Goal: Task Accomplishment & Management: Complete application form

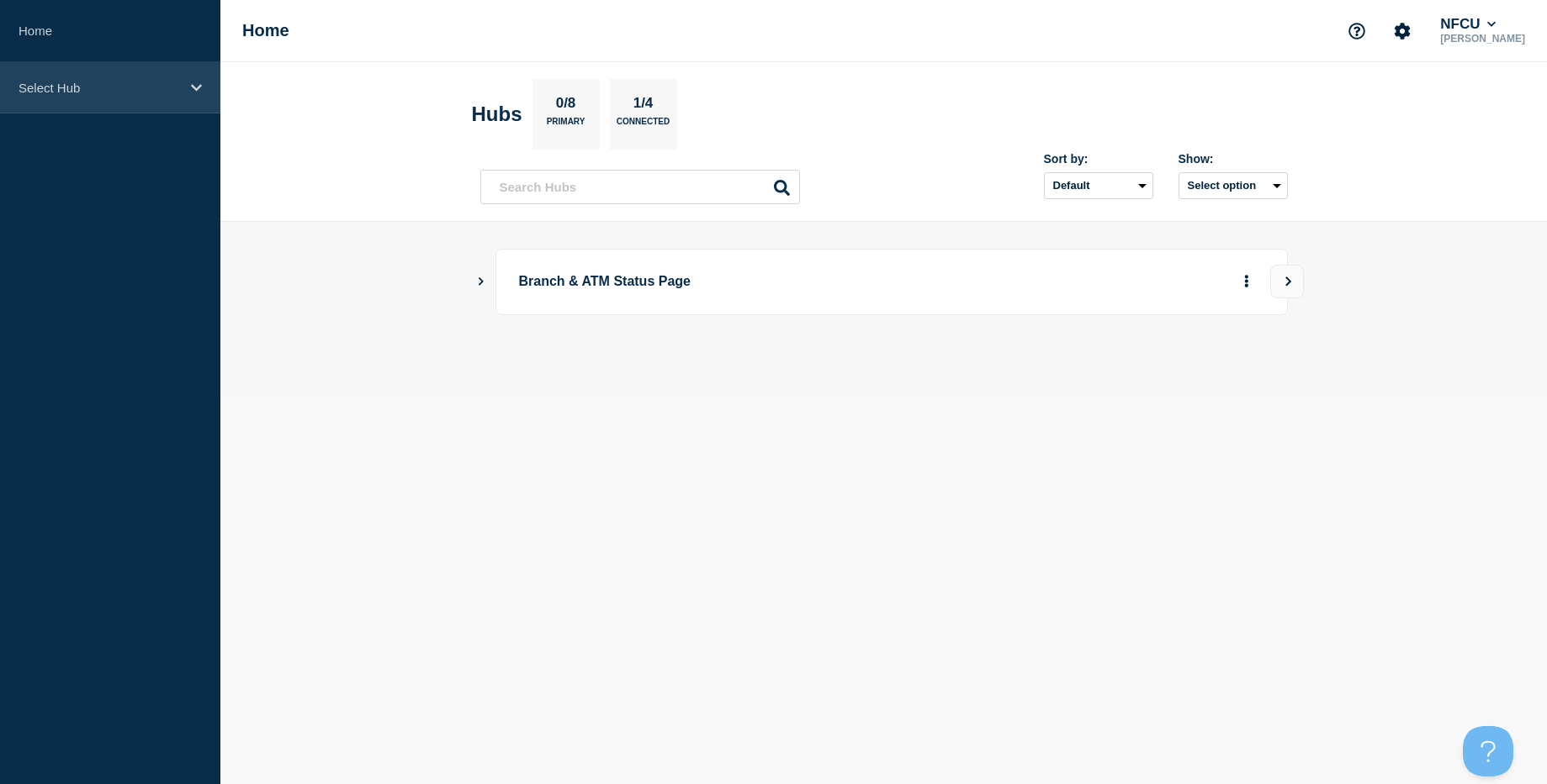
click at [110, 102] on div "Select Hub" at bounding box center [110, 87] width 220 height 51
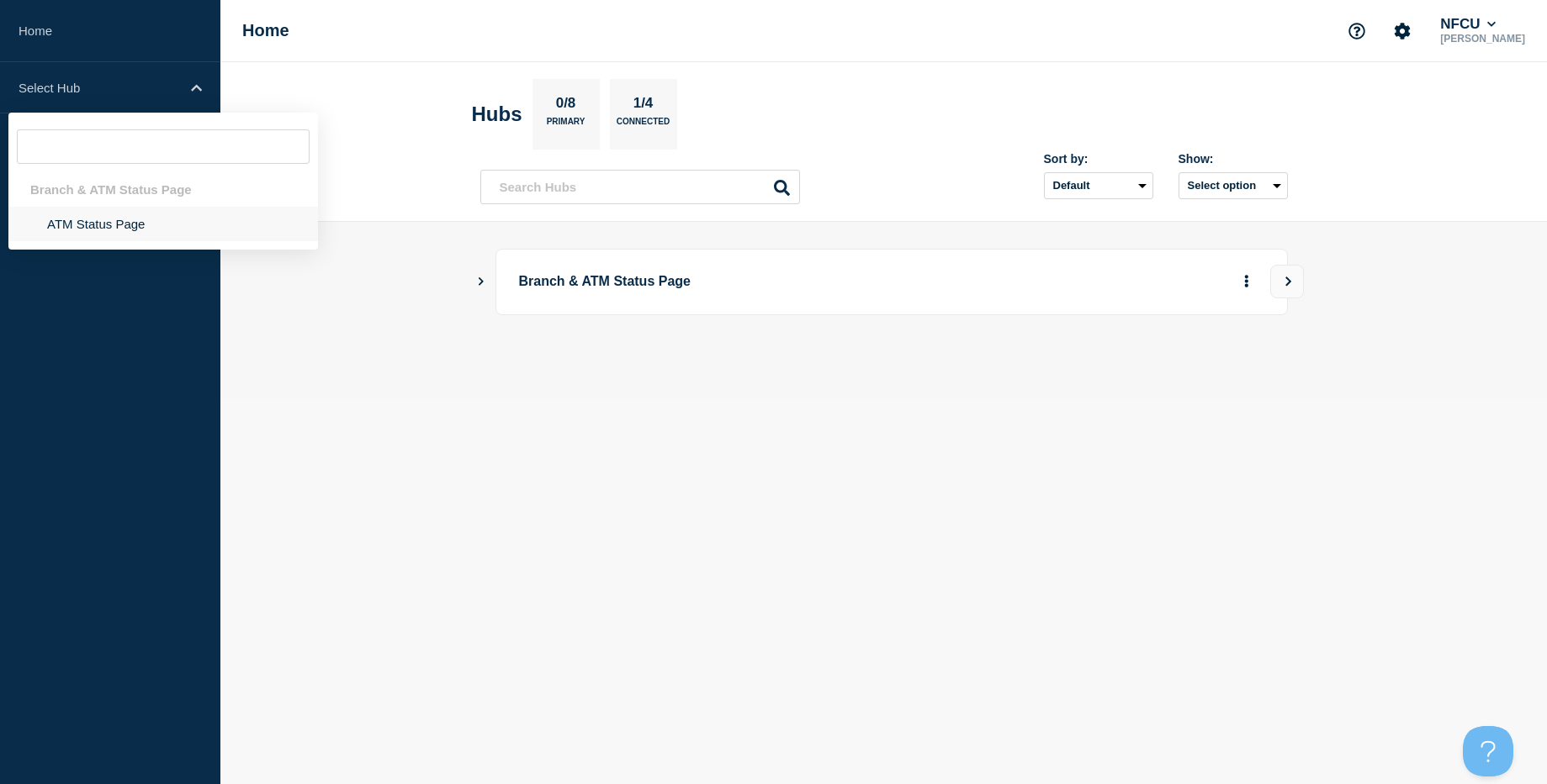
click at [101, 211] on li "ATM Status Page" at bounding box center [163, 224] width 310 height 34
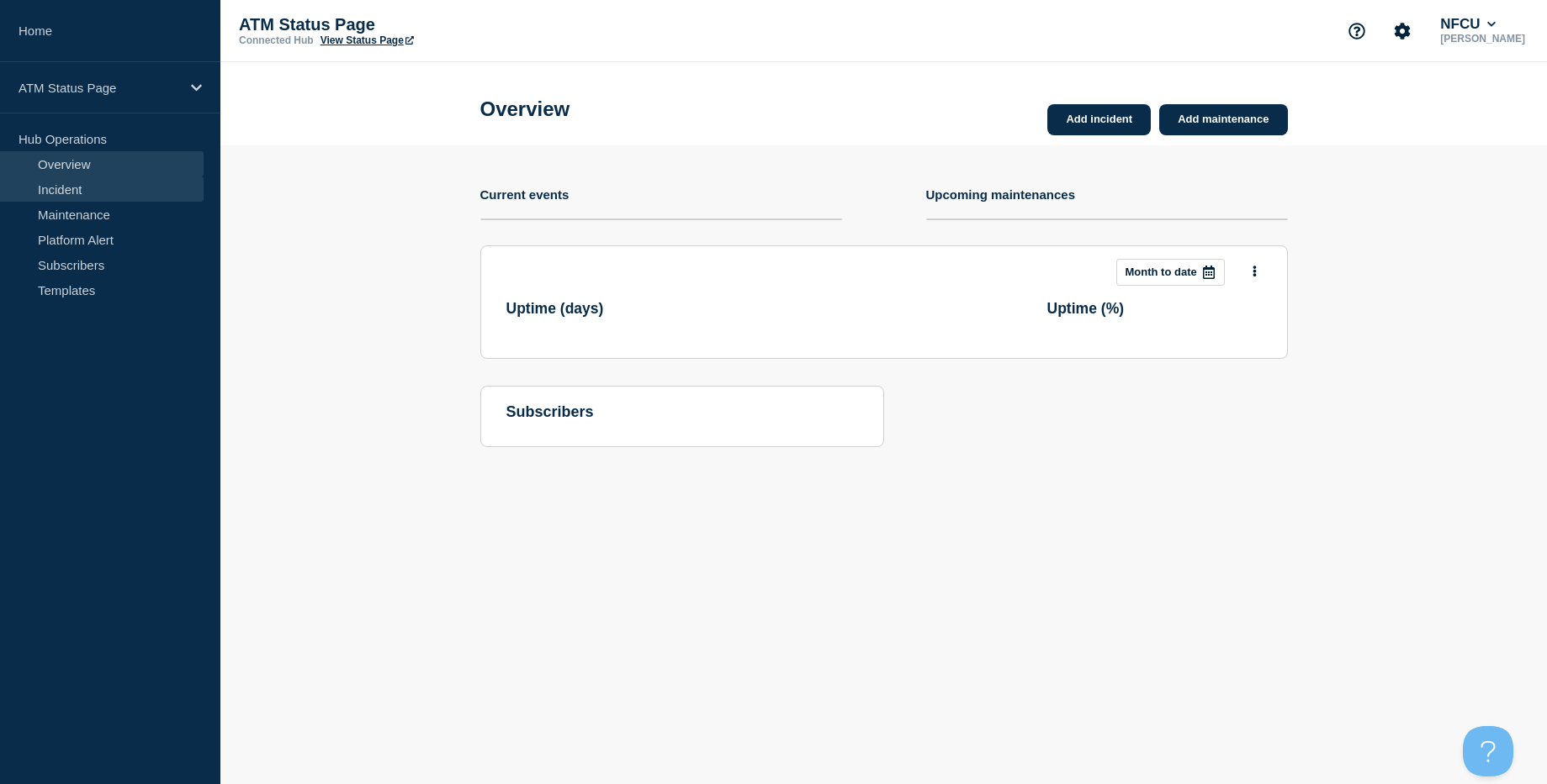
click at [101, 189] on link "Incident" at bounding box center [102, 189] width 204 height 25
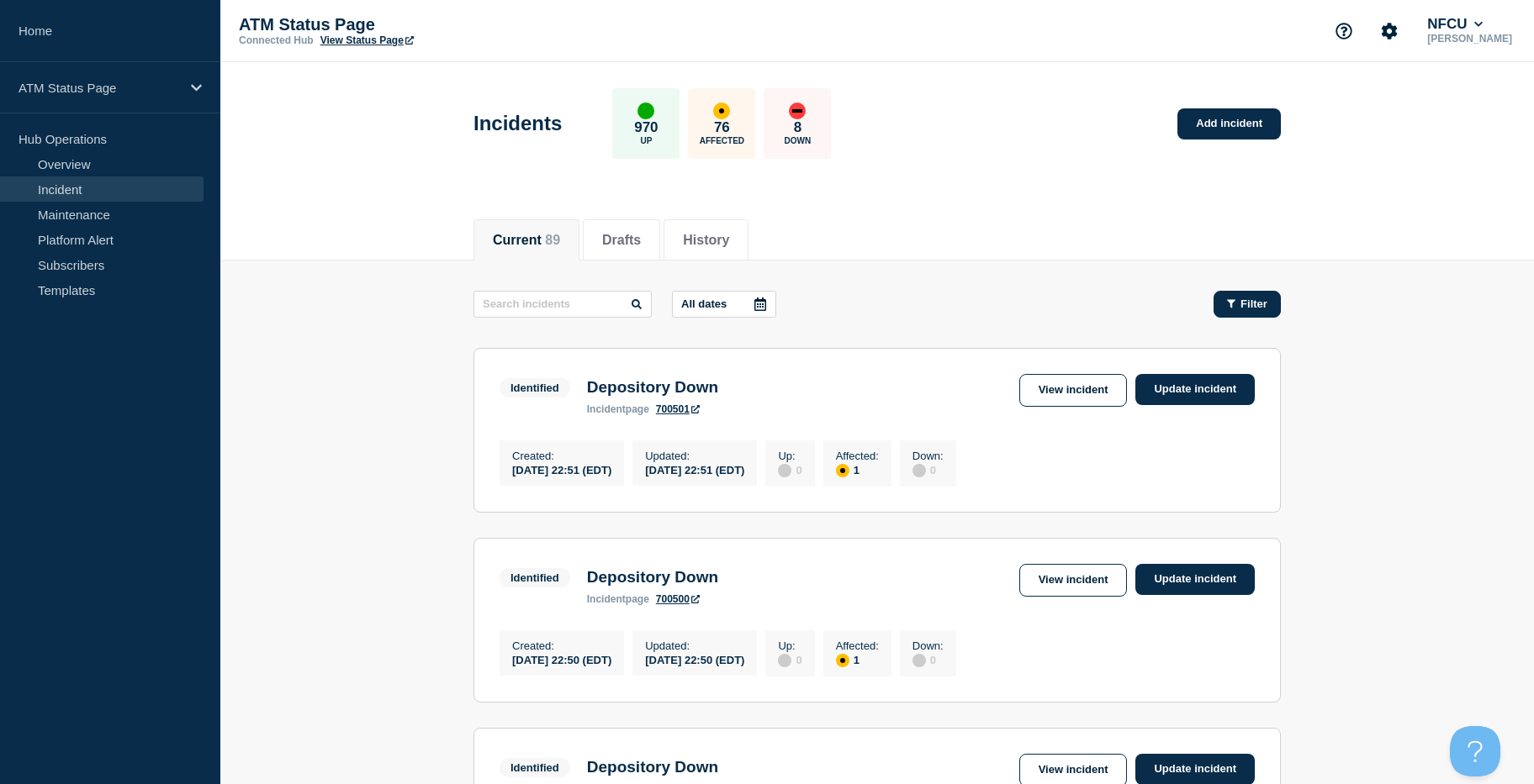
click at [1230, 303] on icon "button" at bounding box center [1230, 303] width 8 height 8
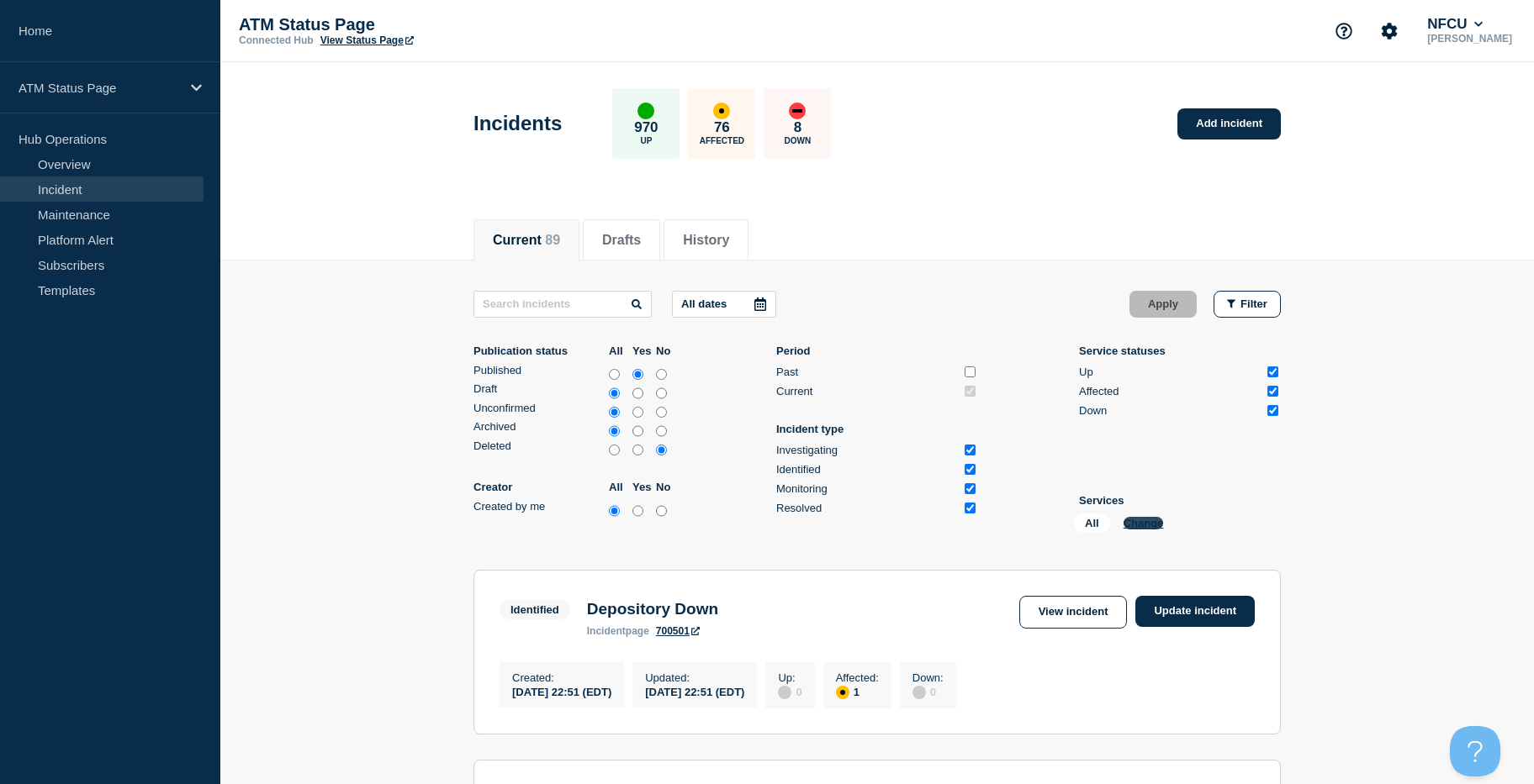
click at [1146, 518] on button "Change" at bounding box center [1143, 524] width 40 height 13
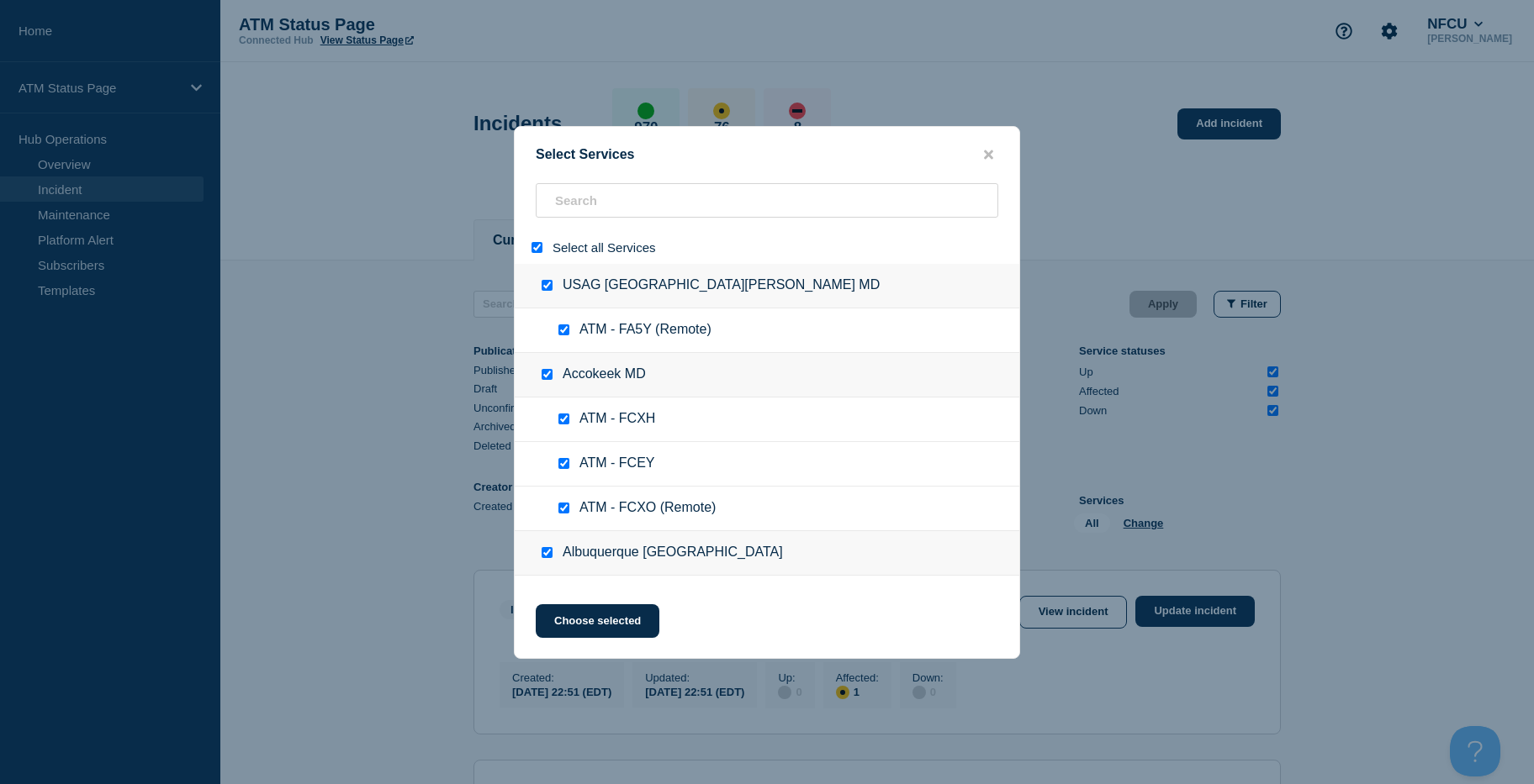
click at [532, 240] on div "Select all Services" at bounding box center [767, 247] width 505 height 33
click at [536, 250] on input "select all" at bounding box center [537, 248] width 11 height 11
checkbox input "false"
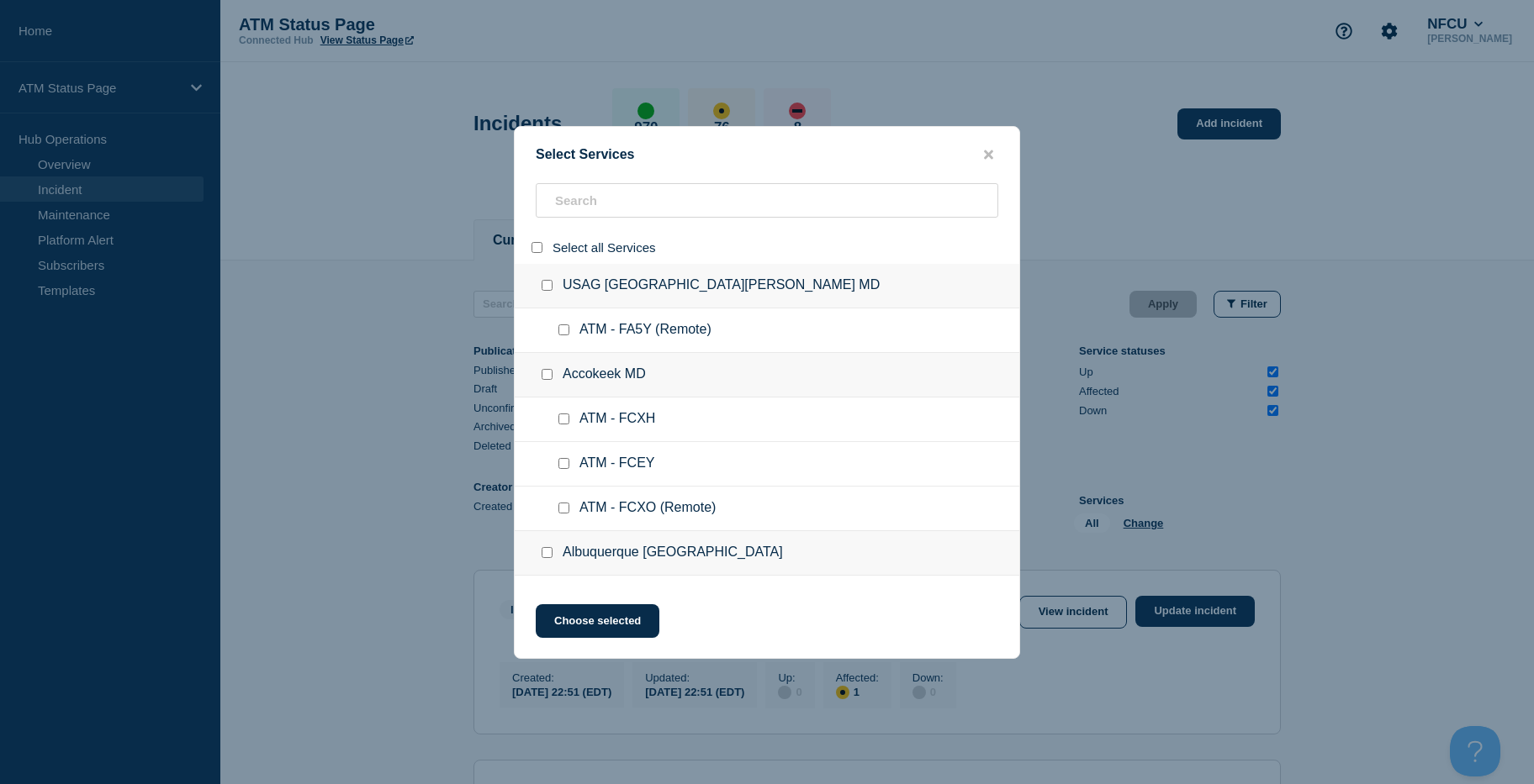
checkbox input "false"
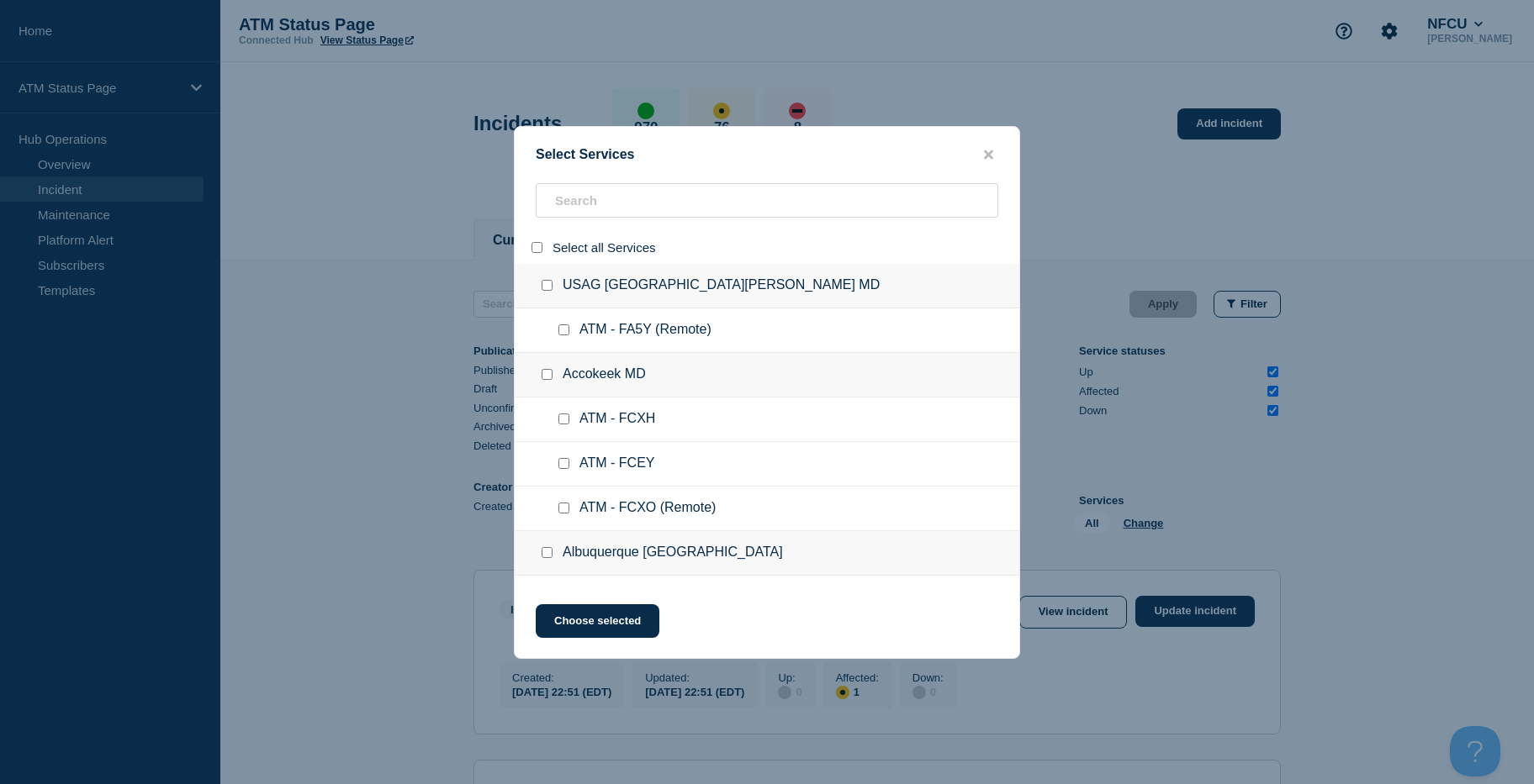
checkbox input "false"
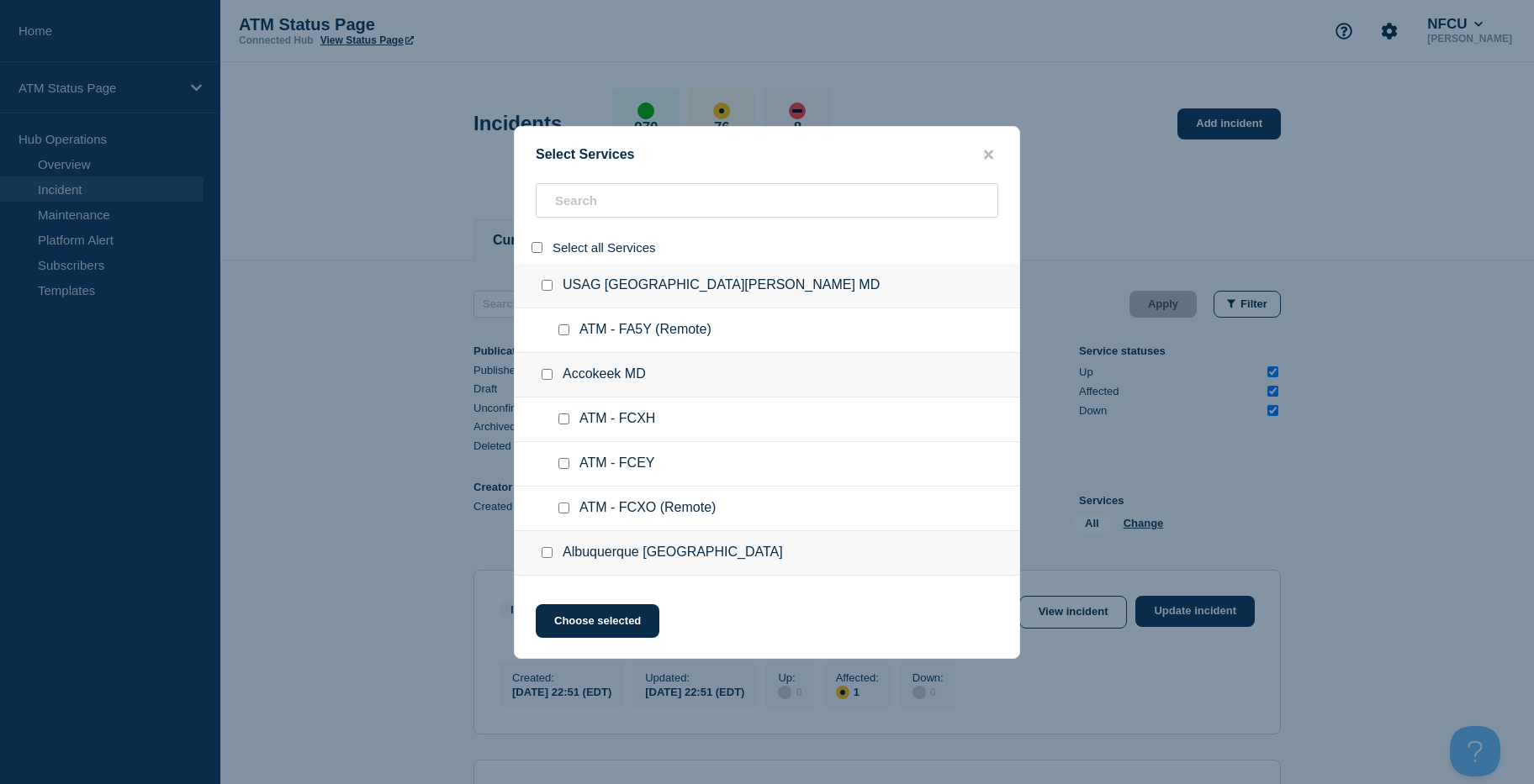
checkbox input "false"
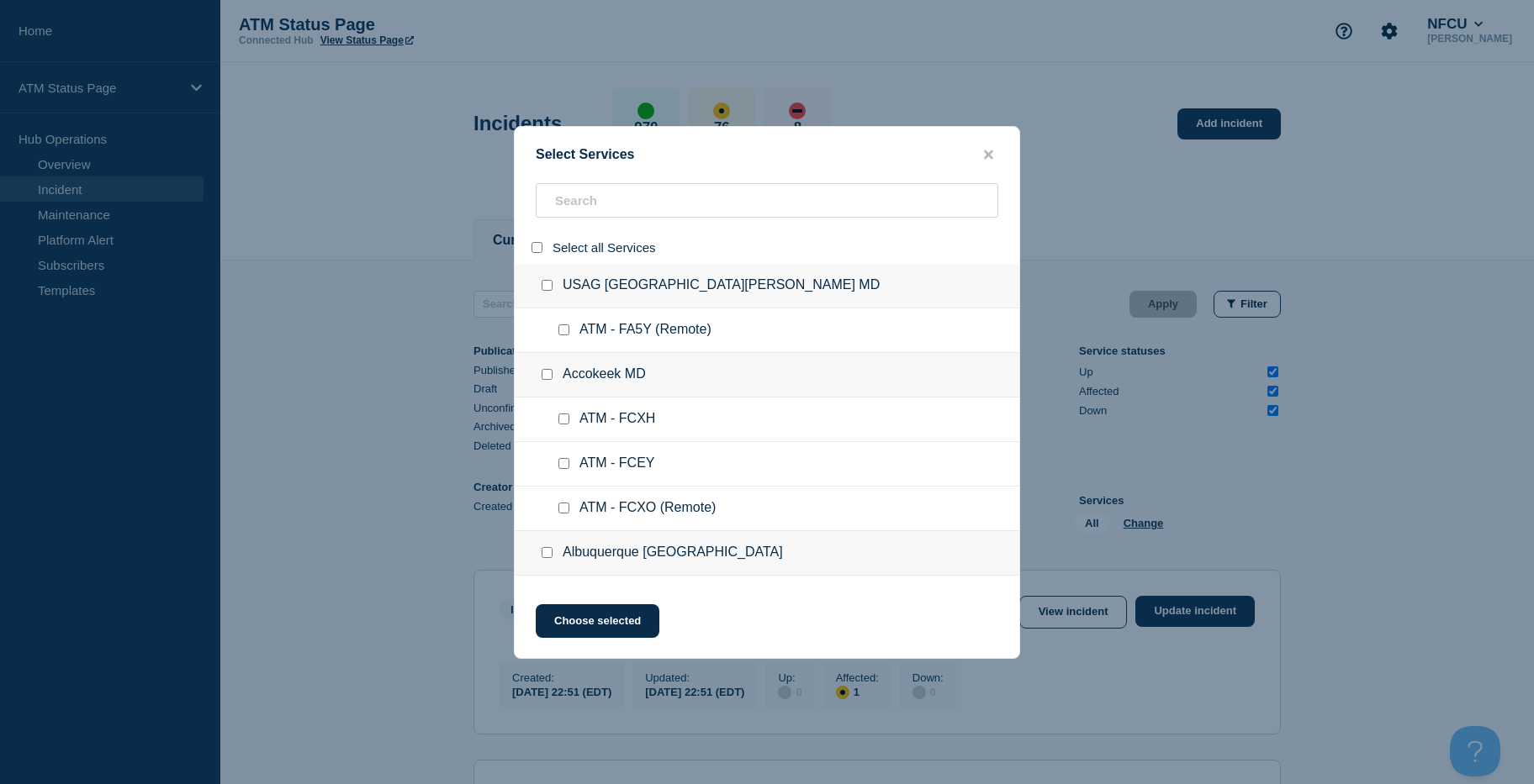
checkbox input "false"
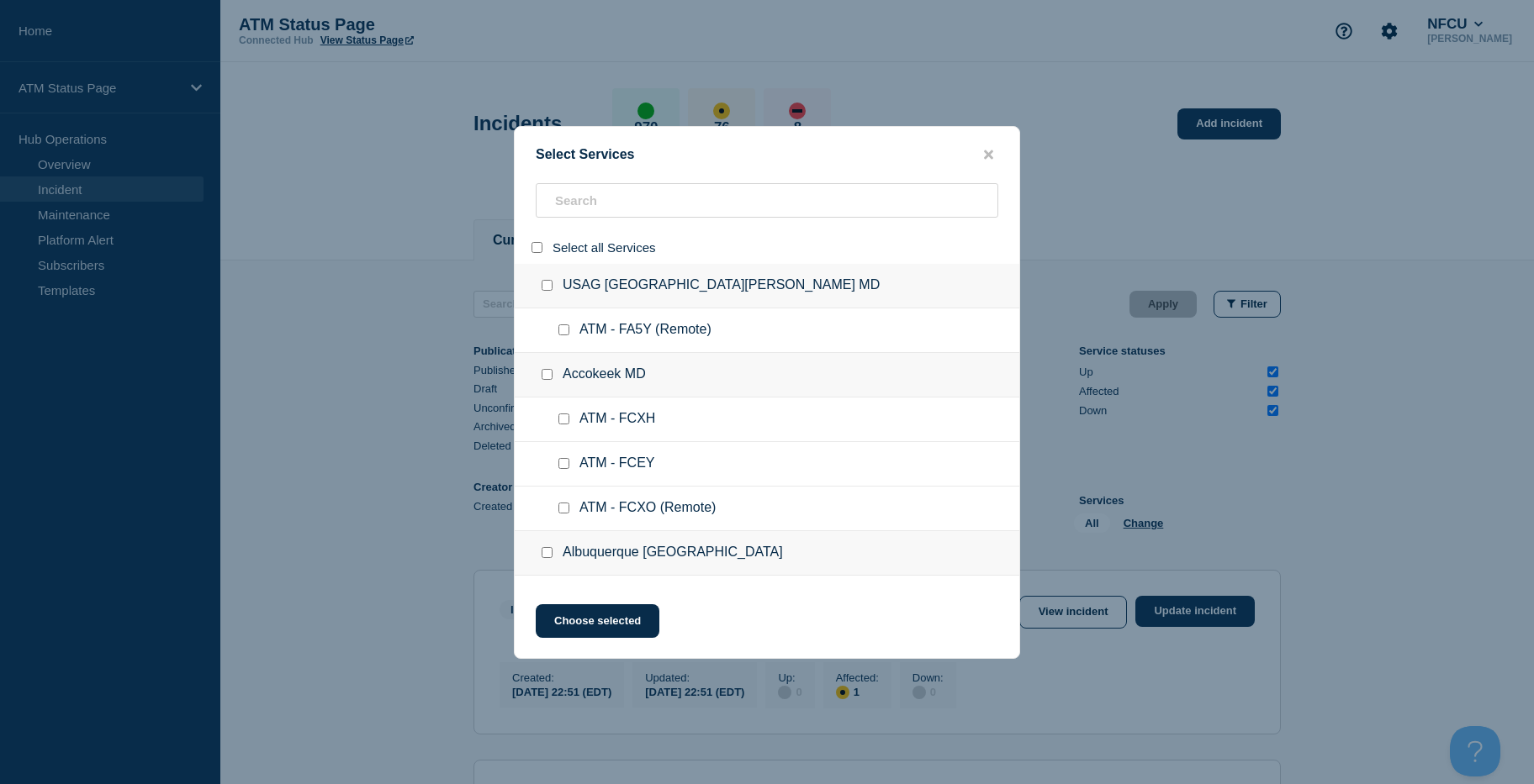
checkbox input "false"
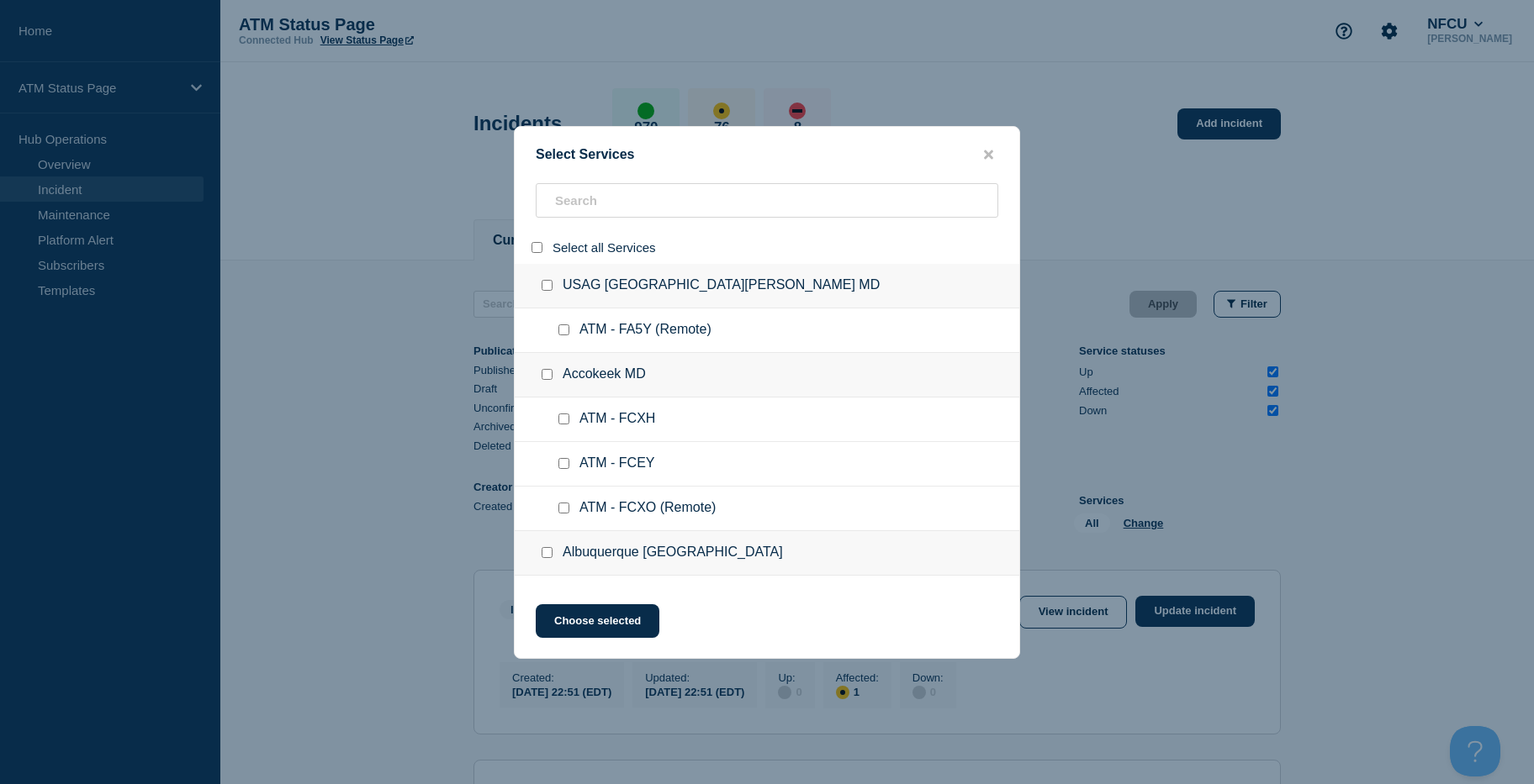
checkbox input "false"
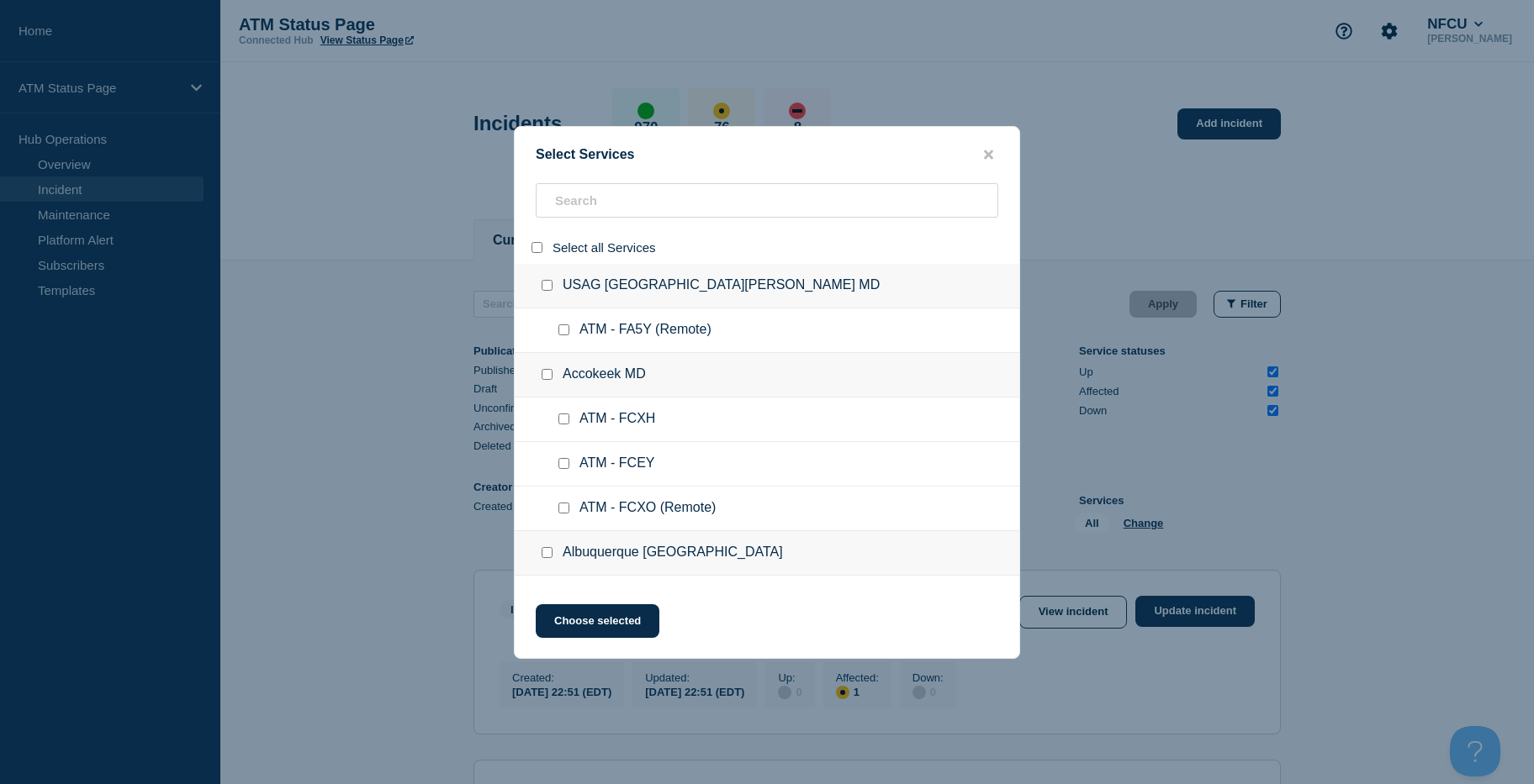
checkbox input "false"
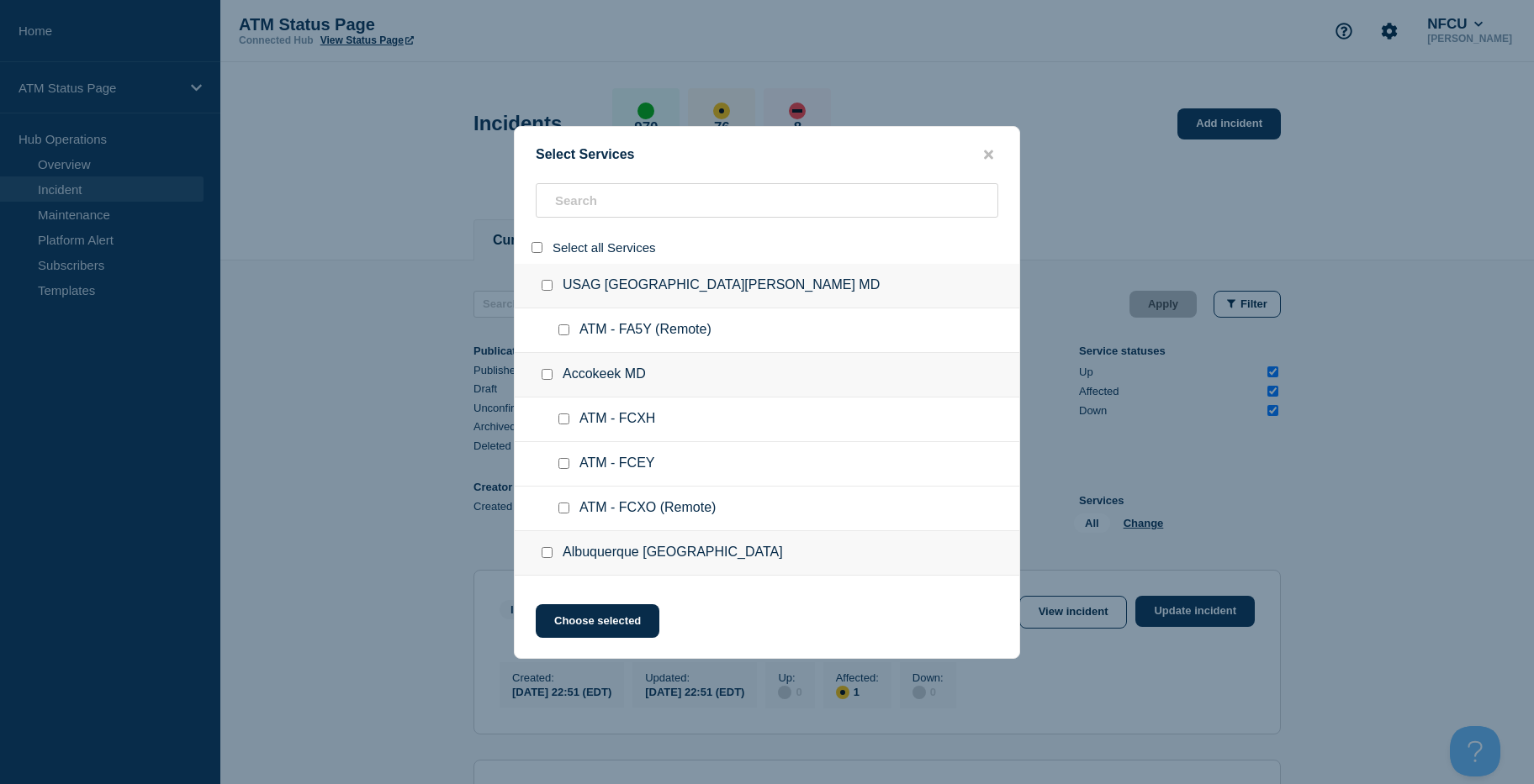
checkbox input "false"
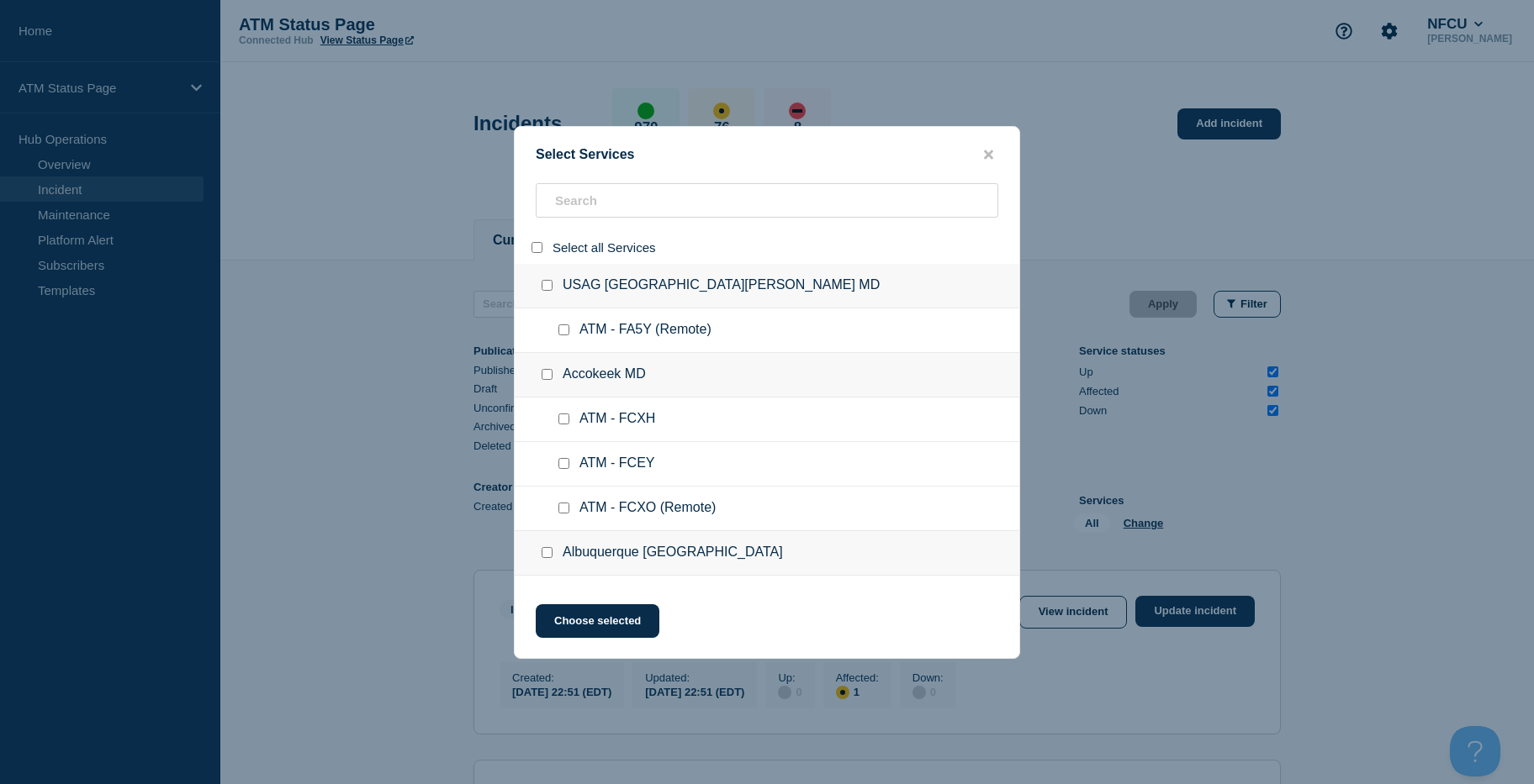
checkbox input "false"
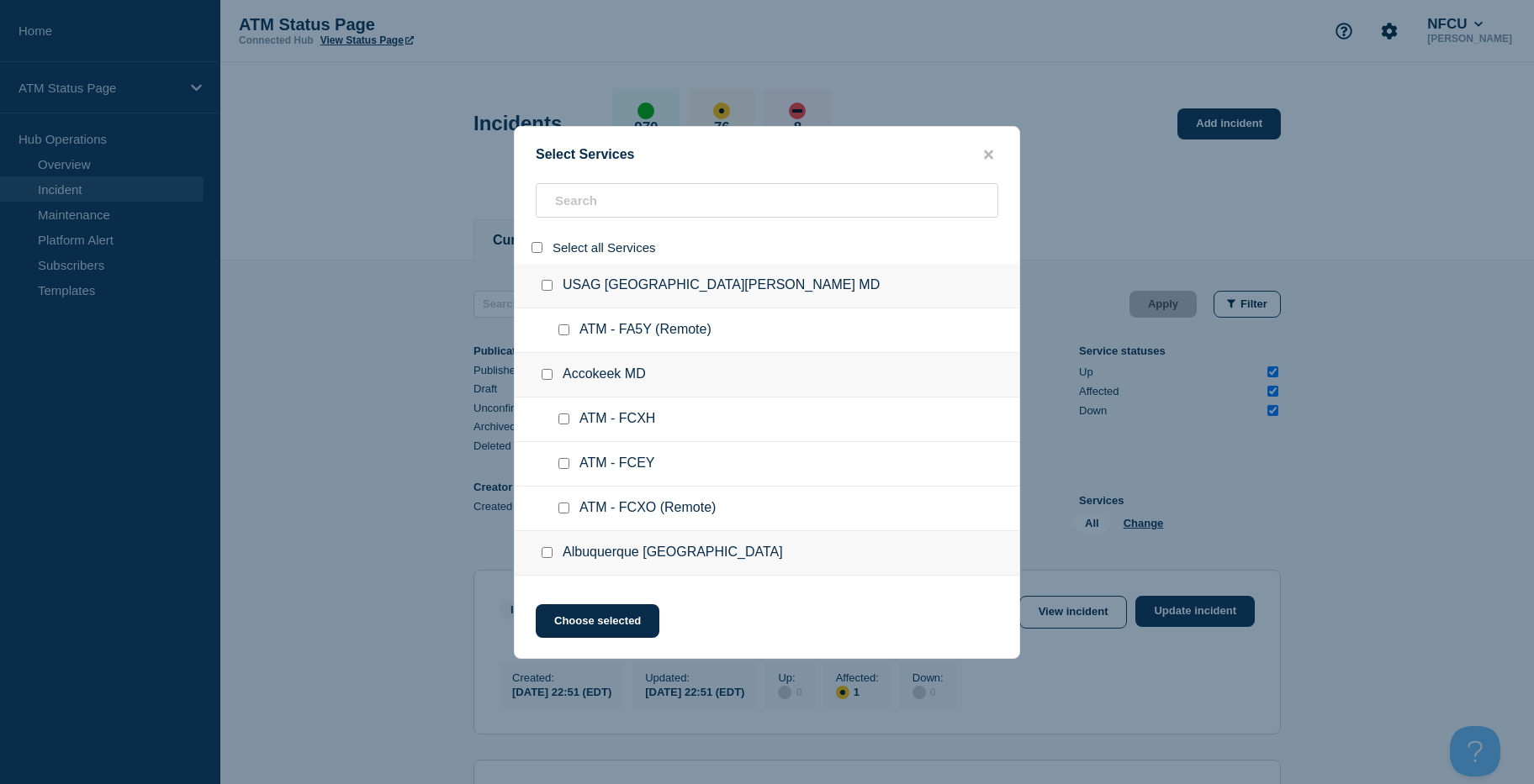
checkbox input "false"
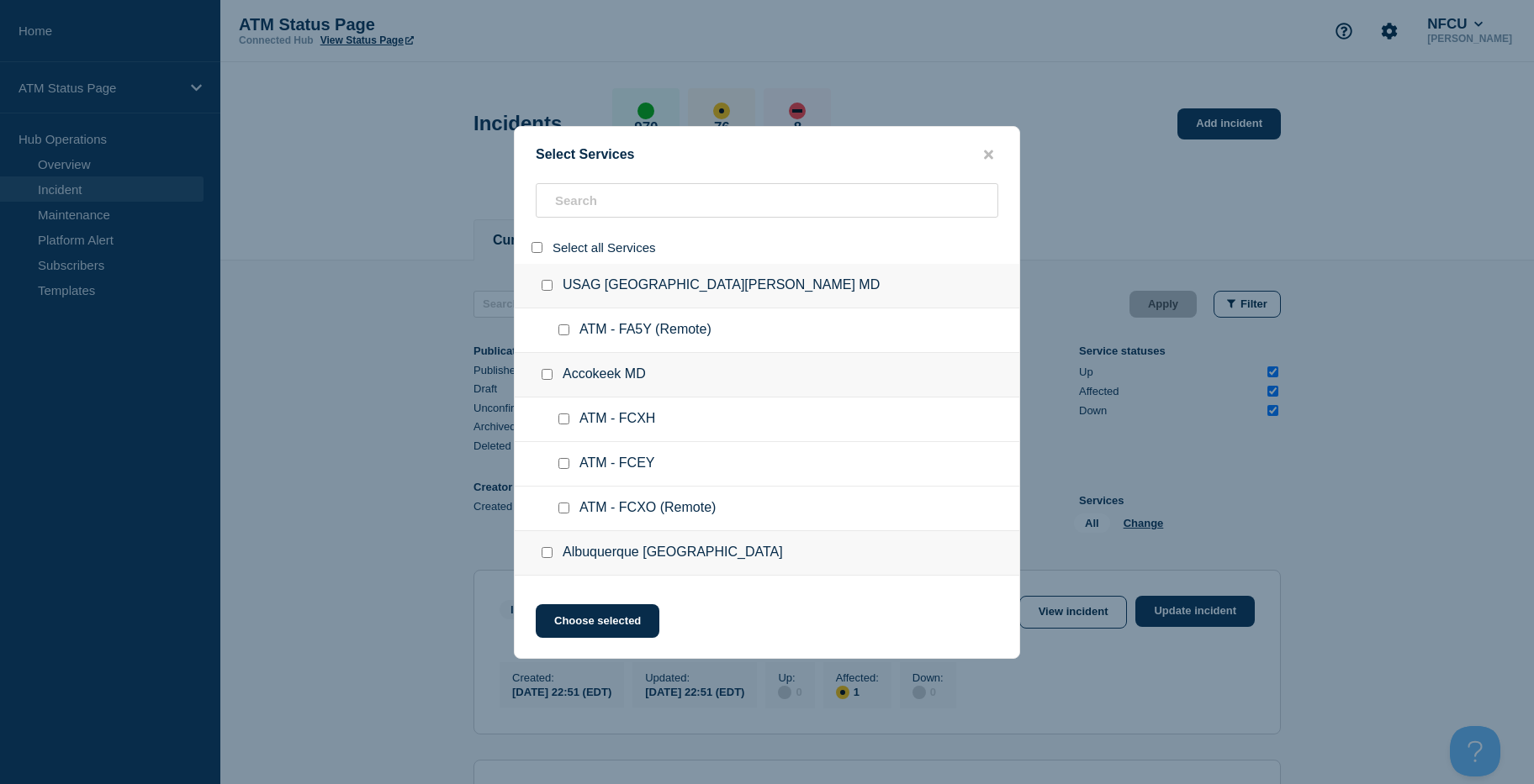
checkbox input "false"
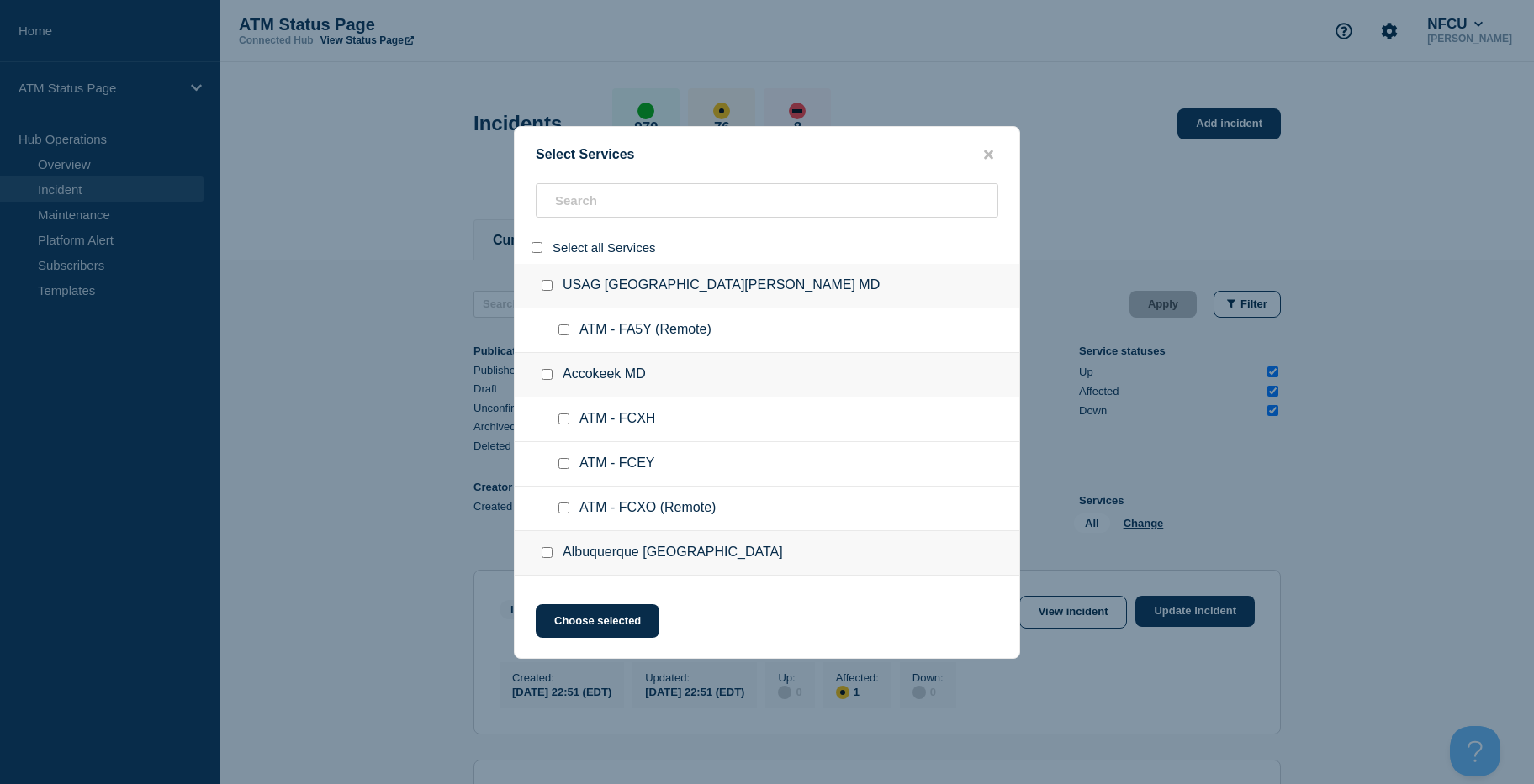
checkbox input "false"
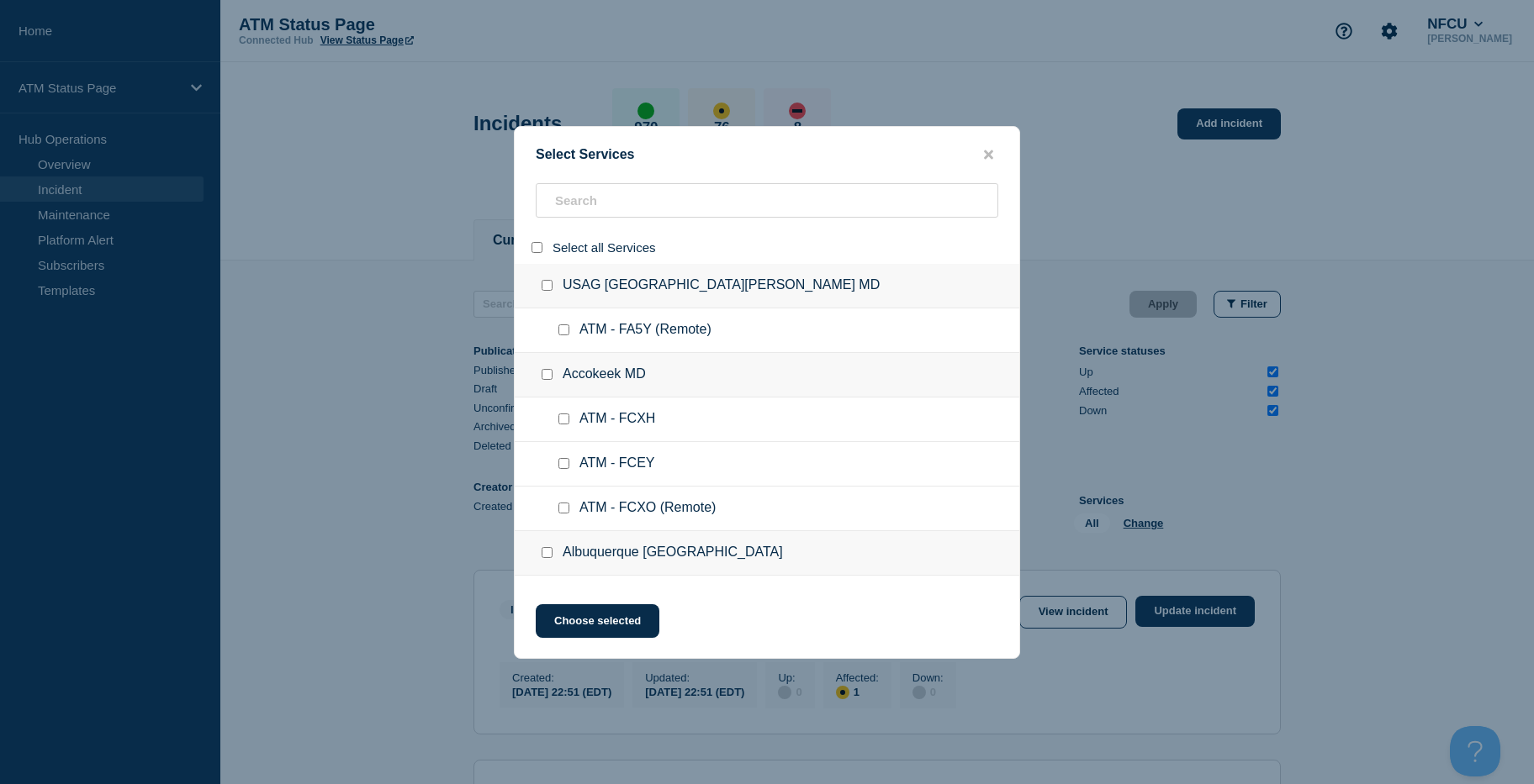
checkbox input "false"
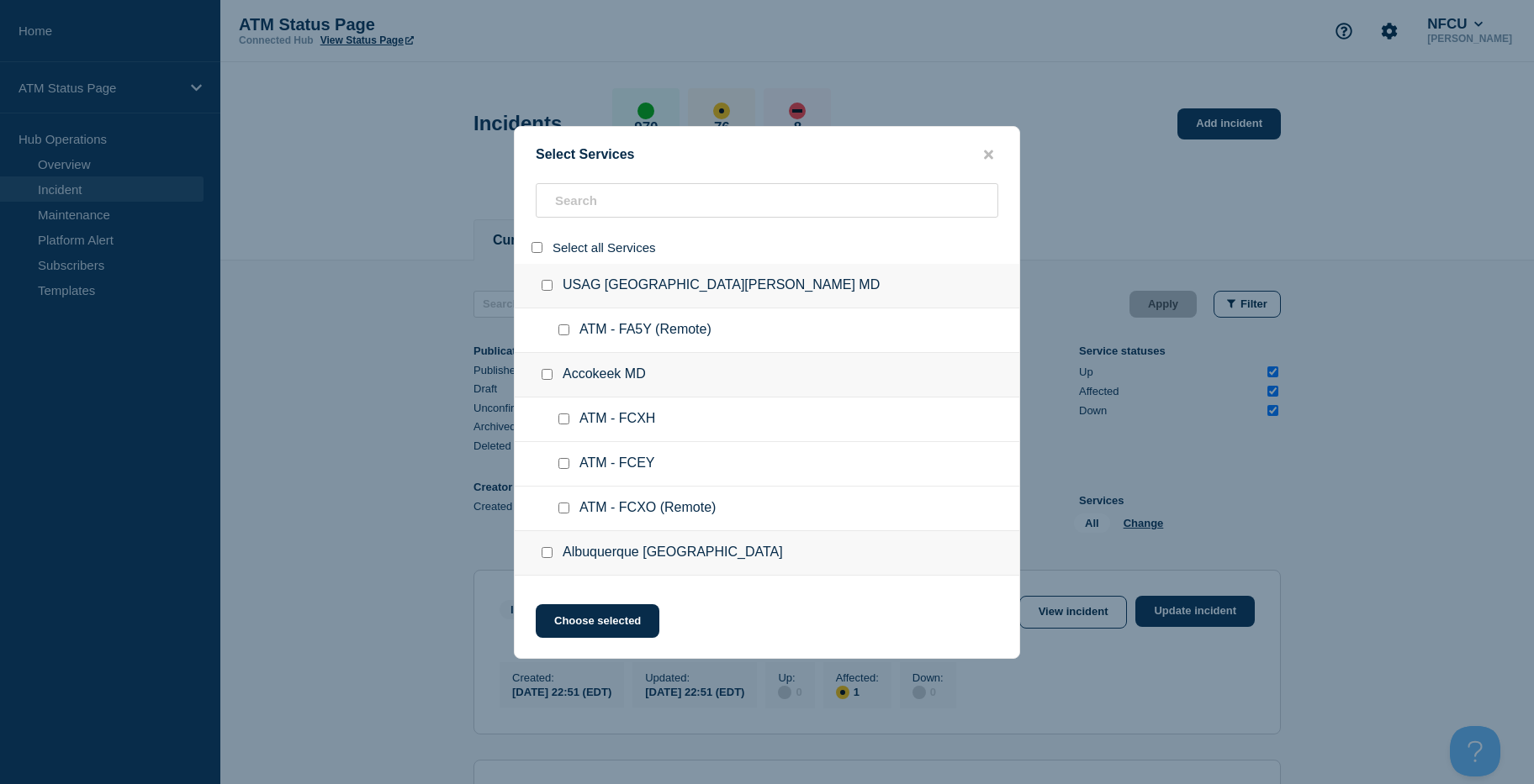
checkbox input "false"
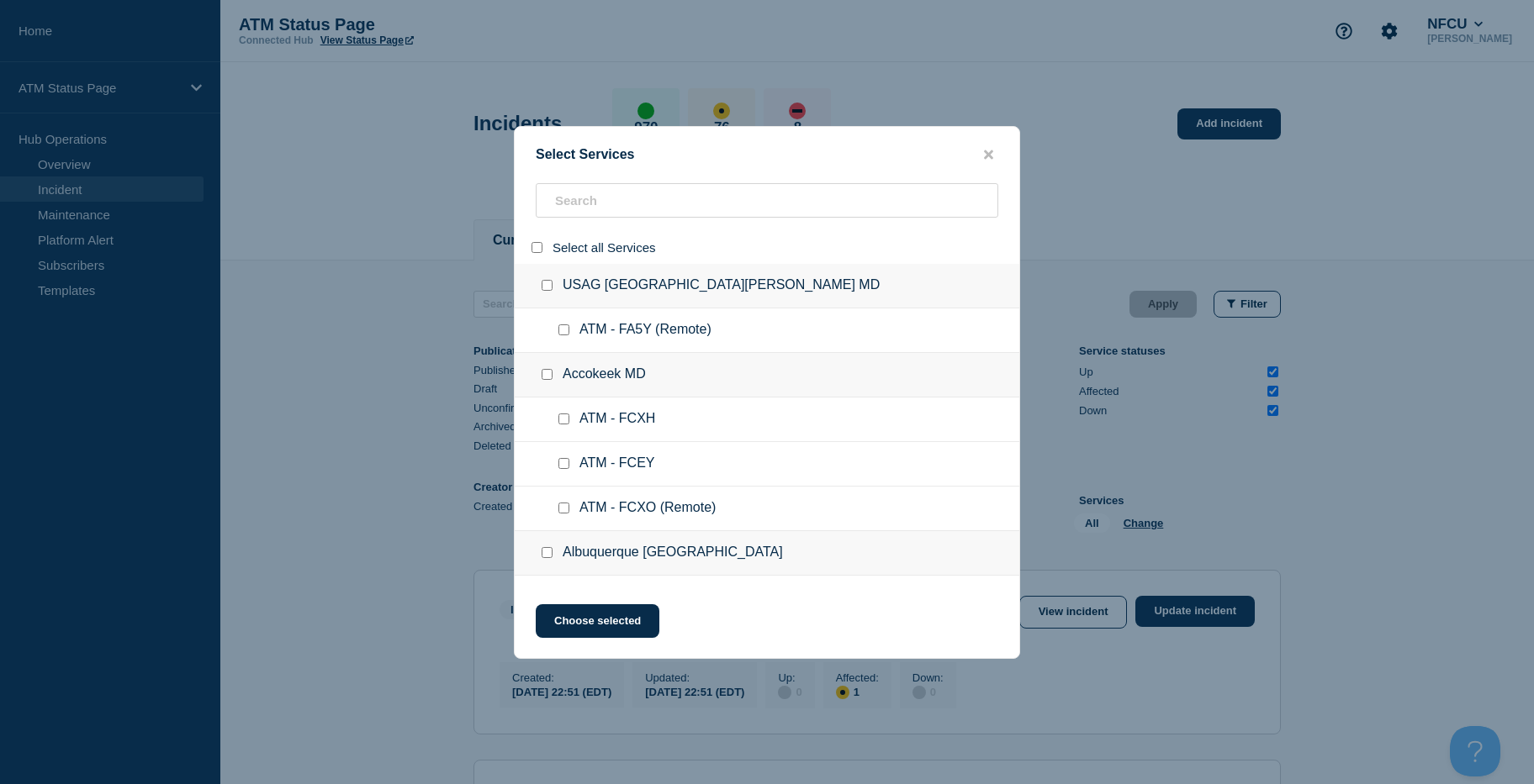
checkbox input "false"
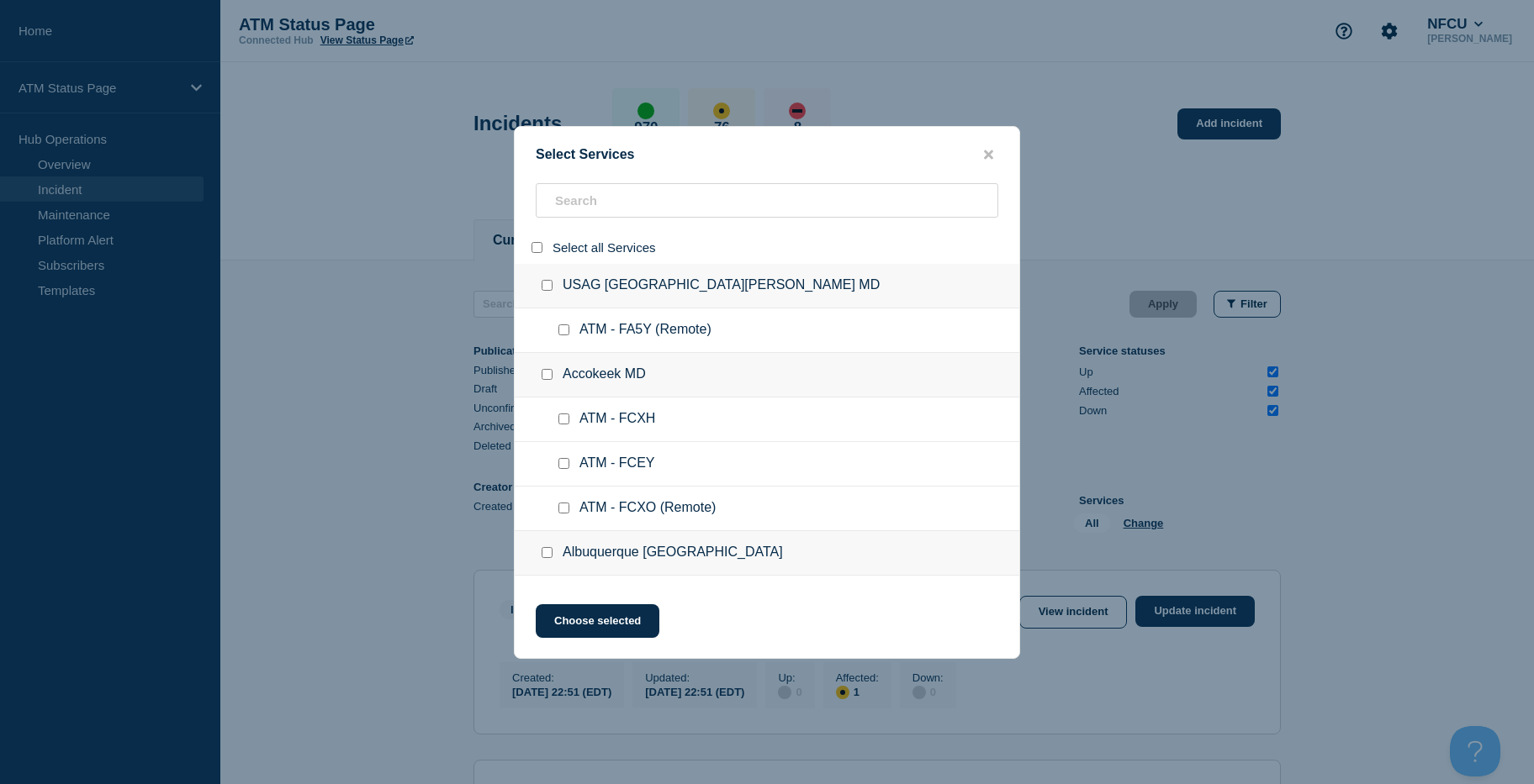
checkbox input "false"
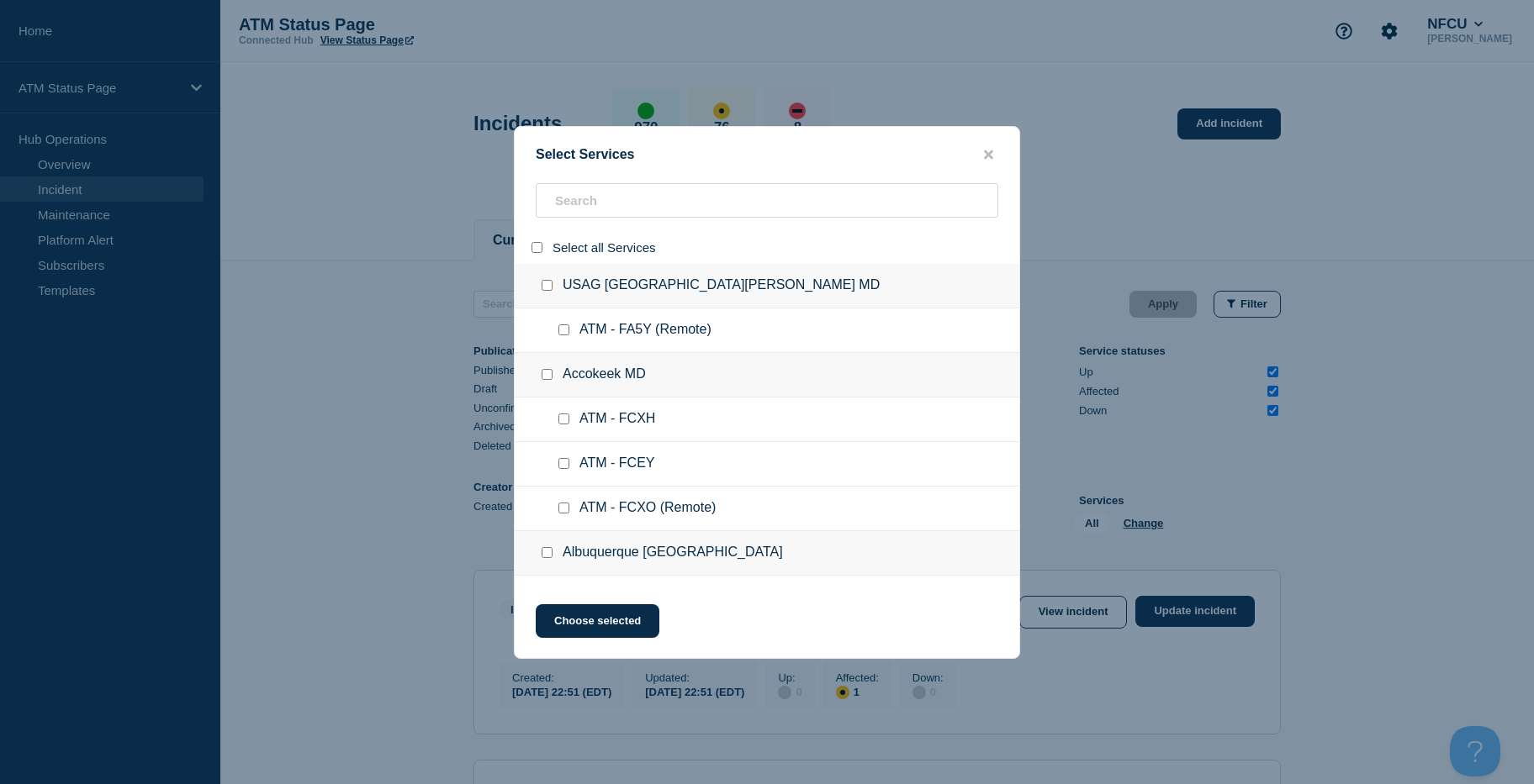
checkbox input "false"
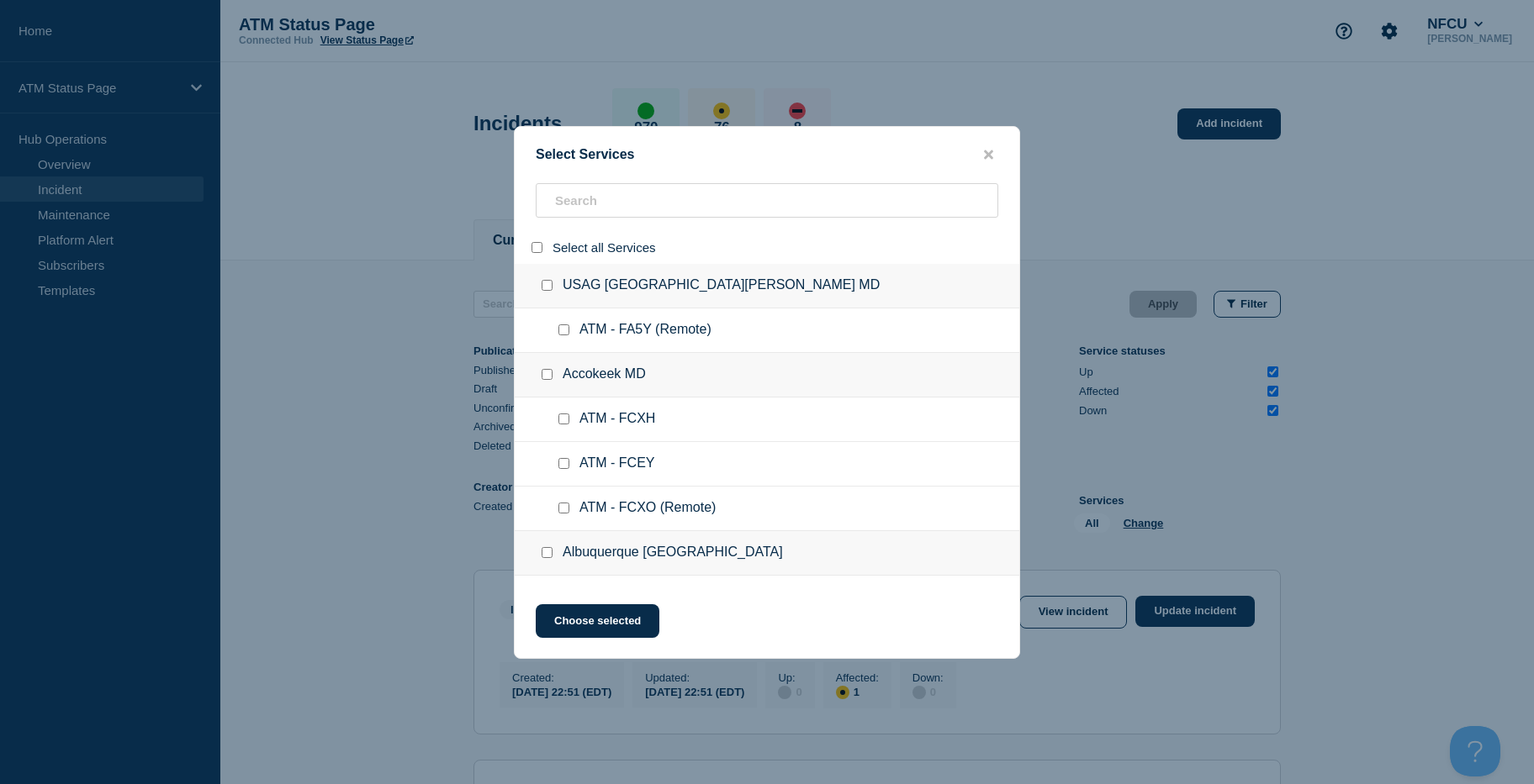
checkbox input "false"
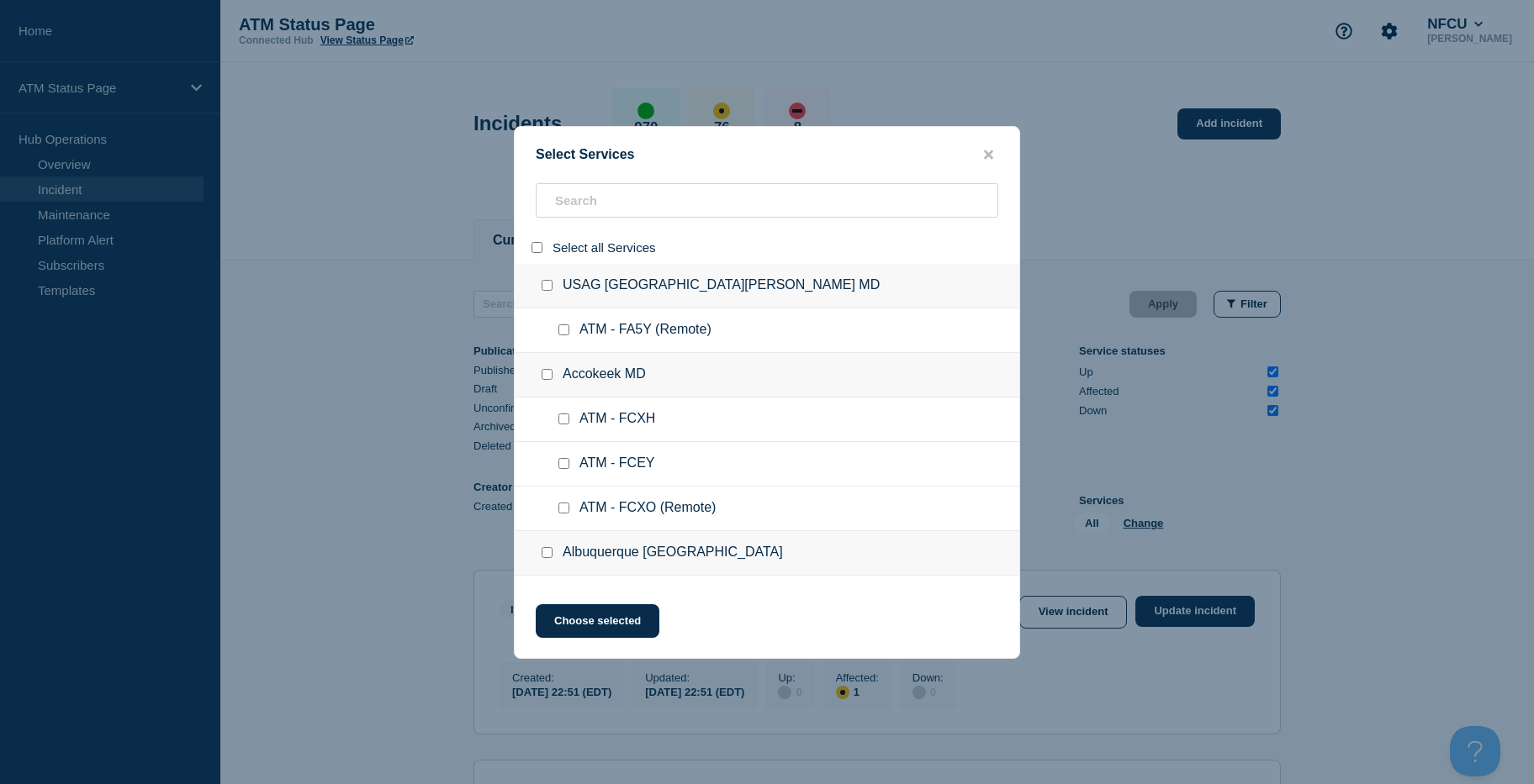
checkbox input "false"
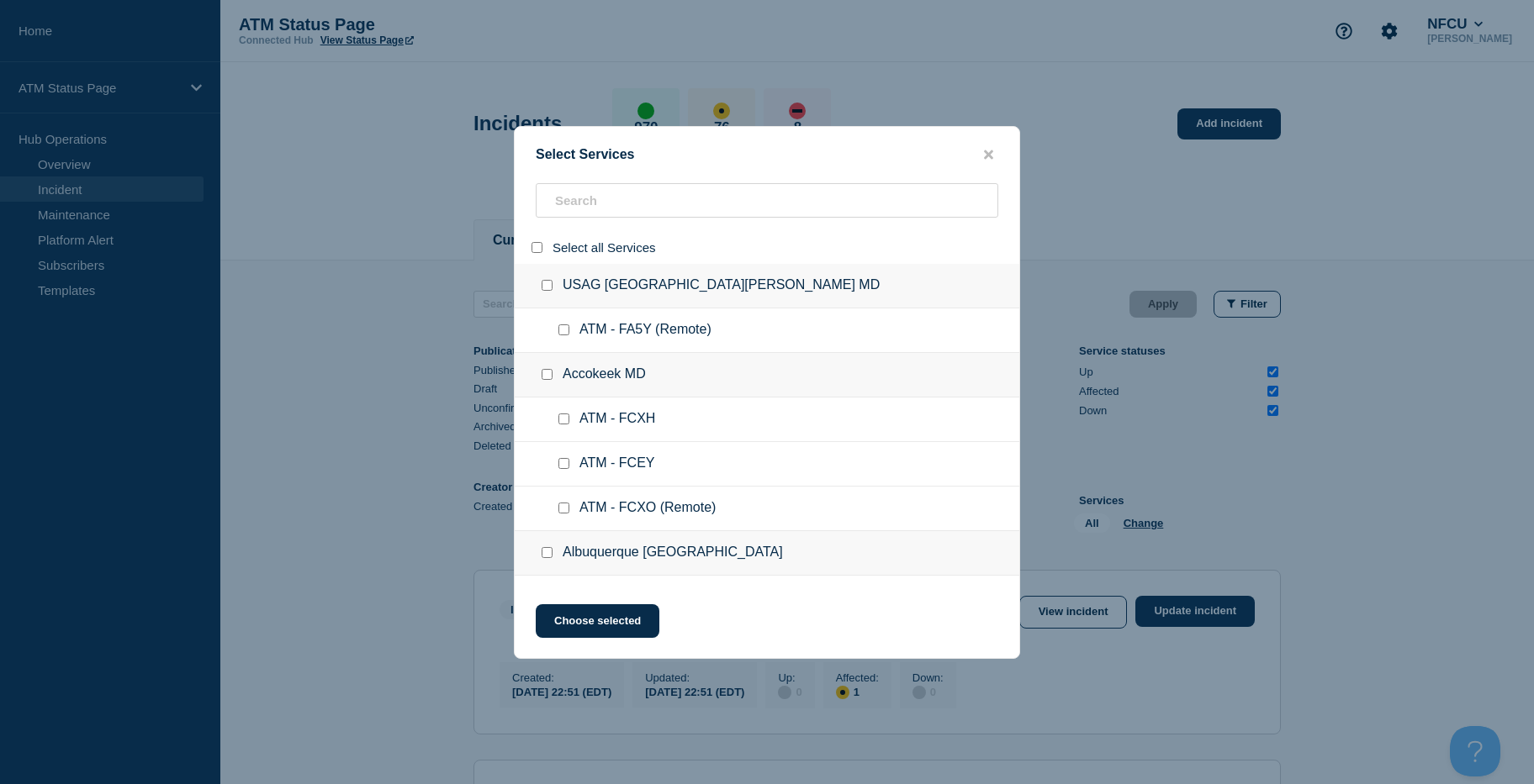
checkbox input "false"
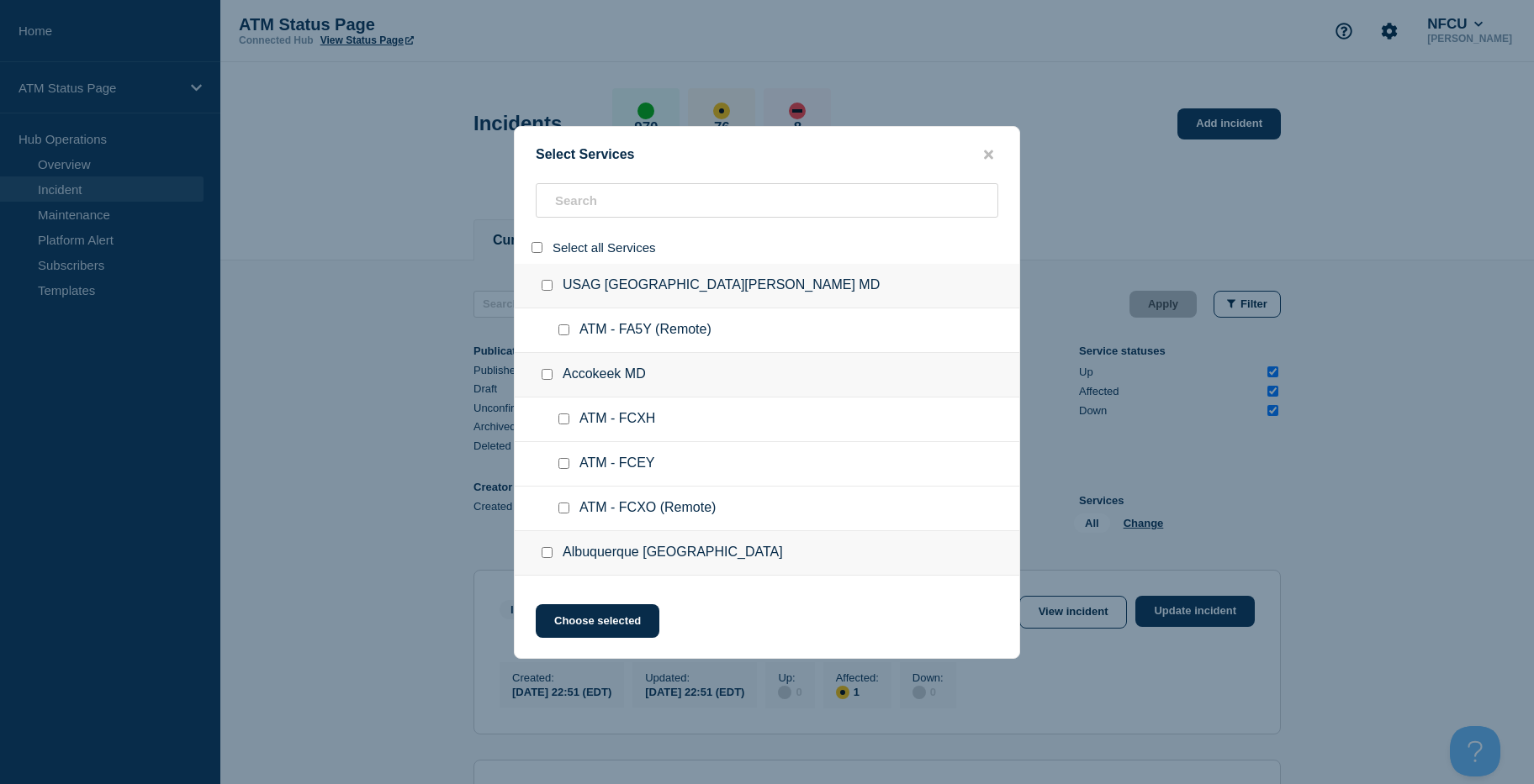
checkbox input "false"
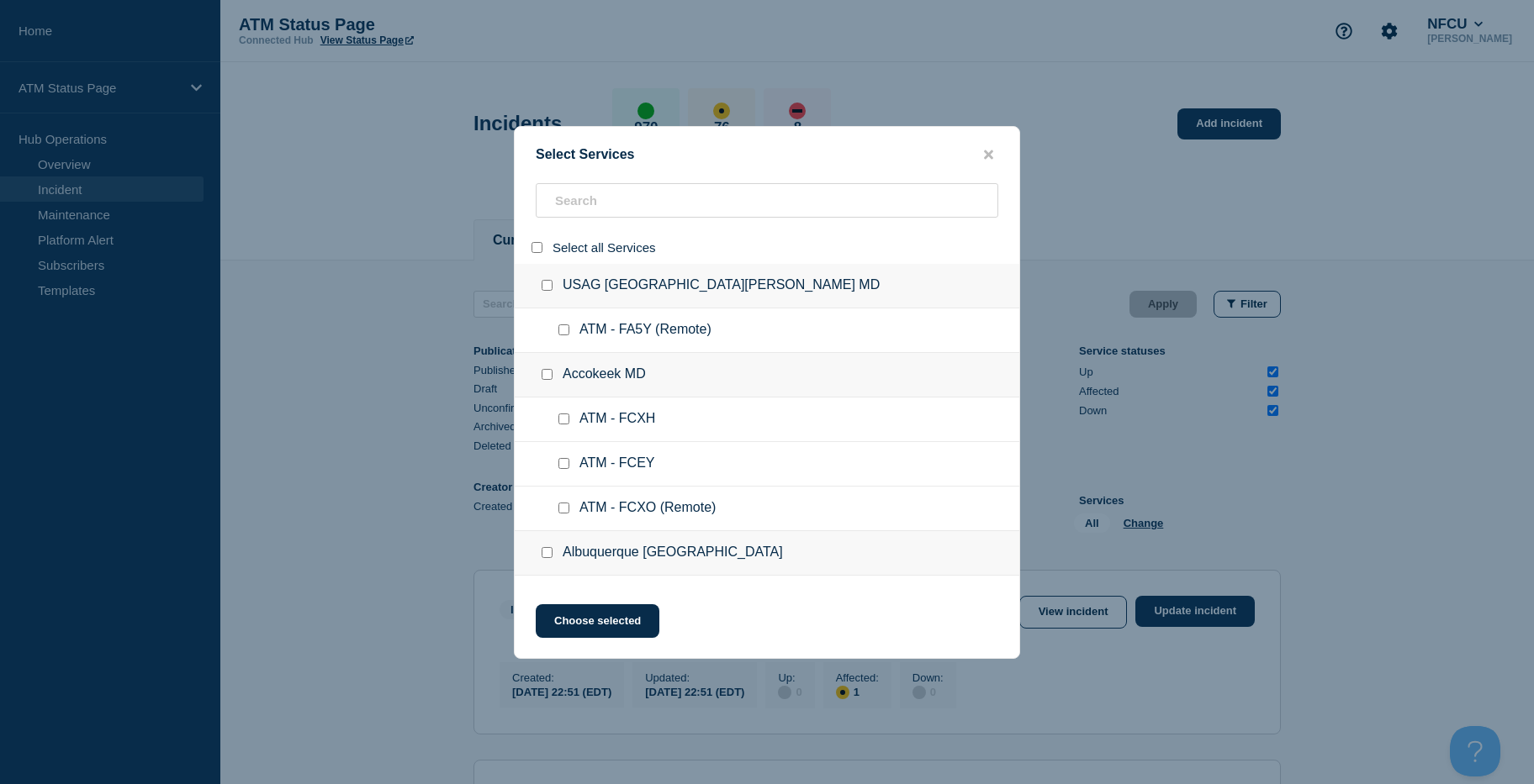
checkbox input "false"
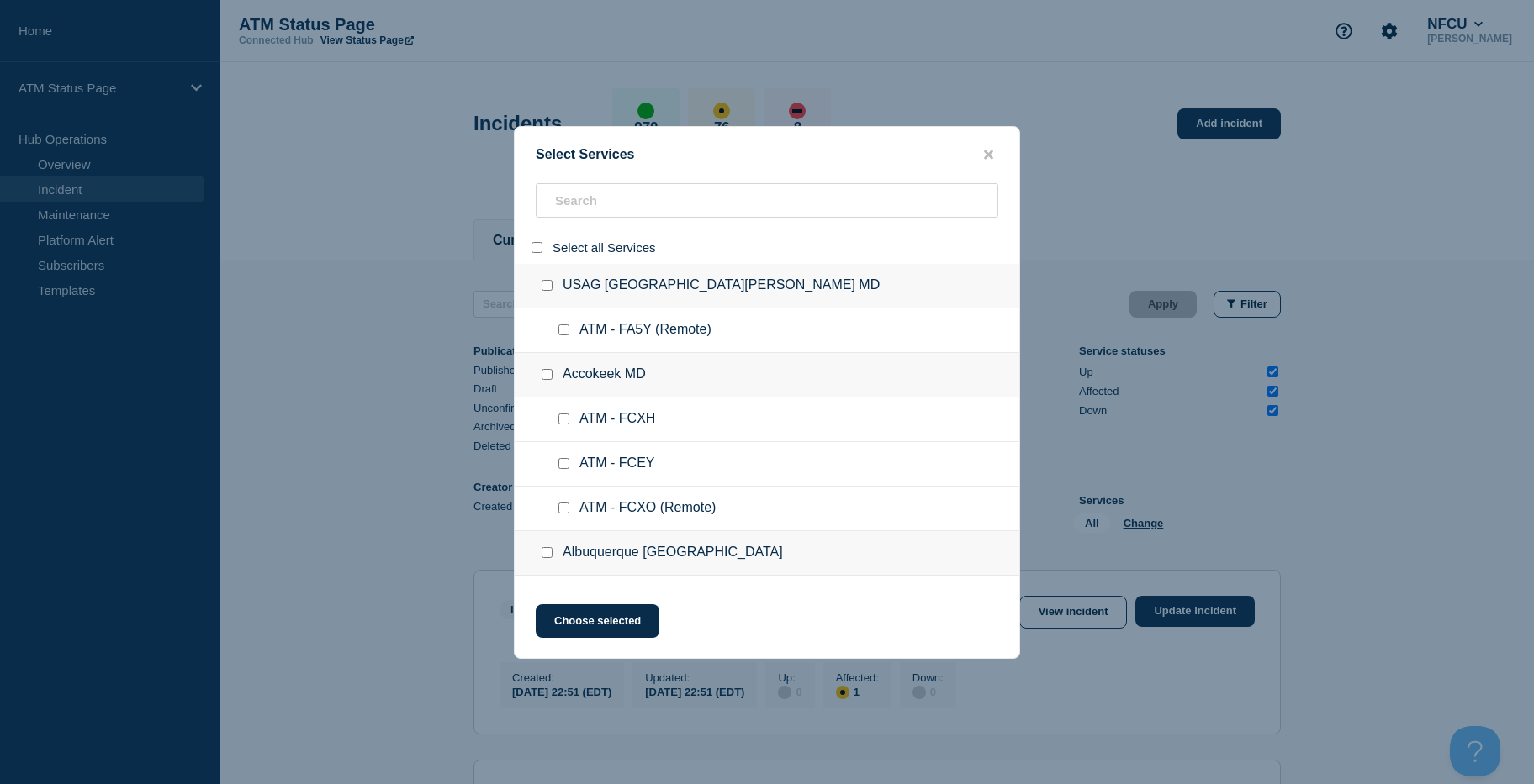
checkbox input "false"
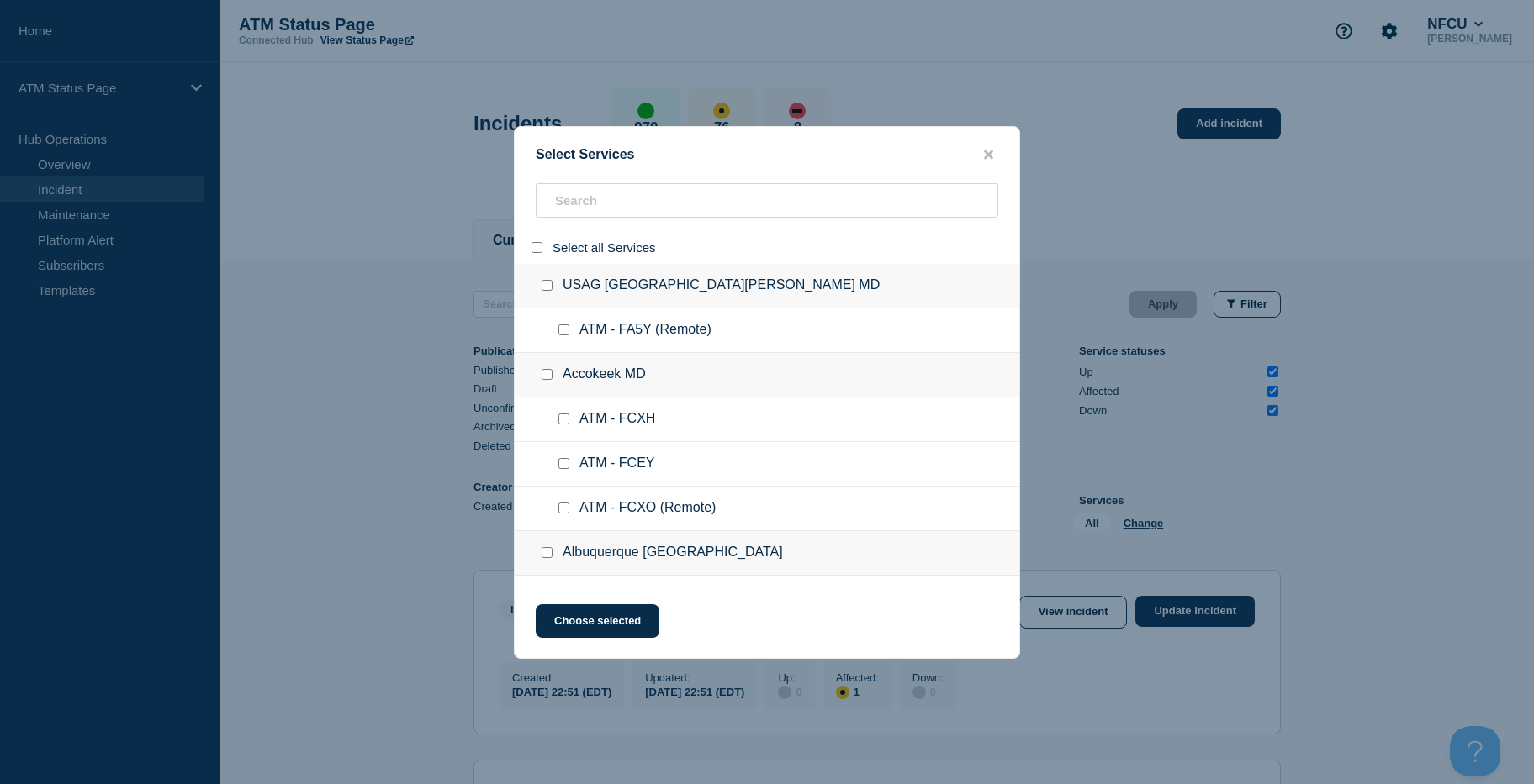
checkbox input "false"
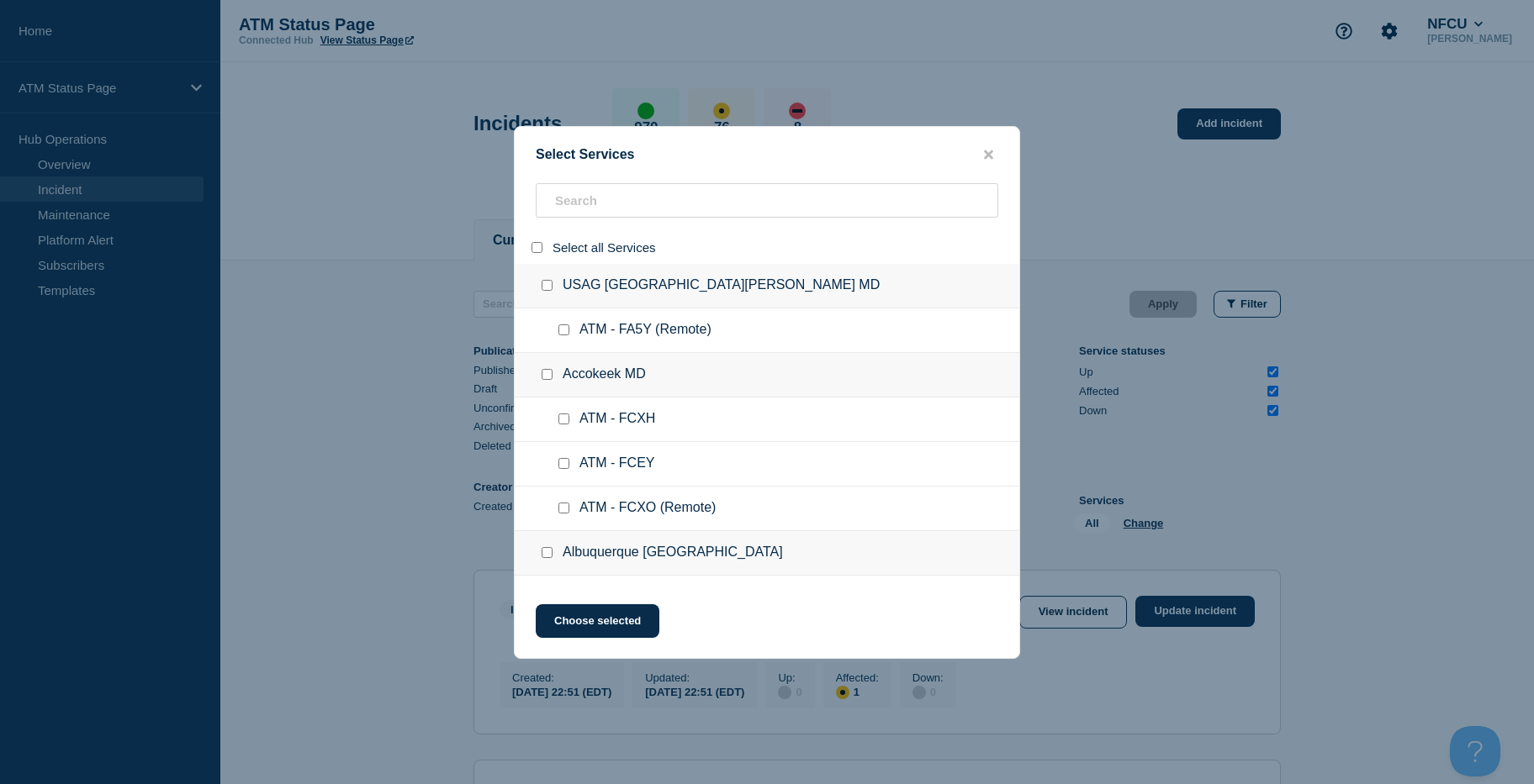
checkbox input "false"
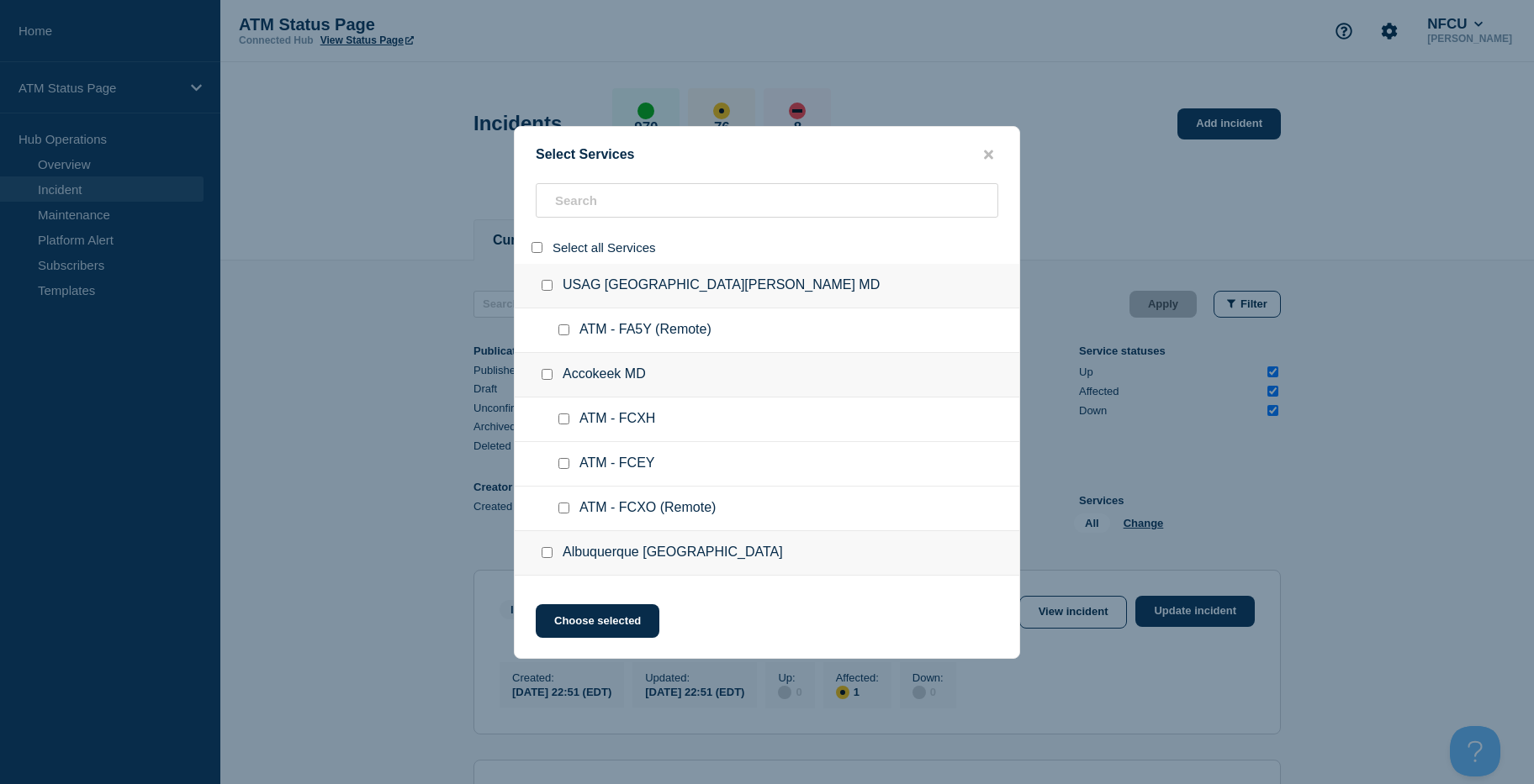
checkbox input "false"
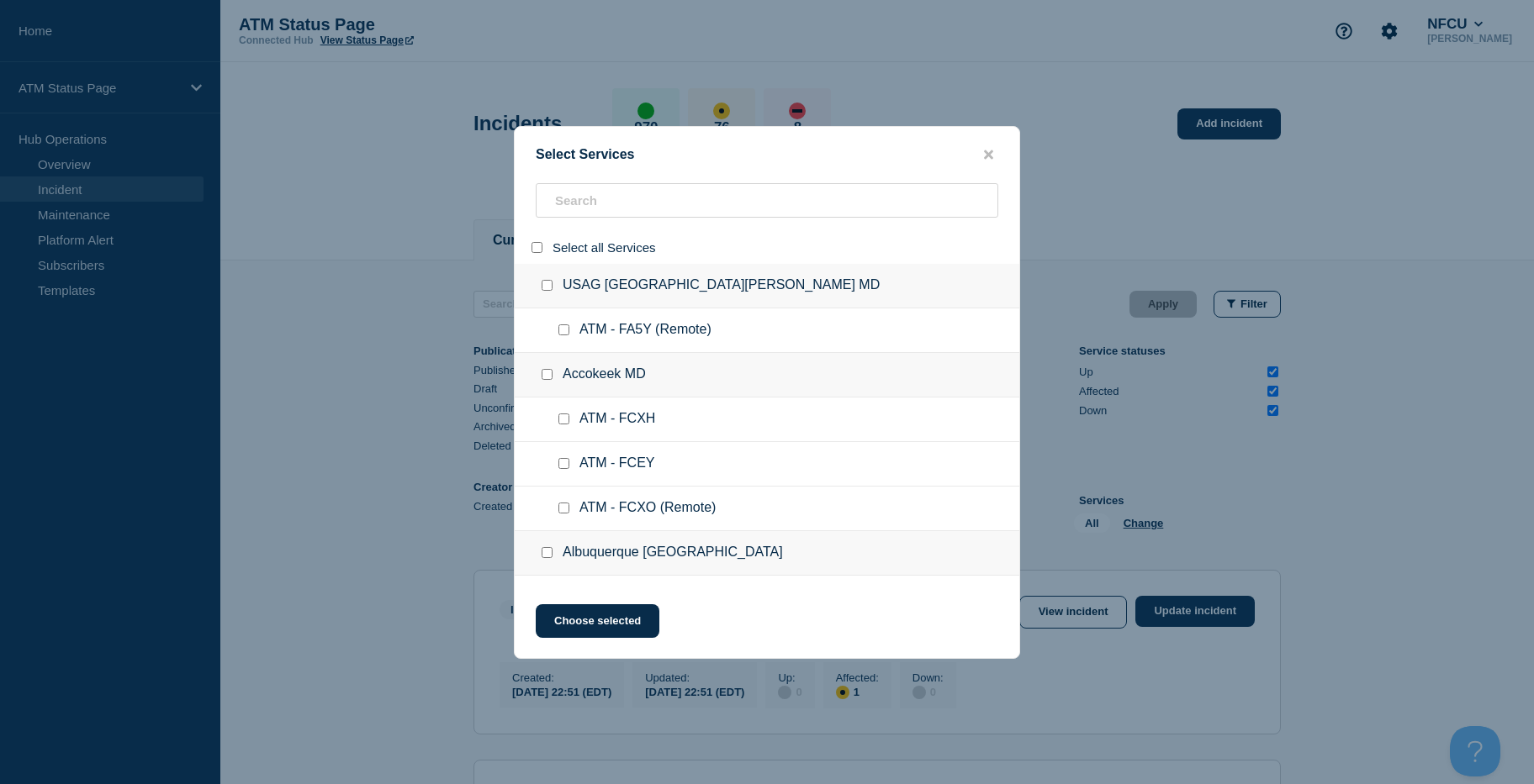
checkbox input "false"
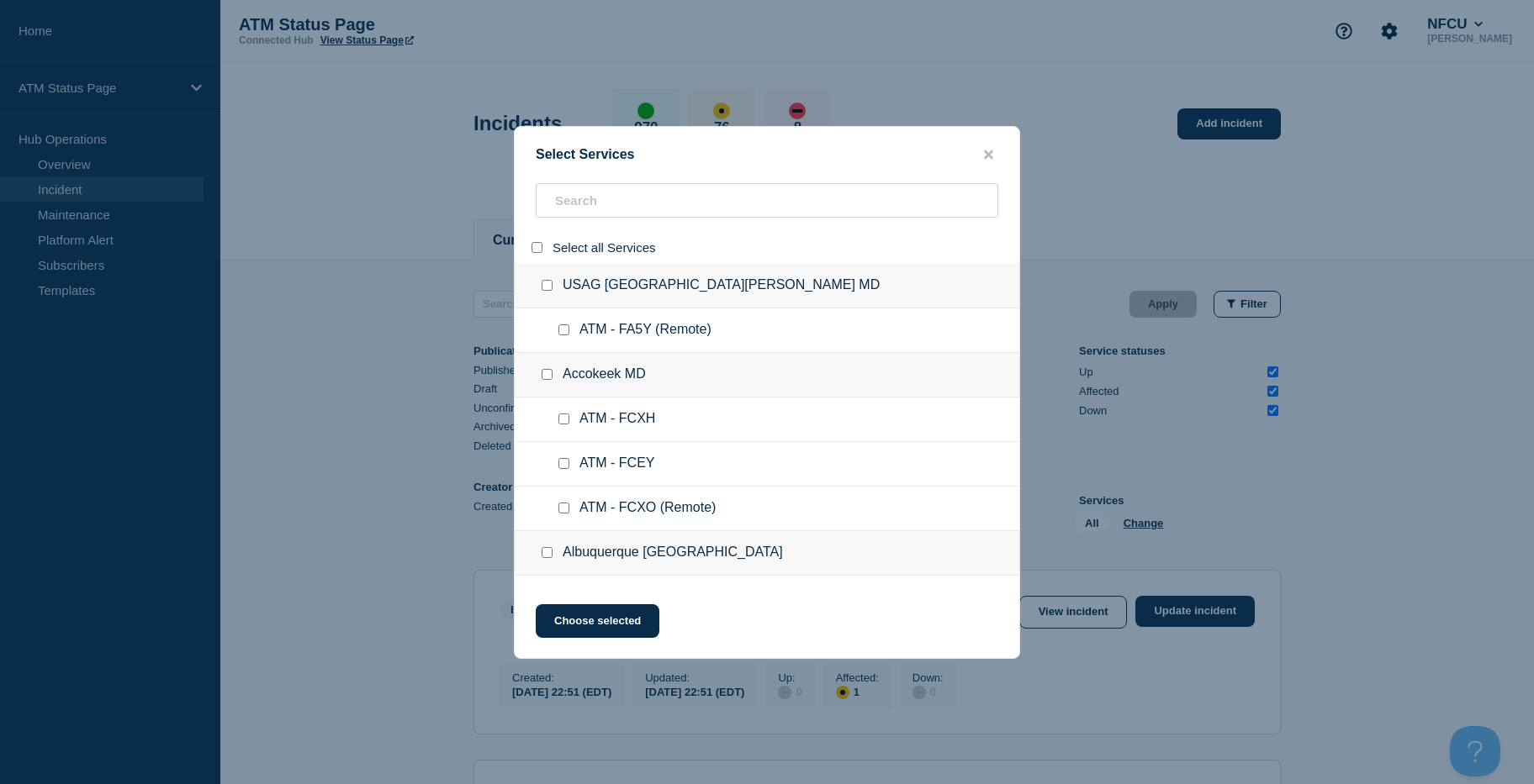
checkbox input "false"
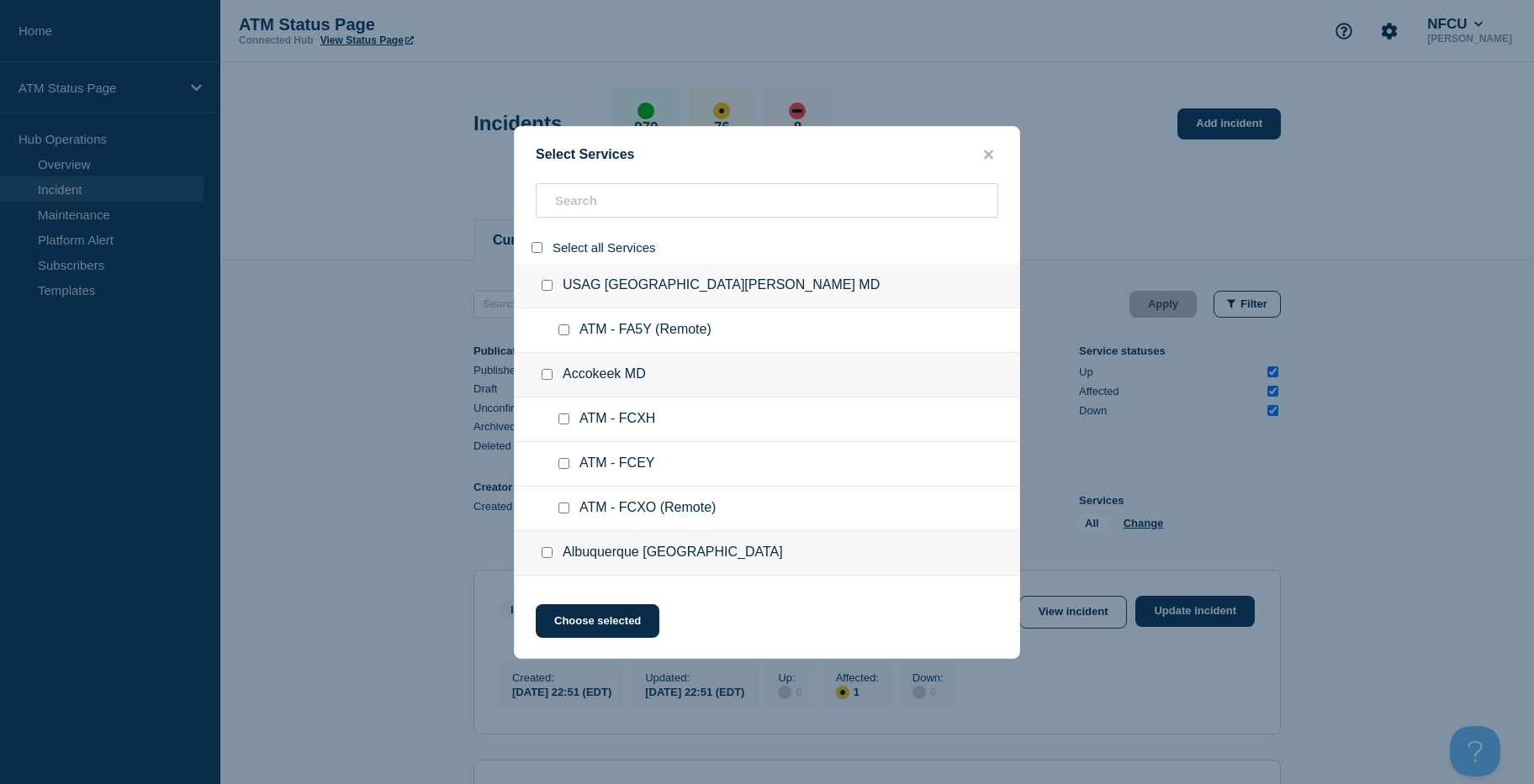
checkbox input "false"
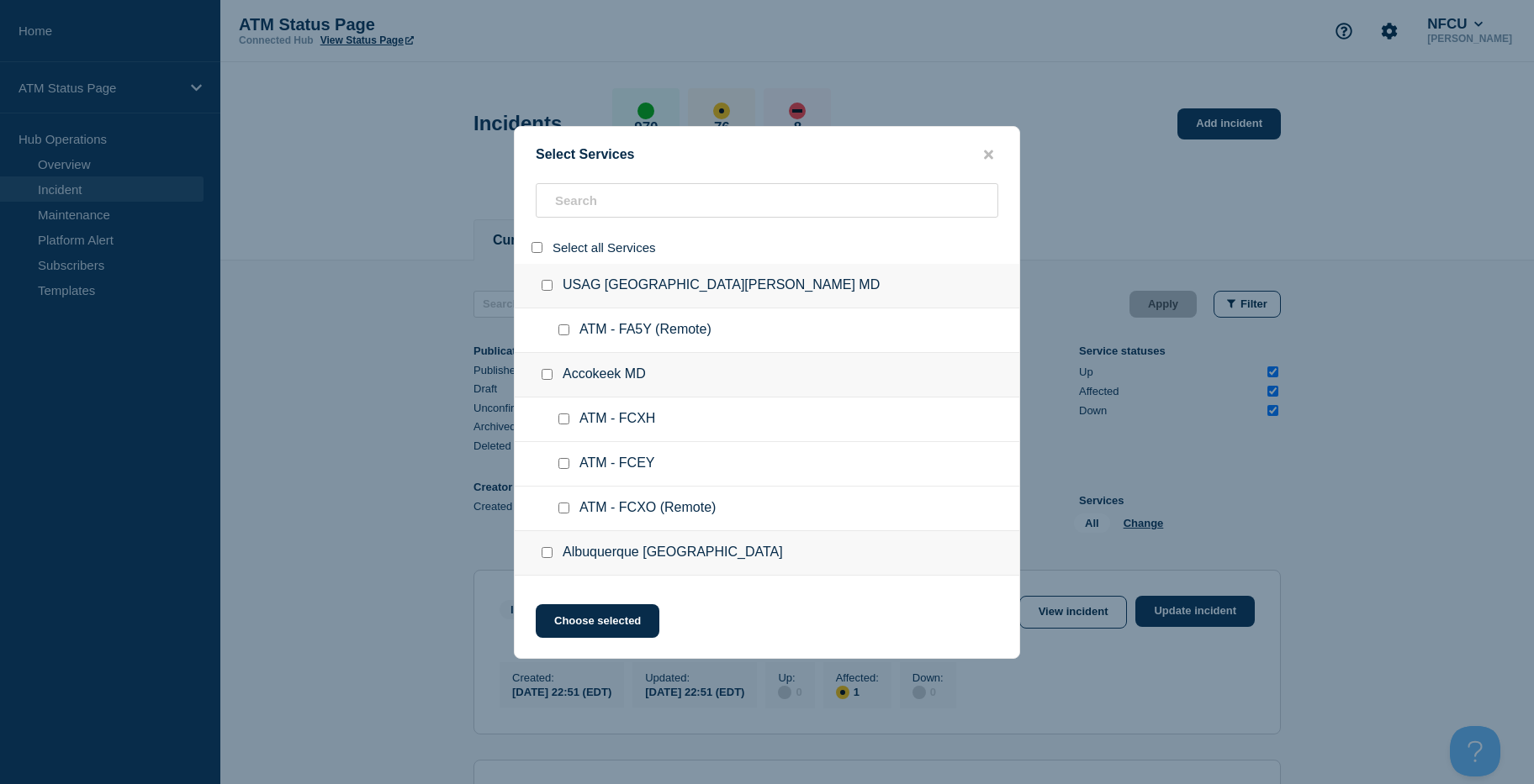
checkbox input "false"
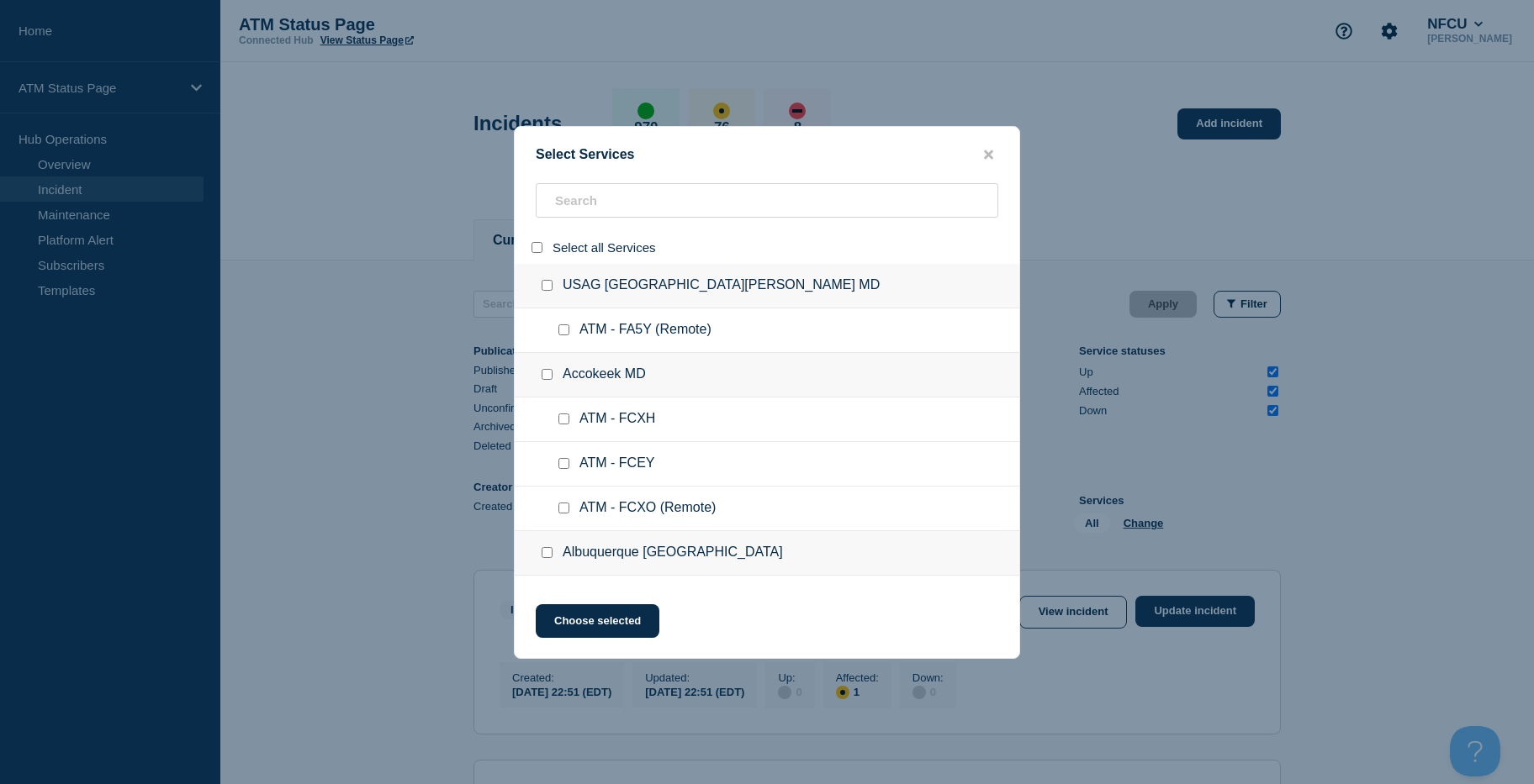
checkbox input "false"
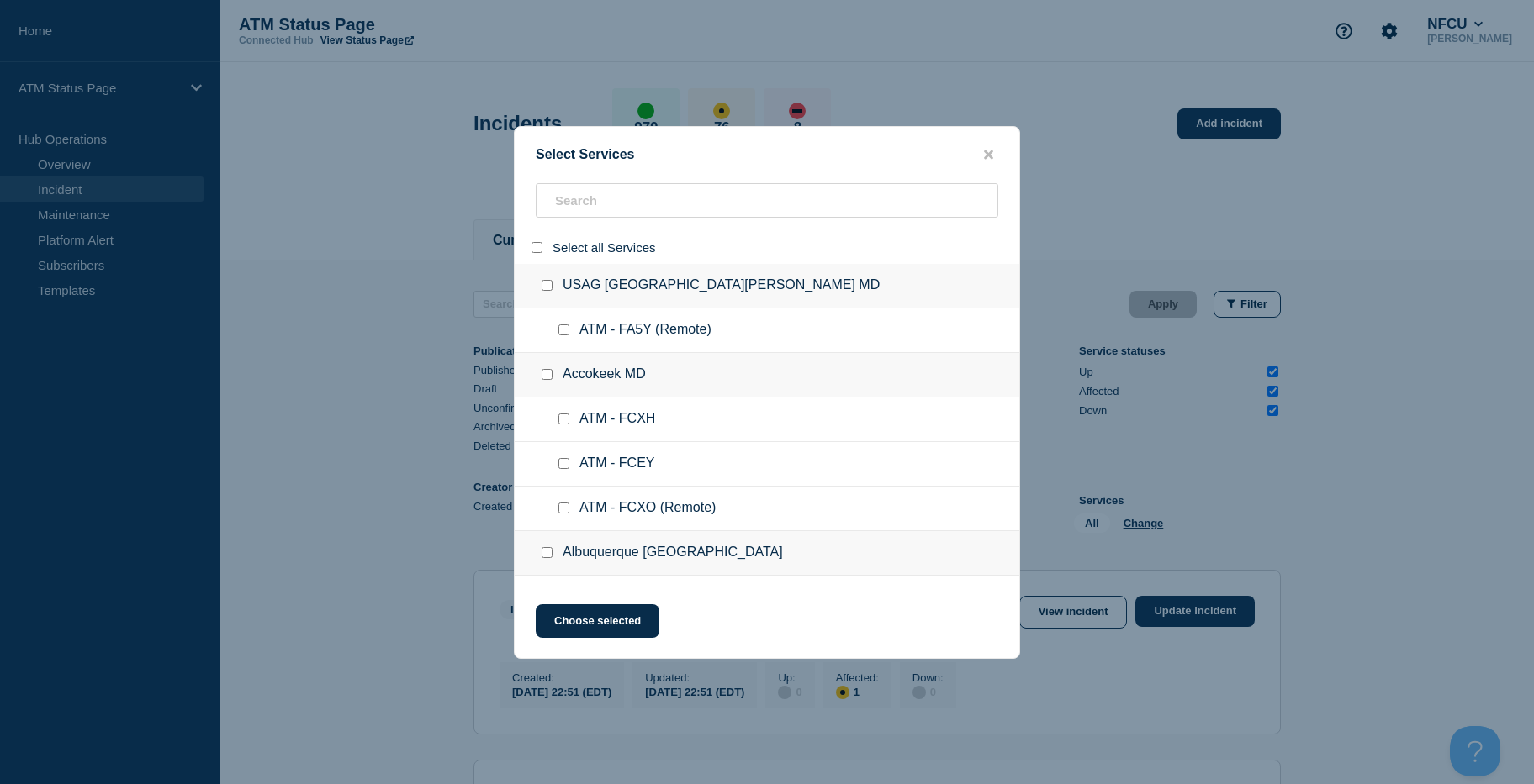
checkbox input "false"
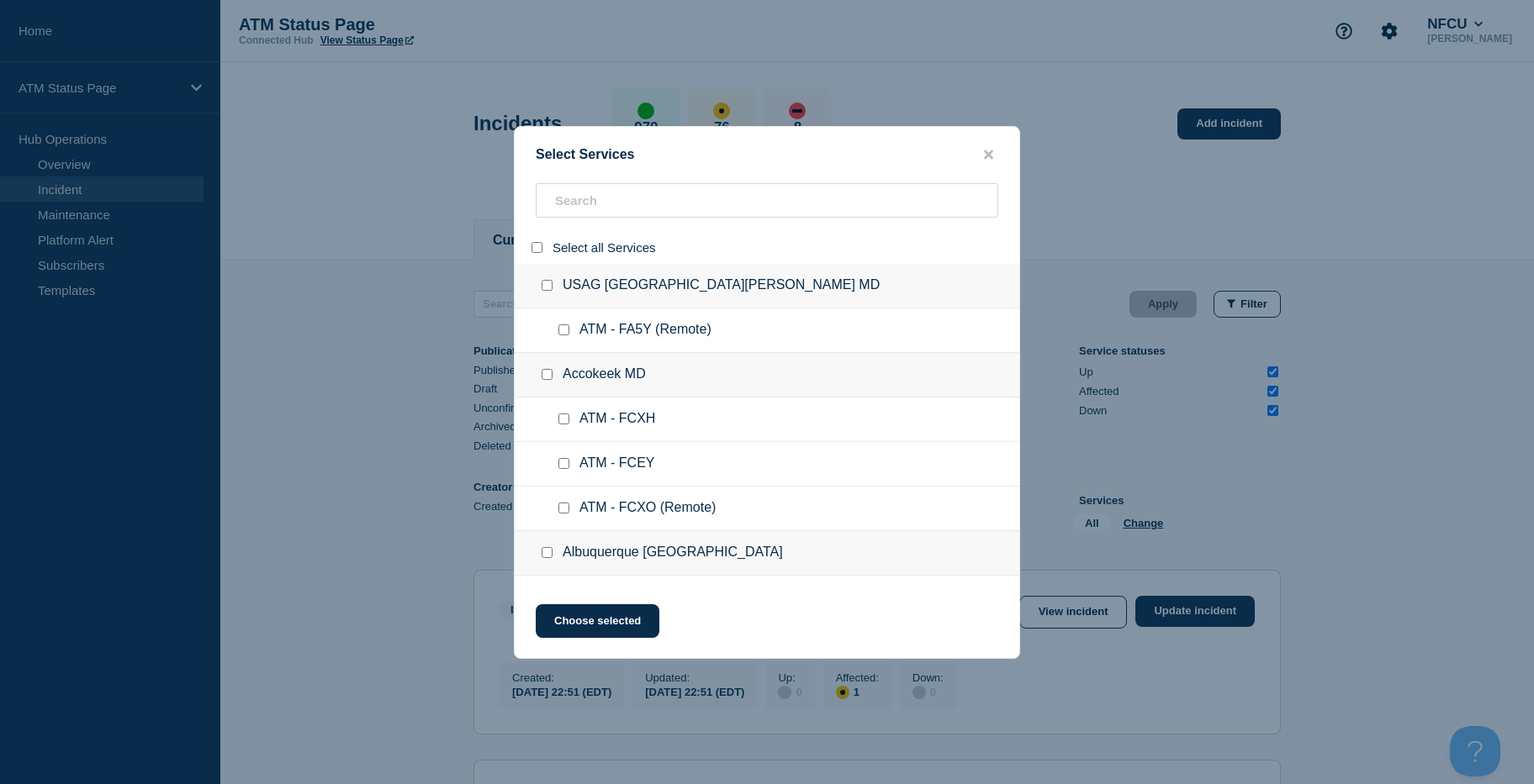
checkbox input "false"
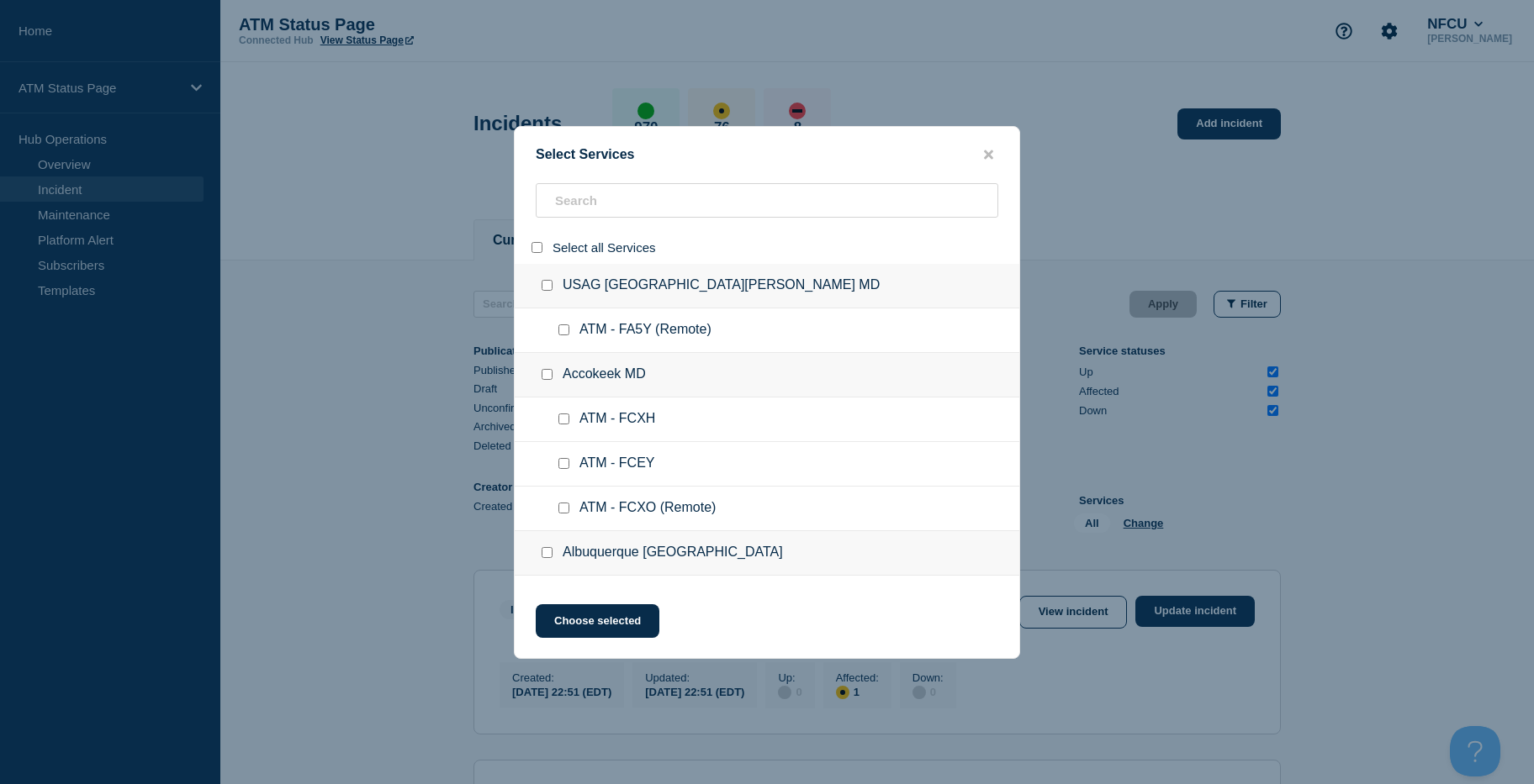
checkbox input "false"
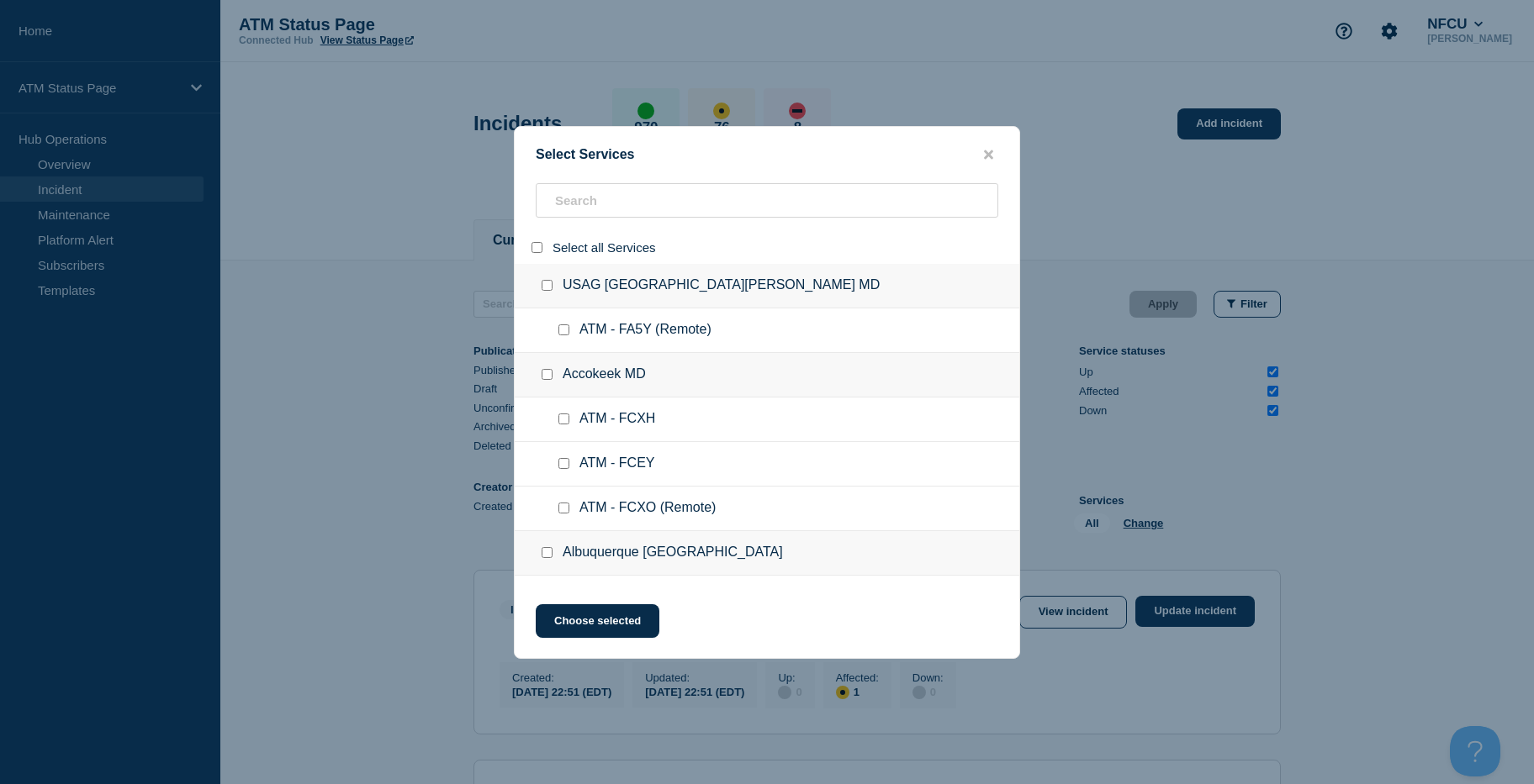
checkbox input "false"
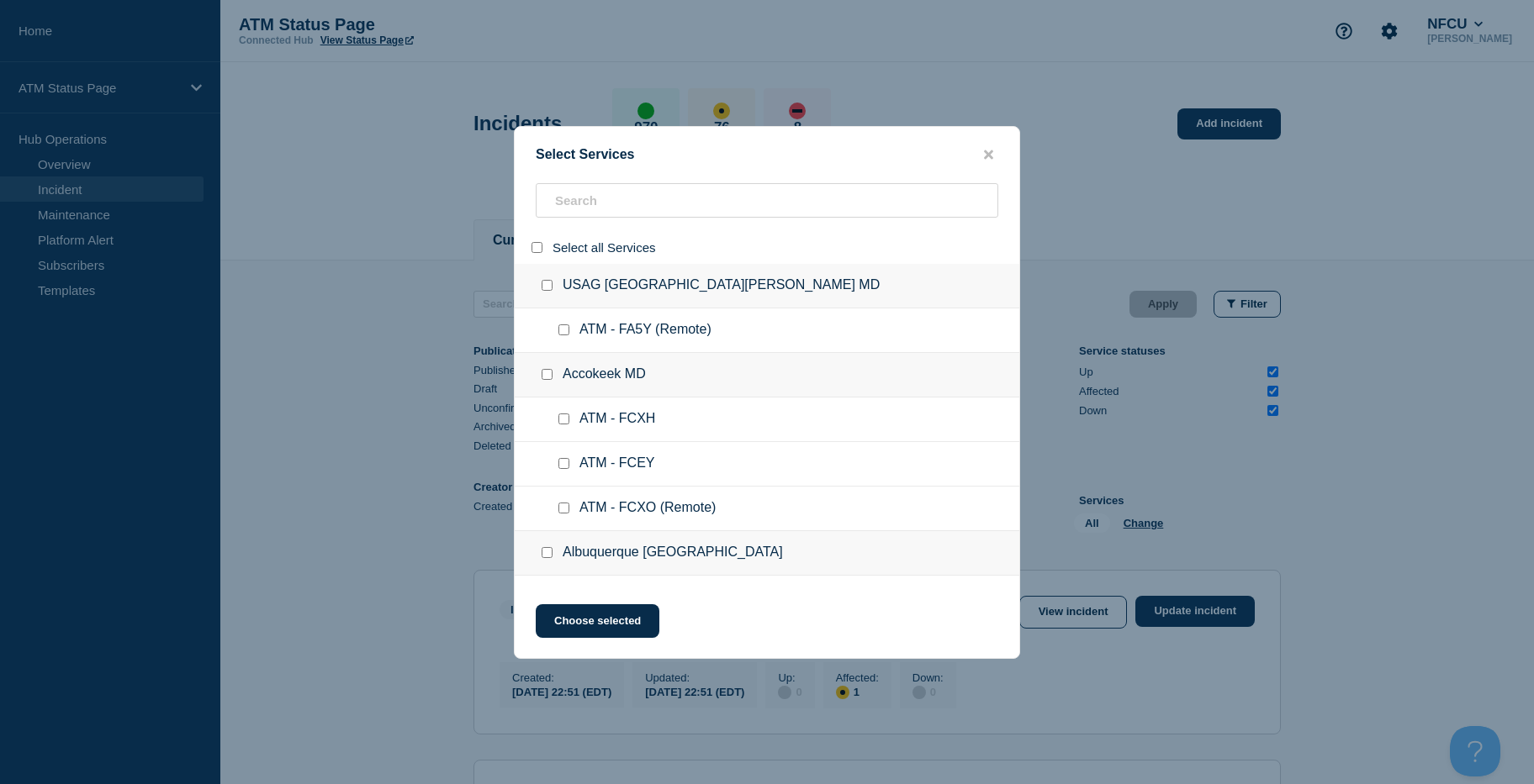
checkbox input "false"
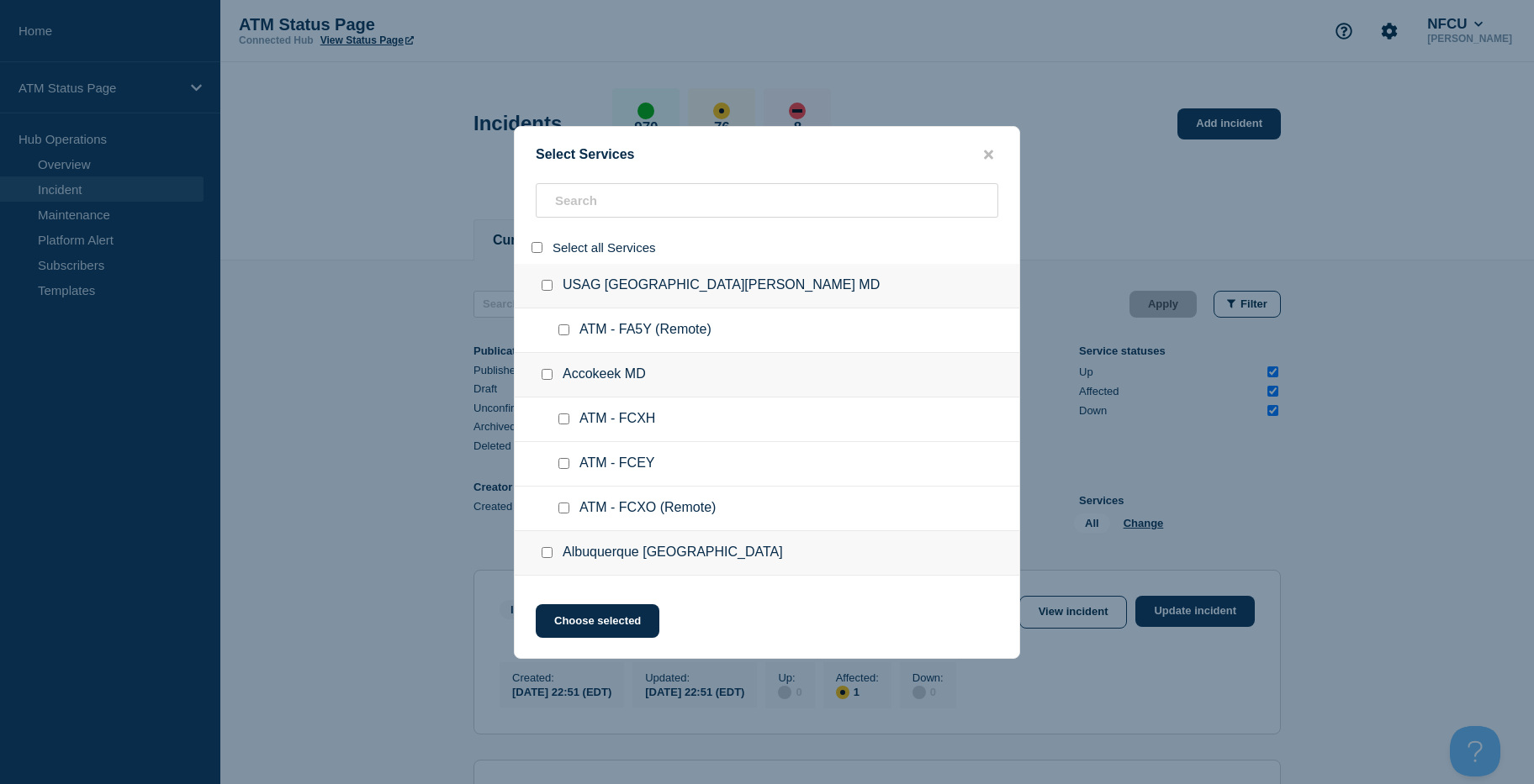
checkbox input "false"
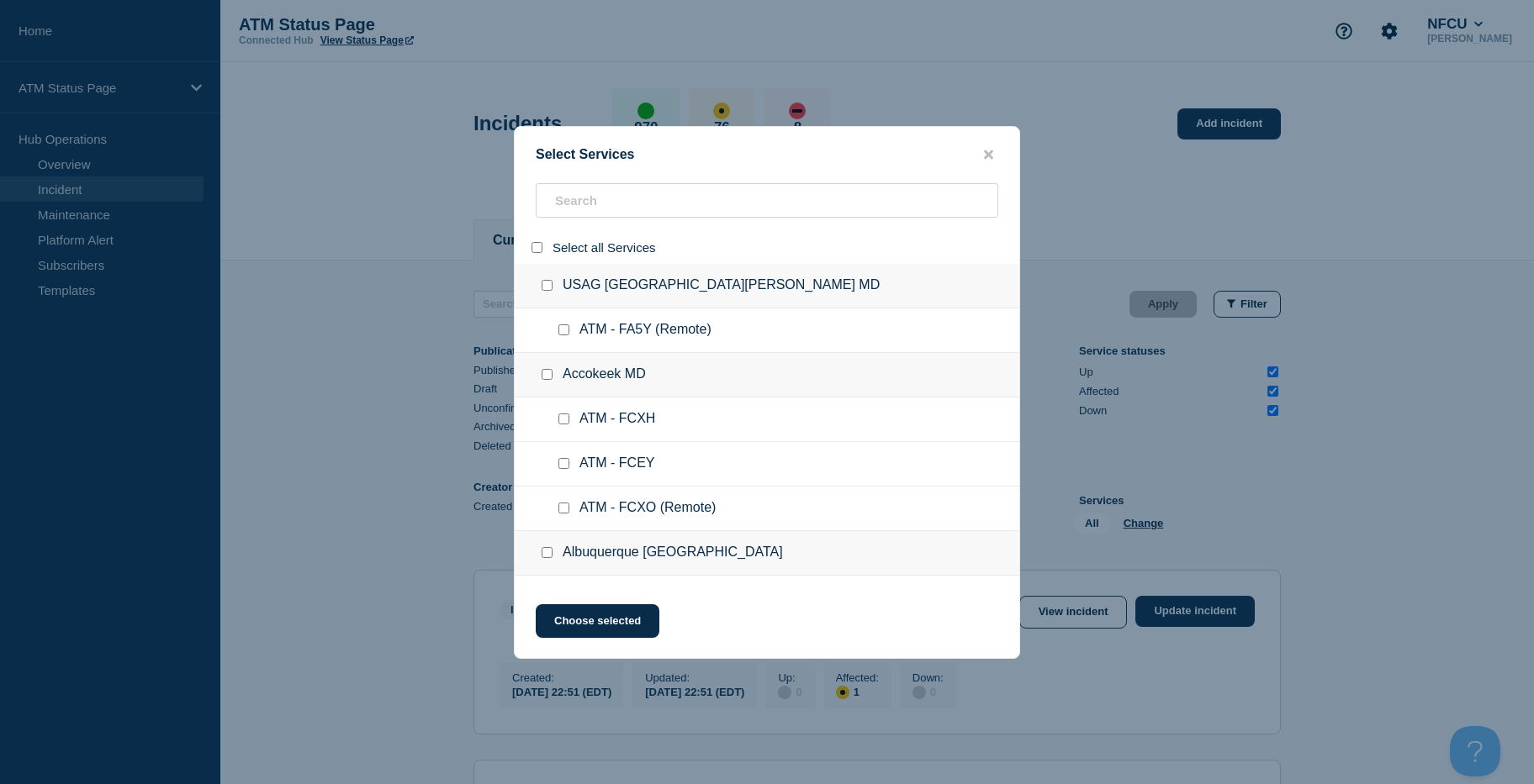
checkbox input "false"
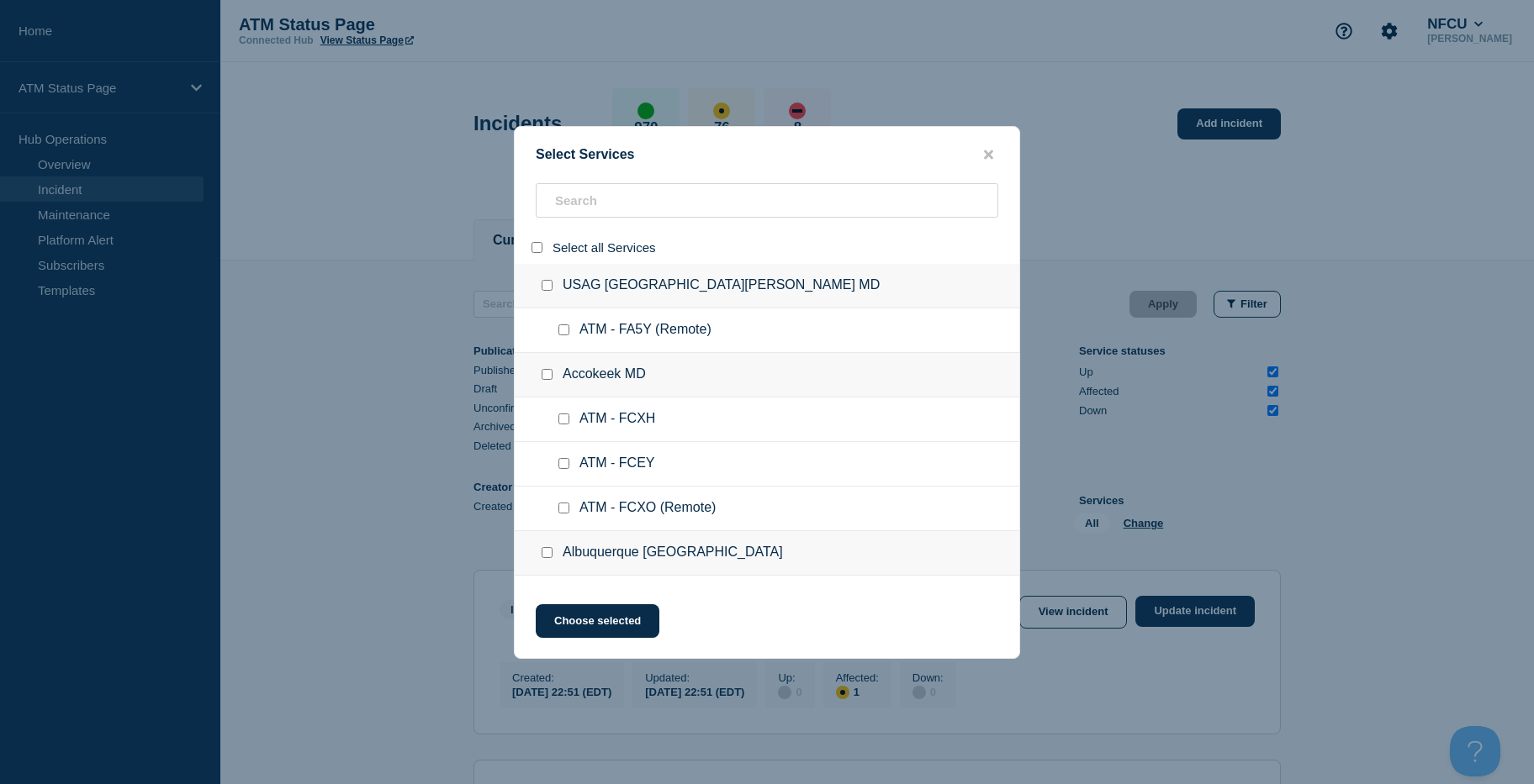
checkbox input "false"
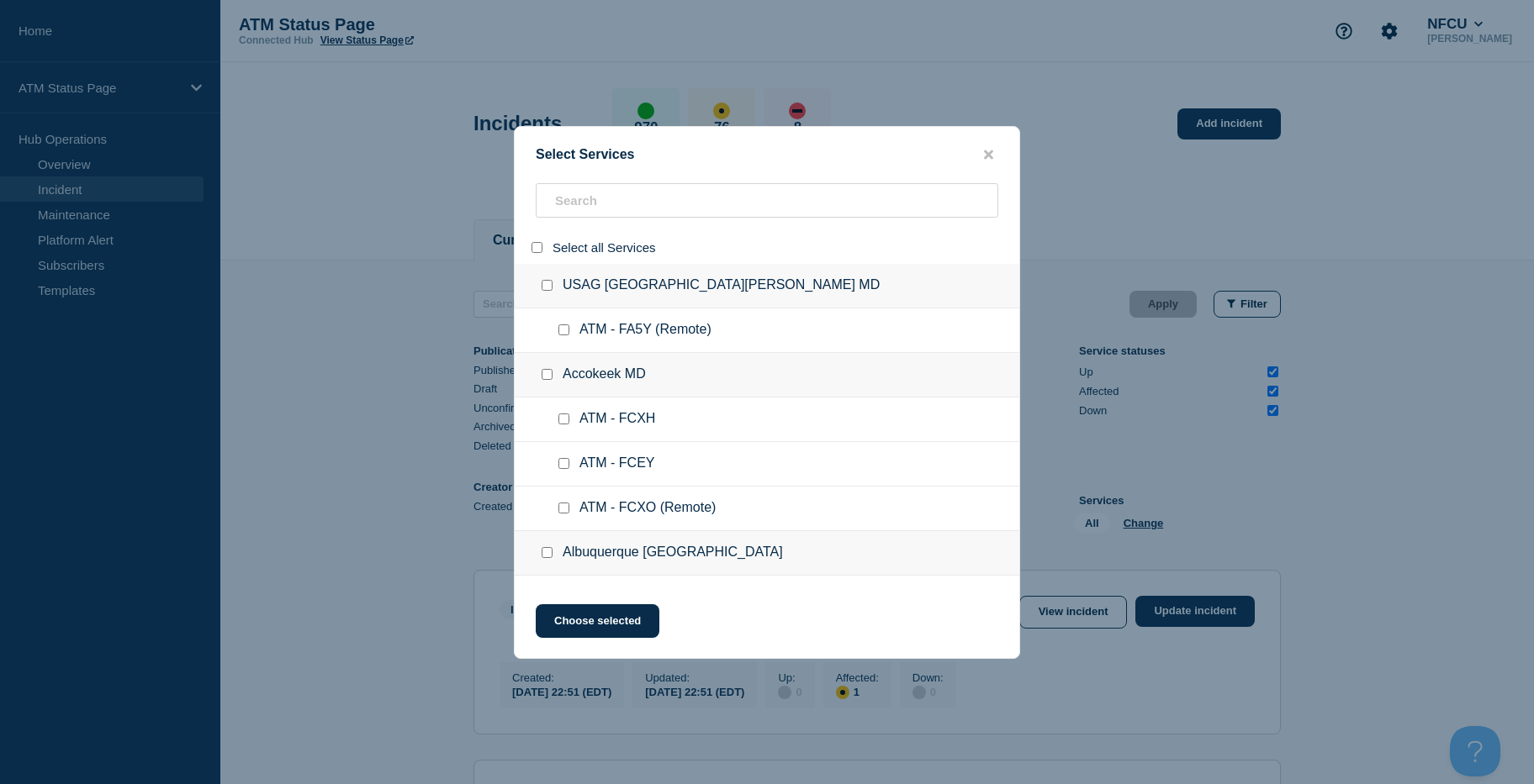
checkbox input "false"
click at [567, 207] on input "search" at bounding box center [766, 200] width 463 height 34
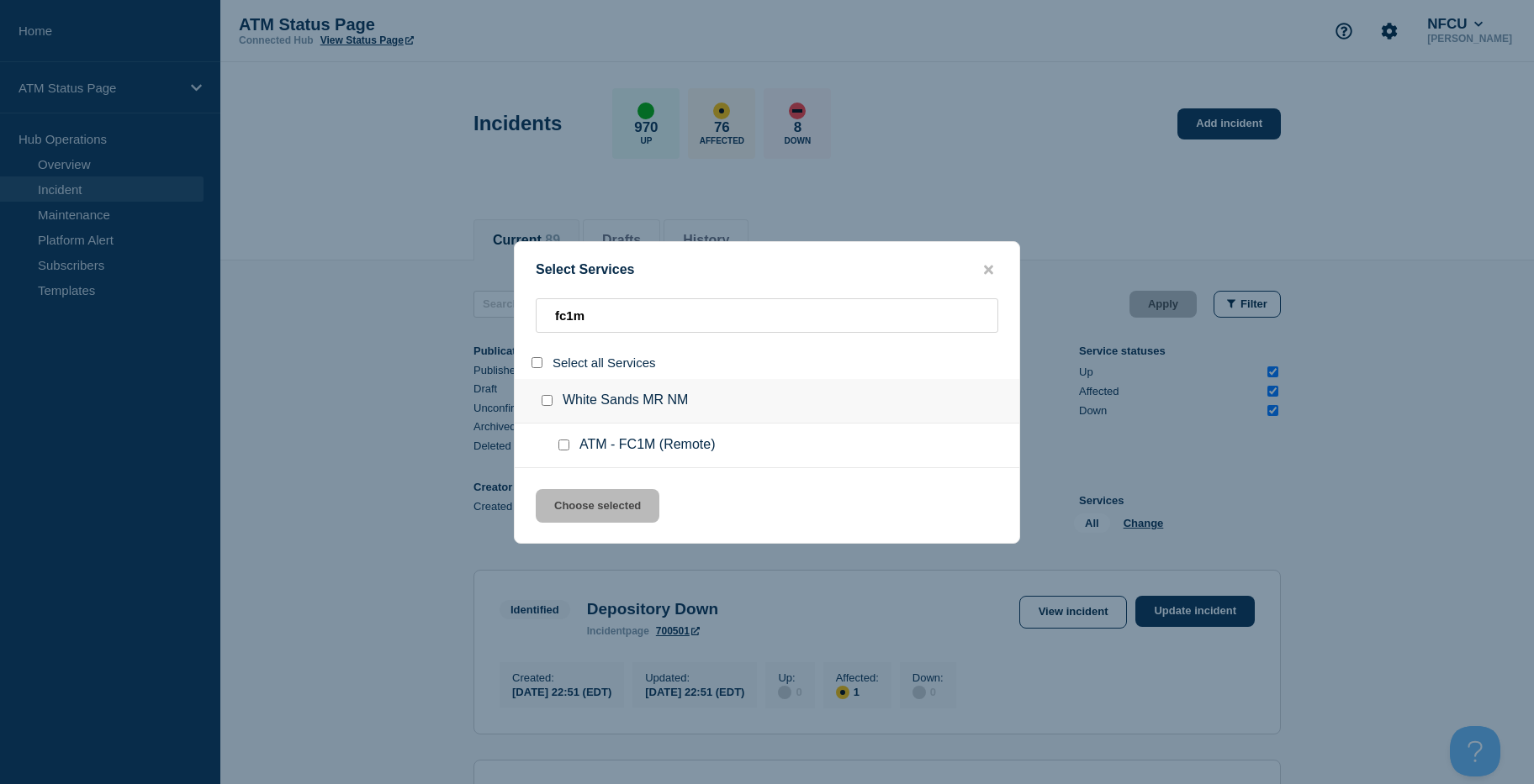
click at [559, 447] on div at bounding box center [567, 445] width 24 height 17
click at [562, 446] on input "service: ATM - FC1M (Remote)" at bounding box center [564, 445] width 11 height 11
click at [580, 498] on button "Choose selected" at bounding box center [597, 506] width 124 height 33
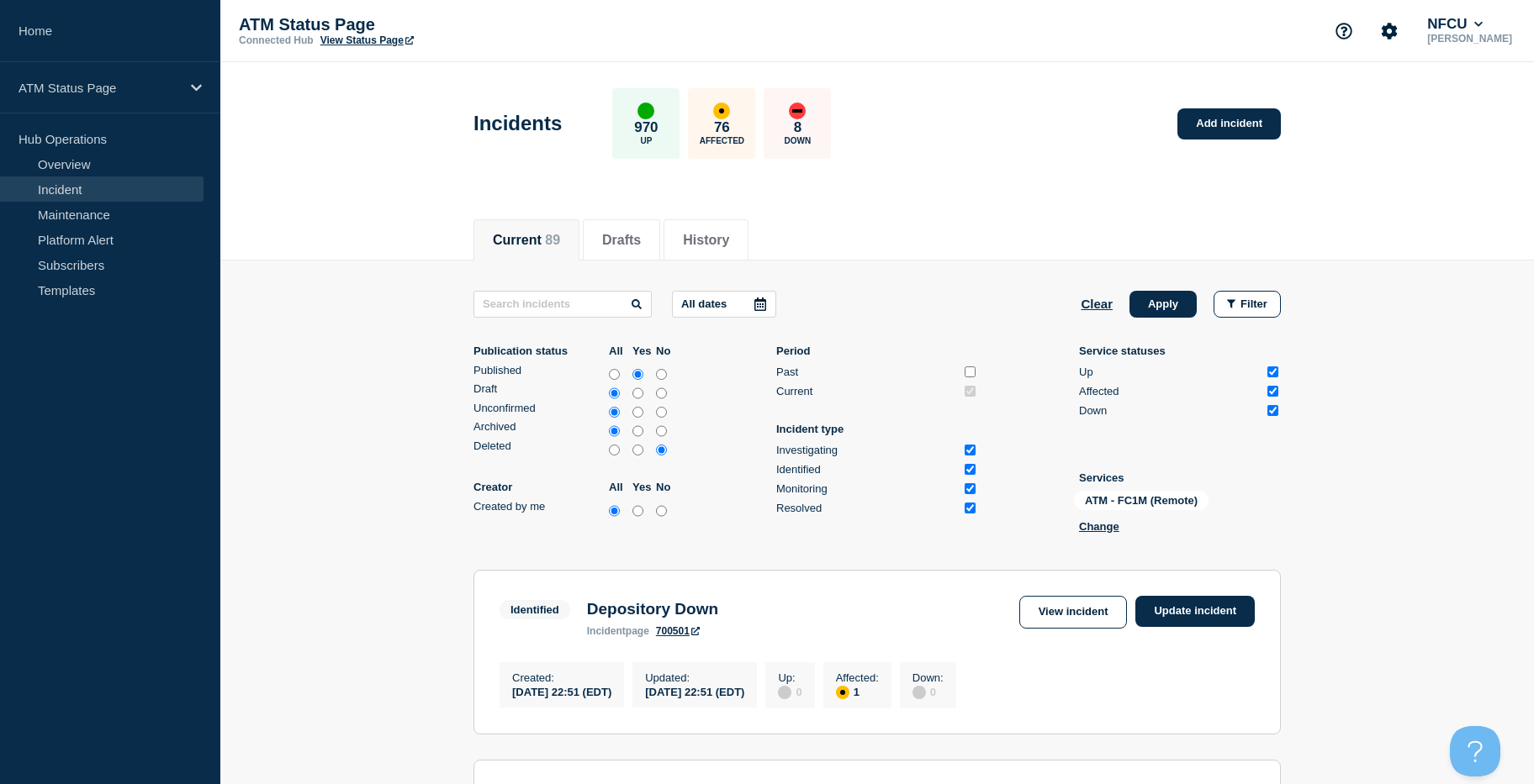
click at [1159, 318] on div "All dates Clear Apply Filter Publication status All Yes No Published Draft Unco…" at bounding box center [877, 415] width 807 height 249
click at [1159, 305] on button "Apply" at bounding box center [1162, 304] width 67 height 27
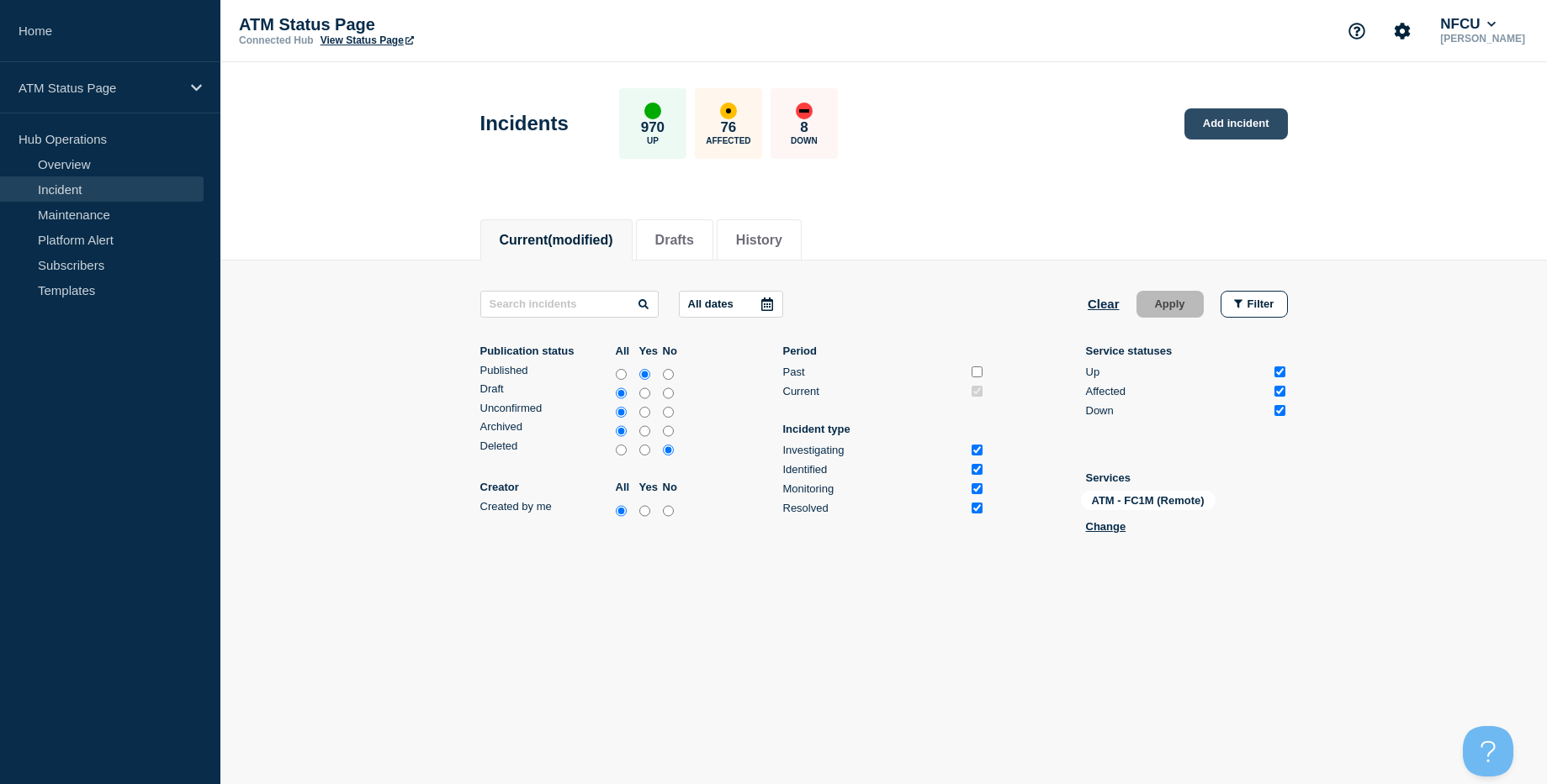
click at [1219, 127] on link "Add incident" at bounding box center [1235, 124] width 103 height 31
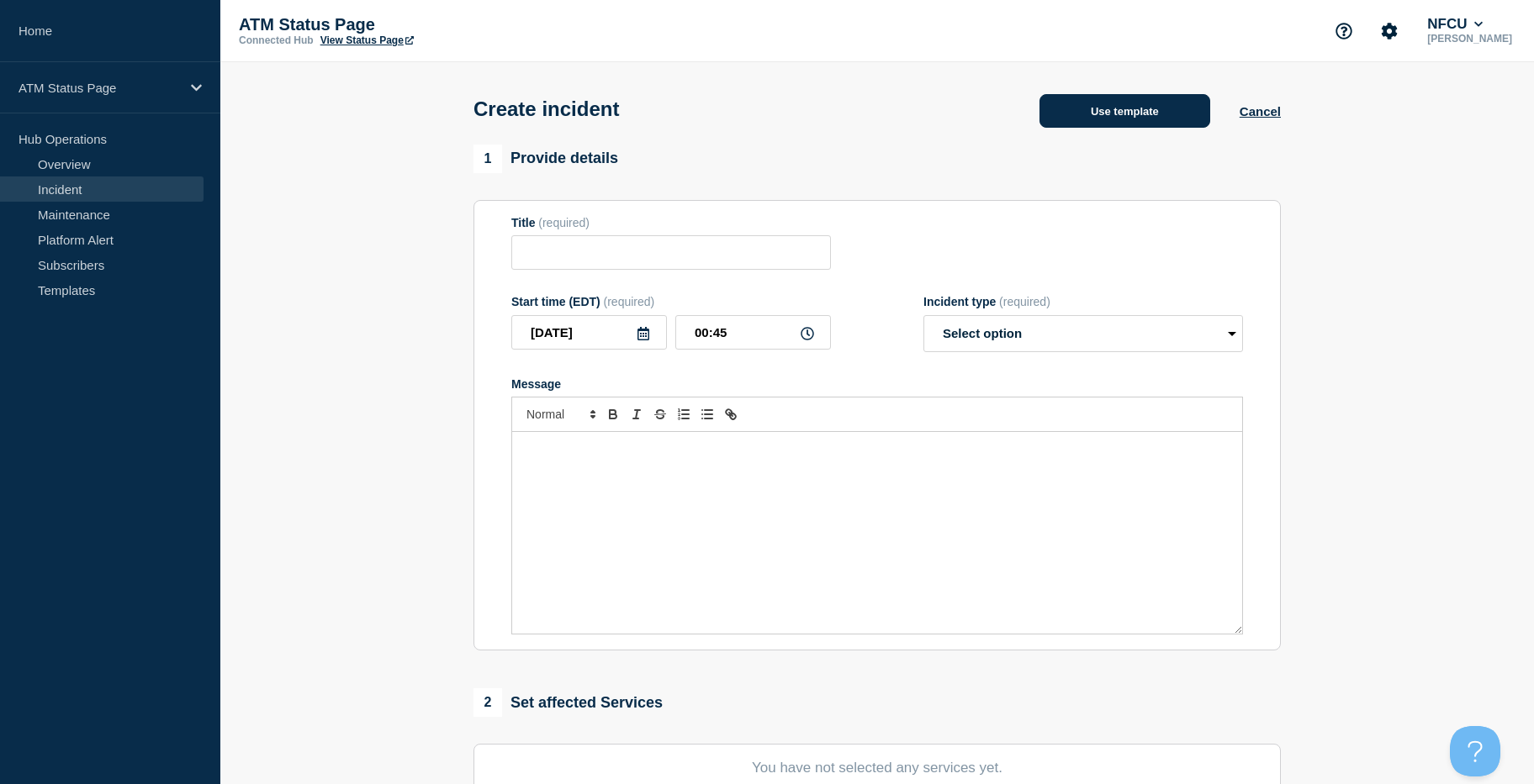
click at [1180, 111] on button "Use template" at bounding box center [1124, 110] width 171 height 33
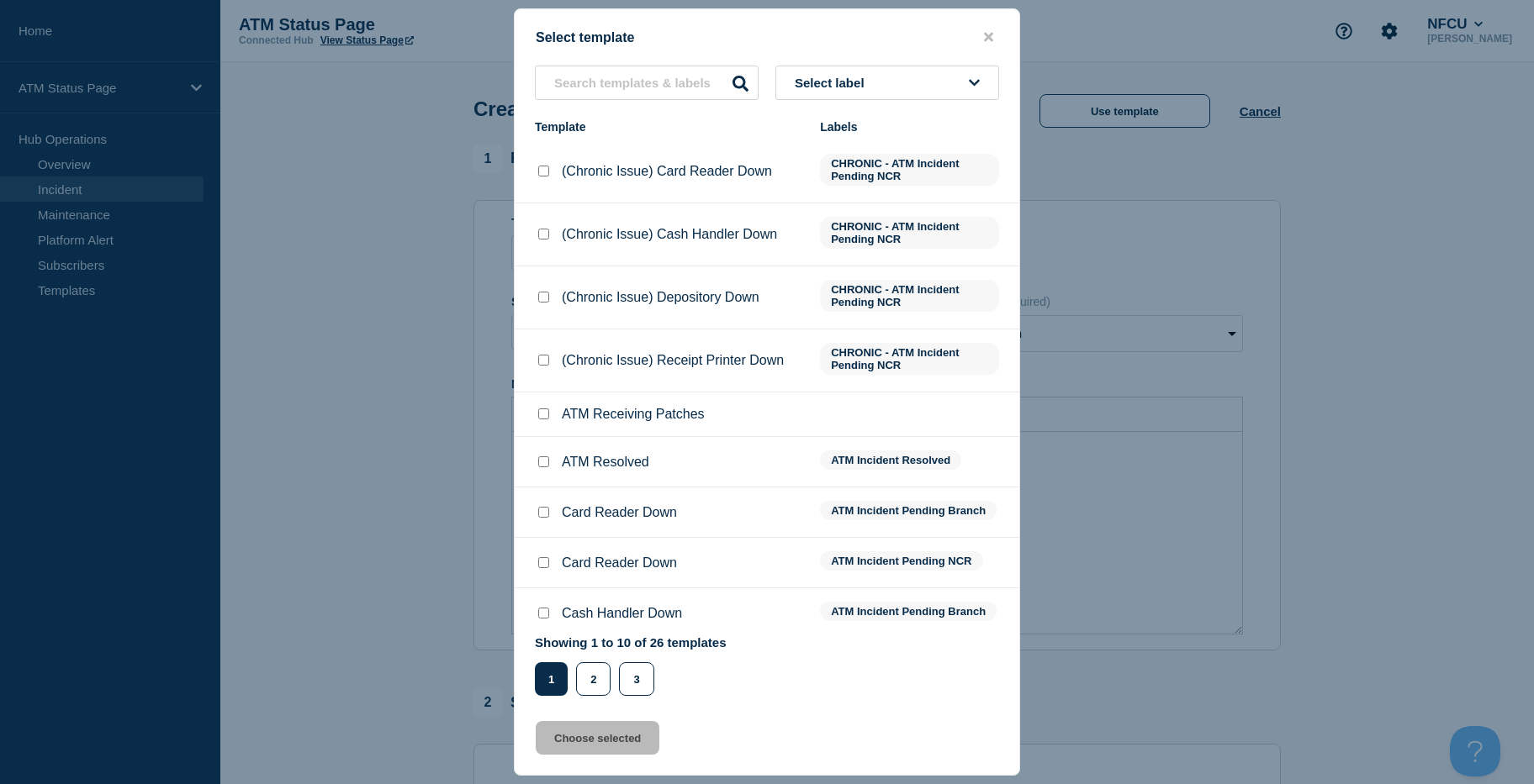
click at [928, 82] on button "Select label" at bounding box center [886, 83] width 224 height 34
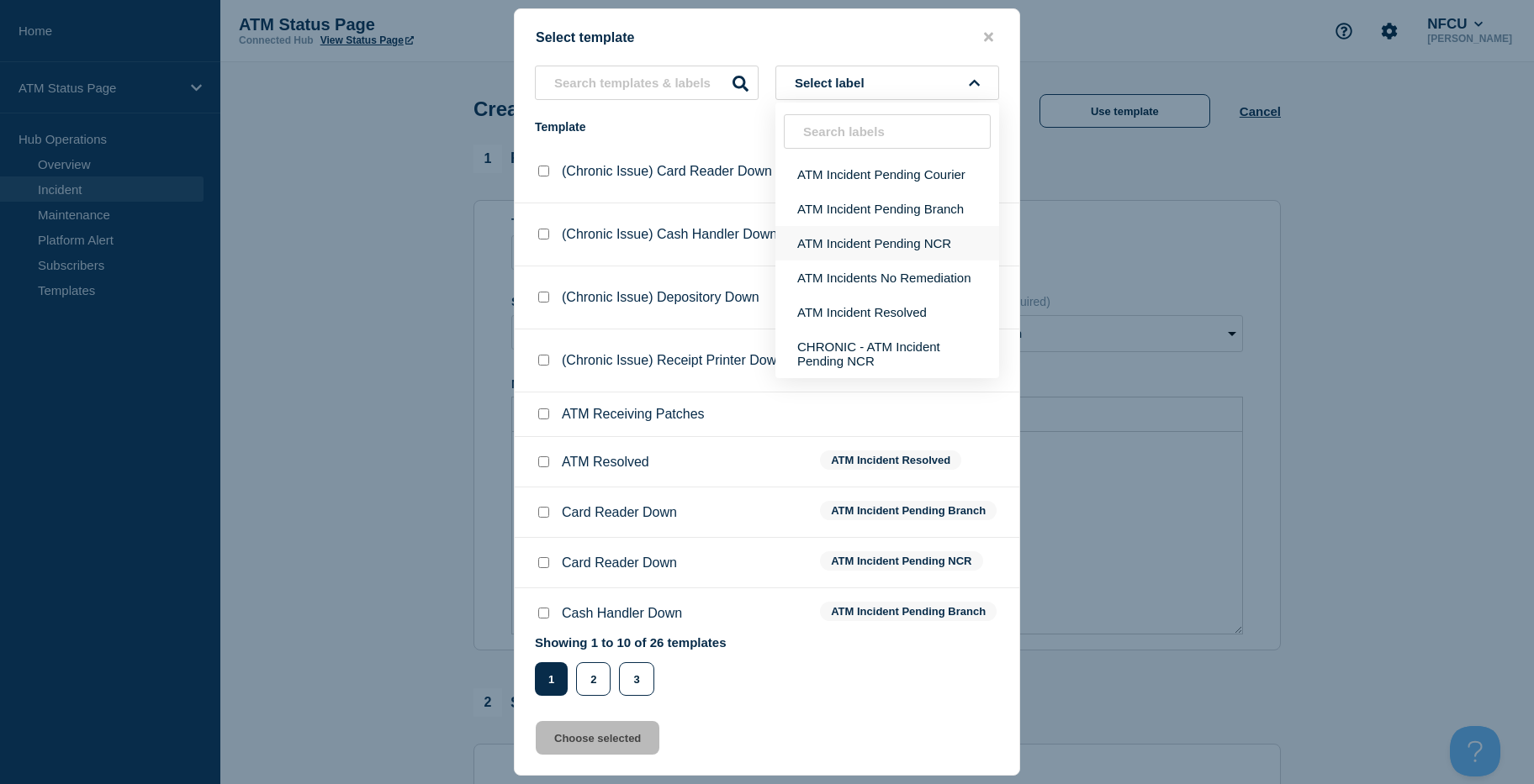
click at [935, 233] on button "ATM Incident Pending NCR" at bounding box center [886, 243] width 224 height 34
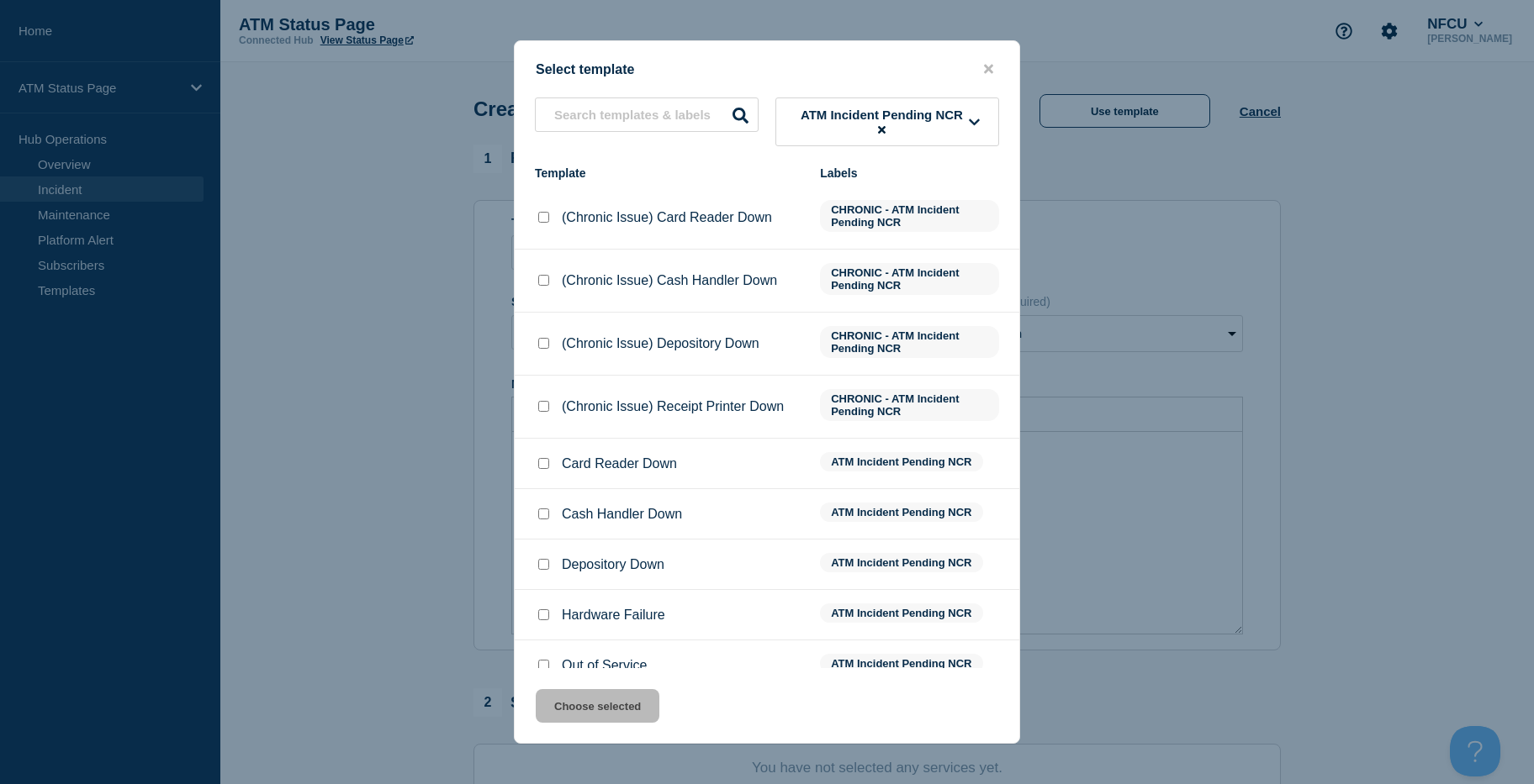
scroll to position [73, 0]
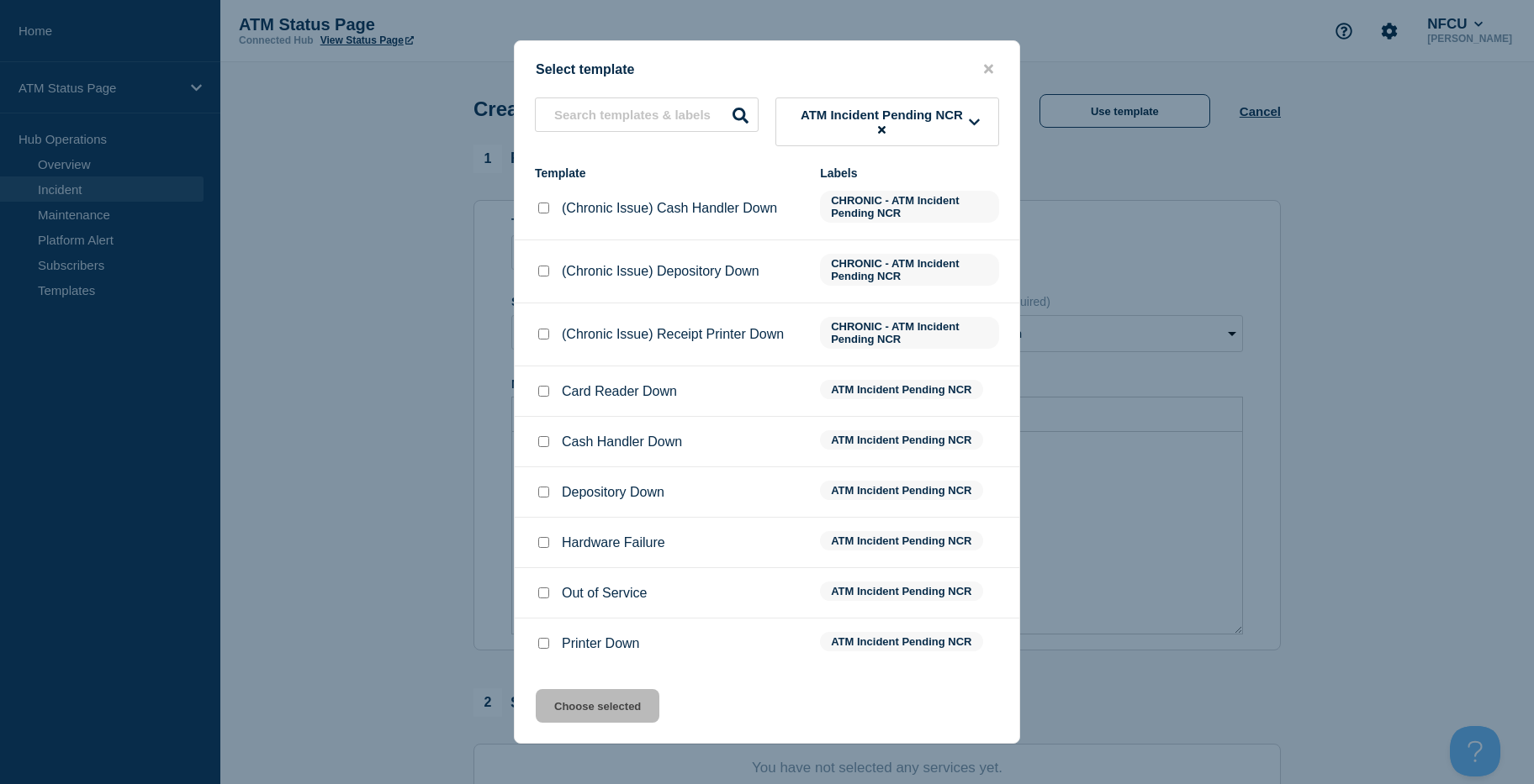
click at [547, 596] on input "Out of Service checkbox" at bounding box center [543, 593] width 11 height 11
click at [567, 703] on button "Choose selected" at bounding box center [597, 706] width 124 height 33
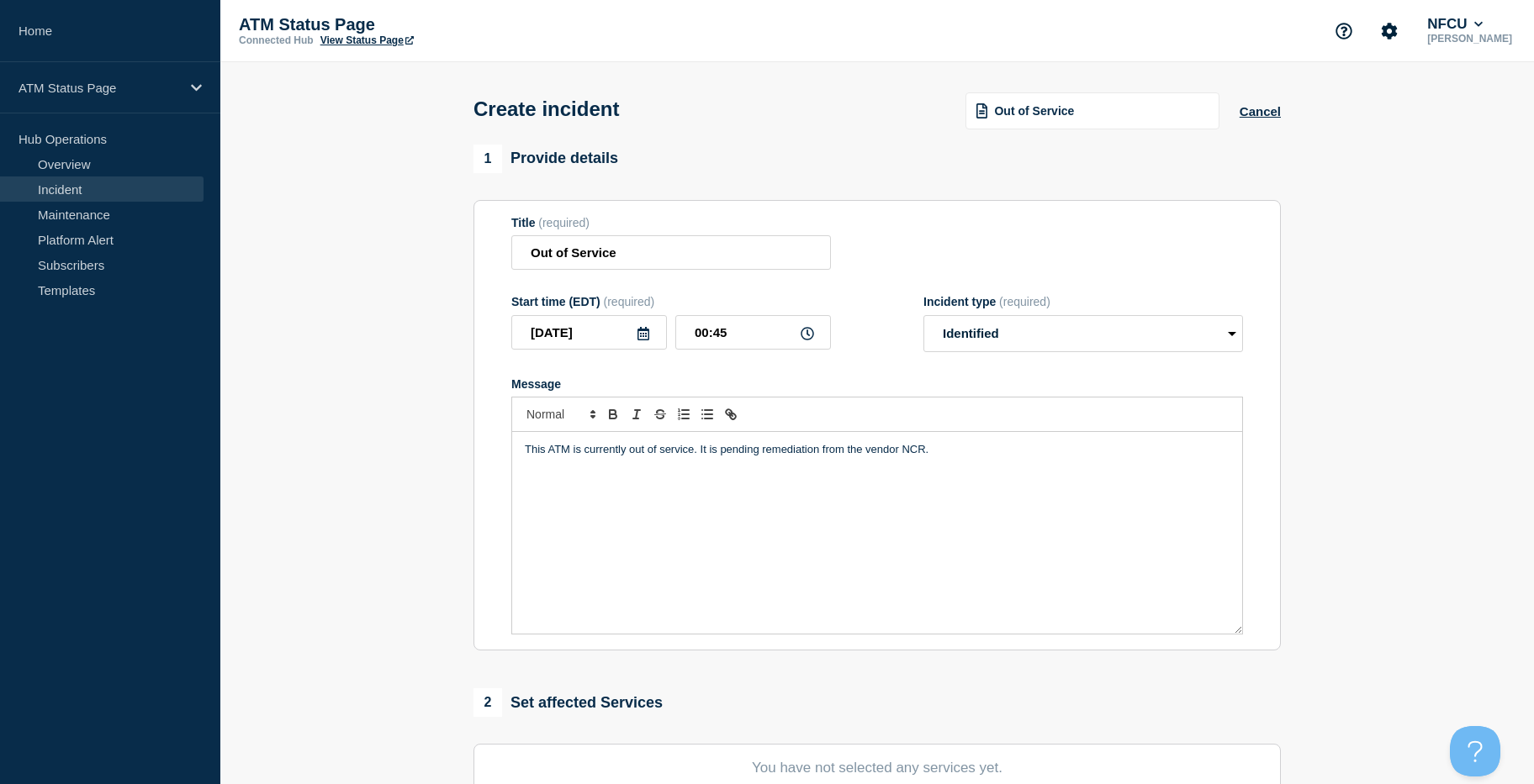
scroll to position [393, 0]
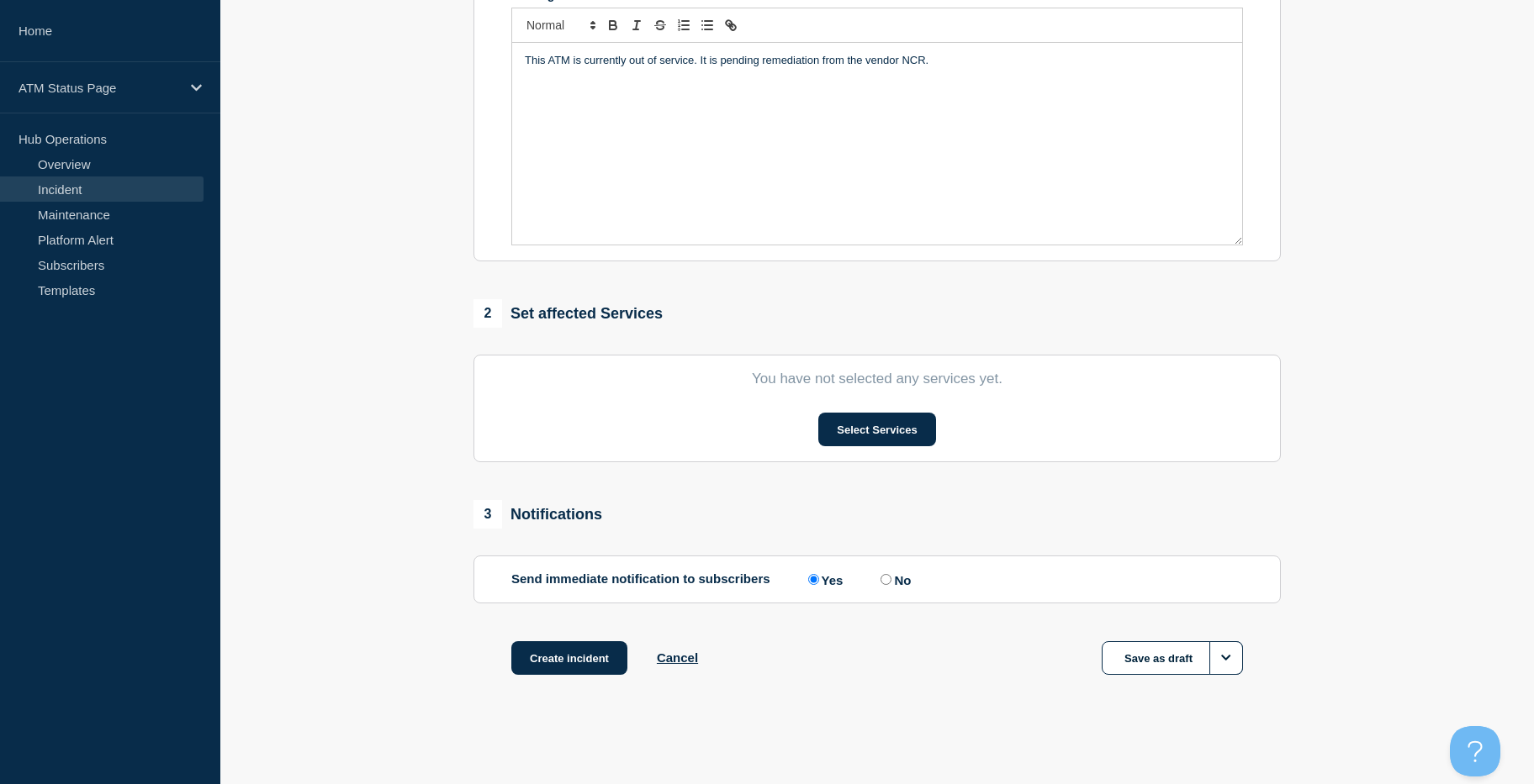
drag, startPoint x: 369, startPoint y: 417, endPoint x: 435, endPoint y: 665, distance: 256.6
click at [863, 441] on button "Select Services" at bounding box center [877, 429] width 117 height 33
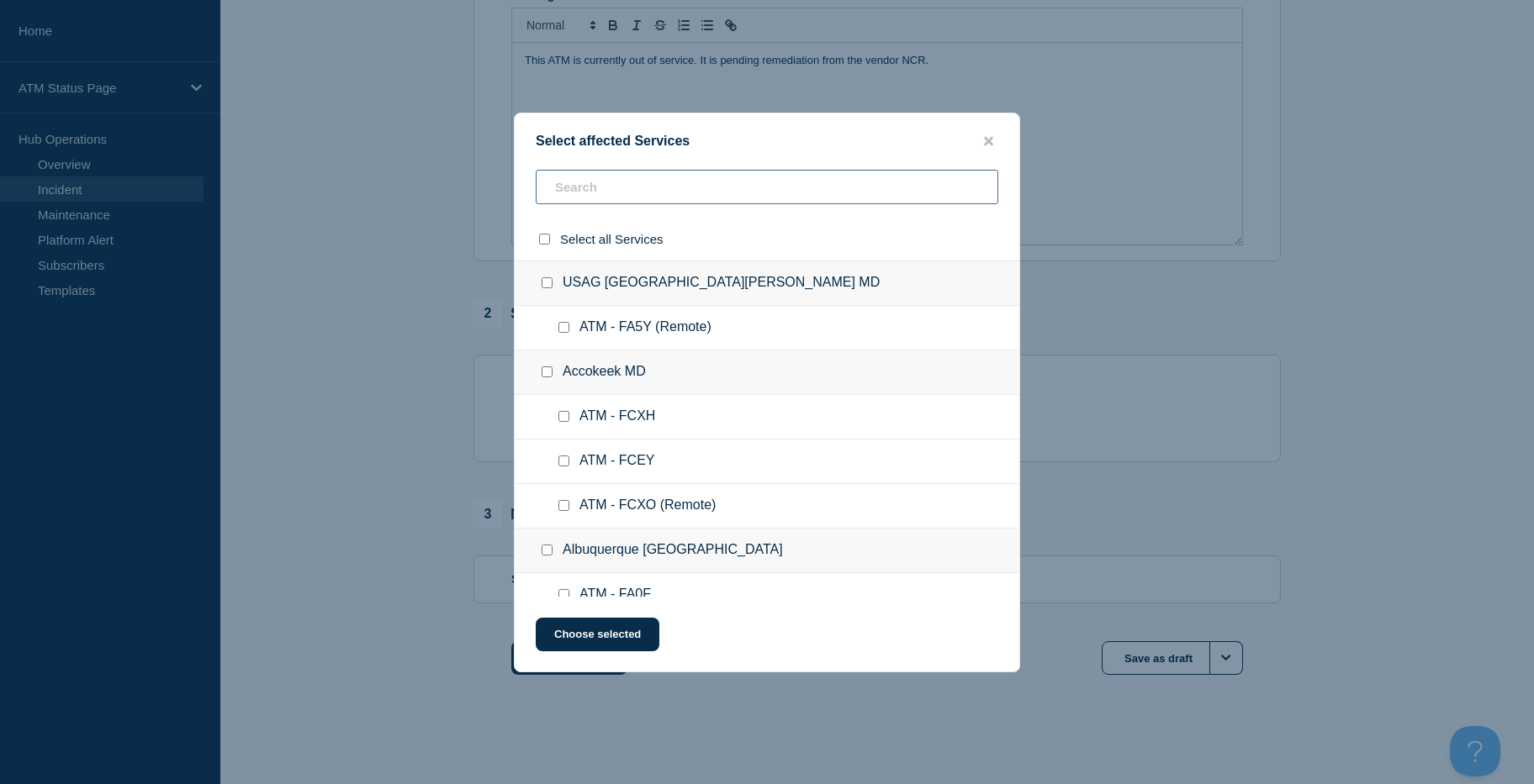
click at [767, 198] on input "text" at bounding box center [766, 187] width 463 height 34
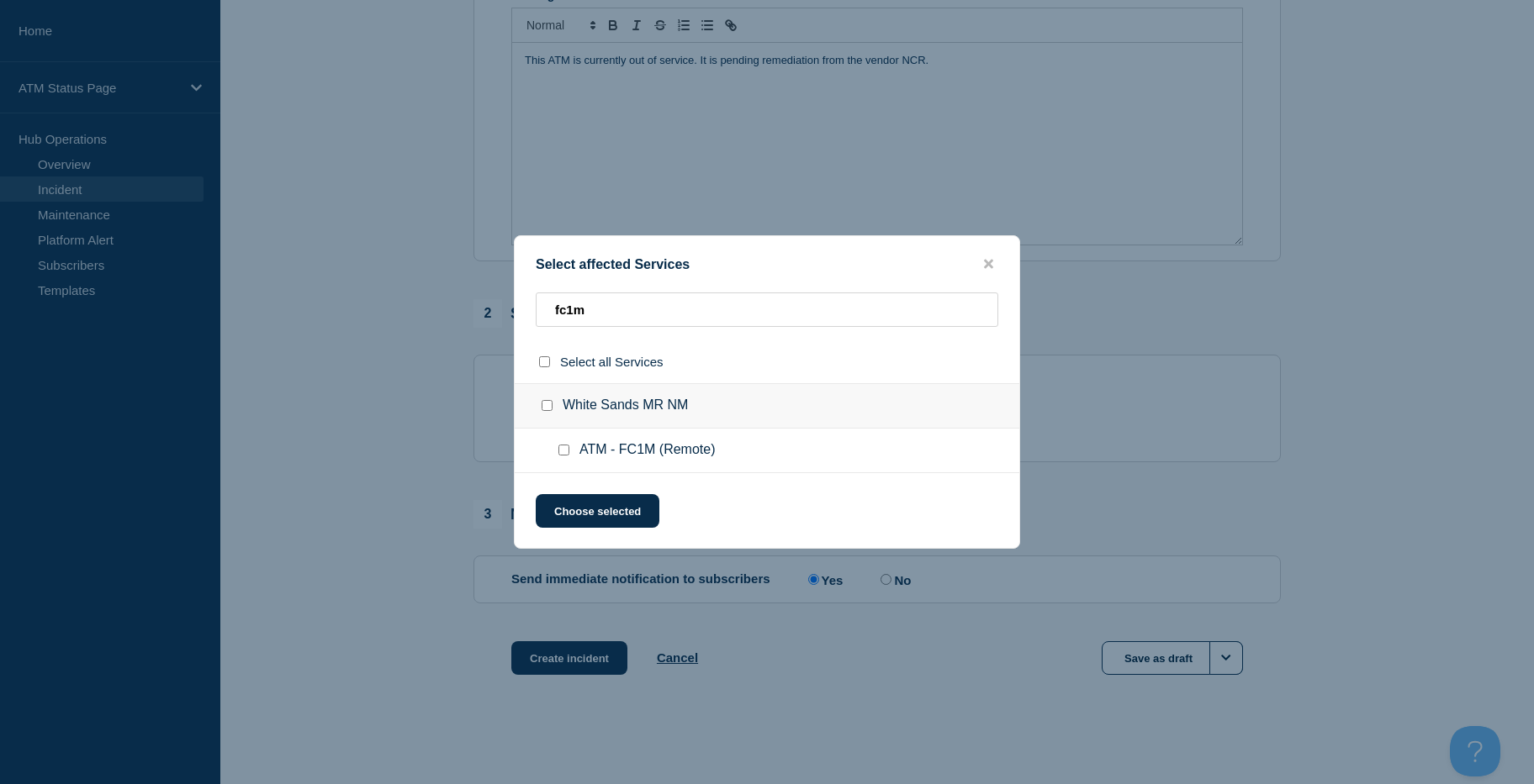
click at [564, 446] on input "ATM - FC1M (Remote) checkbox" at bounding box center [564, 450] width 11 height 11
click at [571, 497] on button "Choose selected" at bounding box center [597, 510] width 124 height 33
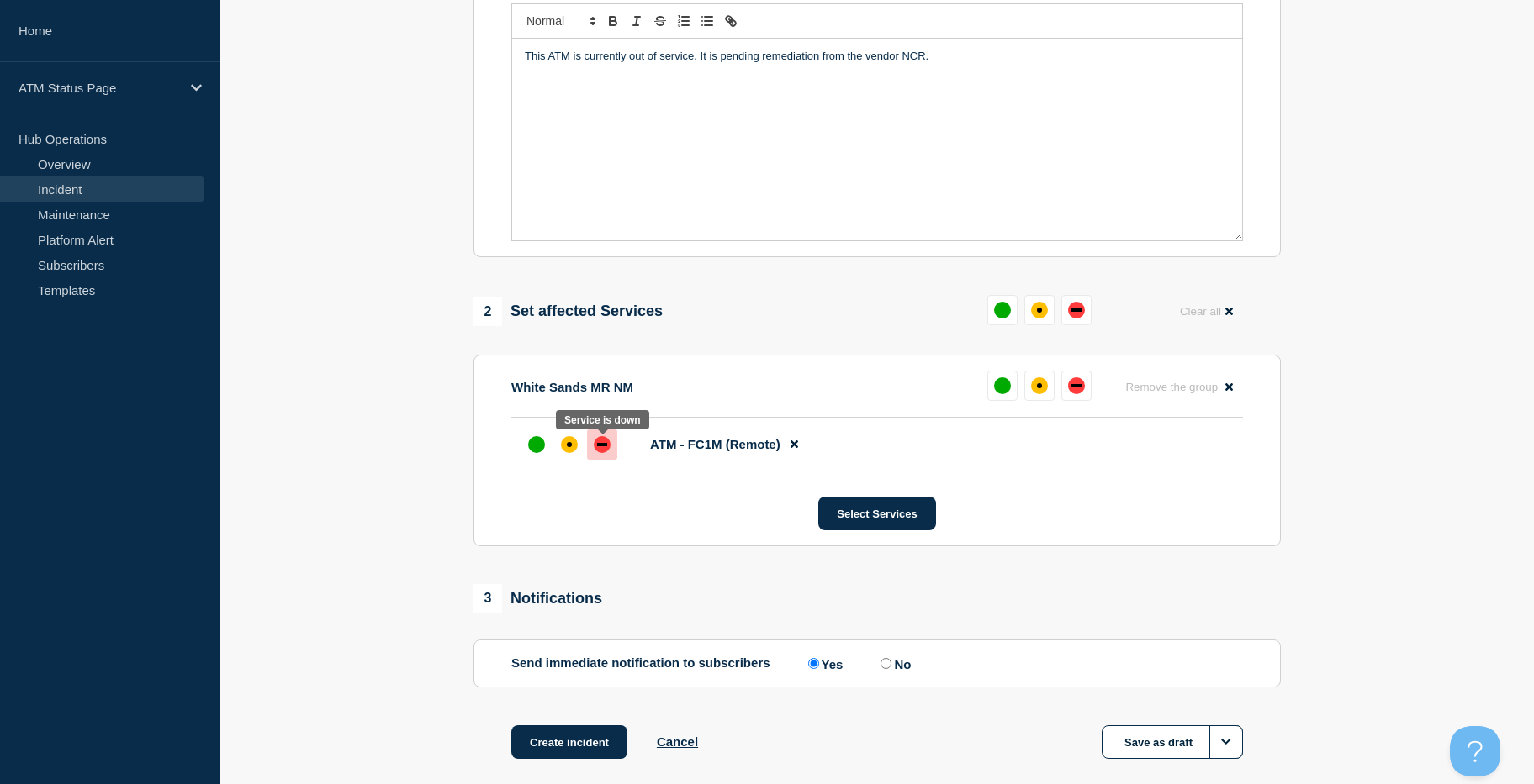
click at [612, 434] on div at bounding box center [602, 445] width 31 height 31
click at [577, 744] on button "Create incident" at bounding box center [569, 742] width 116 height 33
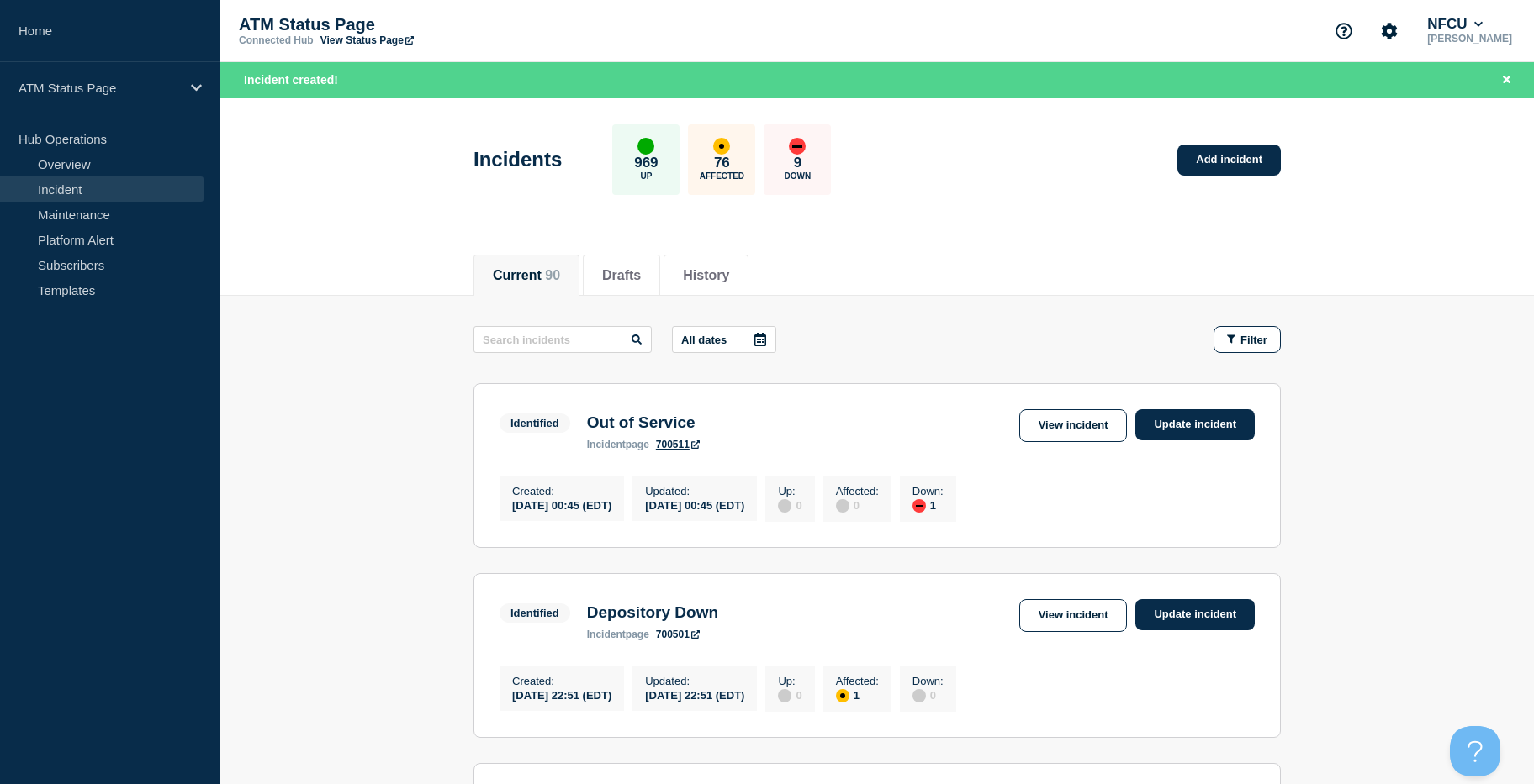
click at [1231, 339] on icon "button" at bounding box center [1230, 339] width 8 height 8
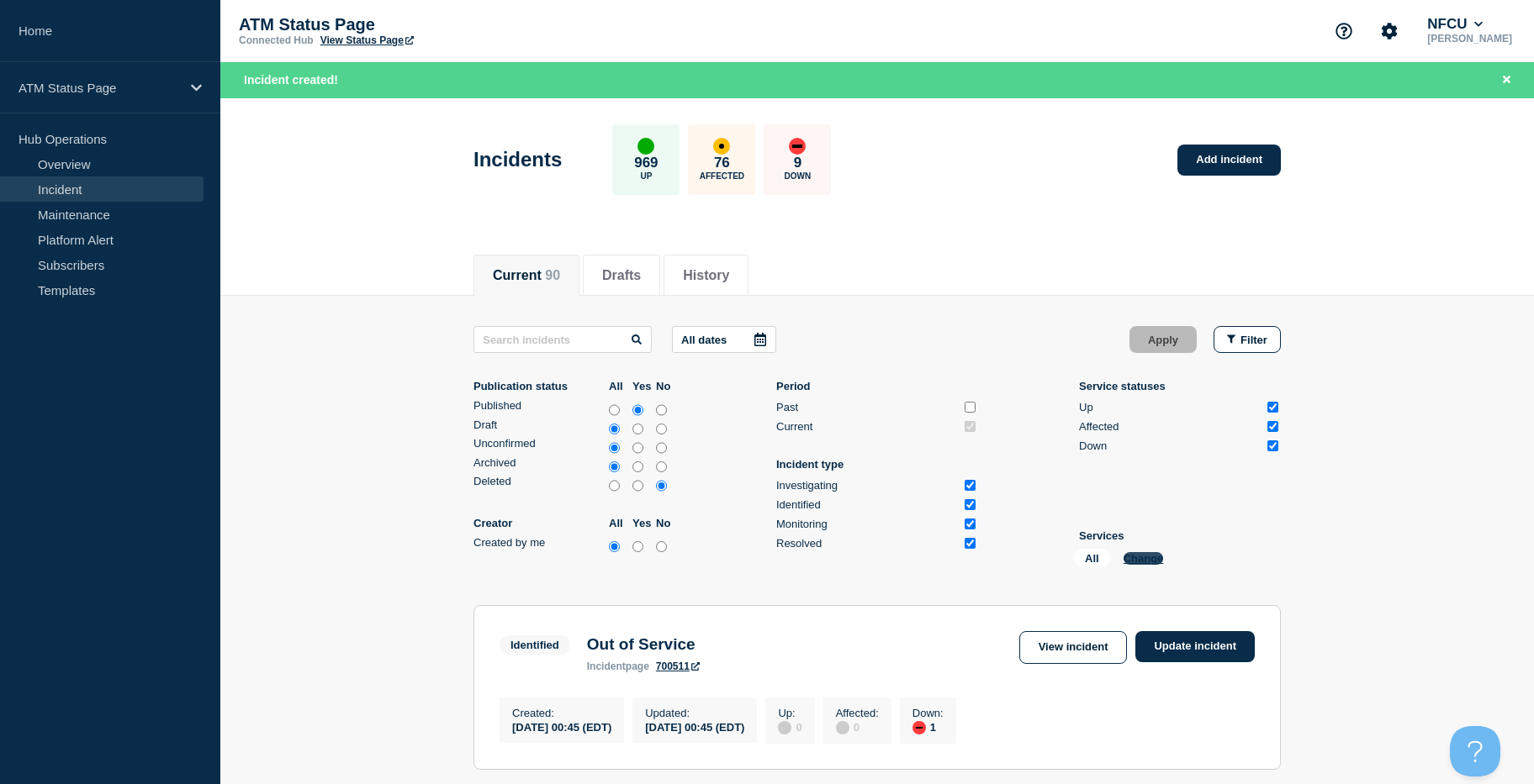
click at [1140, 556] on button "Change" at bounding box center [1143, 559] width 40 height 13
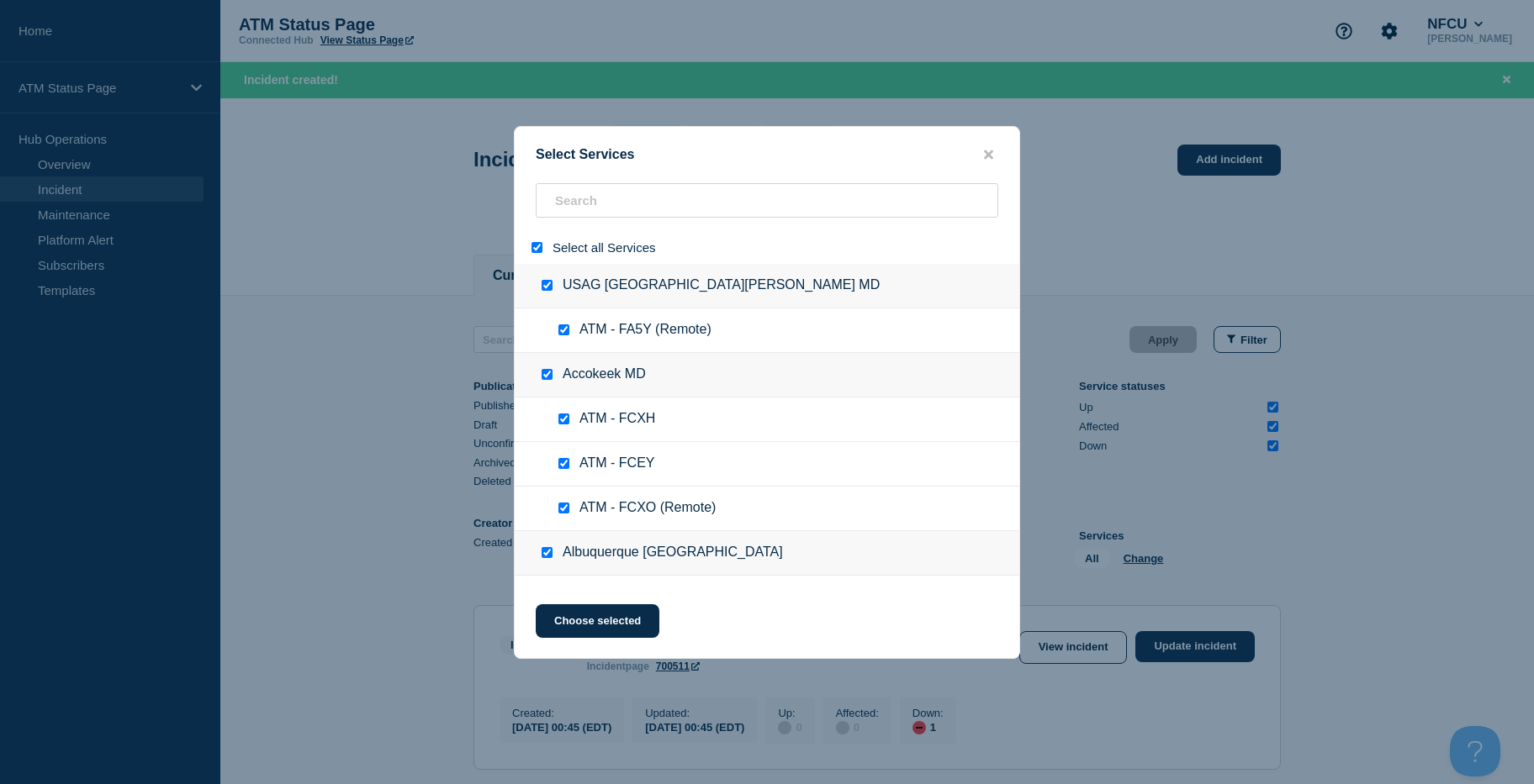
click at [533, 250] on input "select all" at bounding box center [537, 248] width 11 height 11
click at [582, 214] on input "search" at bounding box center [766, 200] width 463 height 34
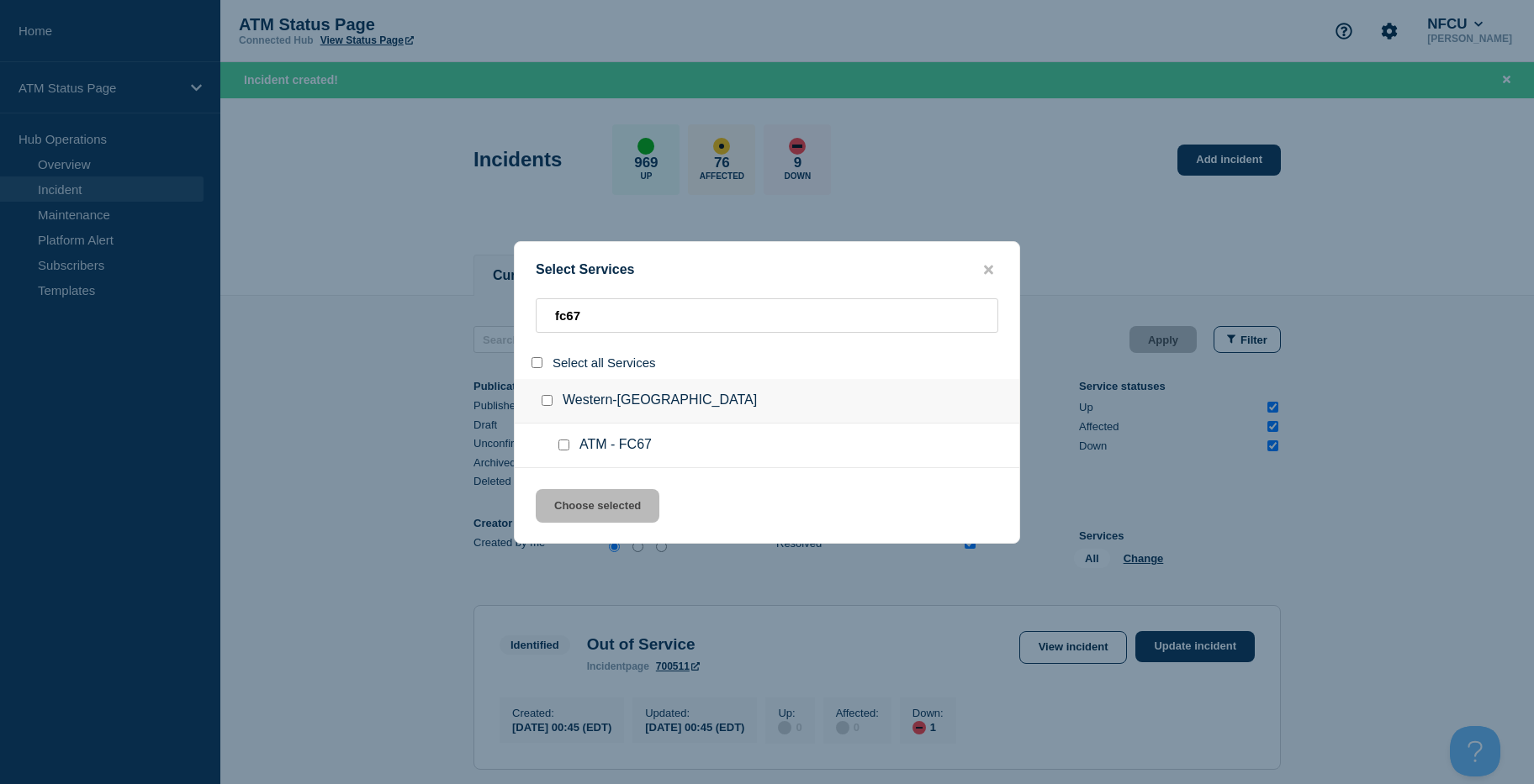
click at [567, 448] on input "service: ATM - FC67" at bounding box center [564, 445] width 11 height 11
click at [568, 498] on button "Choose selected" at bounding box center [597, 506] width 124 height 33
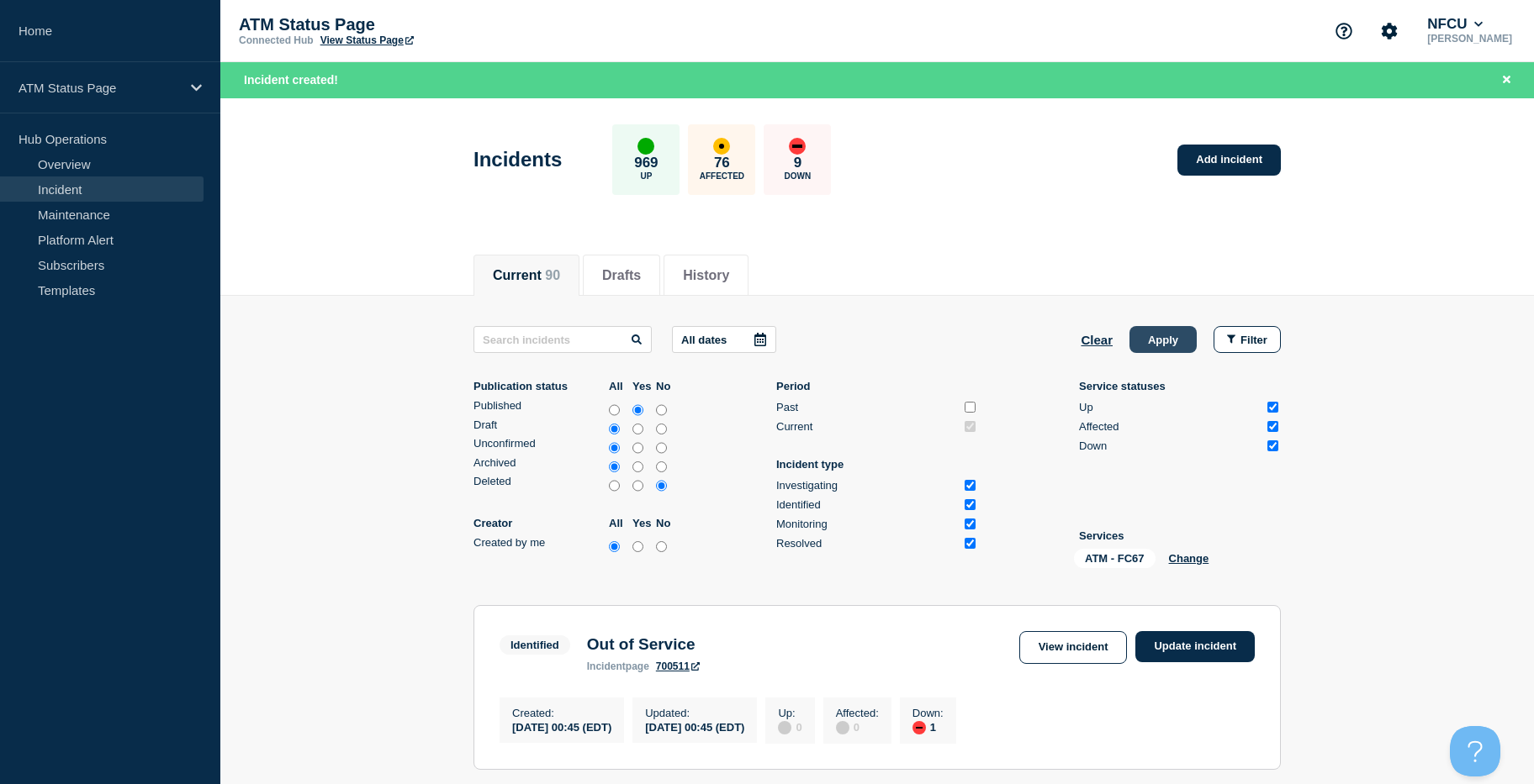
click at [1154, 337] on button "Apply" at bounding box center [1162, 339] width 67 height 27
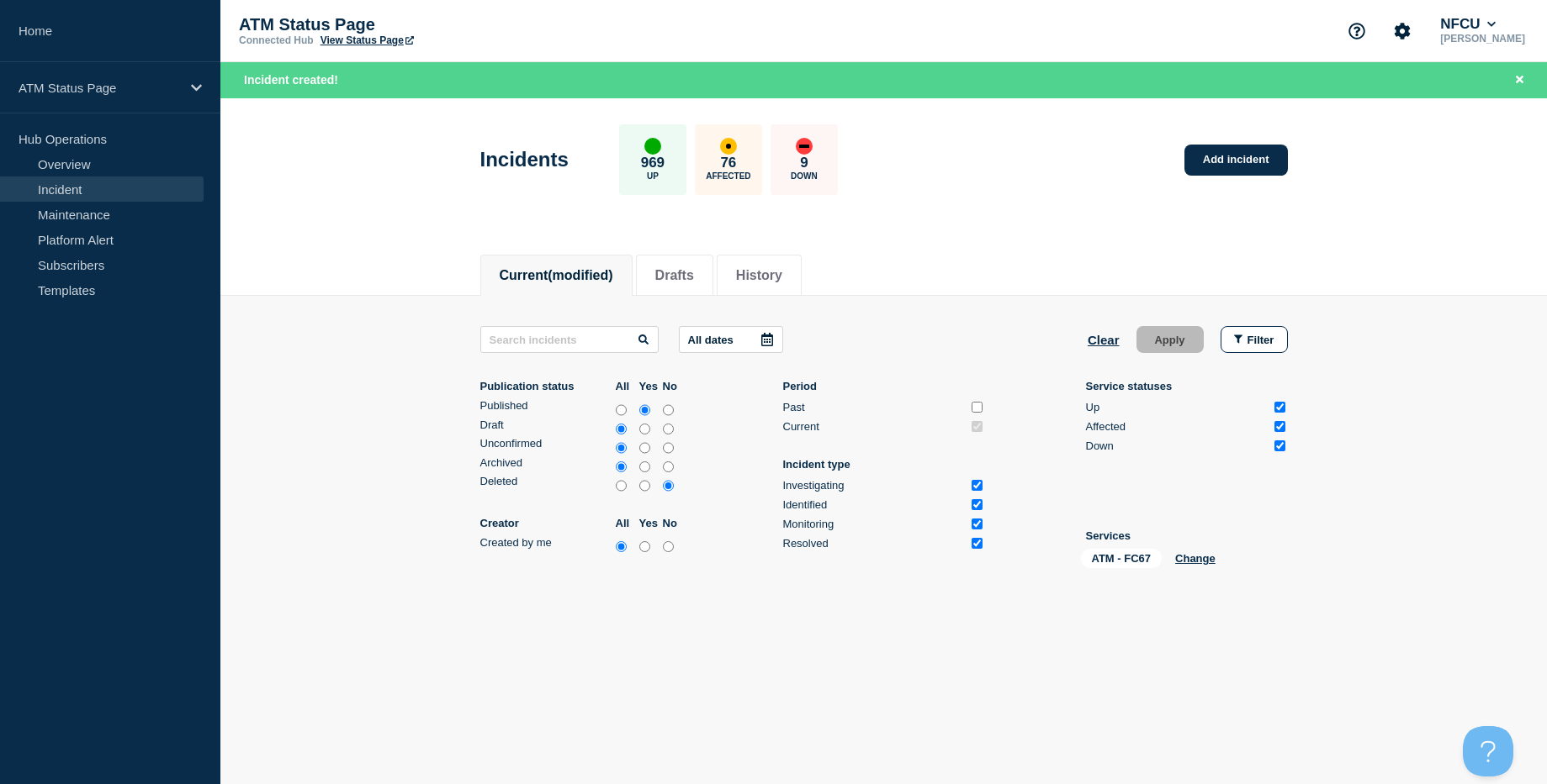
drag, startPoint x: 1381, startPoint y: 293, endPoint x: 1366, endPoint y: 485, distance: 192.6
click at [1233, 155] on link "Add incident" at bounding box center [1235, 160] width 103 height 31
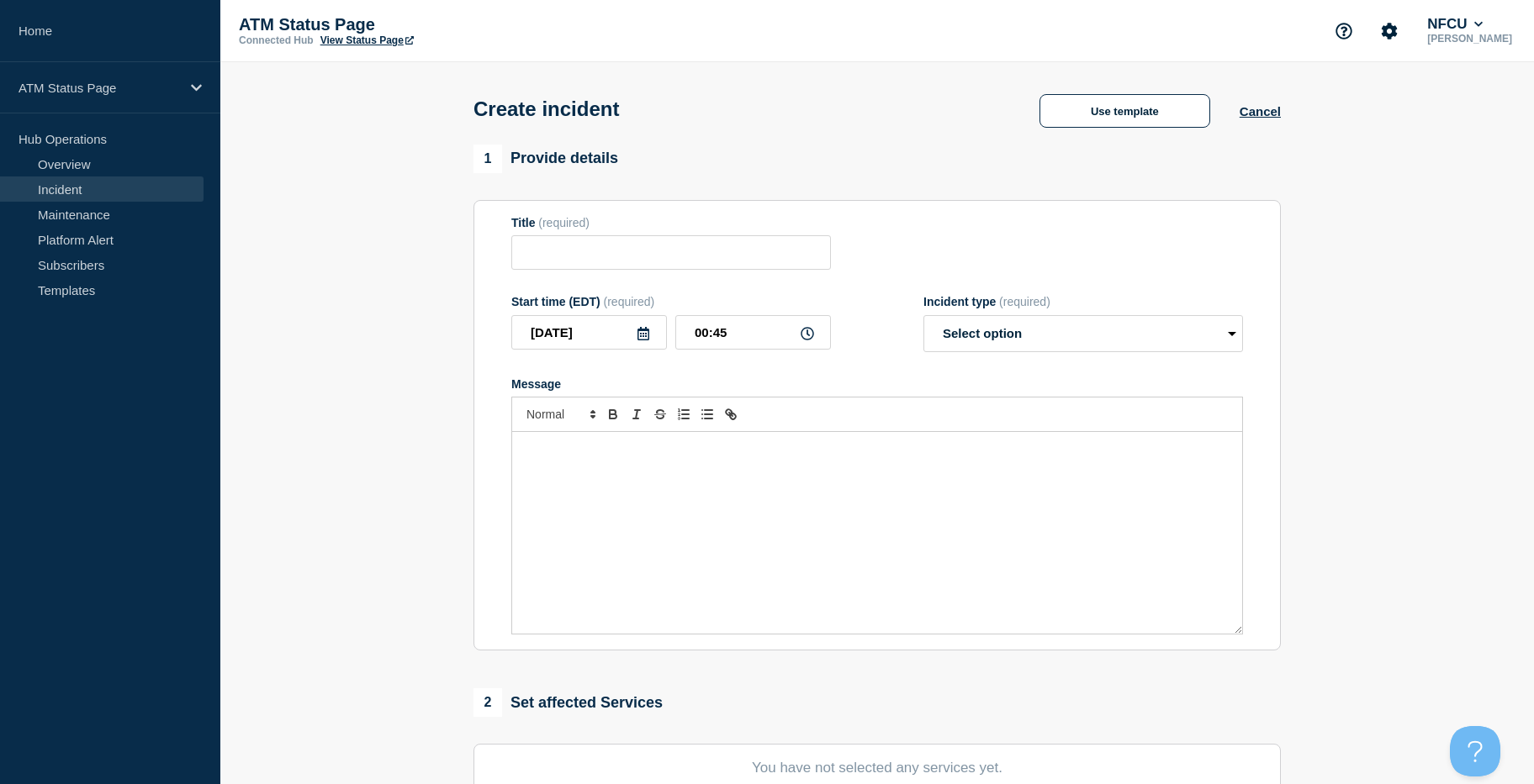
click at [1184, 152] on div "1 Provide details" at bounding box center [877, 159] width 807 height 29
click at [1166, 120] on button "Use template" at bounding box center [1124, 110] width 171 height 33
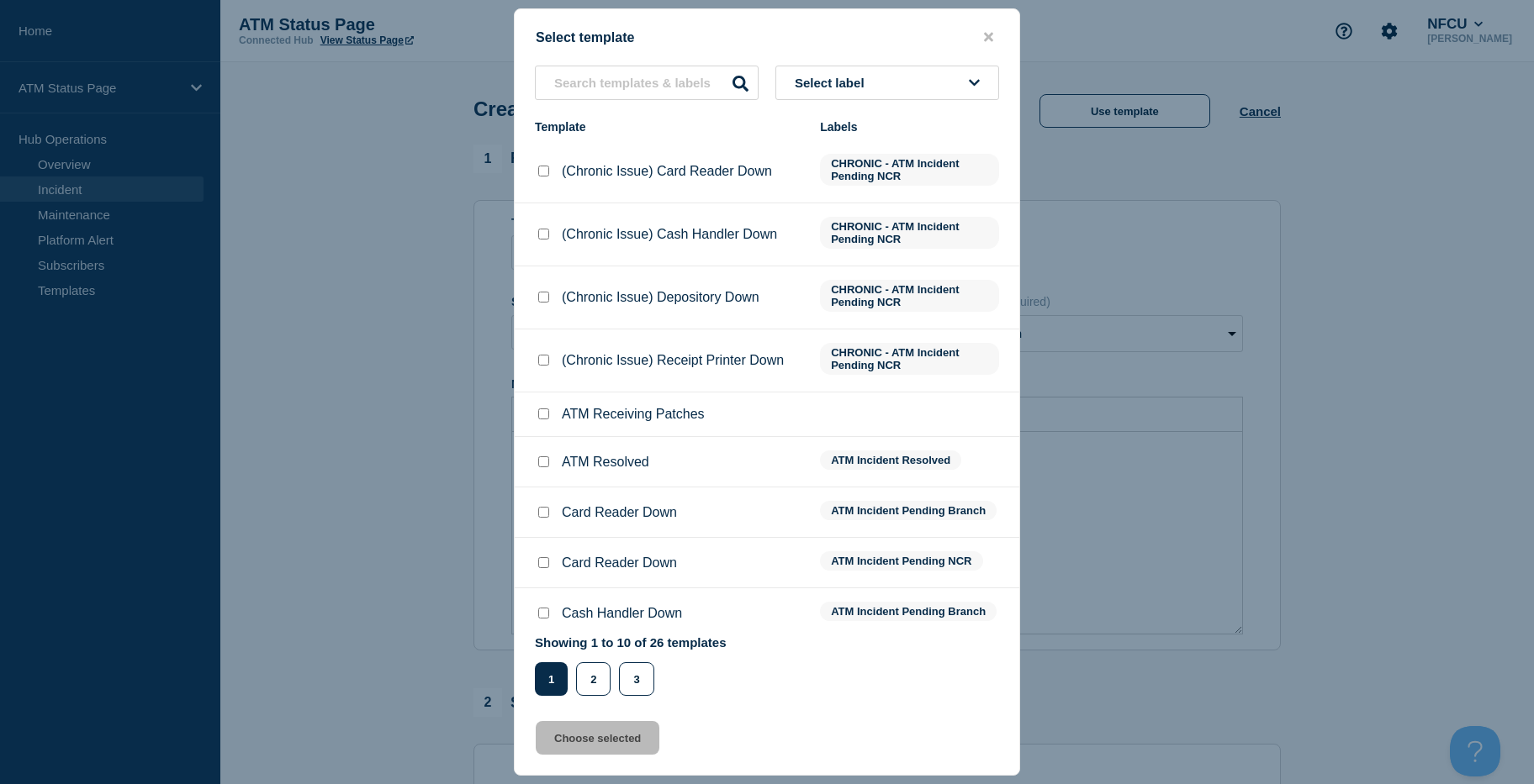
click at [830, 83] on span "Select label" at bounding box center [833, 83] width 76 height 14
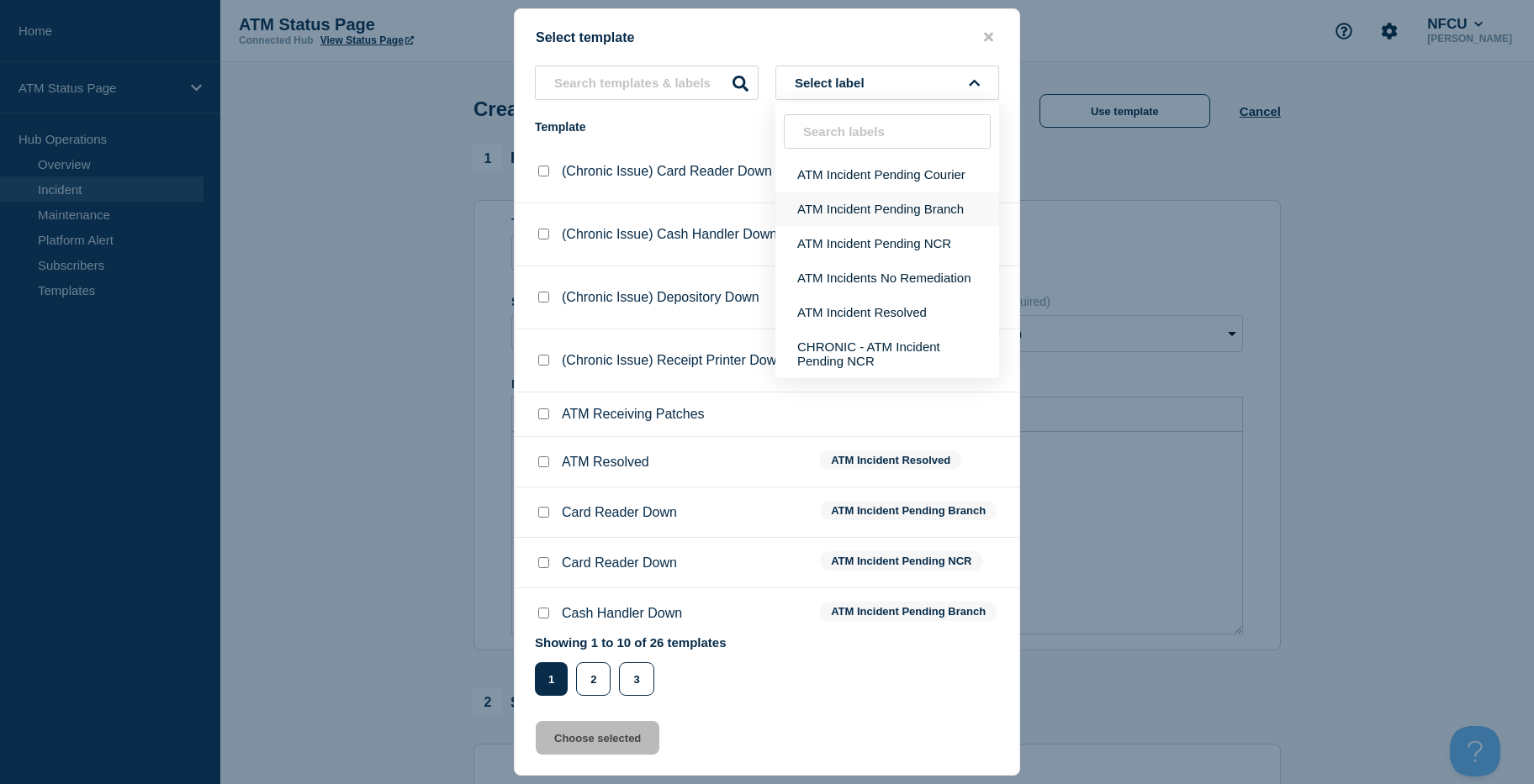
click at [869, 203] on button "ATM Incident Pending Branch" at bounding box center [886, 208] width 224 height 34
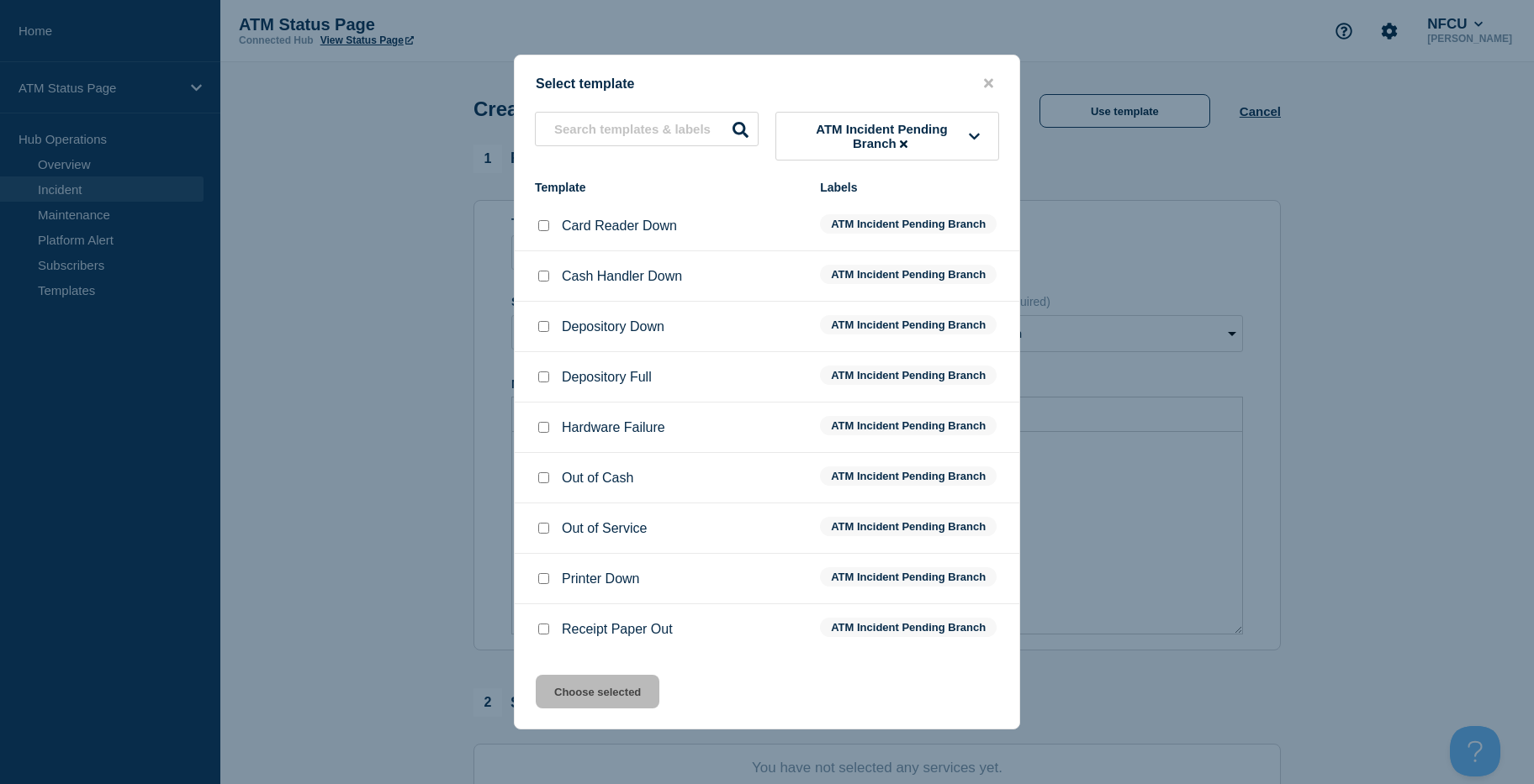
click at [539, 227] on input "Card Reader Down checkbox" at bounding box center [543, 225] width 11 height 11
click at [613, 683] on button "Choose selected" at bounding box center [597, 692] width 124 height 33
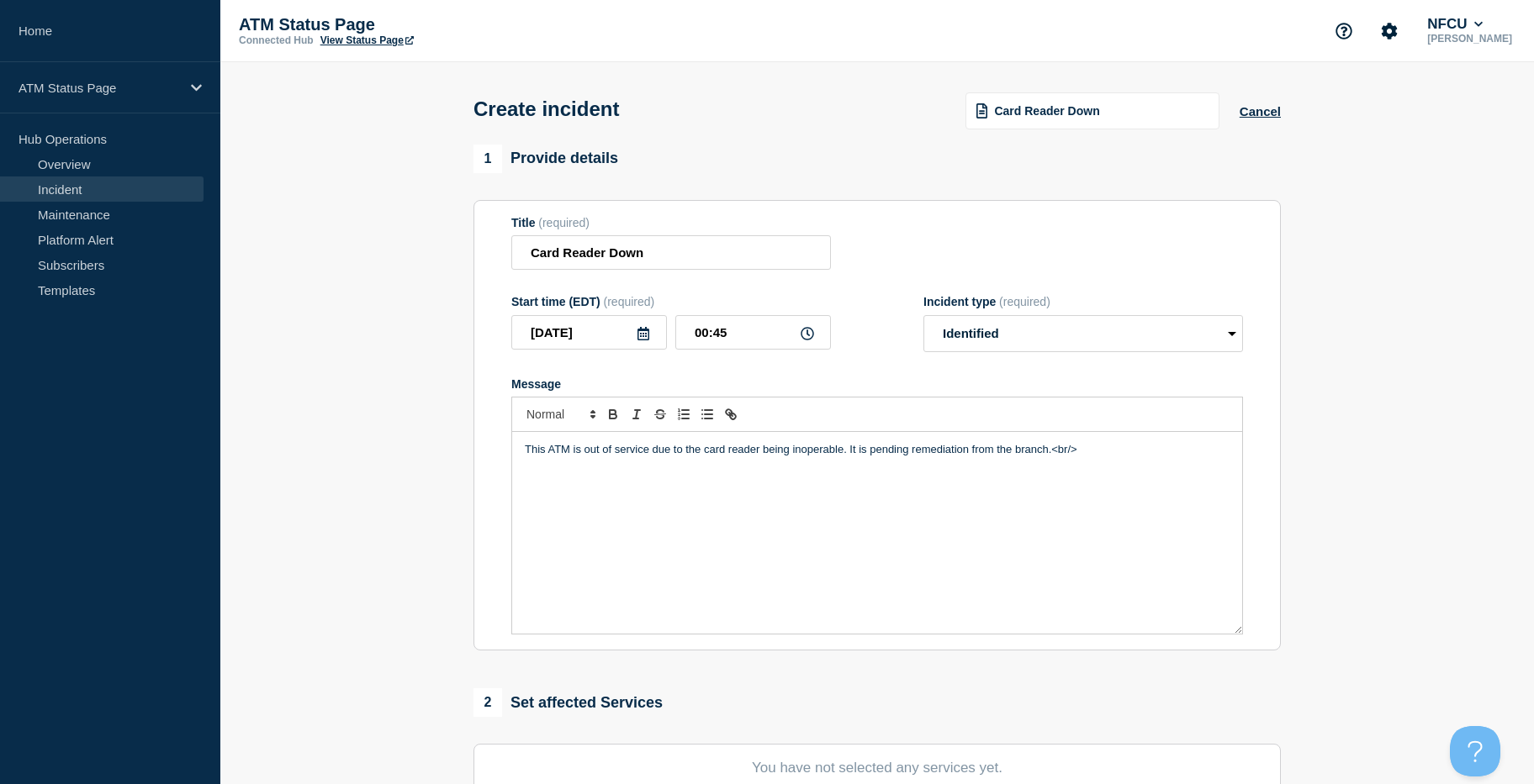
click at [1329, 313] on section "1 Provide details Title (required) Card Reader Down Start time (EDT) (required)…" at bounding box center [877, 626] width 1313 height 963
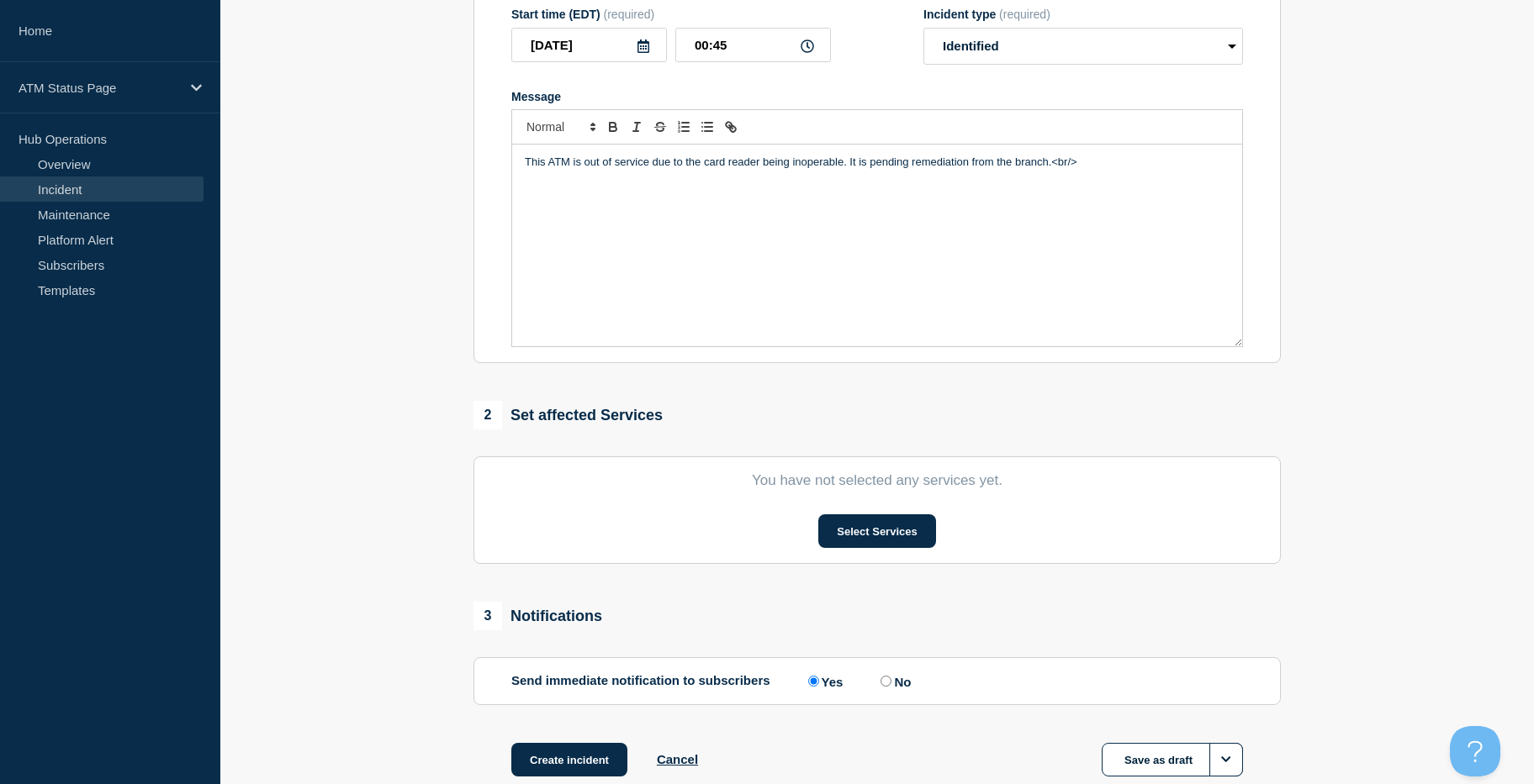
scroll to position [393, 0]
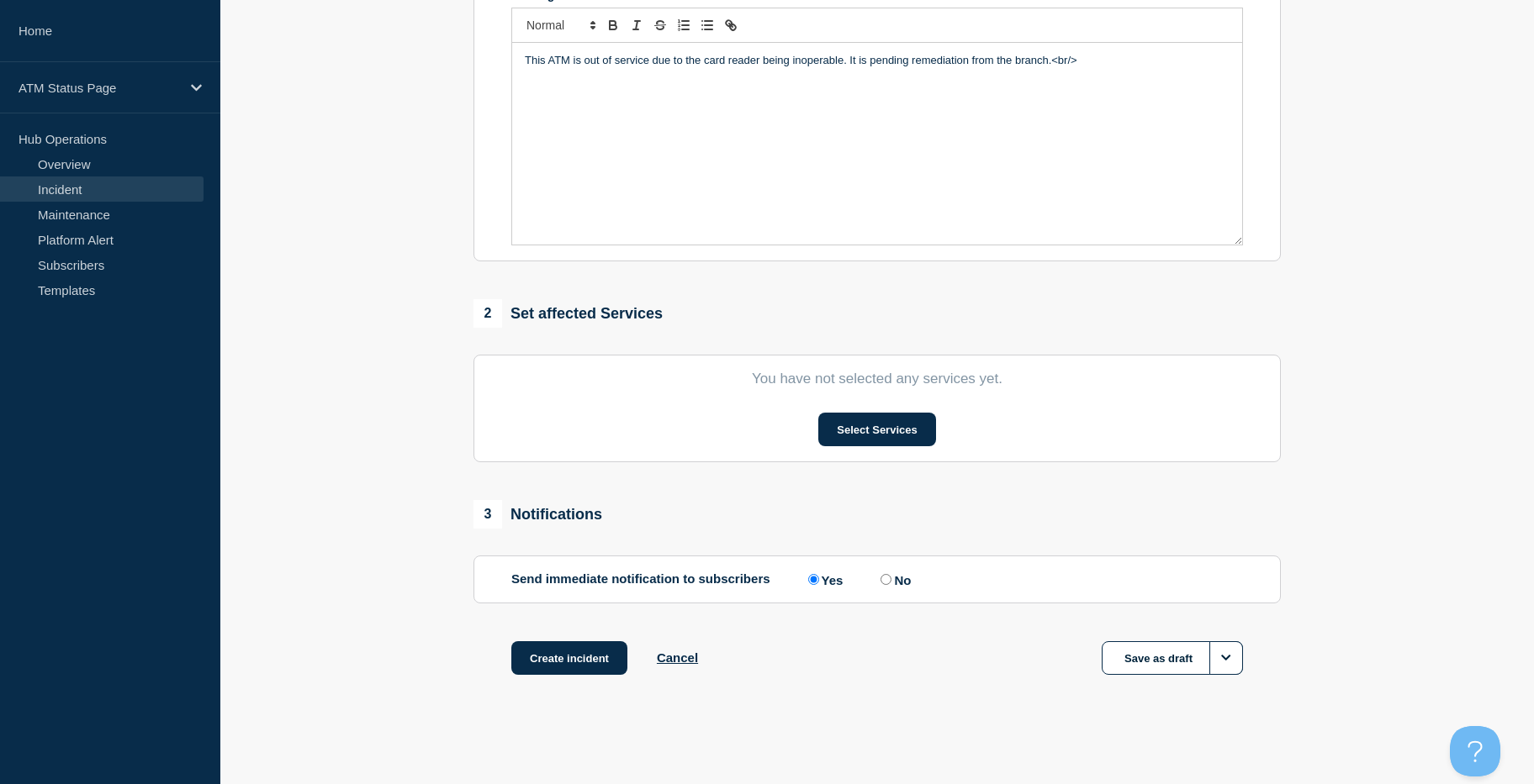
drag, startPoint x: 1269, startPoint y: 274, endPoint x: 1283, endPoint y: 323, distance: 51.0
click at [896, 428] on button "Select Services" at bounding box center [877, 429] width 117 height 33
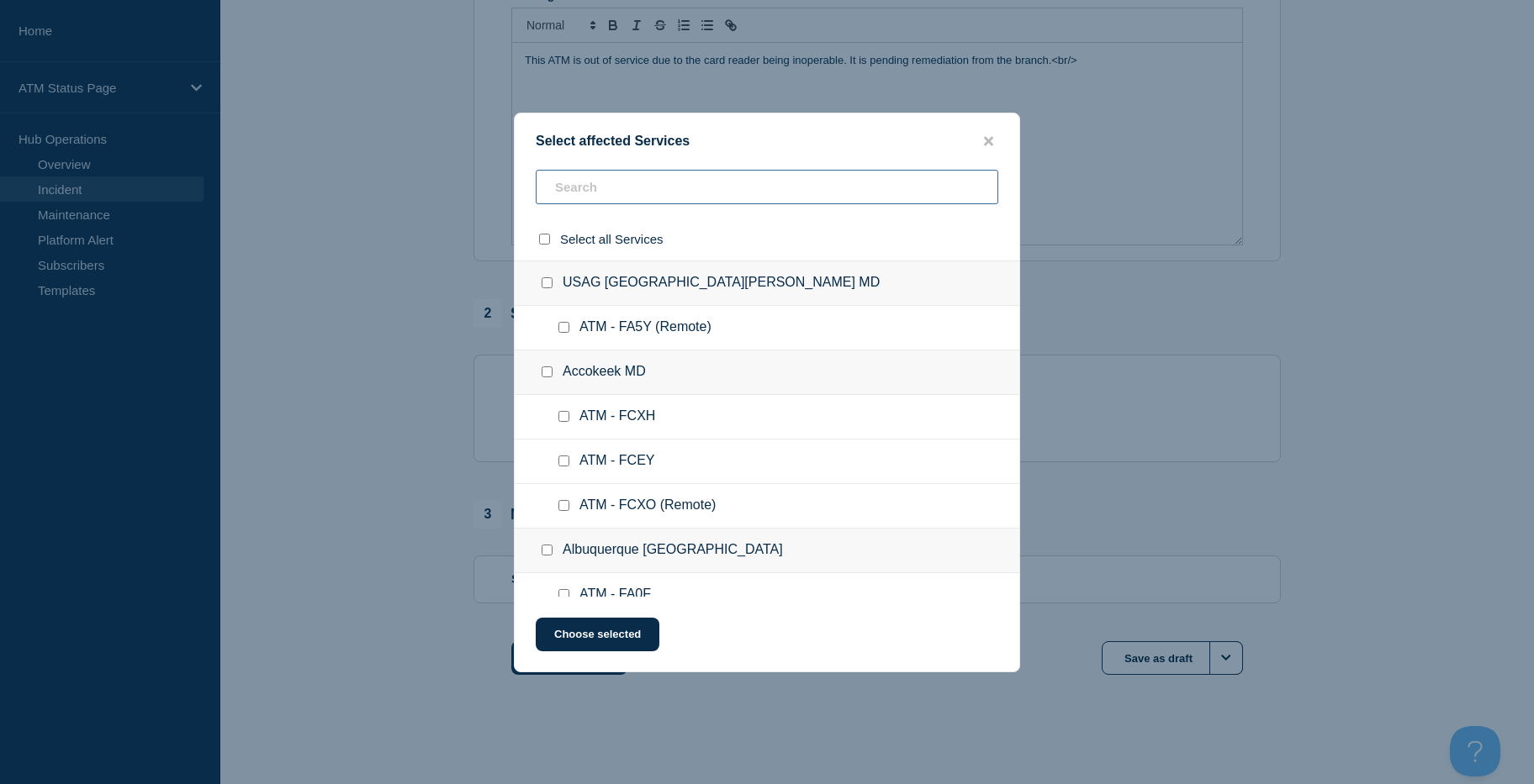
click at [662, 193] on input "text" at bounding box center [766, 187] width 463 height 34
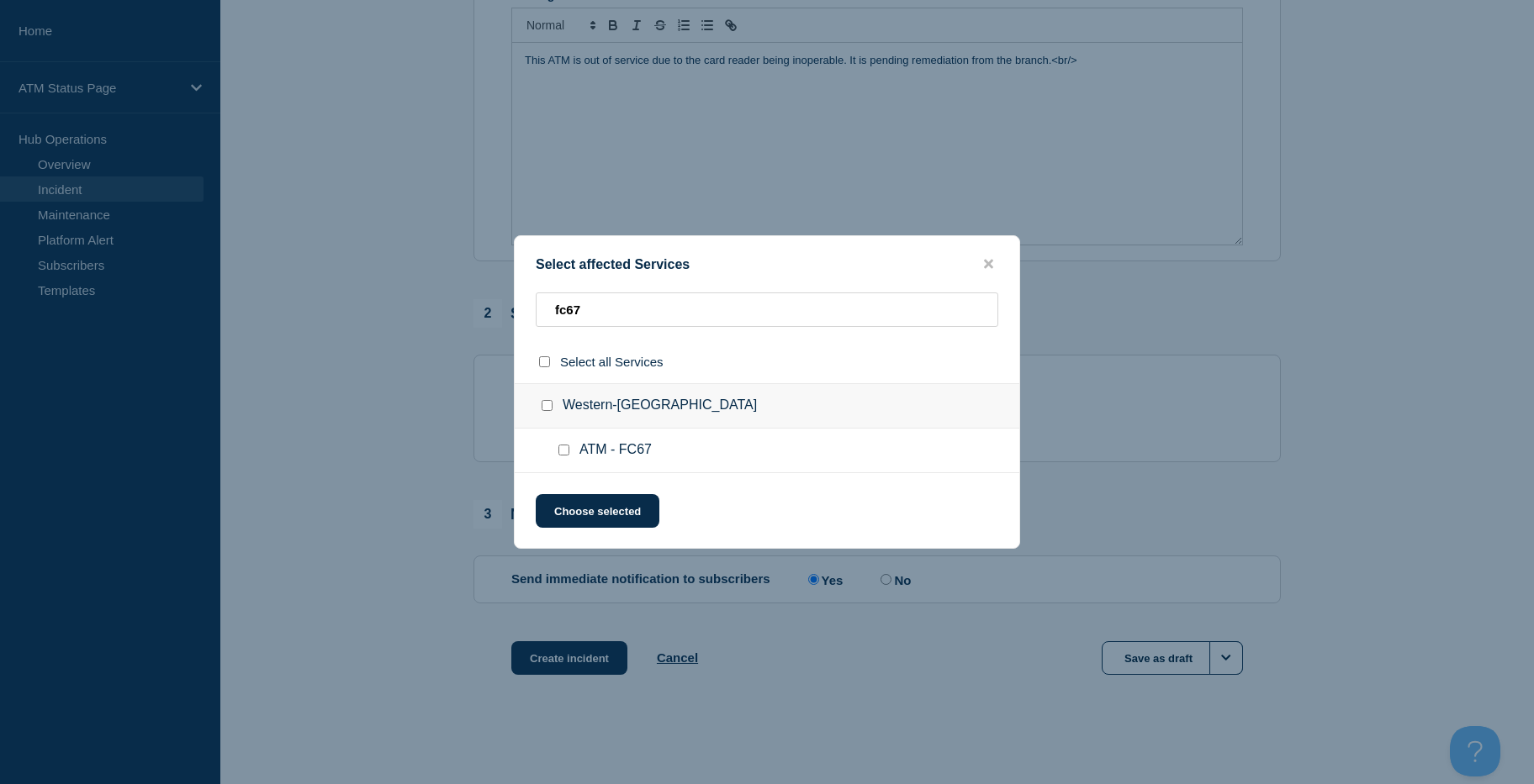
click at [561, 452] on input "ATM - FC67 checkbox" at bounding box center [564, 450] width 11 height 11
click at [566, 503] on button "Choose selected" at bounding box center [597, 510] width 124 height 33
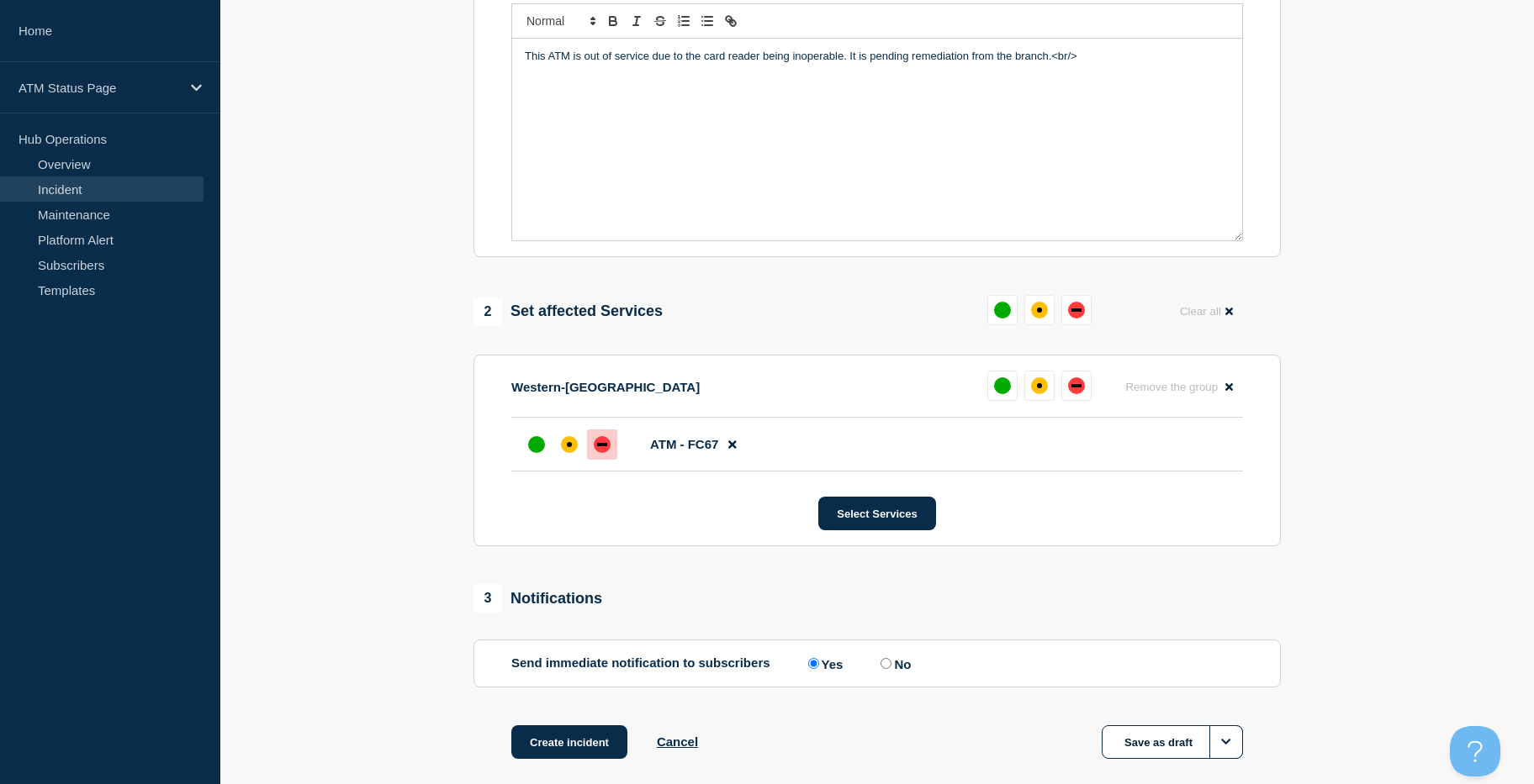
click at [614, 440] on div at bounding box center [602, 445] width 31 height 31
click at [521, 735] on button "Create incident" at bounding box center [569, 742] width 116 height 33
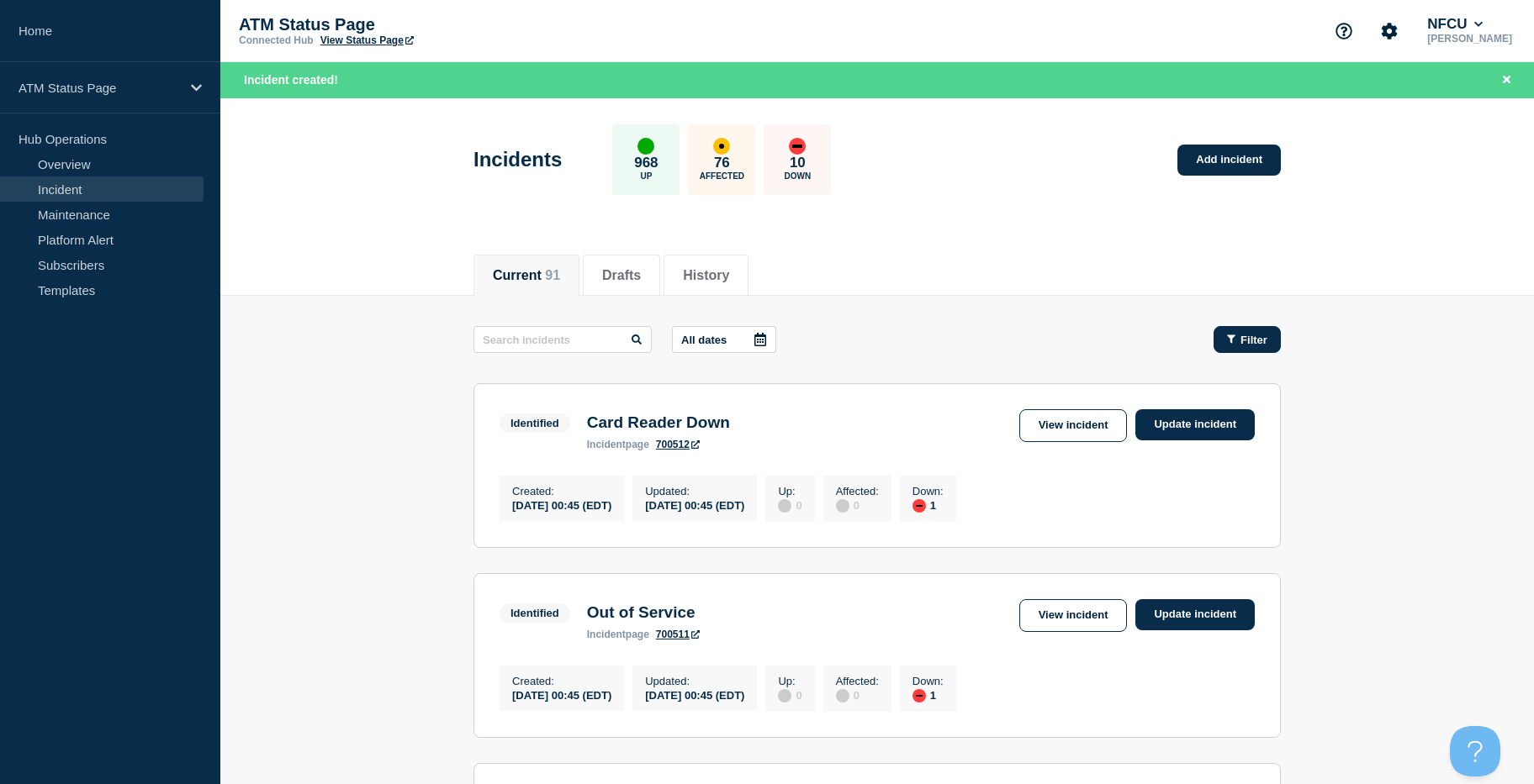
click at [1241, 326] on button "Filter" at bounding box center [1247, 339] width 67 height 27
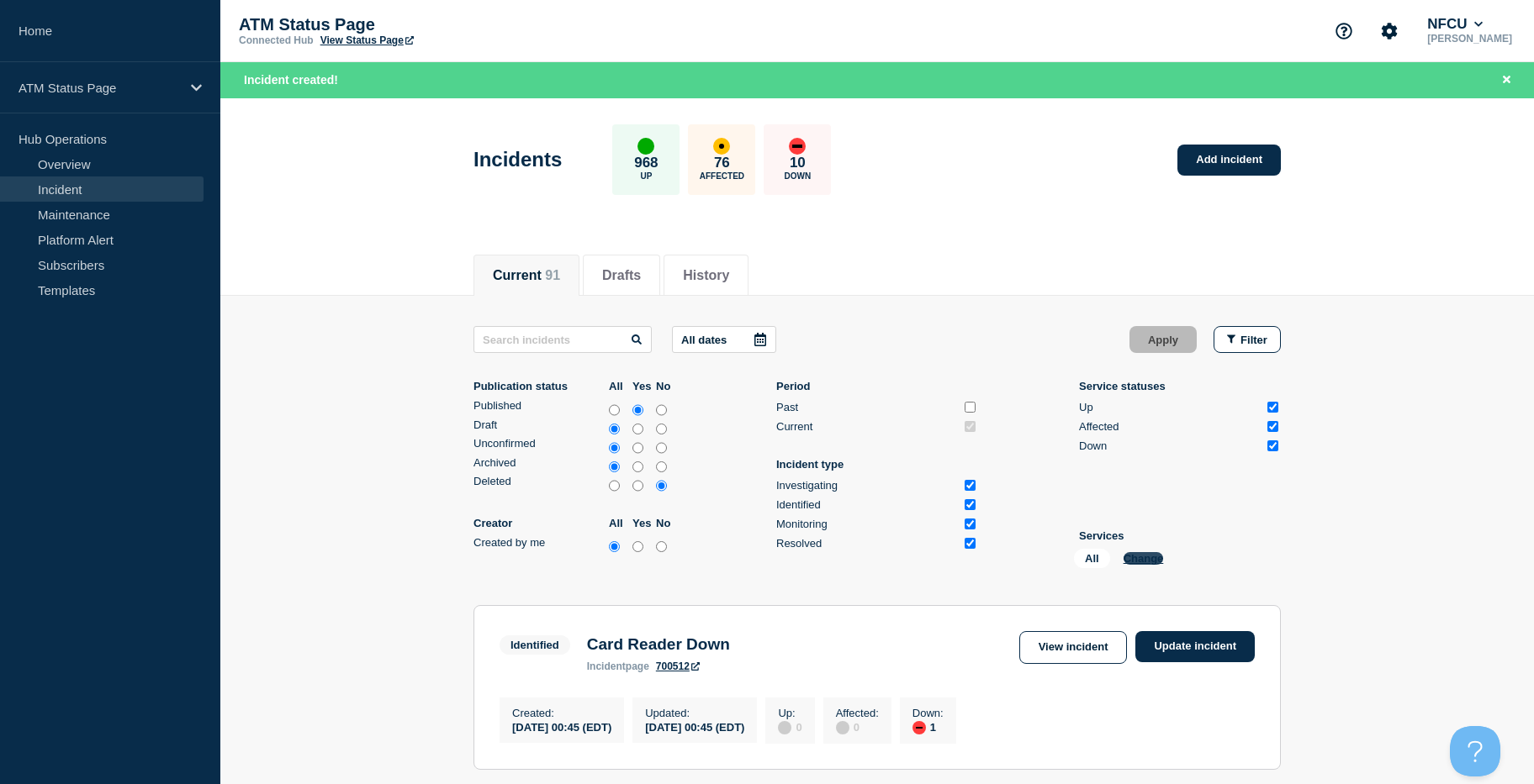
click at [1140, 562] on button "Change" at bounding box center [1143, 559] width 40 height 13
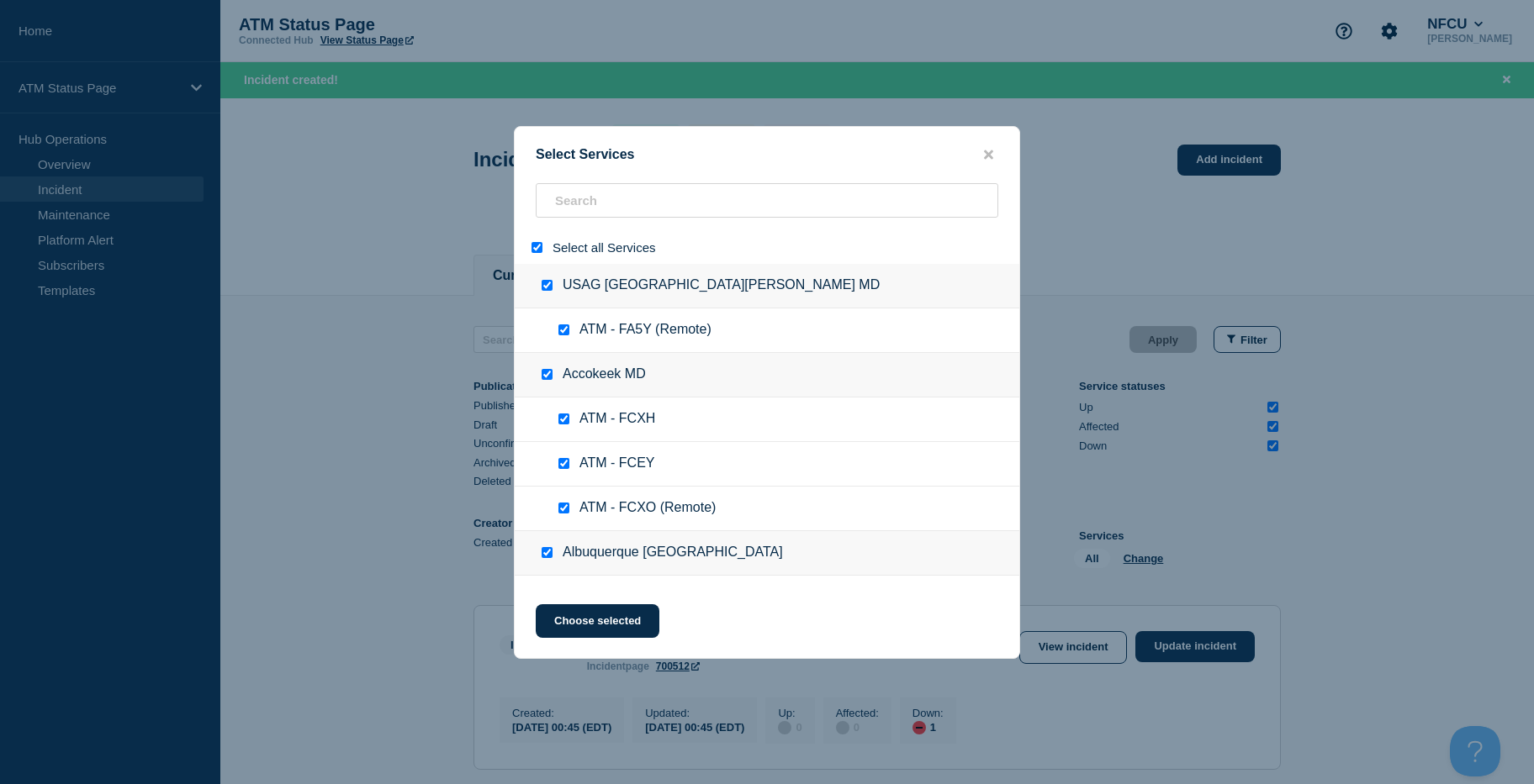
click at [530, 252] on div at bounding box center [540, 248] width 24 height 16
click at [534, 249] on input "select all" at bounding box center [537, 248] width 11 height 11
click at [619, 178] on div "Select Services Select all Services USAG Fort Detrick MD ATM - FA5Y (Remote) Ac…" at bounding box center [767, 392] width 507 height 533
click at [622, 203] on input "search" at bounding box center [766, 200] width 463 height 34
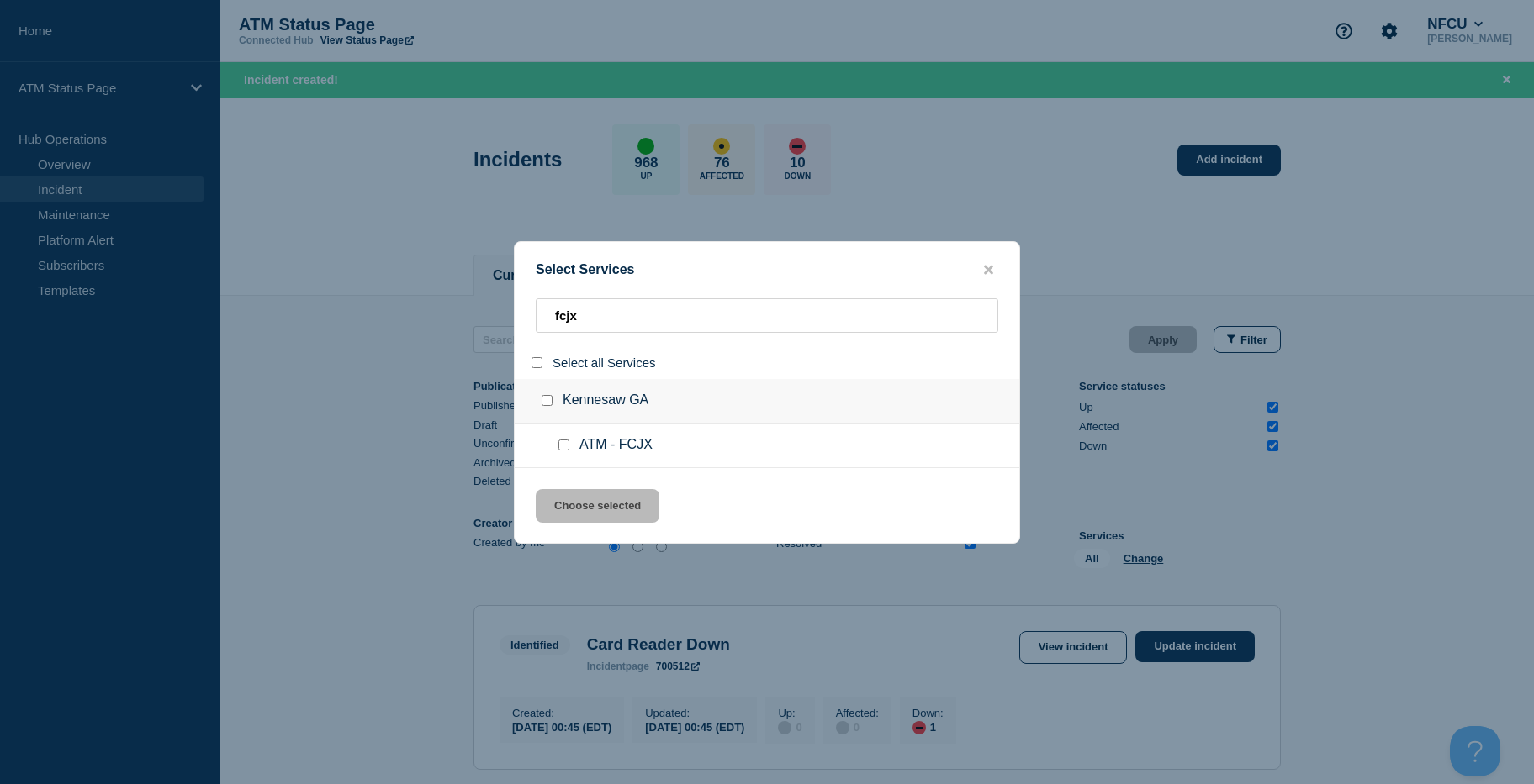
click at [560, 446] on input "service: ATM - FCJX" at bounding box center [564, 445] width 11 height 11
click at [579, 493] on button "Choose selected" at bounding box center [597, 506] width 124 height 33
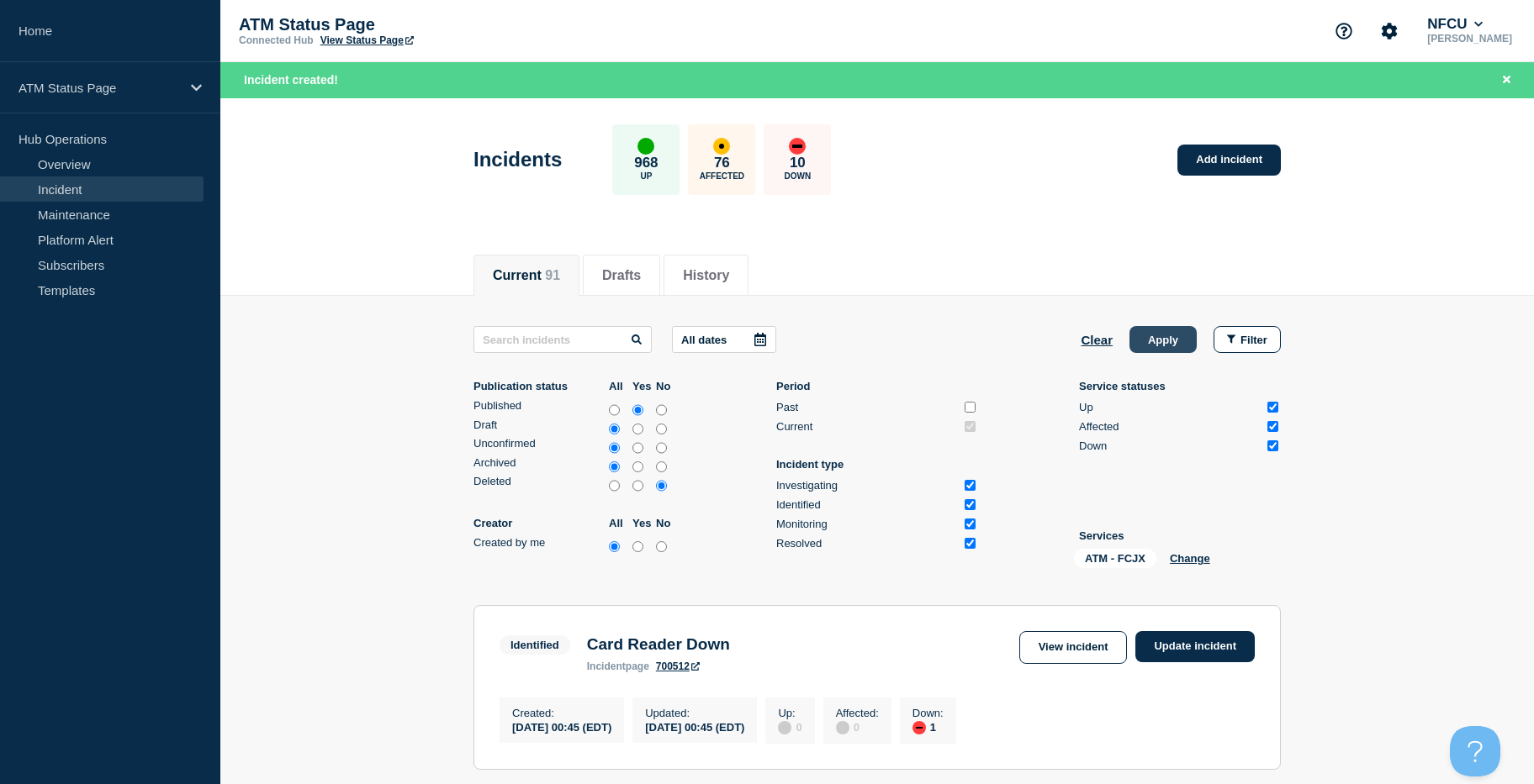
click at [1160, 333] on button "Apply" at bounding box center [1162, 339] width 67 height 27
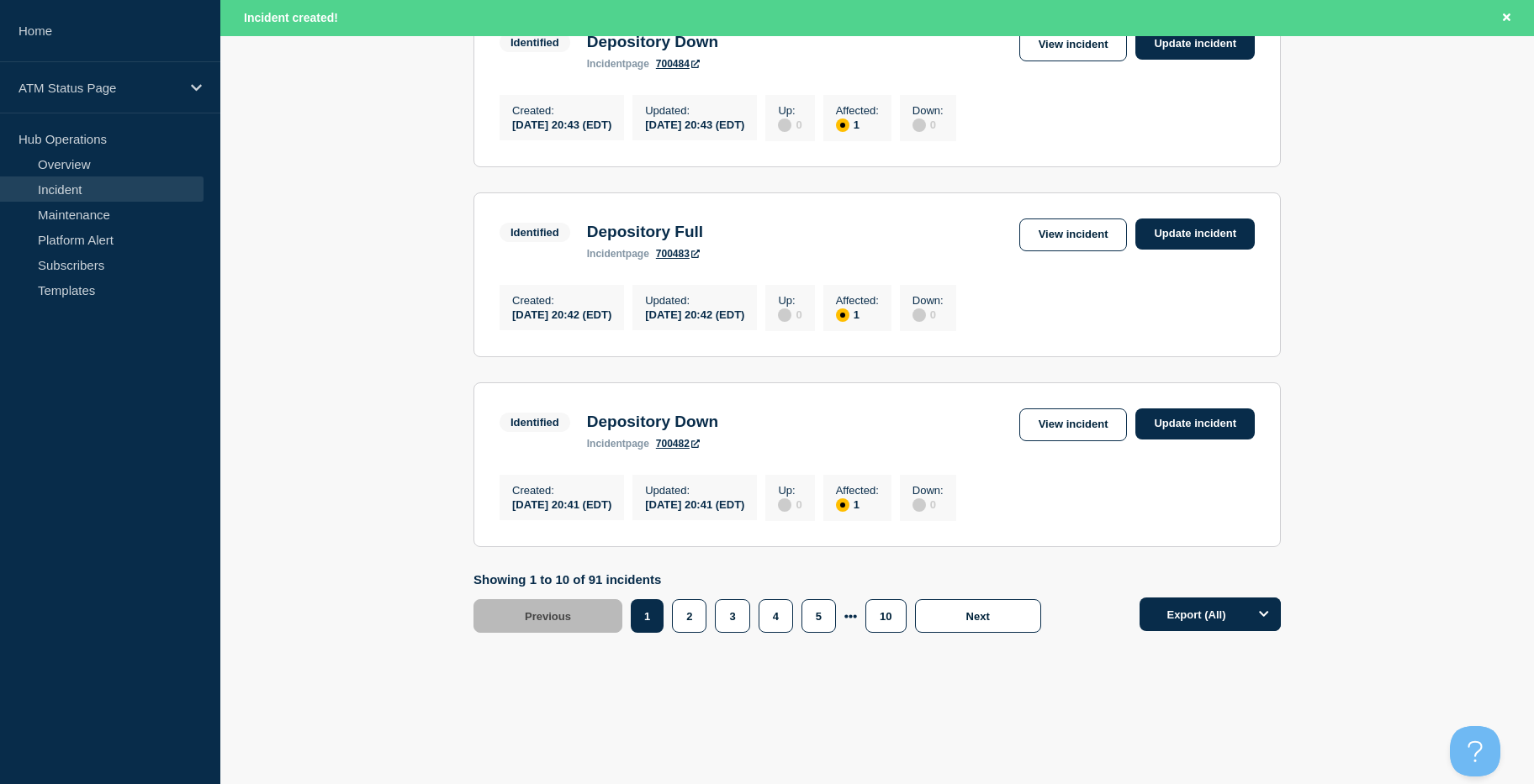
drag, startPoint x: 1411, startPoint y: 521, endPoint x: 1424, endPoint y: 561, distance: 42.1
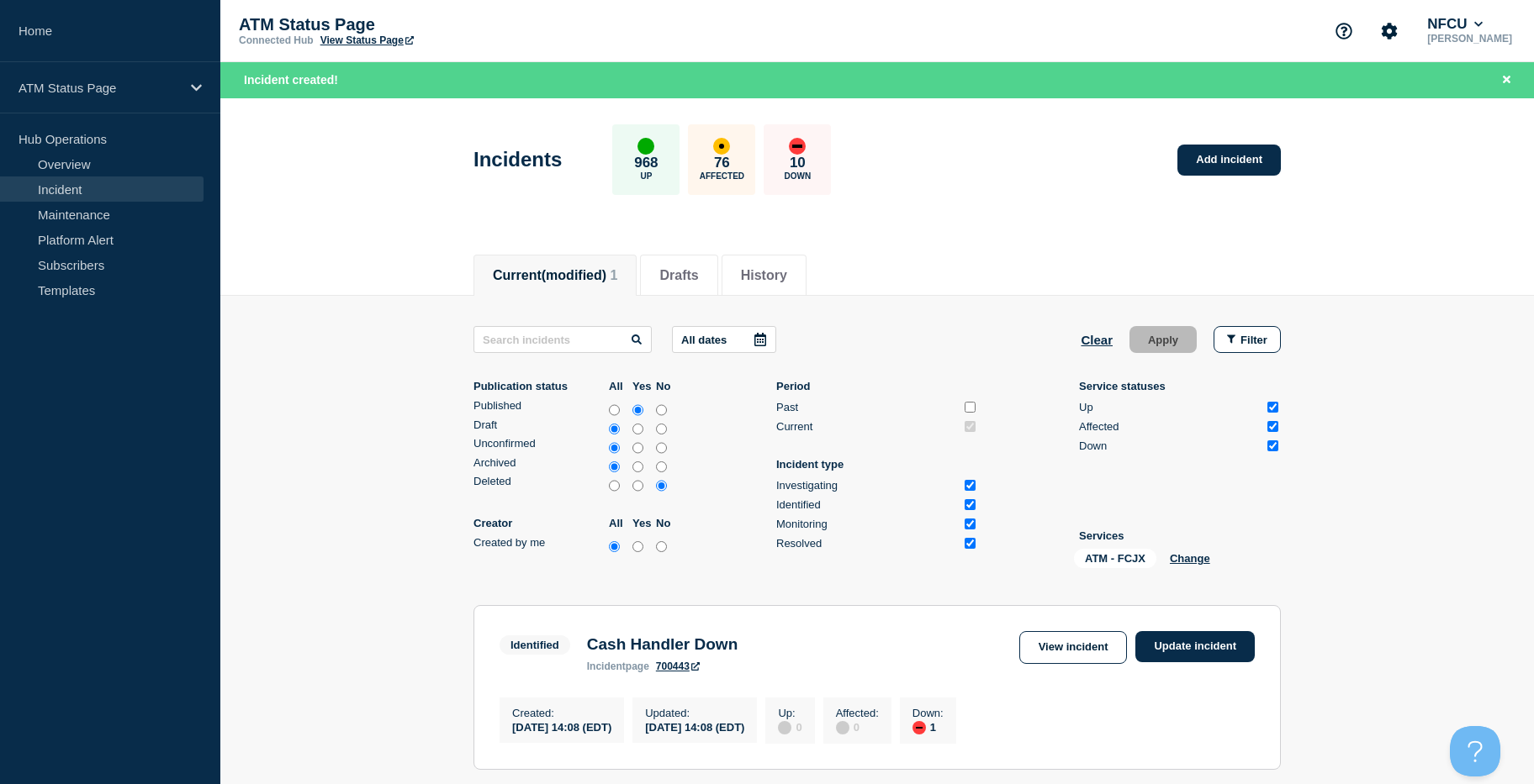
drag, startPoint x: 1424, startPoint y: 547, endPoint x: 1378, endPoint y: 167, distance: 382.8
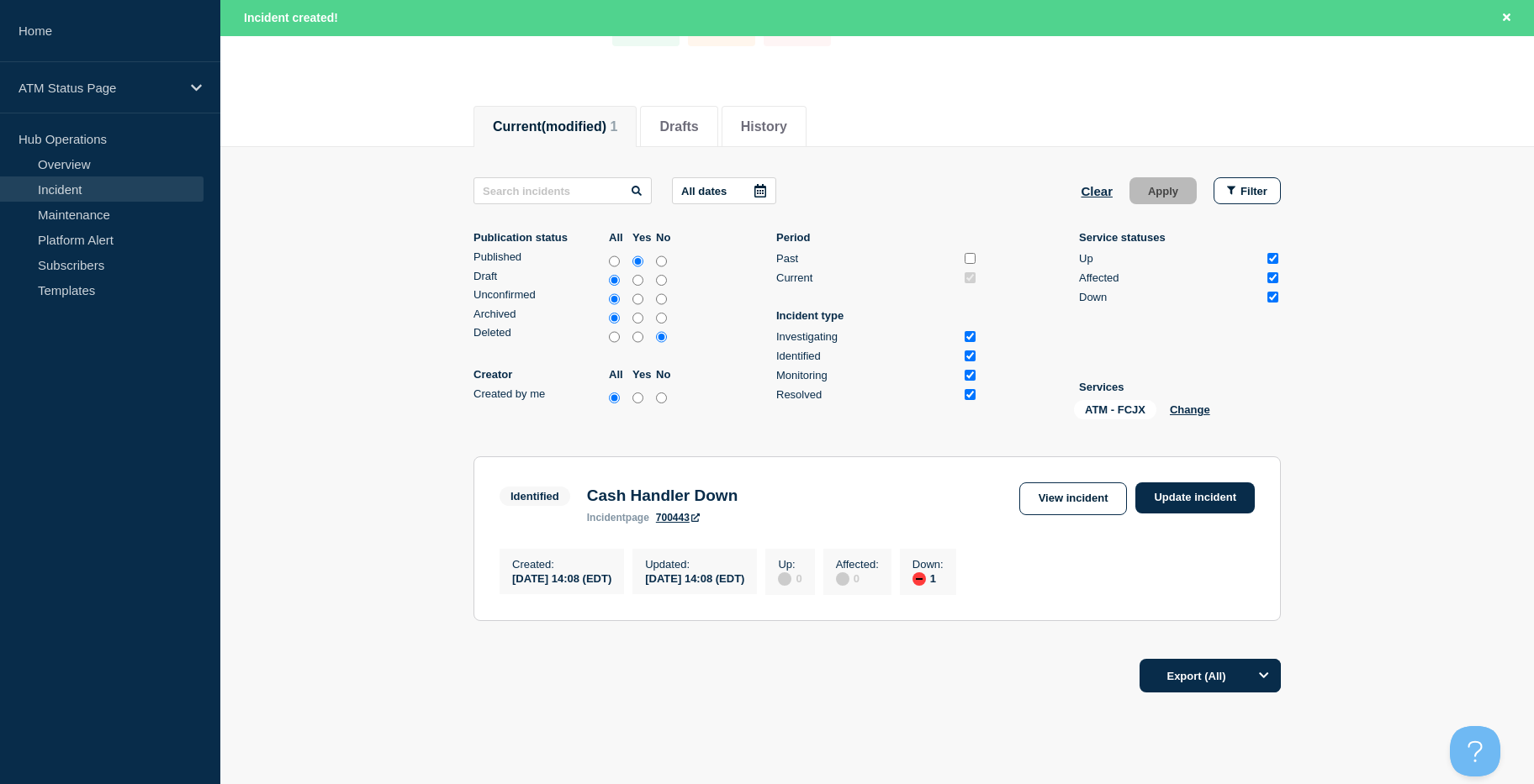
drag, startPoint x: 1367, startPoint y: 481, endPoint x: 1366, endPoint y: 559, distance: 78.0
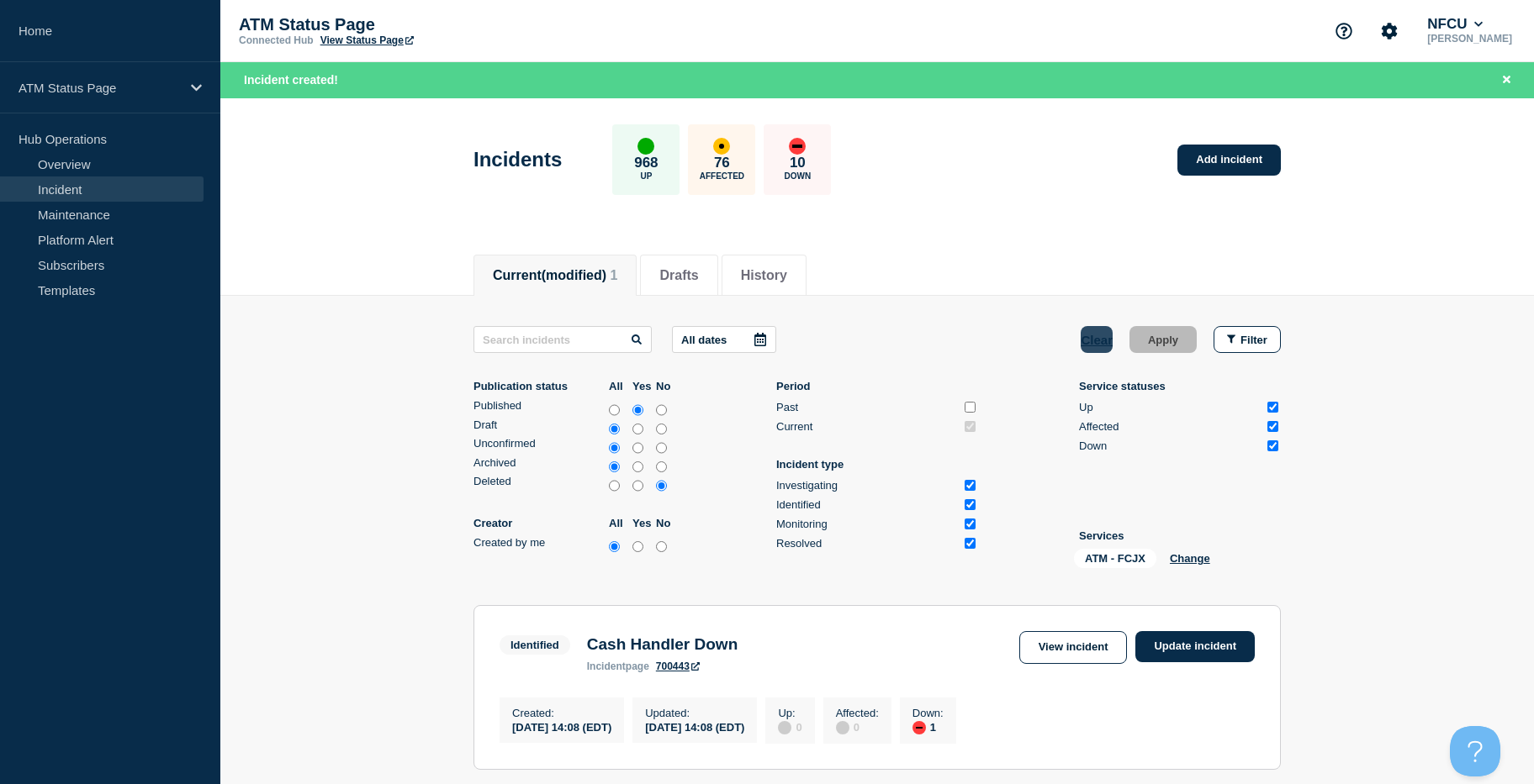
click at [1105, 341] on button "Clear" at bounding box center [1097, 339] width 32 height 27
drag, startPoint x: 1391, startPoint y: 470, endPoint x: 1347, endPoint y: 118, distance: 354.7
click at [1232, 348] on button "Filter" at bounding box center [1247, 339] width 67 height 27
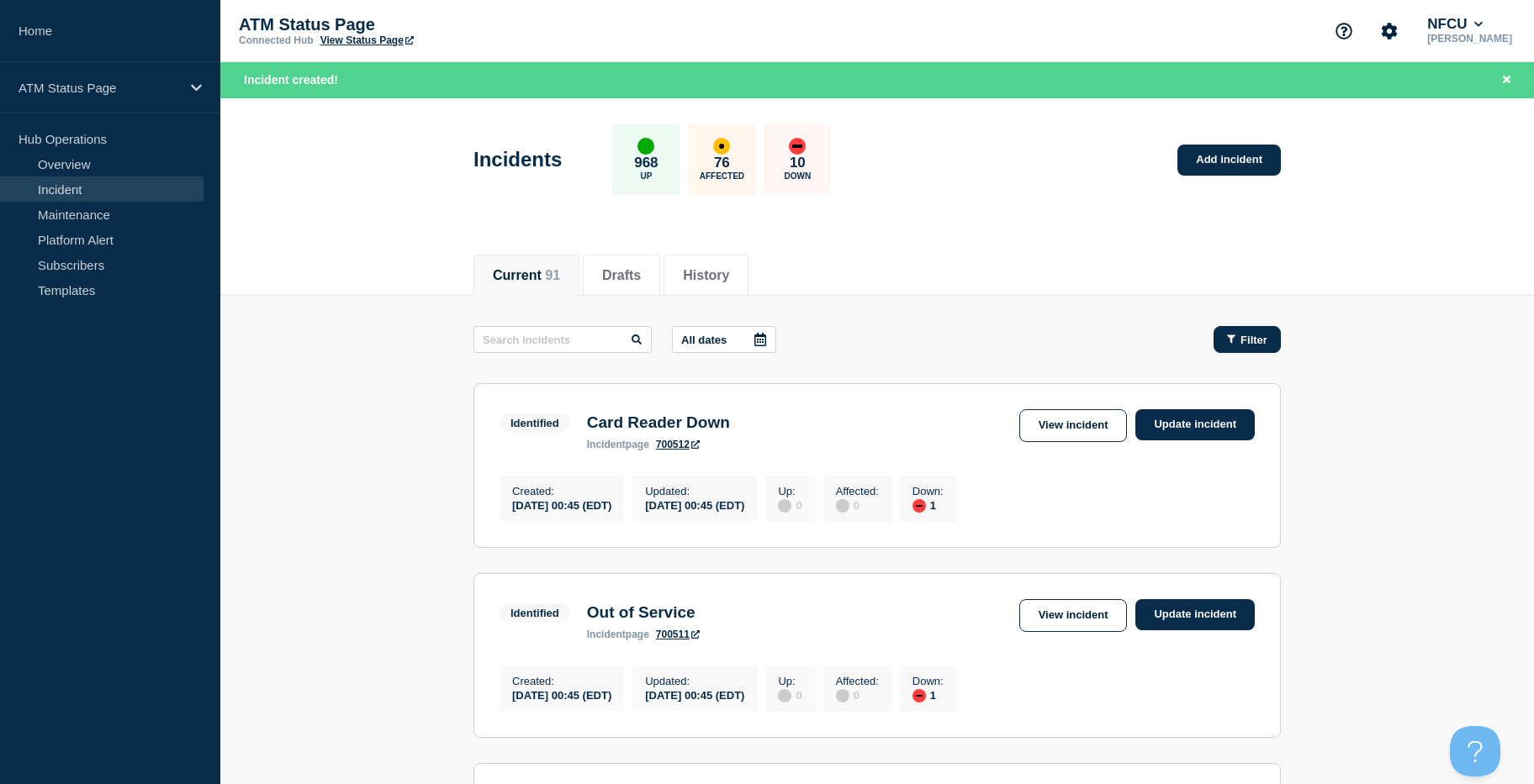
click at [1228, 339] on icon "button" at bounding box center [1230, 339] width 8 height 11
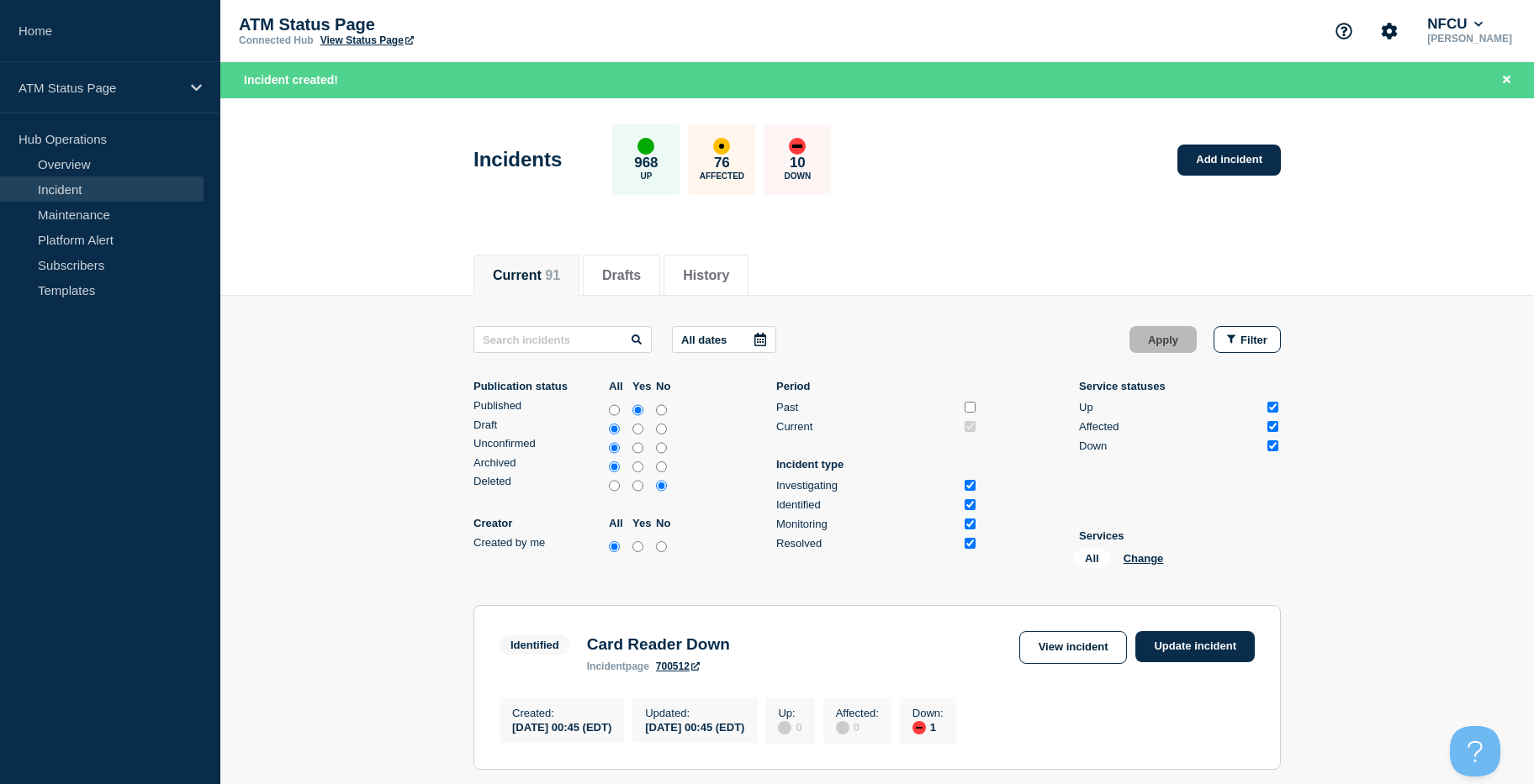
click at [1147, 565] on div "All Change" at bounding box center [1158, 561] width 168 height 26
click at [1144, 563] on button "Change" at bounding box center [1143, 559] width 40 height 13
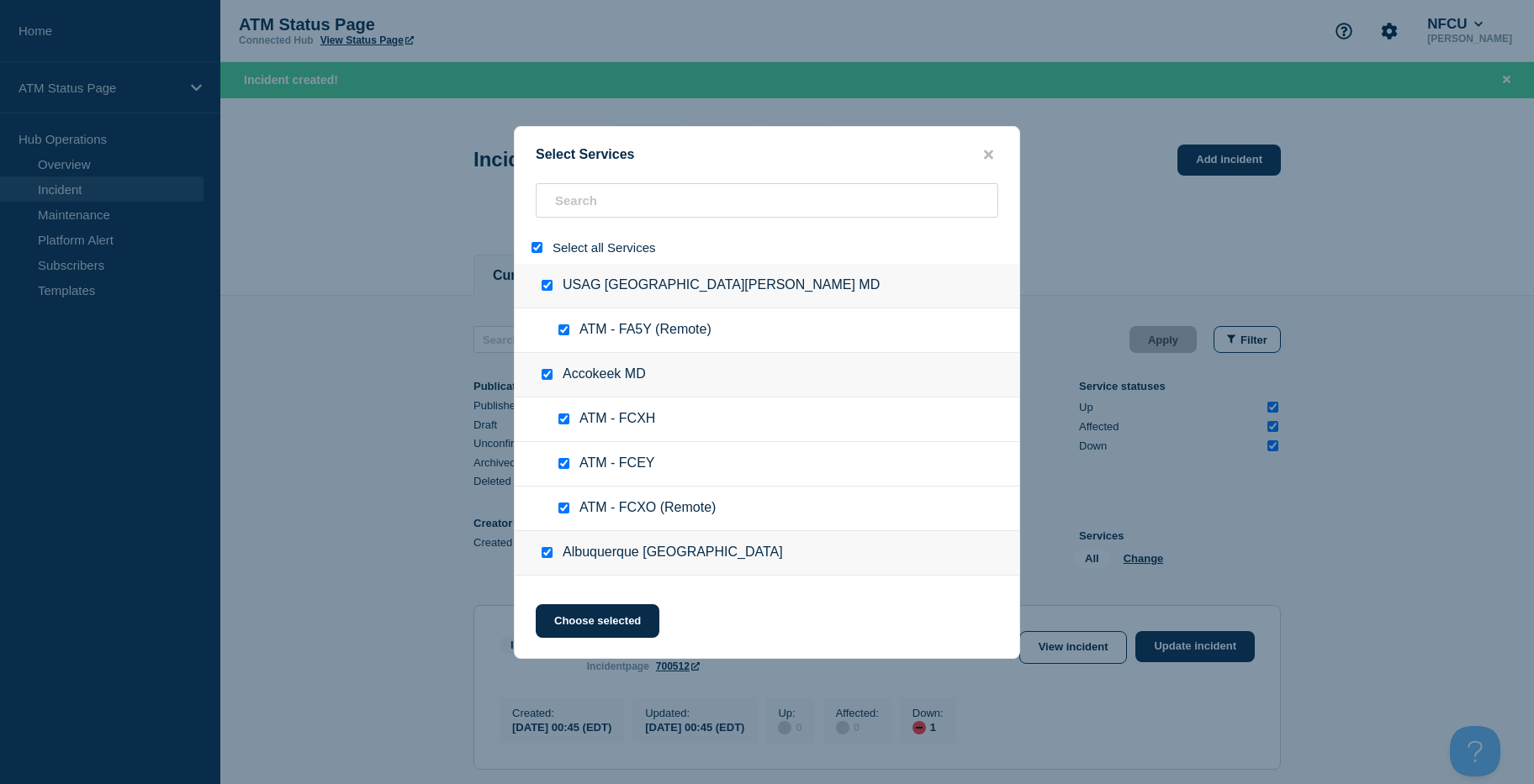
drag, startPoint x: 539, startPoint y: 243, endPoint x: 567, endPoint y: 217, distance: 38.2
click at [538, 243] on input "select all" at bounding box center [537, 248] width 11 height 11
click at [571, 207] on input "search" at bounding box center [766, 200] width 463 height 34
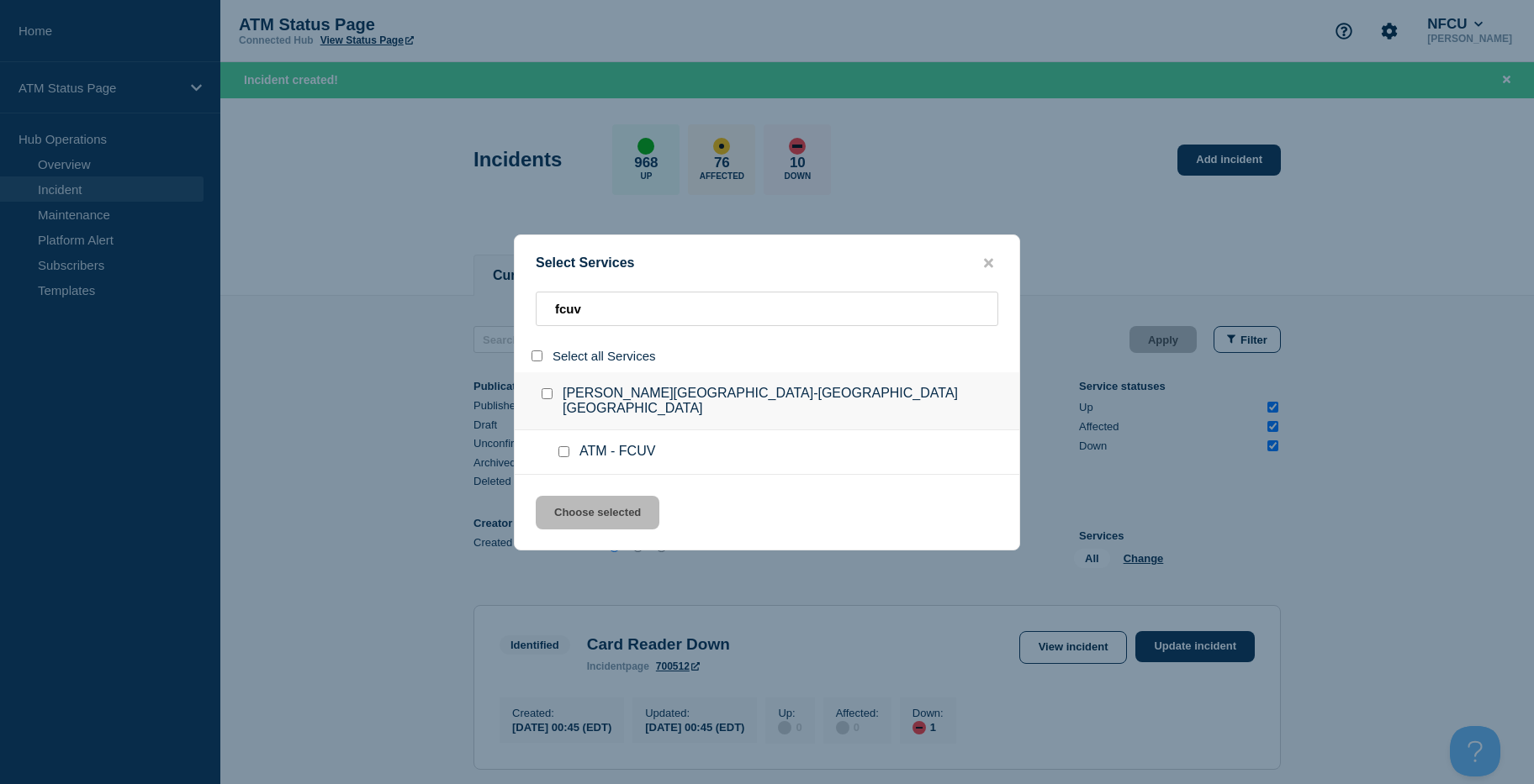
click at [568, 446] on input "service: ATM - FCUV" at bounding box center [564, 452] width 11 height 11
click at [572, 496] on button "Choose selected" at bounding box center [597, 512] width 124 height 33
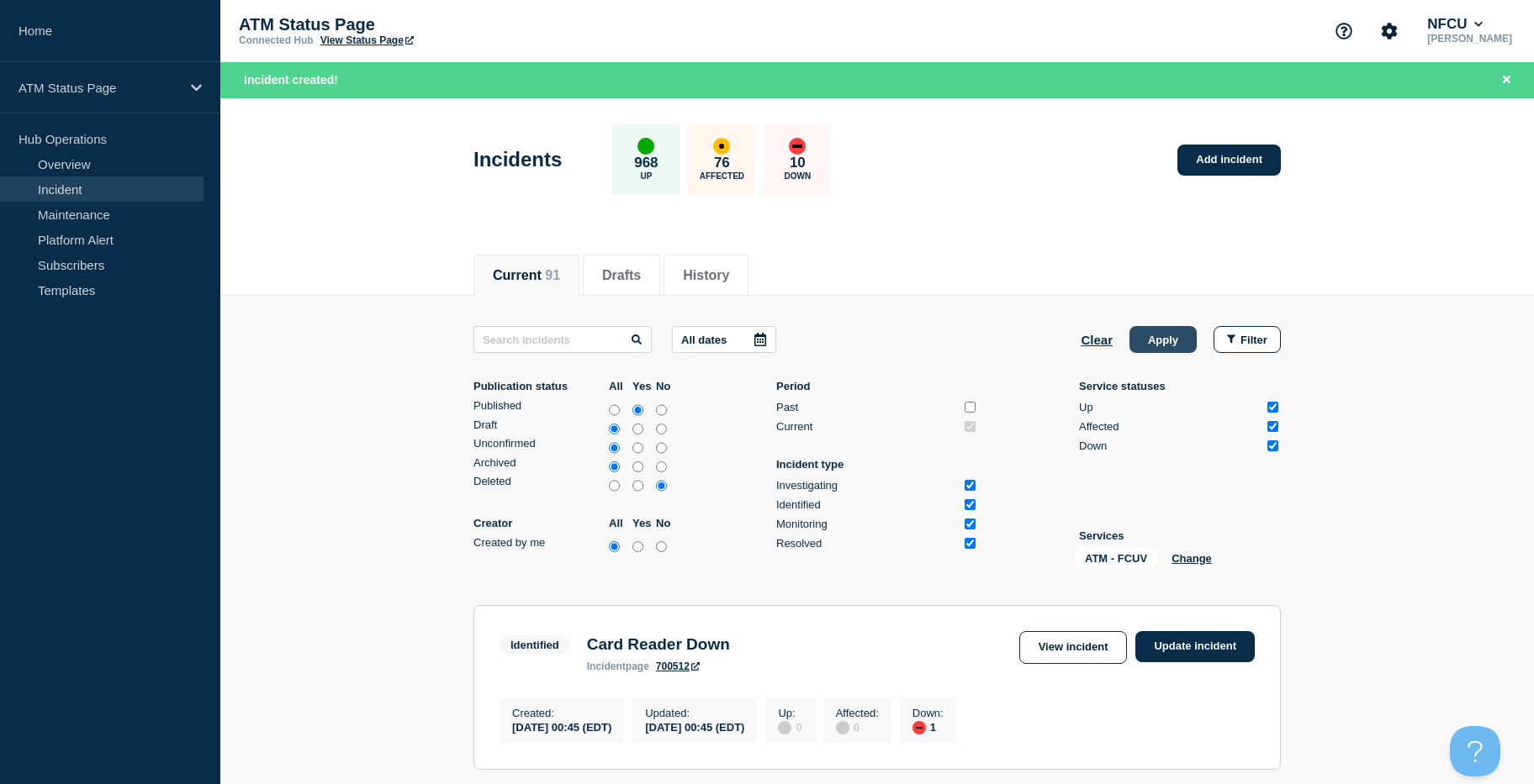
click at [1151, 335] on button "Apply" at bounding box center [1162, 339] width 67 height 27
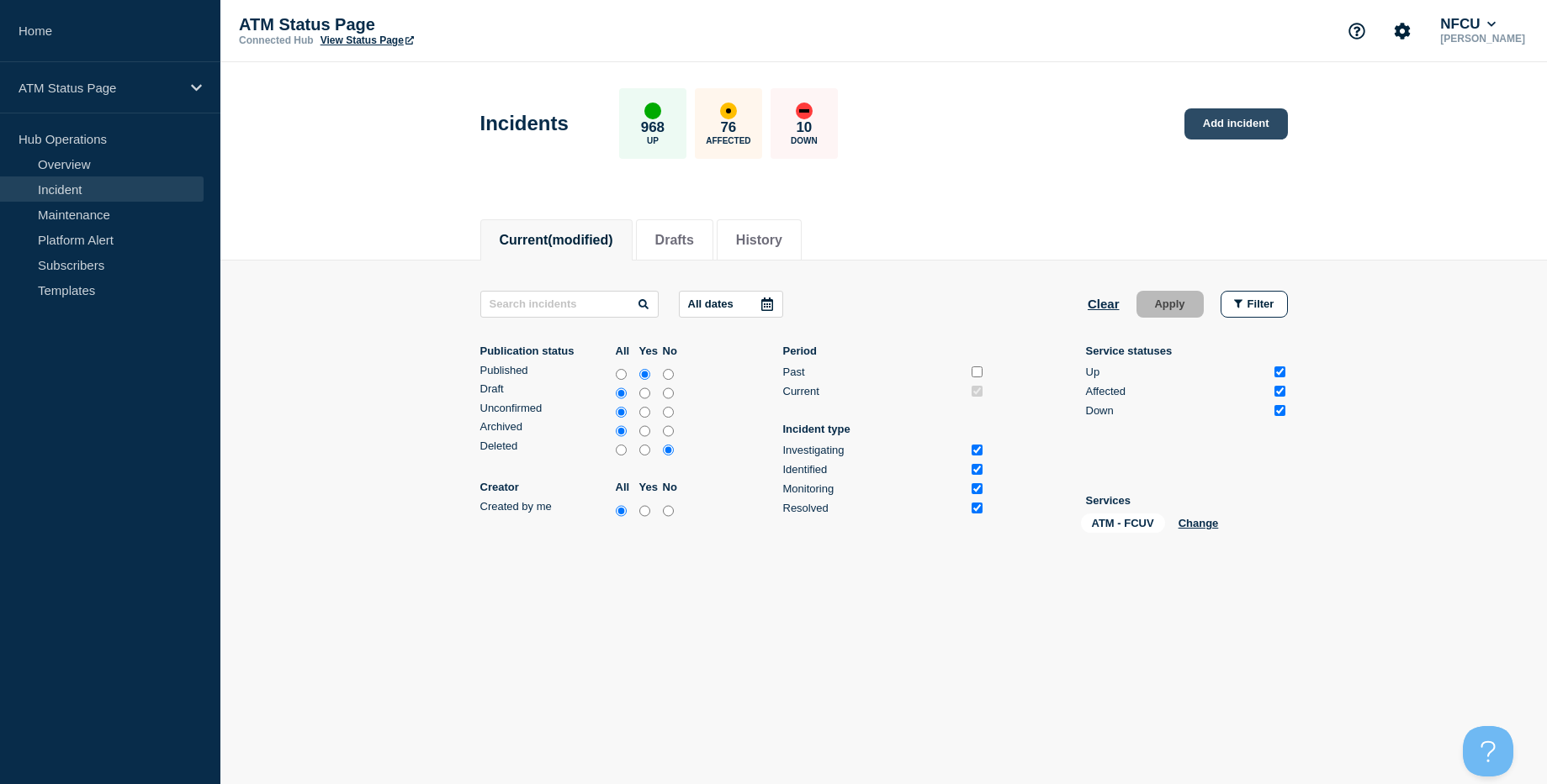
click at [1227, 124] on link "Add incident" at bounding box center [1235, 124] width 103 height 31
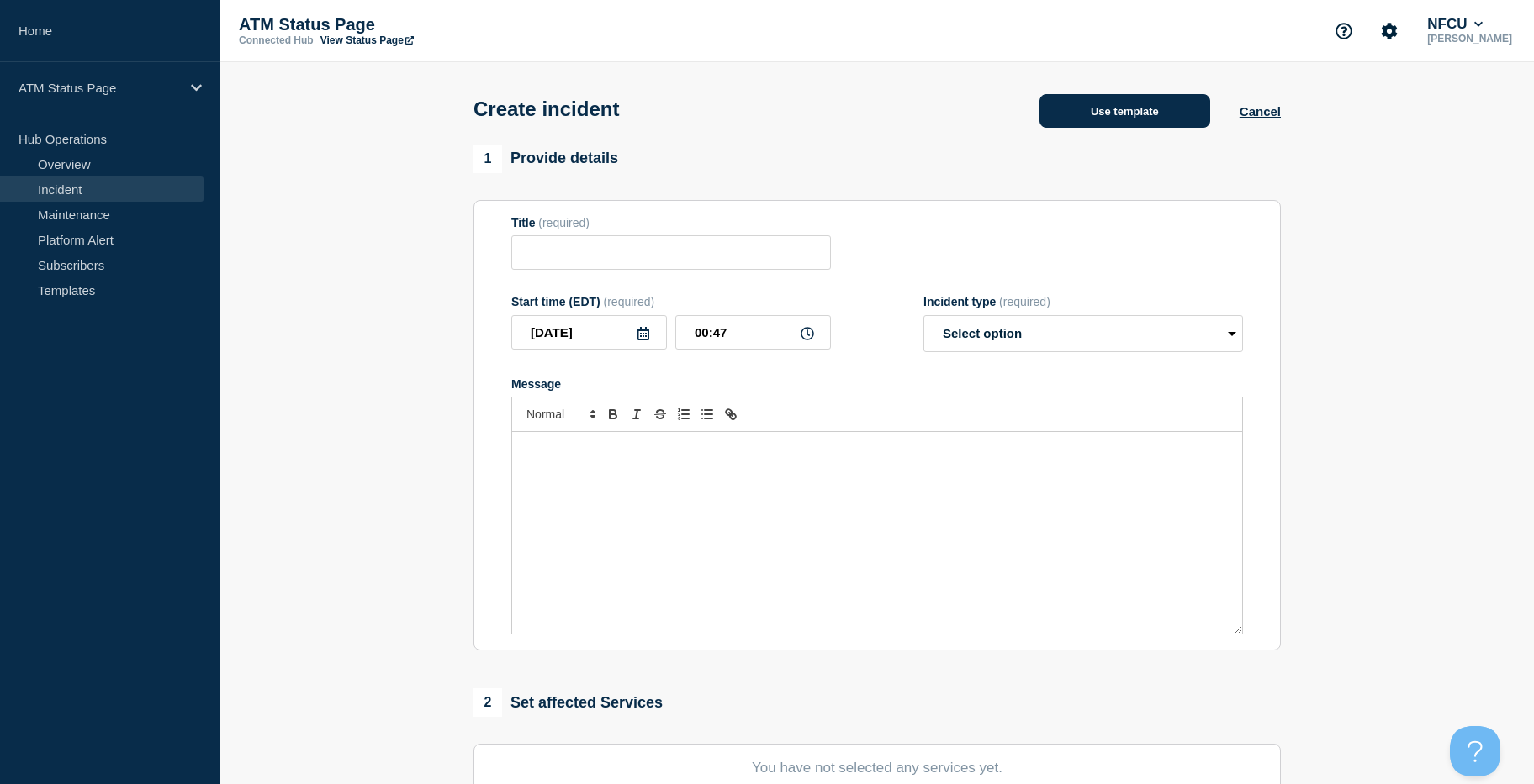
click at [1174, 110] on button "Use template" at bounding box center [1124, 110] width 171 height 33
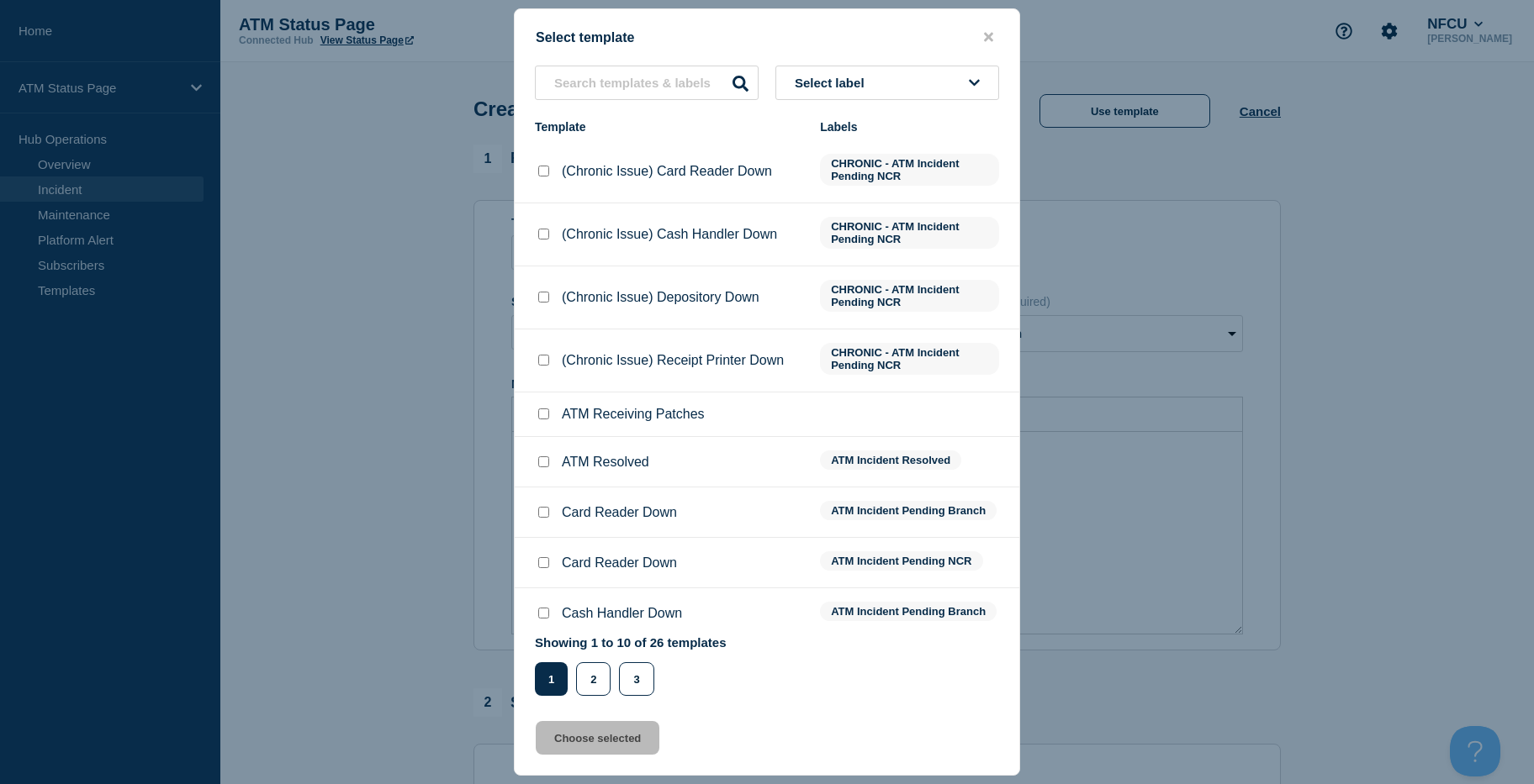
click at [903, 53] on div "Select template Select label Template Labels (Chronic Issue) Card Reader Down C…" at bounding box center [767, 392] width 507 height 768
click at [893, 63] on div "Select template Select label Template Labels (Chronic Issue) Card Reader Down C…" at bounding box center [767, 392] width 507 height 768
click at [892, 69] on button "Select label" at bounding box center [886, 83] width 224 height 34
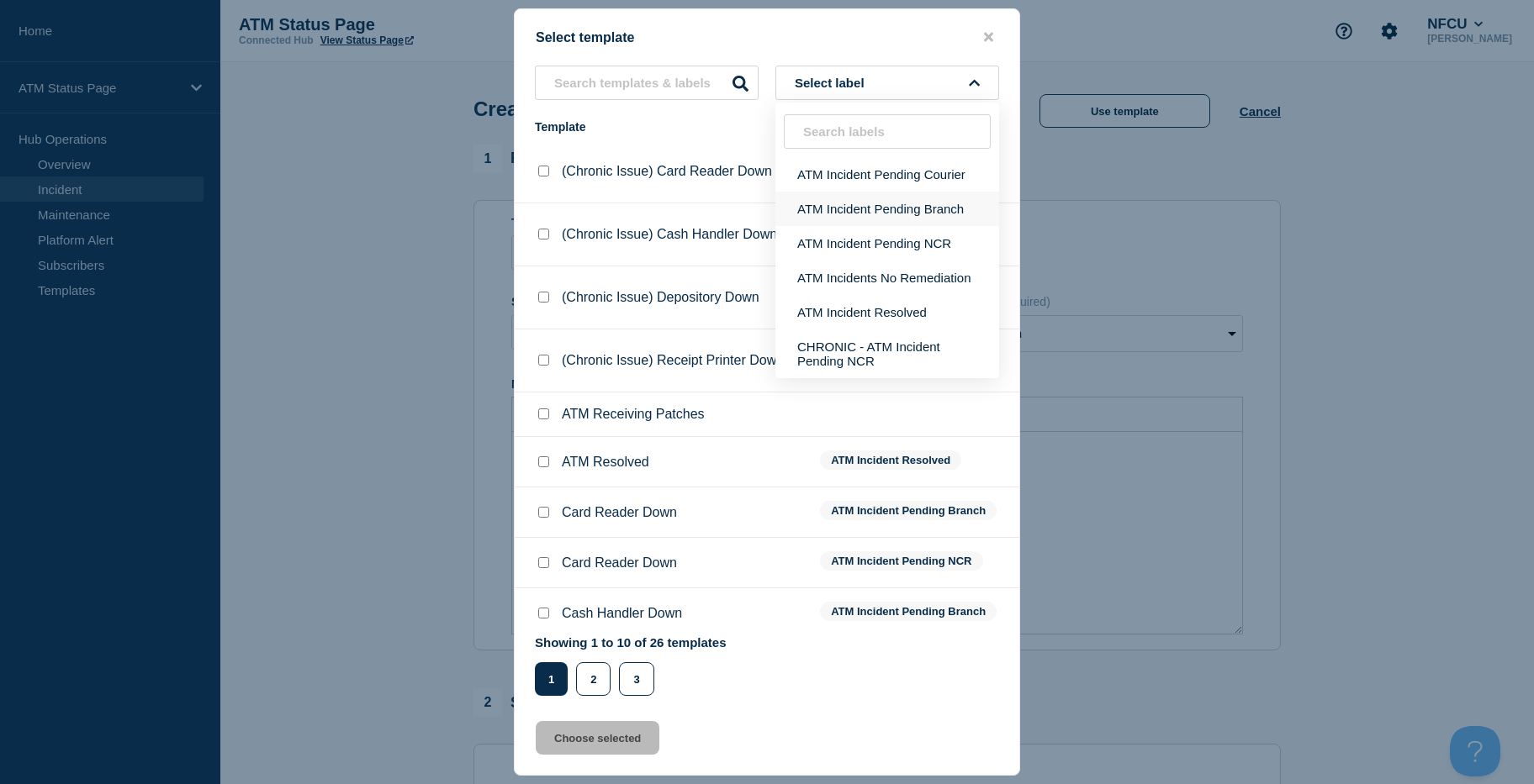
click at [901, 223] on button "ATM Incident Pending Branch" at bounding box center [886, 208] width 224 height 34
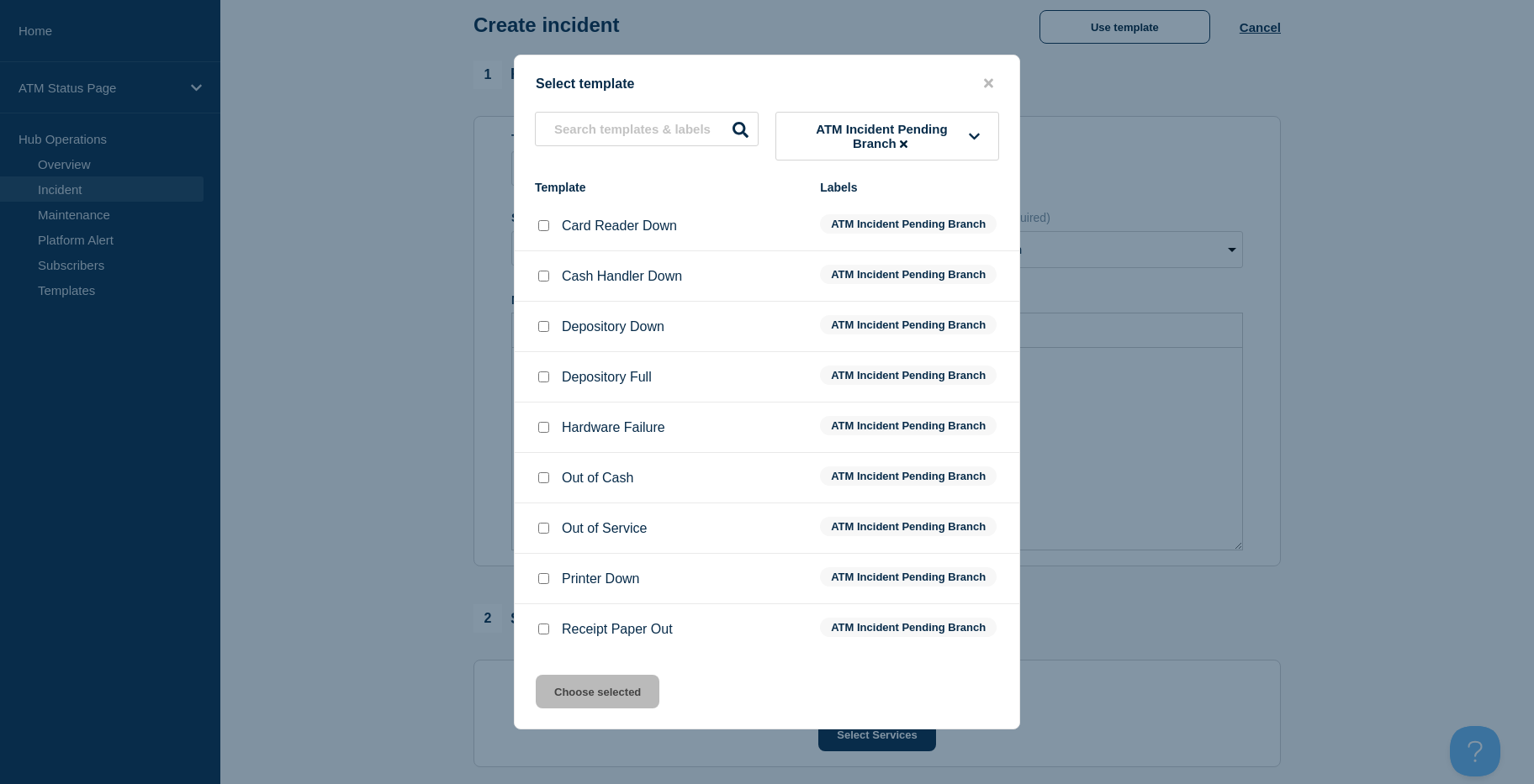
scroll to position [168, 0]
click at [547, 533] on input "Out of Service checkbox" at bounding box center [543, 528] width 11 height 11
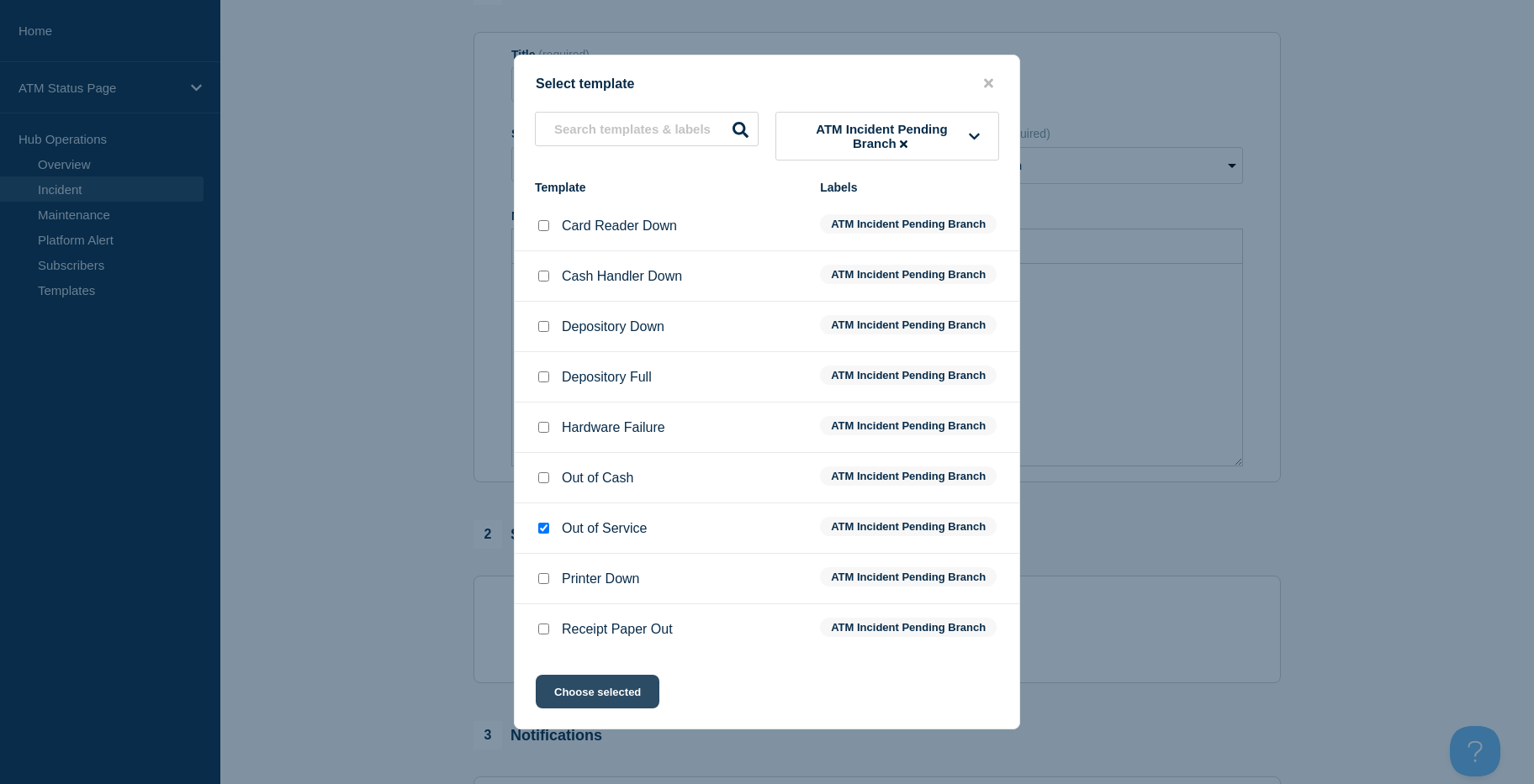
click at [561, 680] on button "Choose selected" at bounding box center [597, 692] width 124 height 33
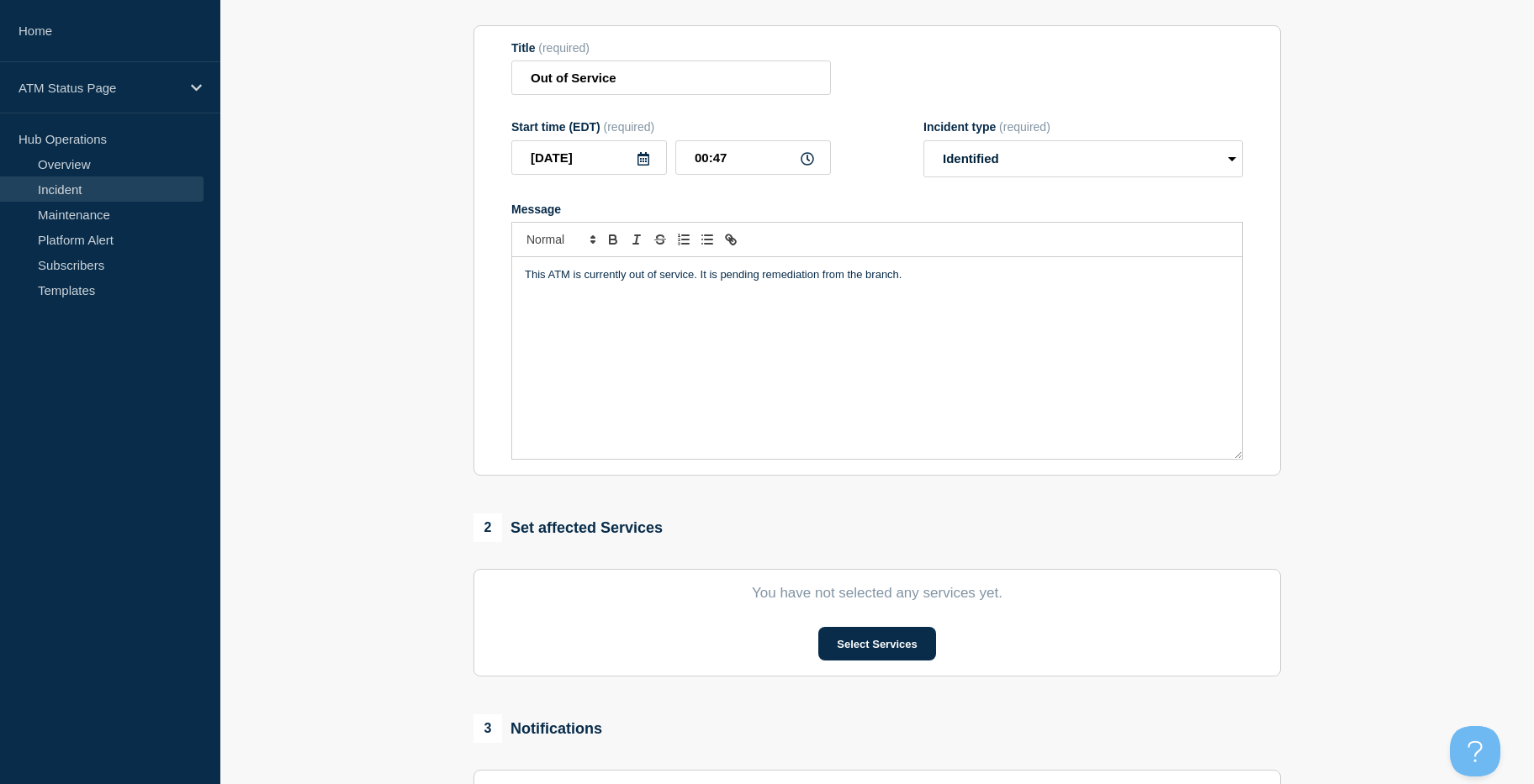
scroll to position [393, 0]
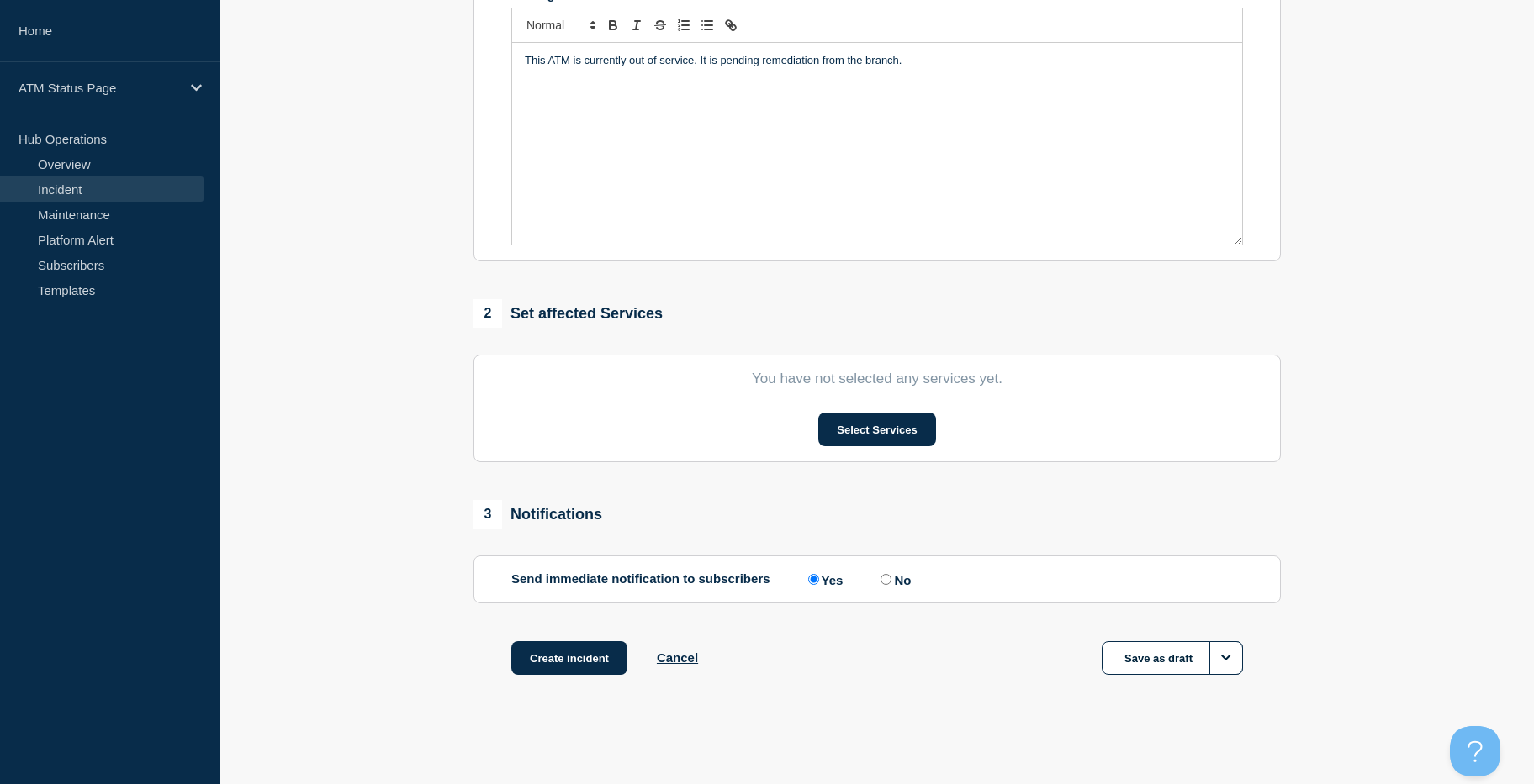
drag, startPoint x: 1364, startPoint y: 338, endPoint x: 1361, endPoint y: 596, distance: 258.0
click at [869, 427] on button "Select Services" at bounding box center [877, 429] width 117 height 33
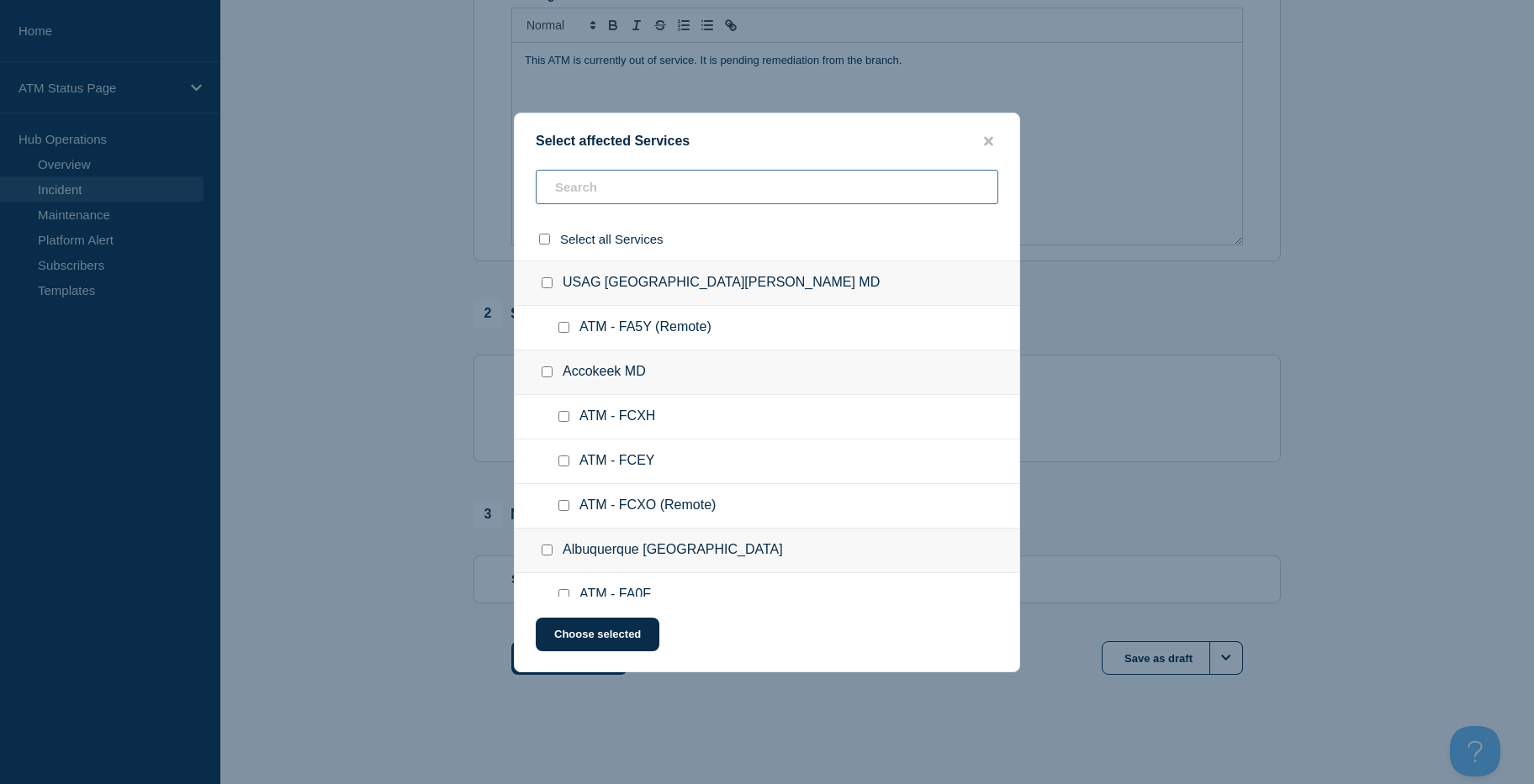
click at [589, 186] on input "text" at bounding box center [766, 187] width 463 height 34
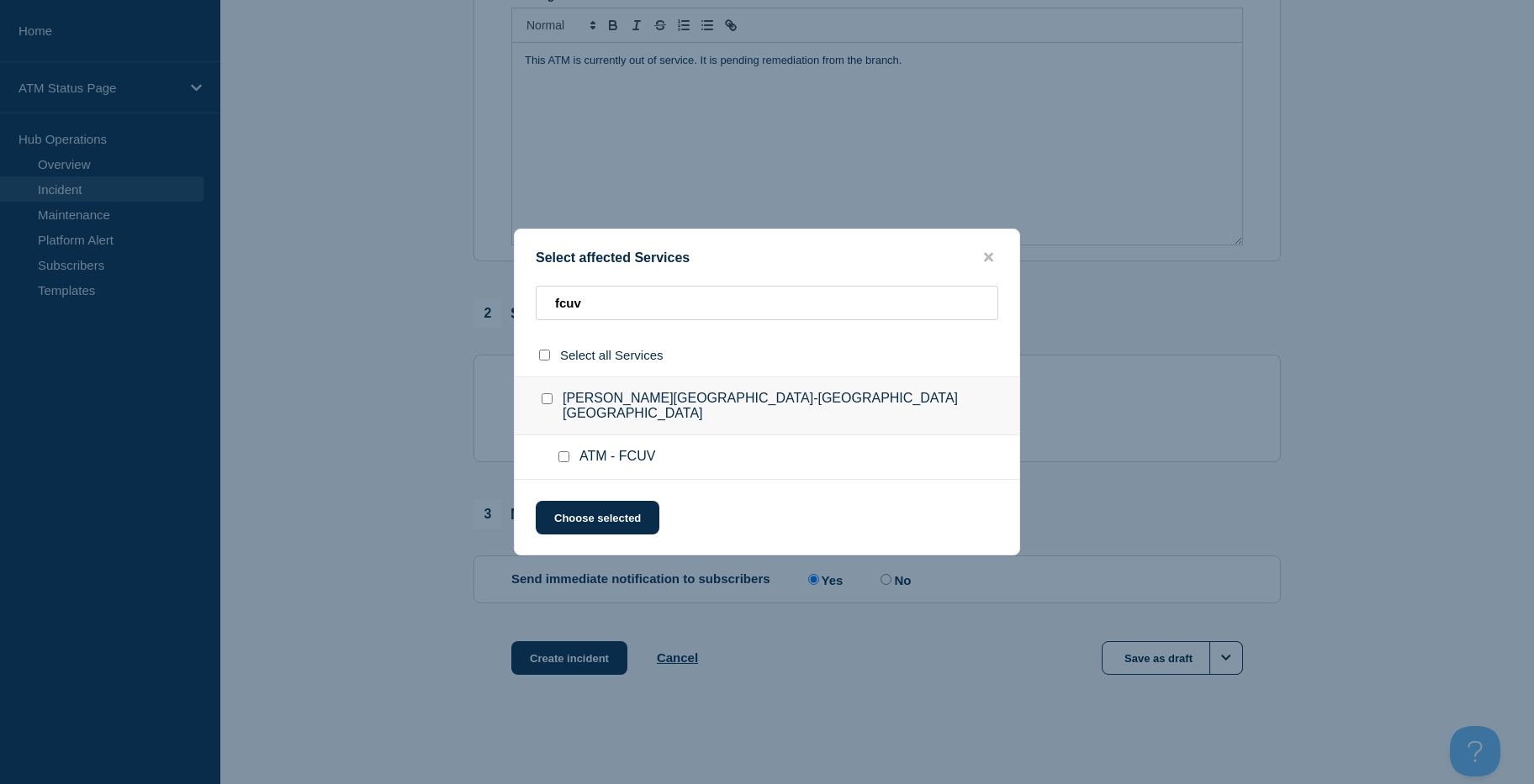
click at [560, 452] on input "ATM - FCUV checkbox" at bounding box center [564, 457] width 11 height 11
click at [581, 501] on button "Choose selected" at bounding box center [597, 517] width 124 height 33
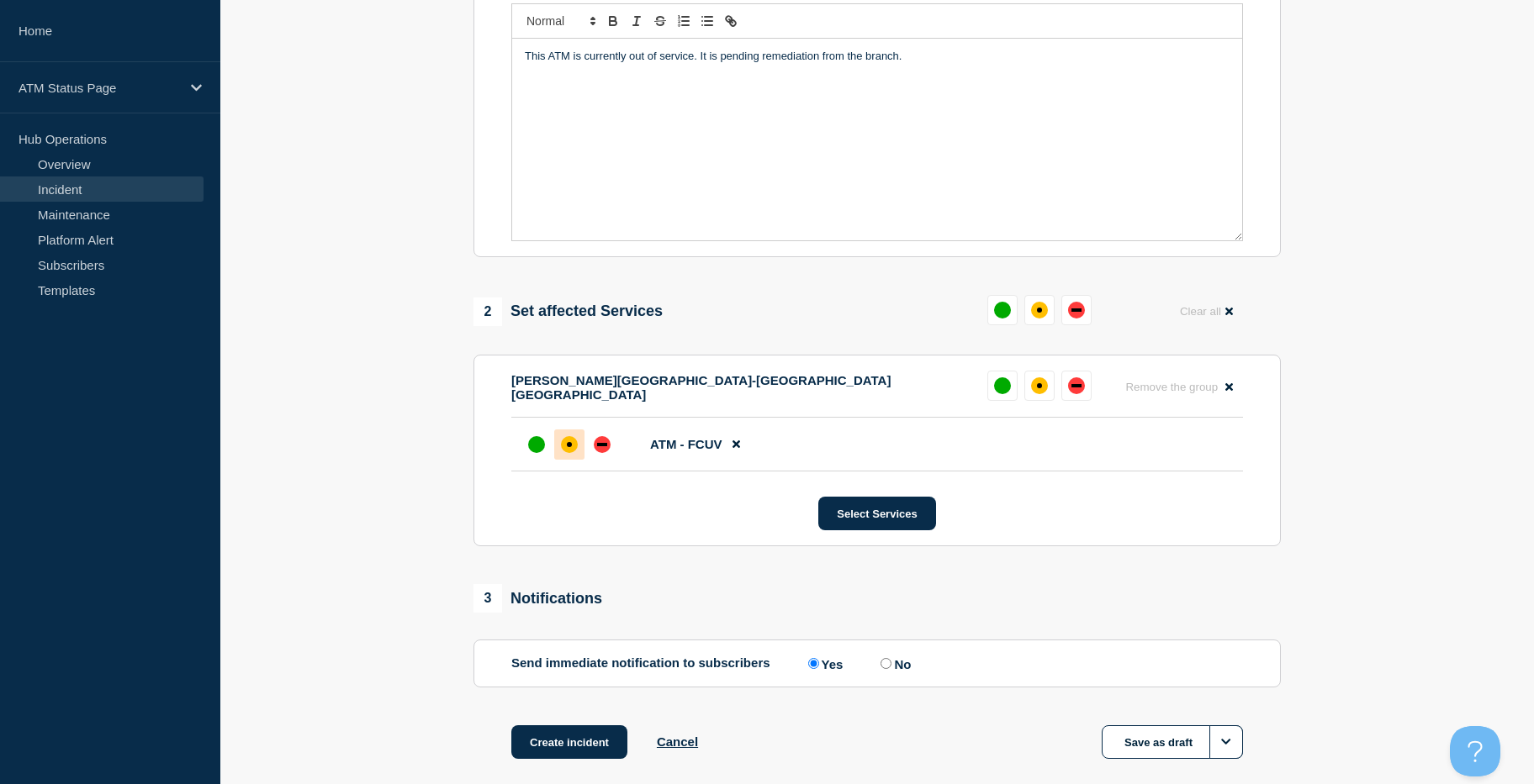
click at [573, 442] on div "affected" at bounding box center [569, 445] width 17 height 17
click at [558, 733] on button "Create incident" at bounding box center [569, 742] width 116 height 33
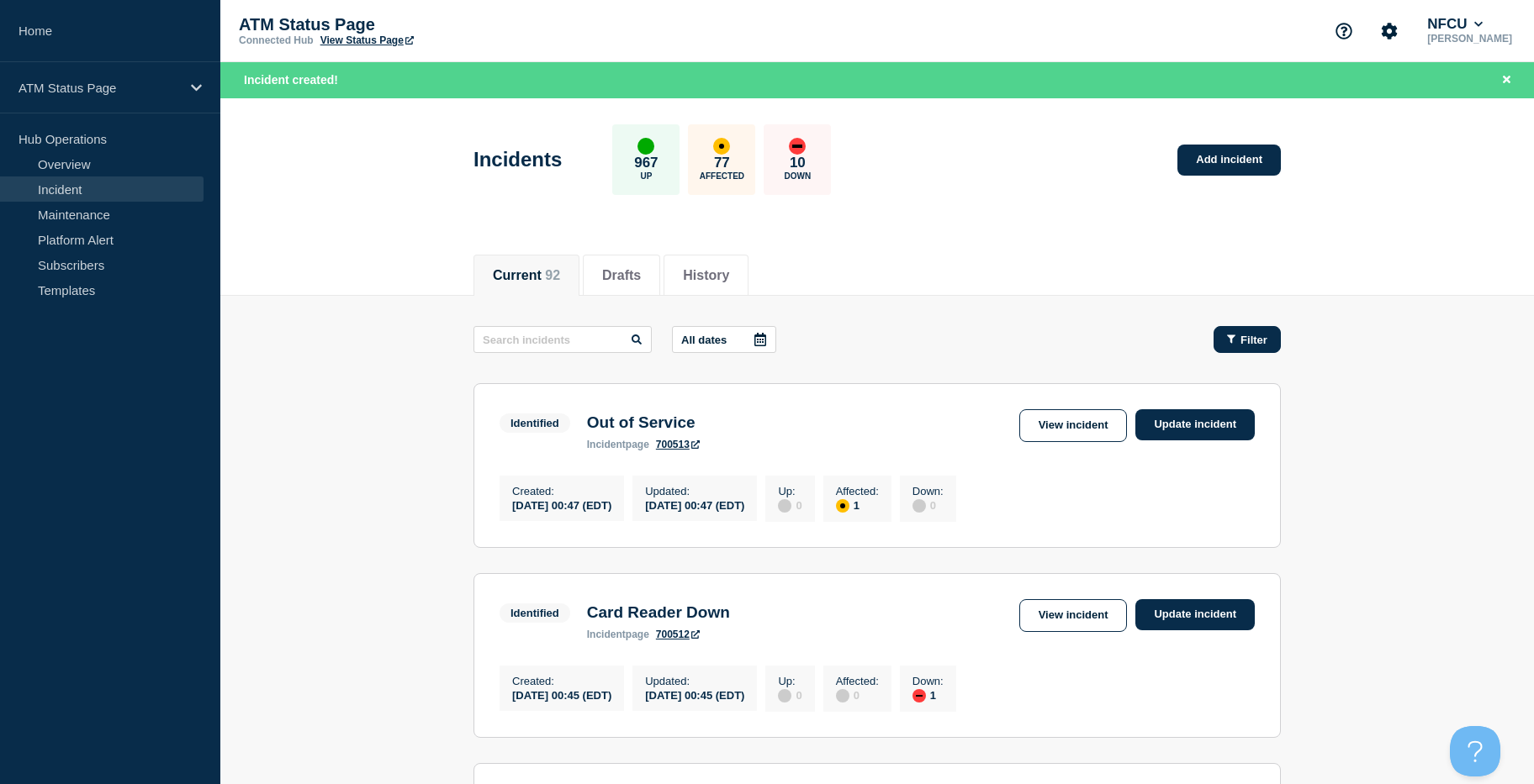
click at [1236, 344] on div "Filter" at bounding box center [1247, 340] width 40 height 13
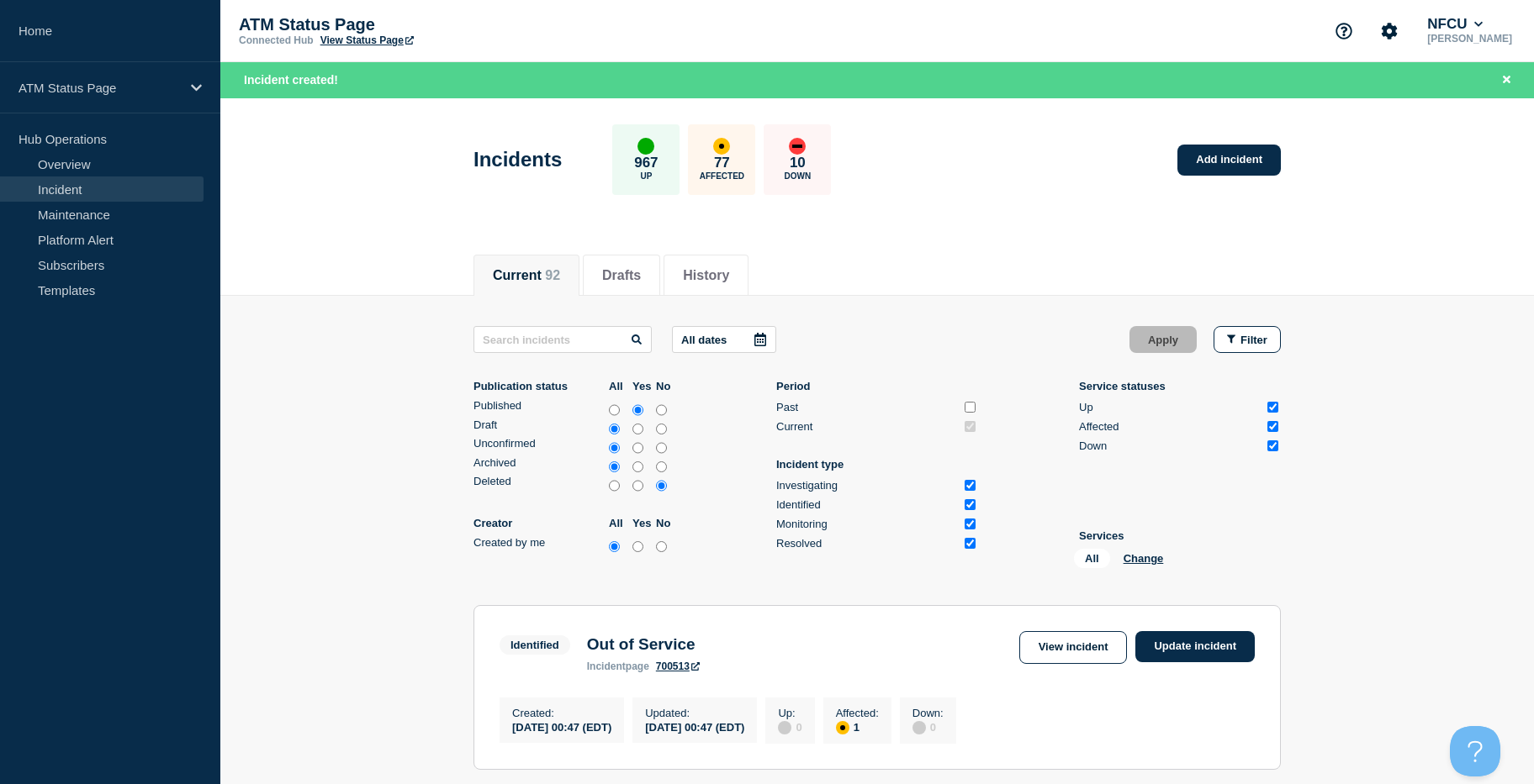
click at [1151, 565] on div "All Change" at bounding box center [1158, 561] width 168 height 26
click at [1149, 562] on button "Change" at bounding box center [1143, 559] width 40 height 13
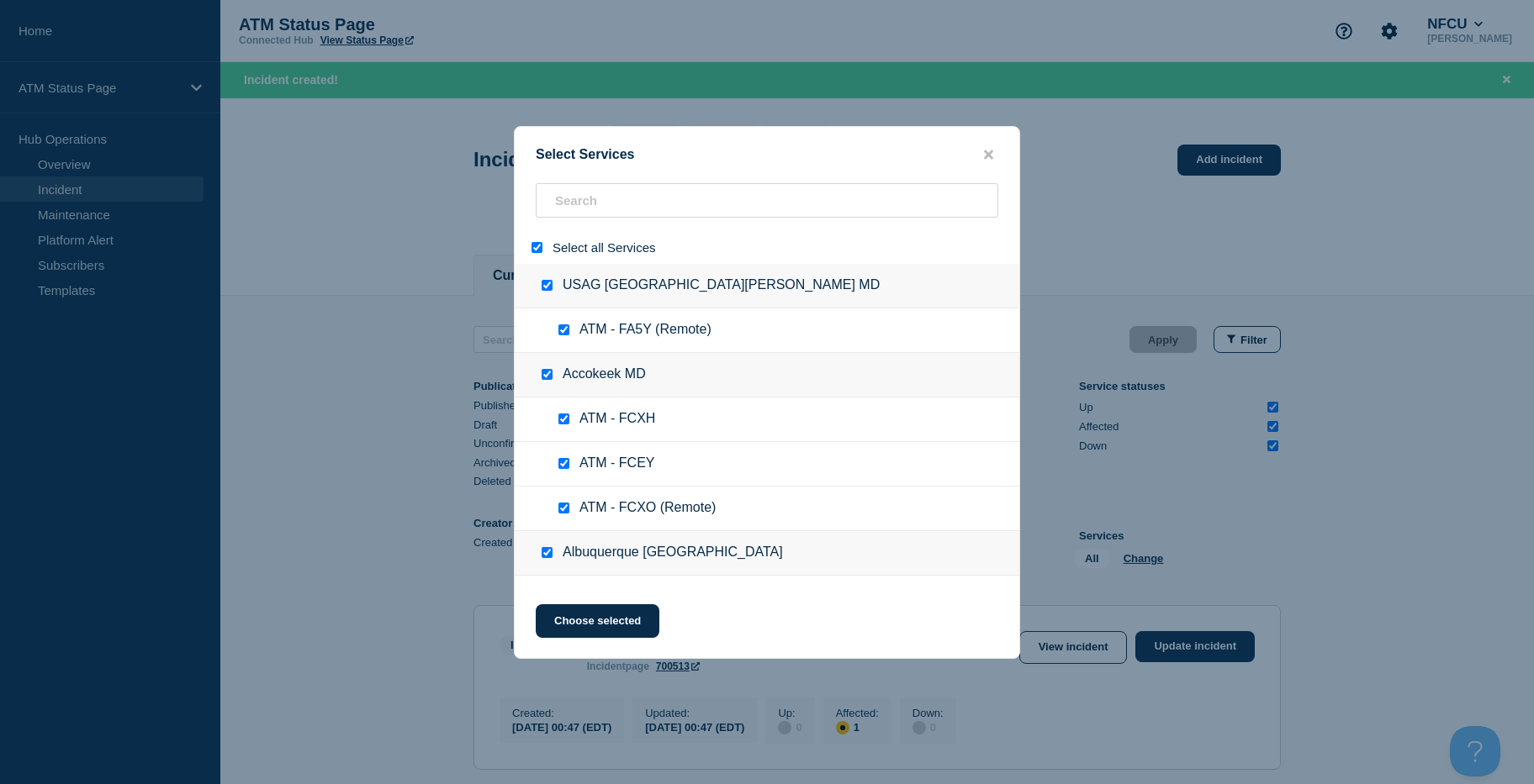
click at [531, 251] on div at bounding box center [540, 248] width 24 height 16
click at [533, 249] on input "select all" at bounding box center [537, 248] width 11 height 11
click at [605, 207] on input "search" at bounding box center [766, 200] width 463 height 34
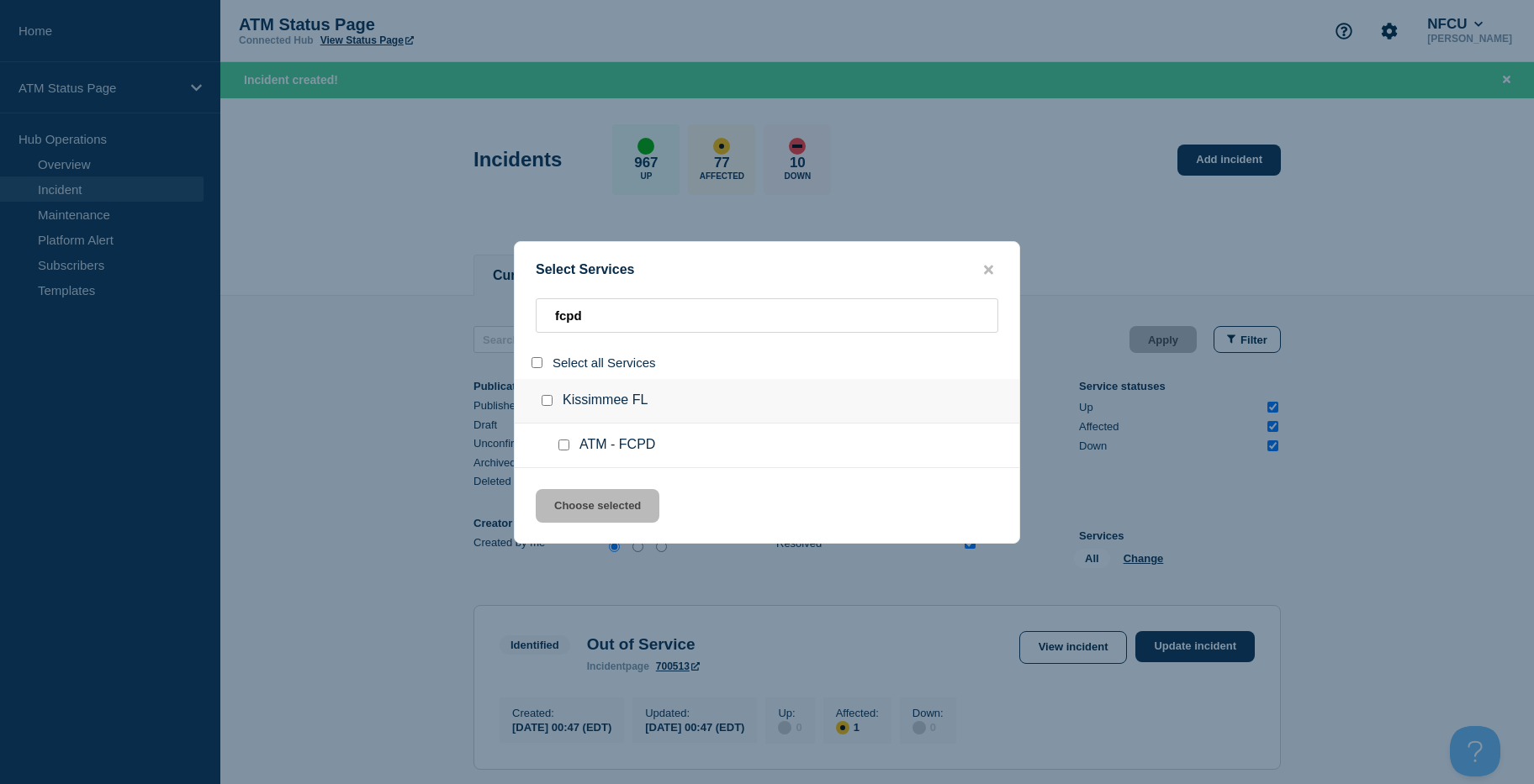
click at [561, 444] on input "service: ATM - FCPD" at bounding box center [564, 445] width 11 height 11
click at [628, 515] on button "Choose selected" at bounding box center [597, 506] width 124 height 33
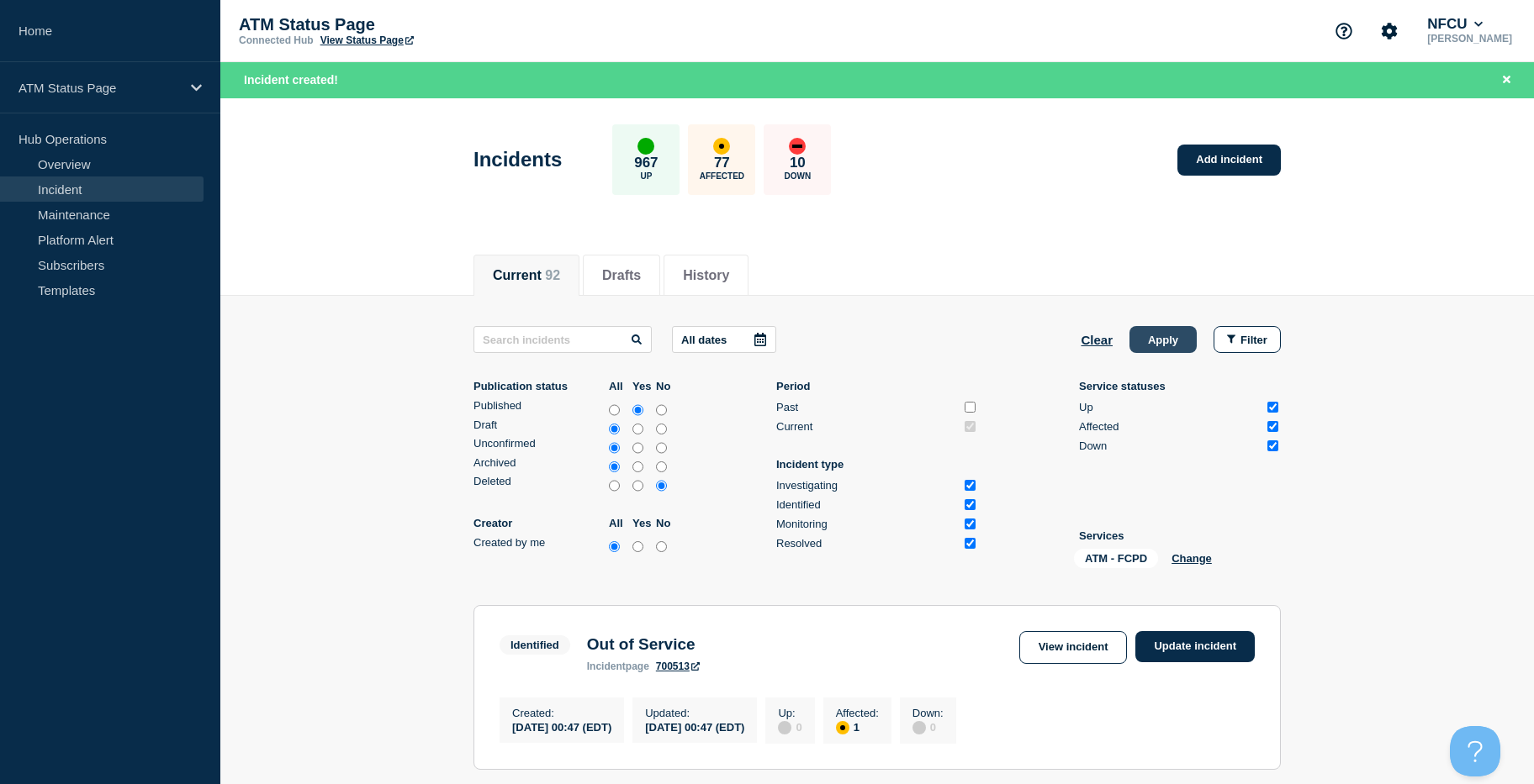
click at [1142, 343] on button "Apply" at bounding box center [1162, 339] width 67 height 27
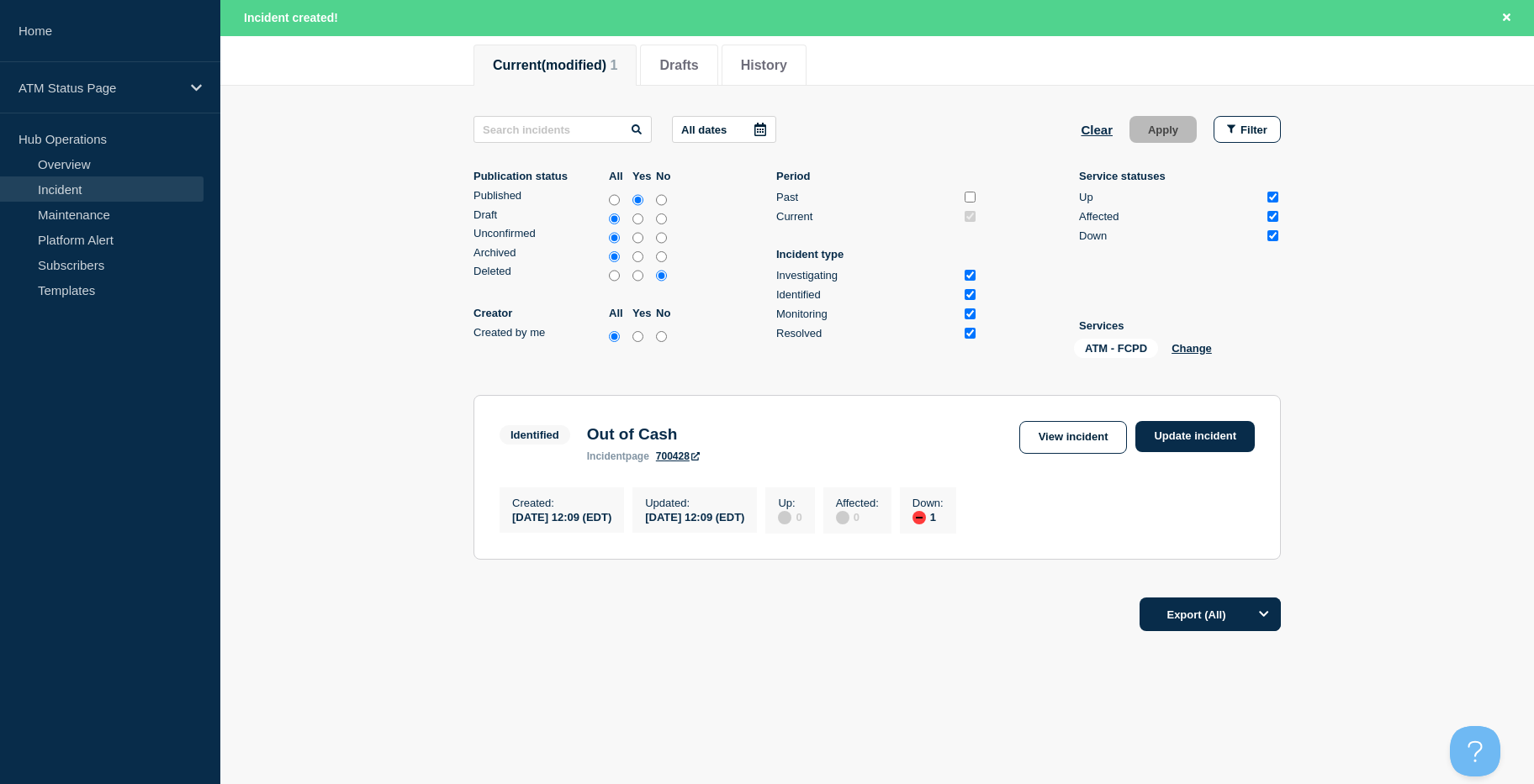
drag, startPoint x: 1375, startPoint y: 394, endPoint x: 1373, endPoint y: 428, distance: 34.1
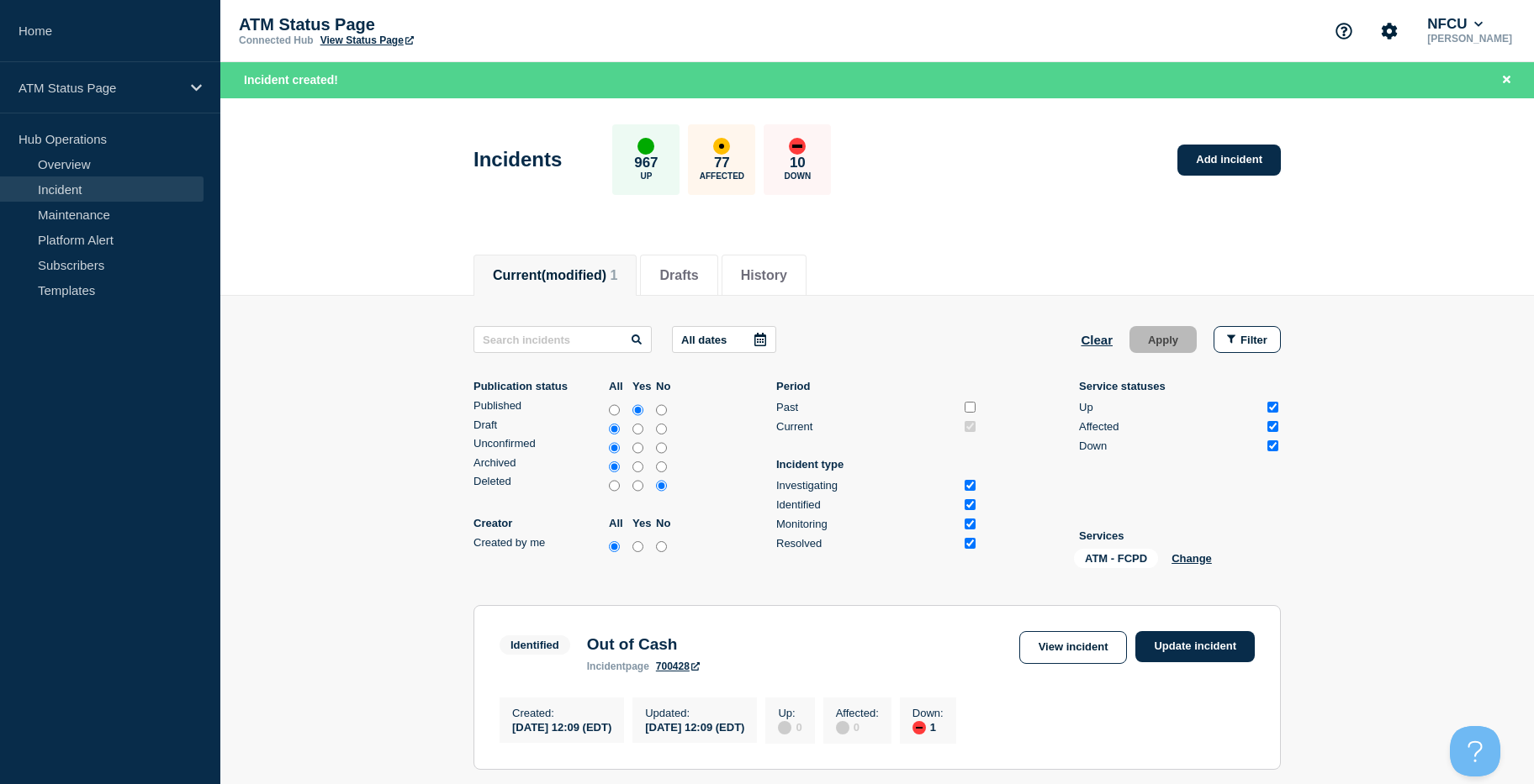
drag, startPoint x: 1375, startPoint y: 428, endPoint x: 1367, endPoint y: 255, distance: 173.2
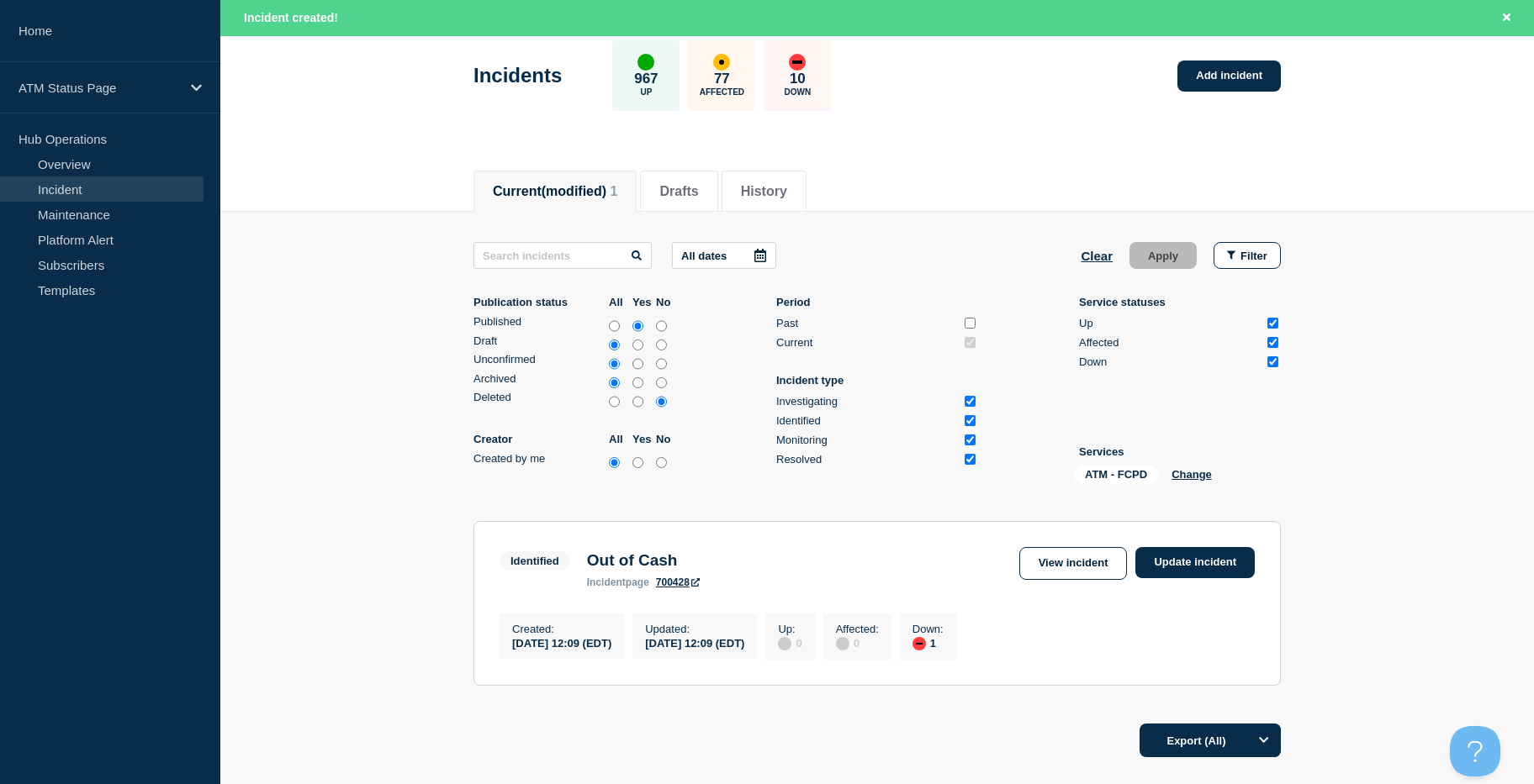
scroll to position [216, 0]
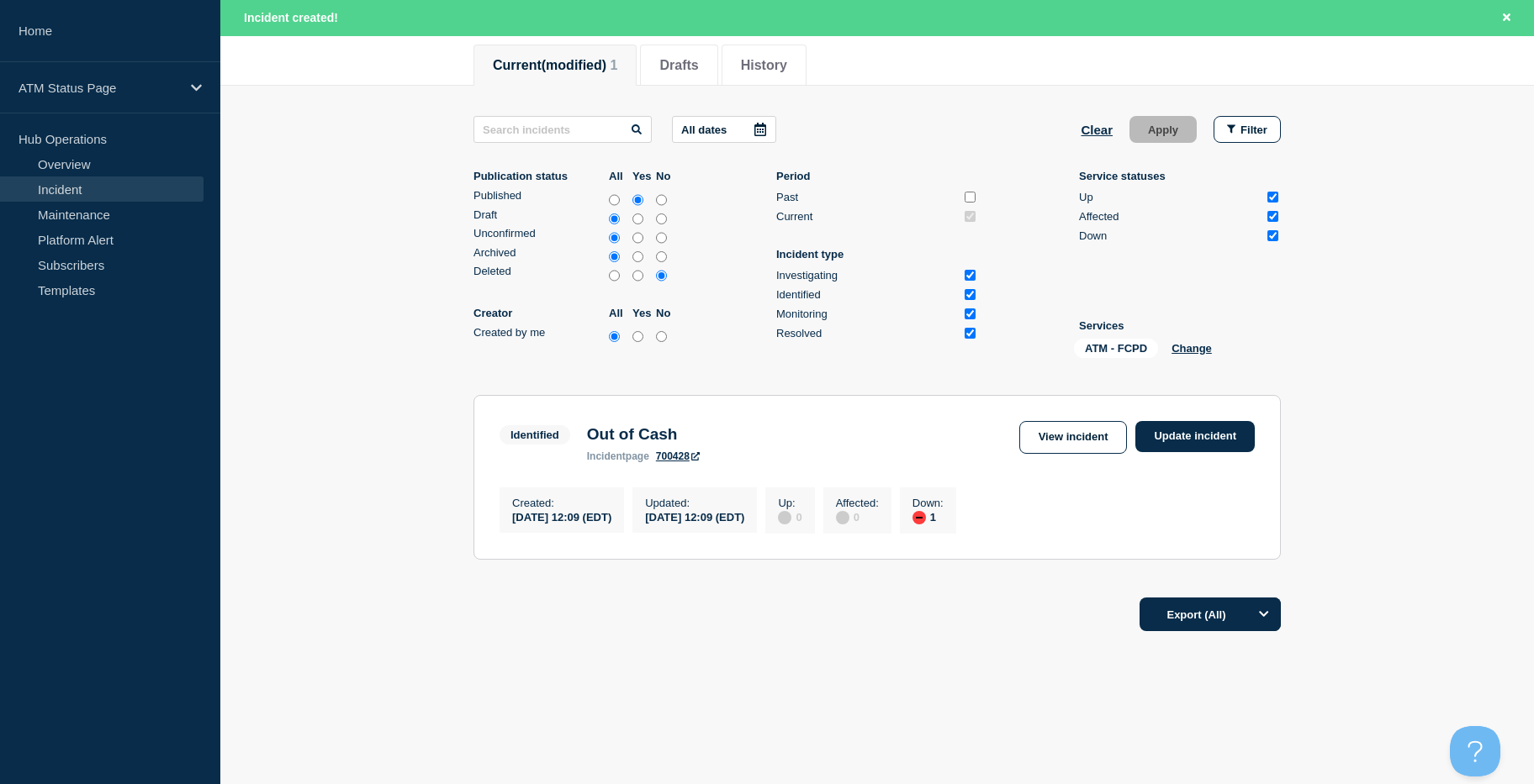
drag, startPoint x: 1387, startPoint y: 547, endPoint x: 1408, endPoint y: 664, distance: 118.9
click at [1100, 122] on button "Clear" at bounding box center [1097, 129] width 32 height 27
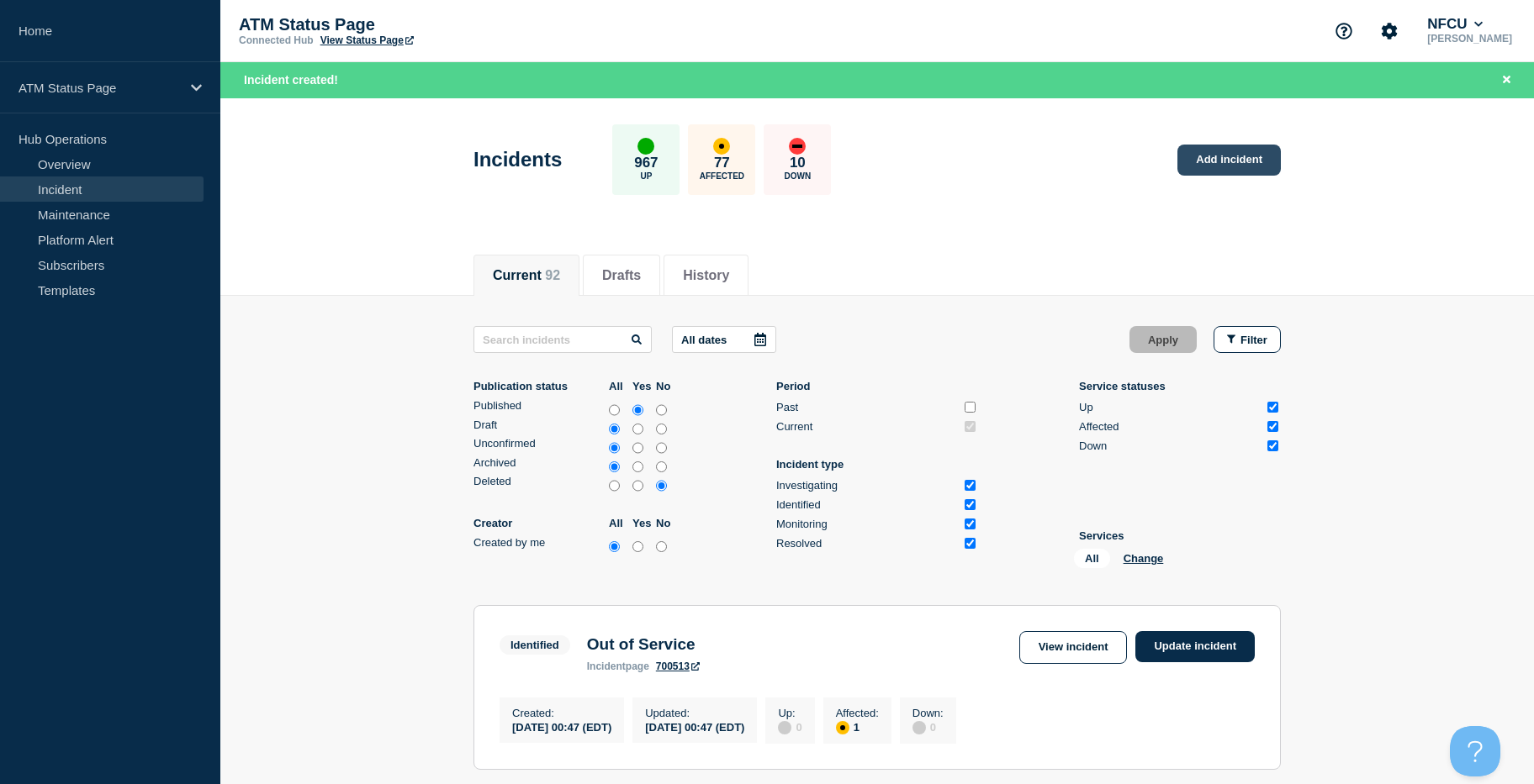
click at [1219, 165] on link "Add incident" at bounding box center [1229, 160] width 103 height 31
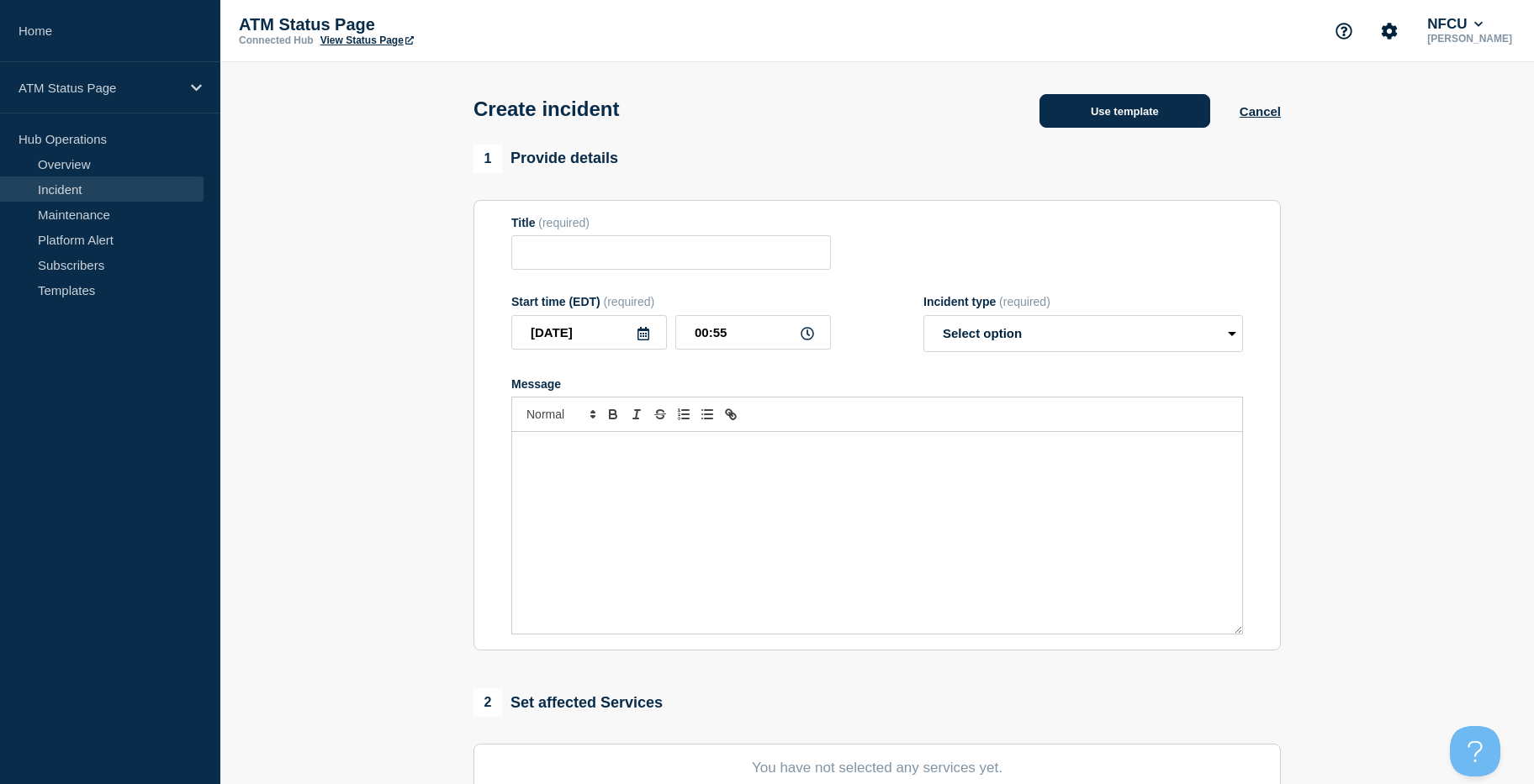
click at [1086, 113] on button "Use template" at bounding box center [1124, 110] width 171 height 33
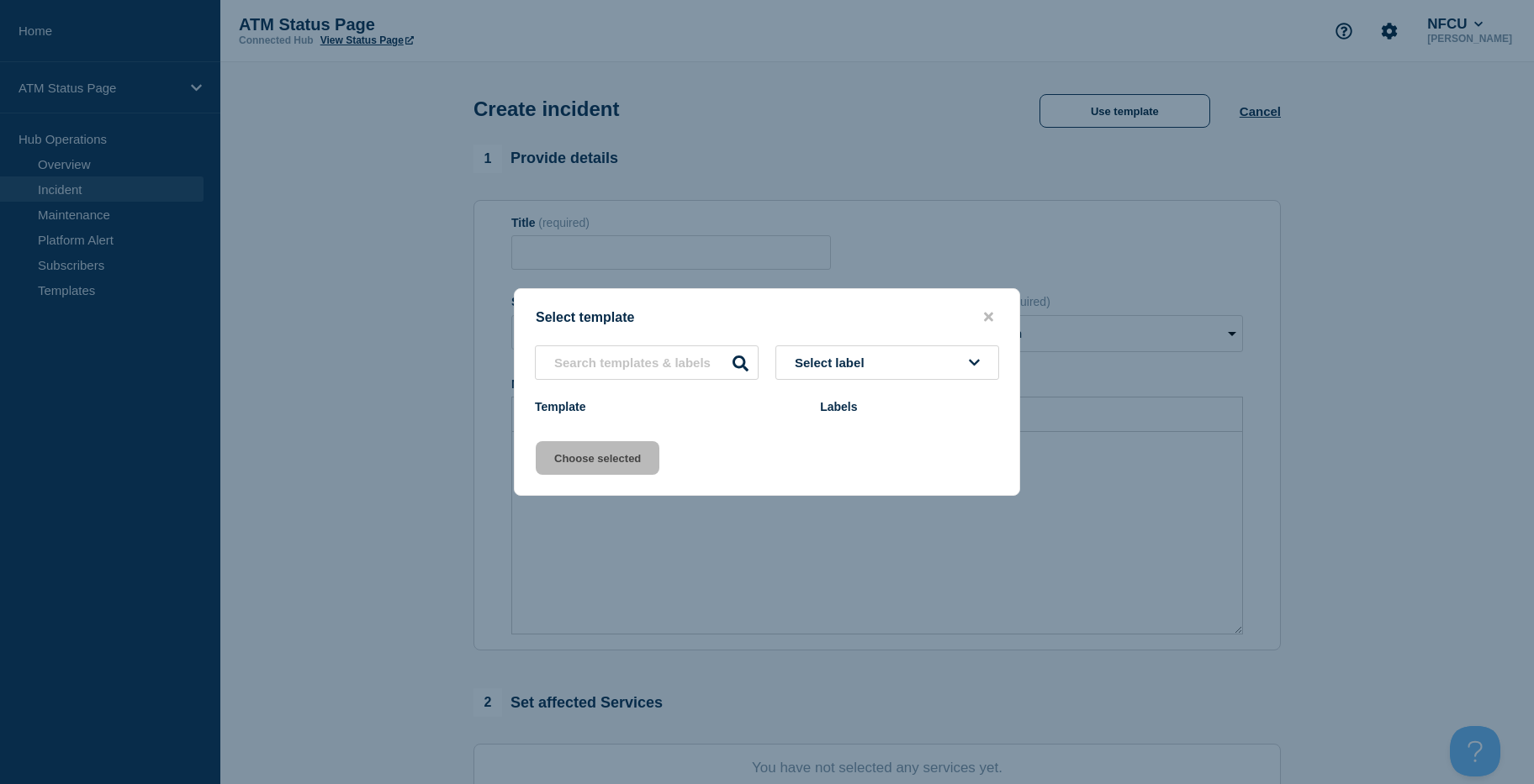
click at [1063, 110] on div at bounding box center [767, 392] width 1534 height 784
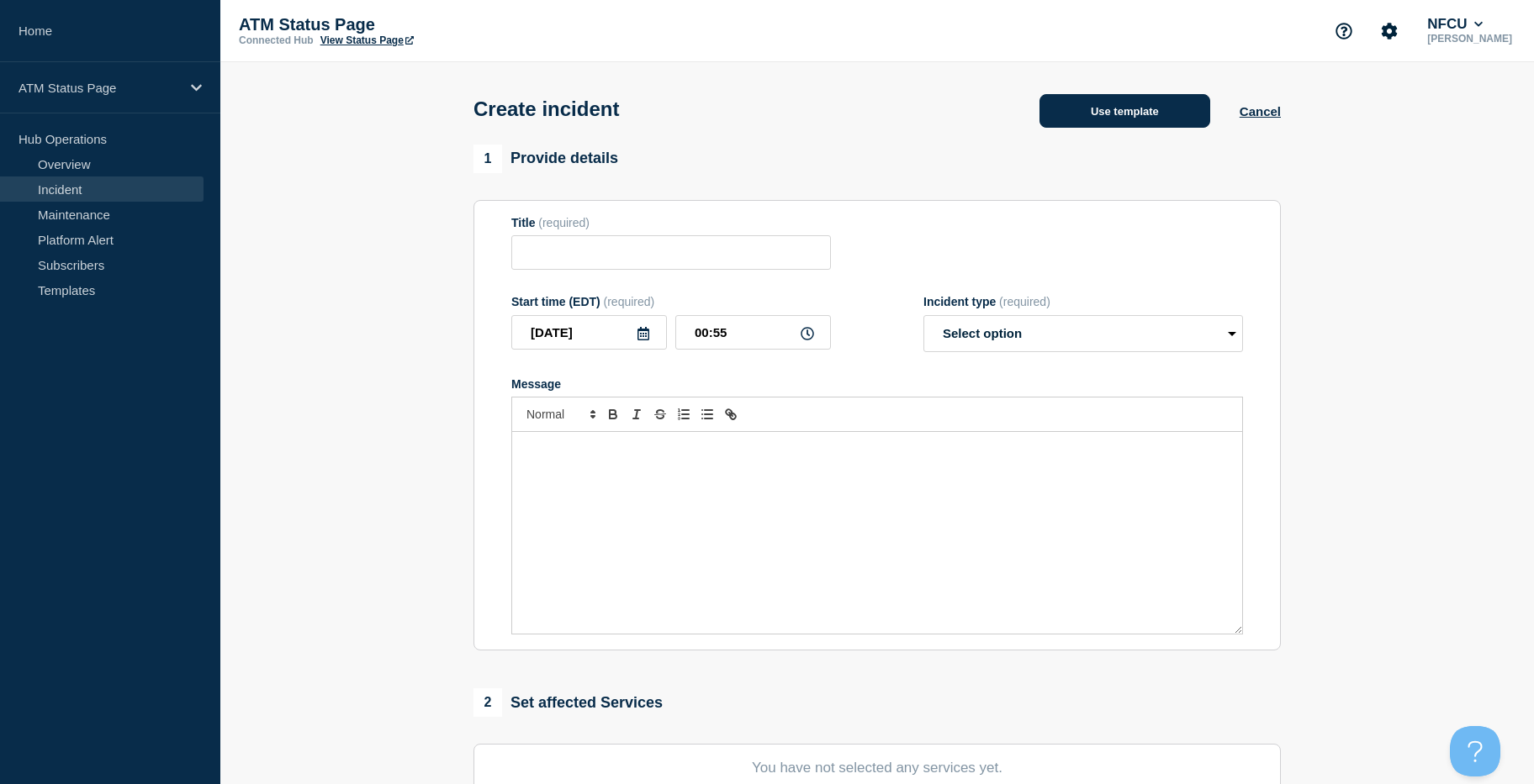
click at [1113, 107] on button "Use template" at bounding box center [1124, 110] width 171 height 33
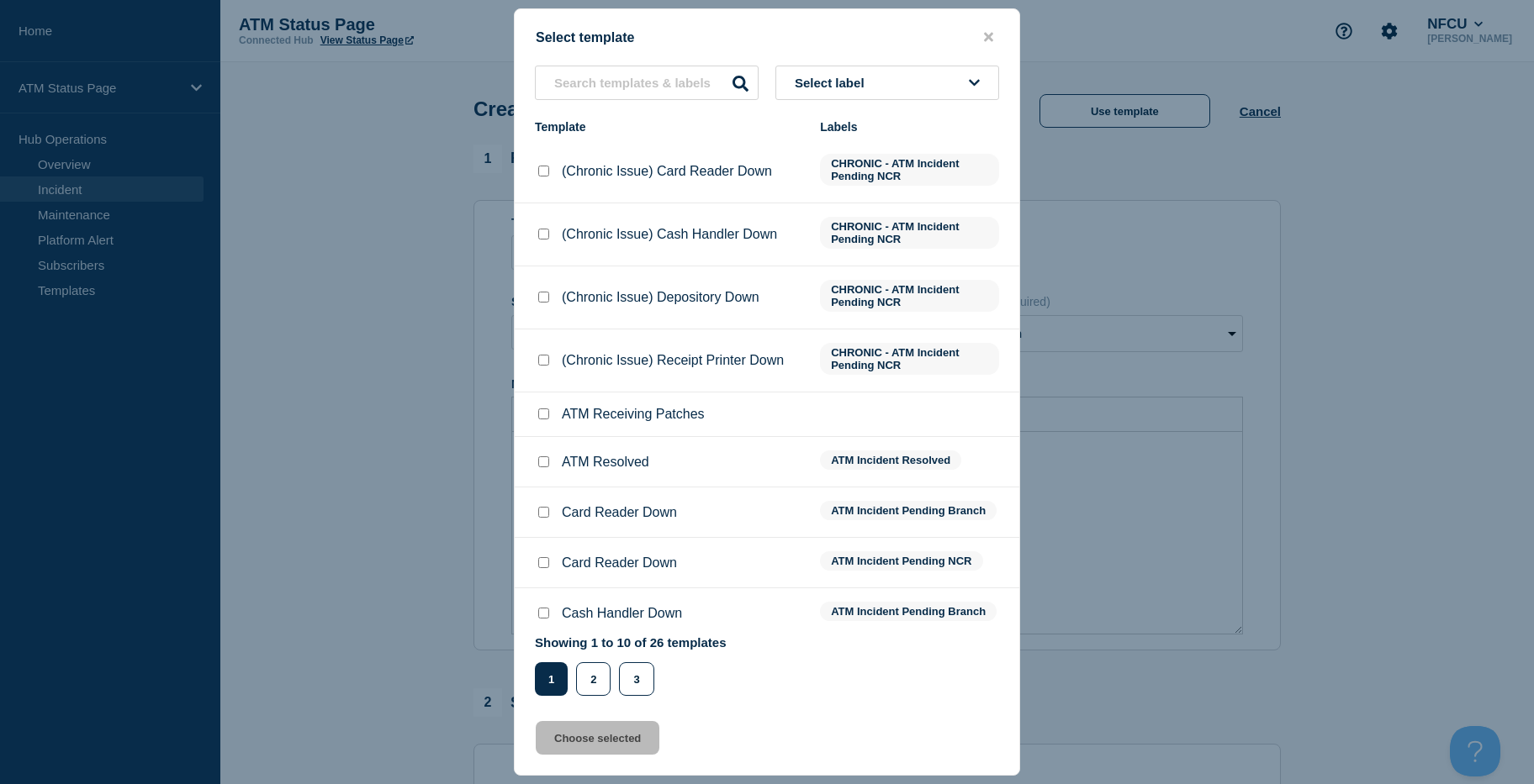
click at [951, 76] on button "Select label" at bounding box center [886, 83] width 224 height 34
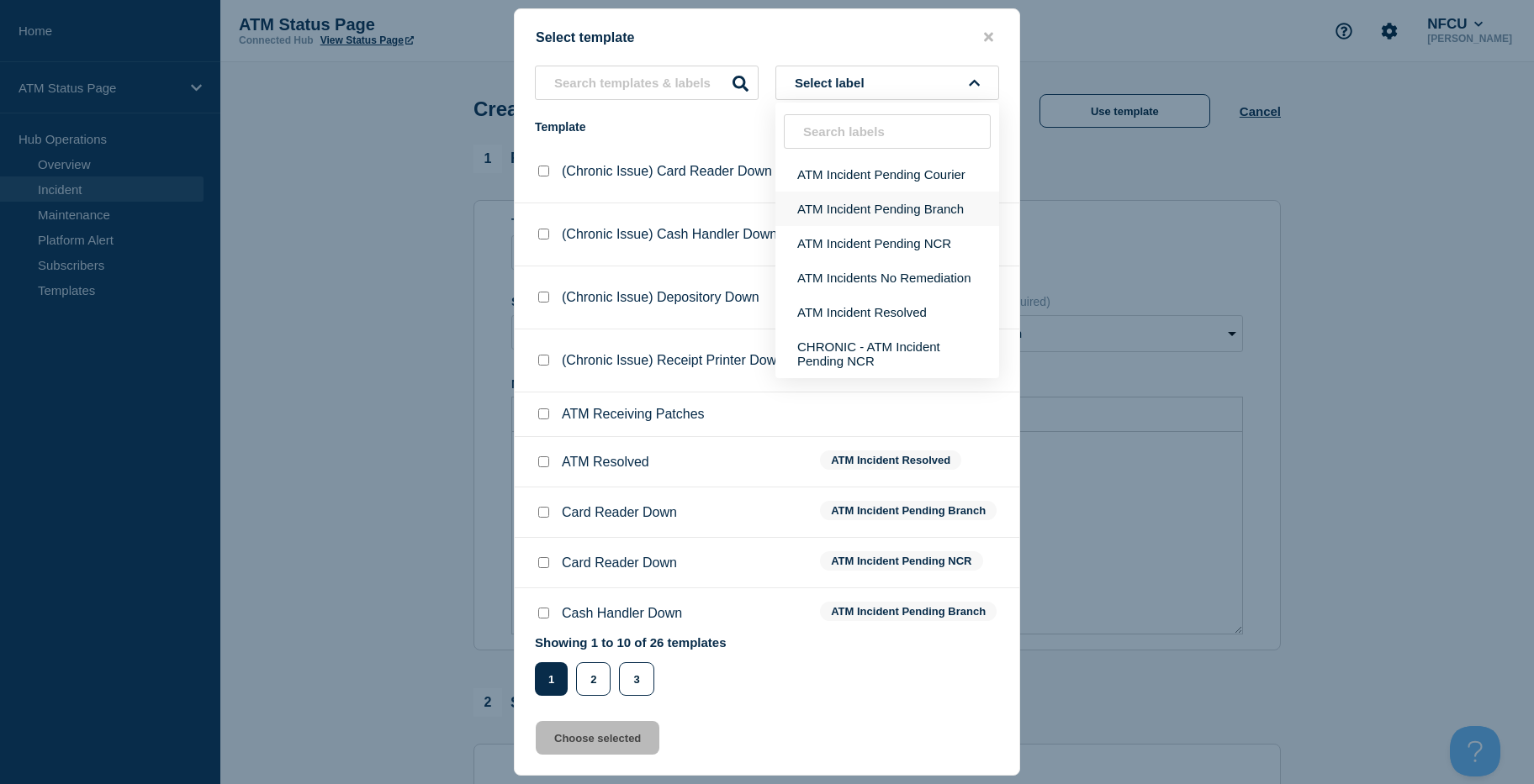
click at [943, 198] on button "ATM Incident Pending Branch" at bounding box center [886, 208] width 224 height 34
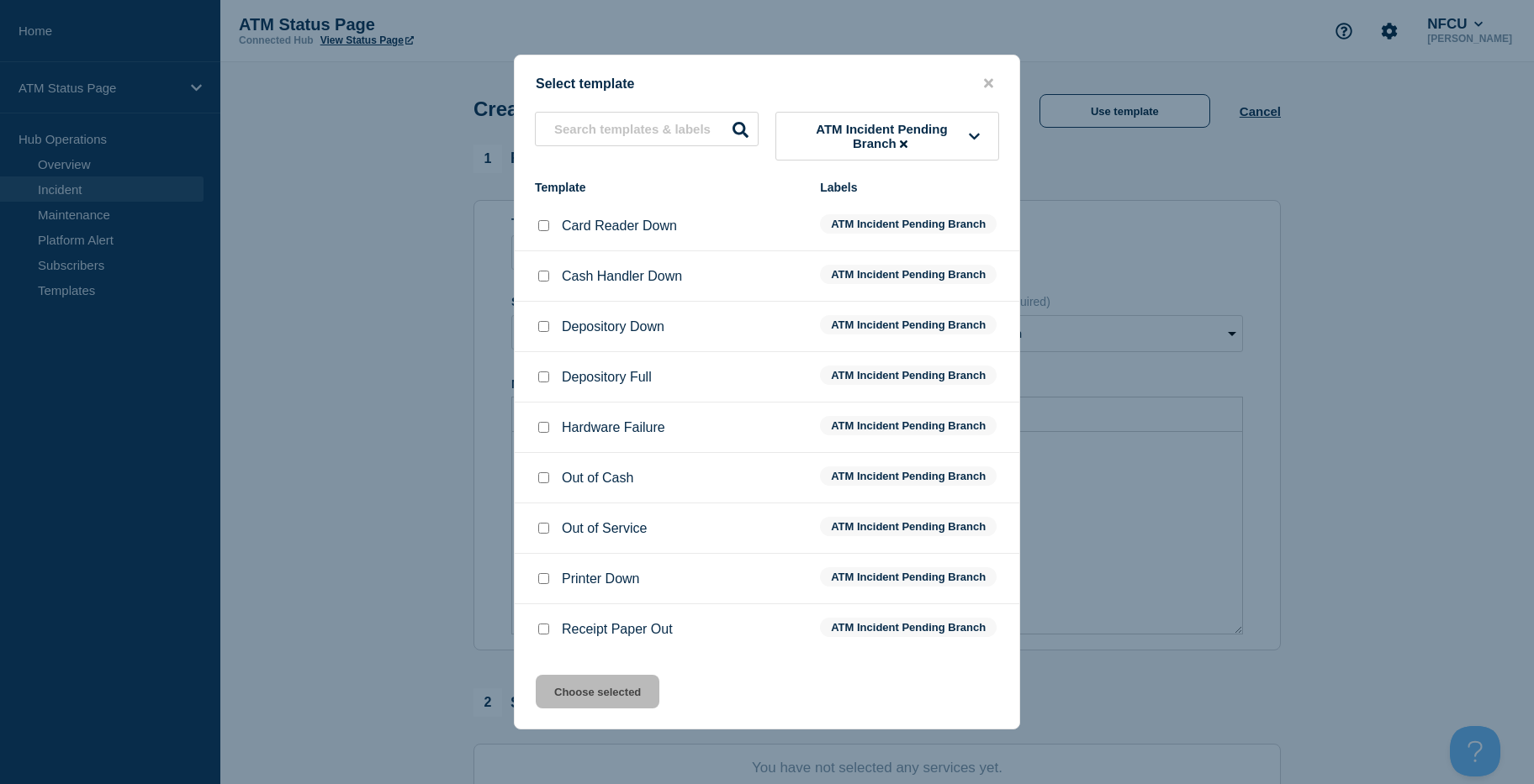
click at [543, 329] on input "Depository Down checkbox" at bounding box center [543, 327] width 11 height 11
click at [550, 682] on button "Choose selected" at bounding box center [597, 692] width 124 height 33
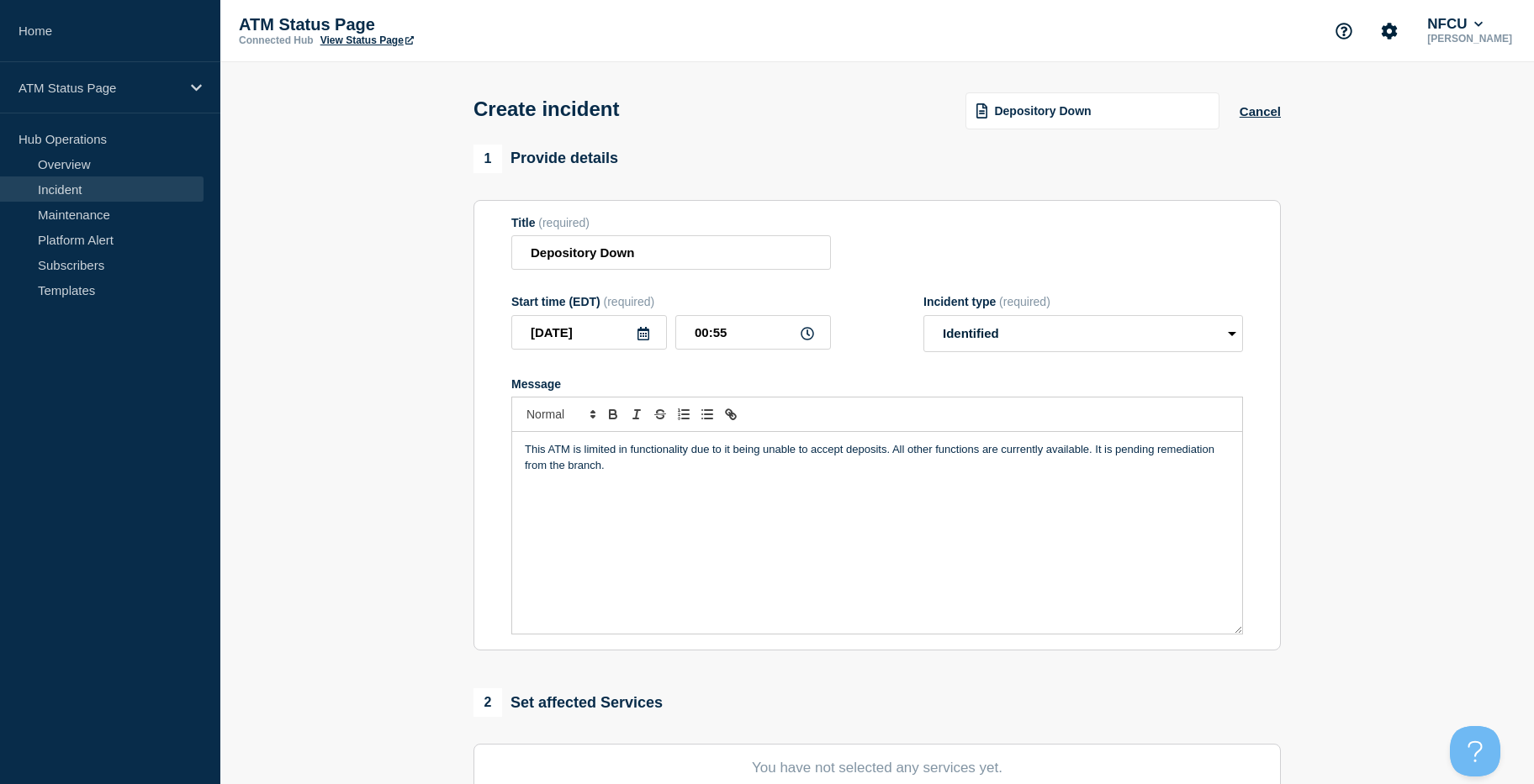
scroll to position [393, 0]
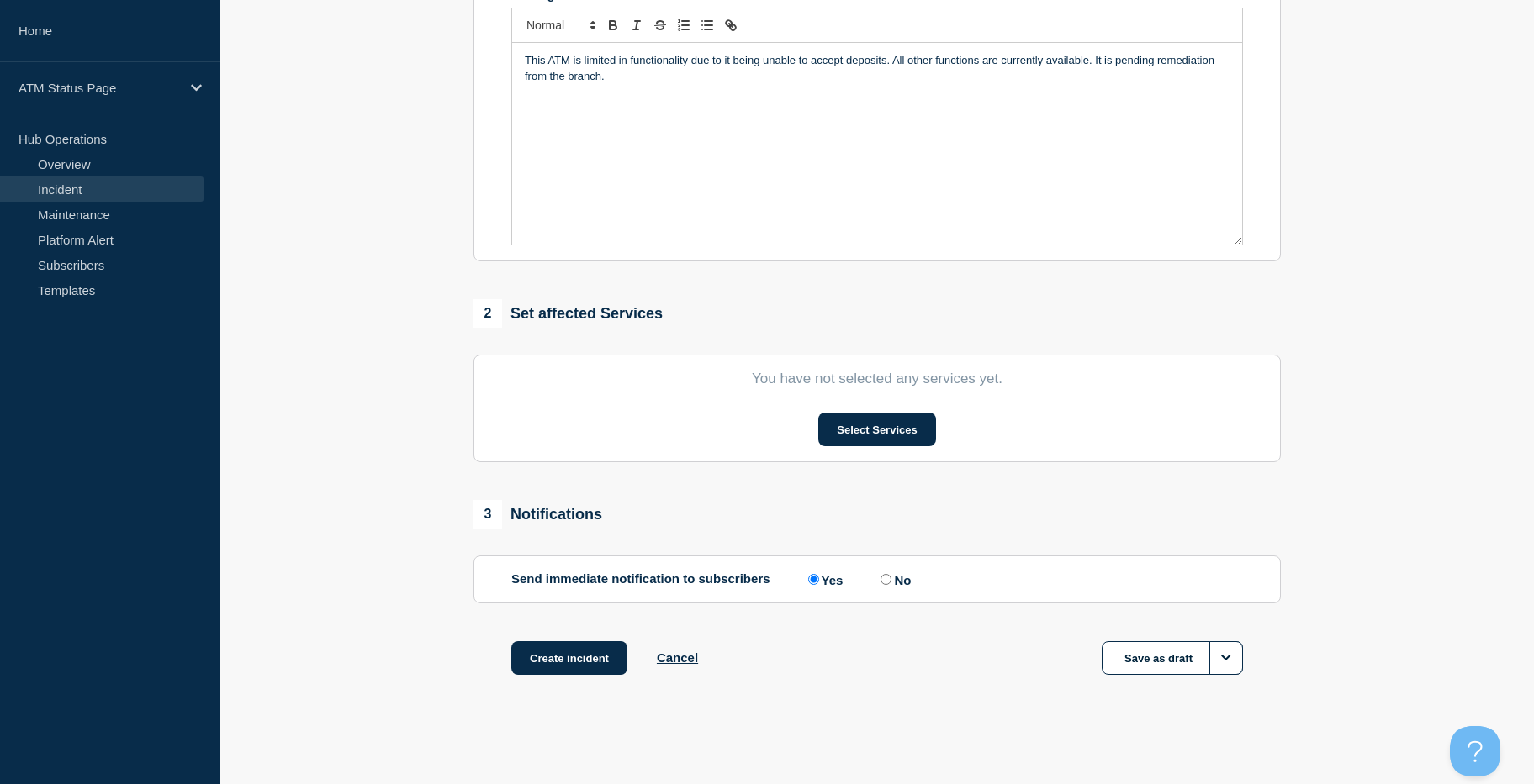
drag, startPoint x: 413, startPoint y: 459, endPoint x: 445, endPoint y: 647, distance: 190.7
click at [890, 419] on button "Select Services" at bounding box center [877, 429] width 117 height 33
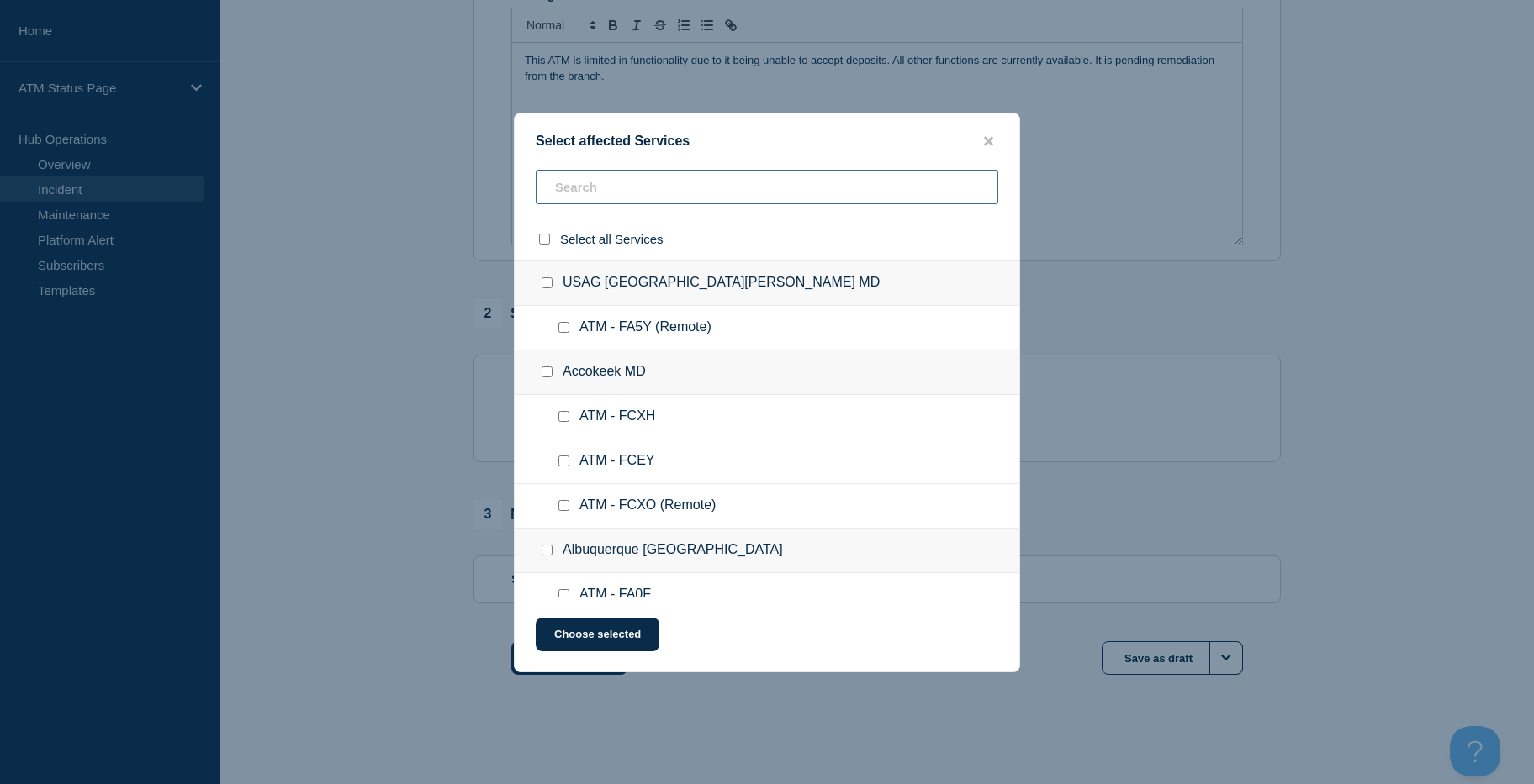
click at [727, 196] on input "text" at bounding box center [766, 187] width 463 height 34
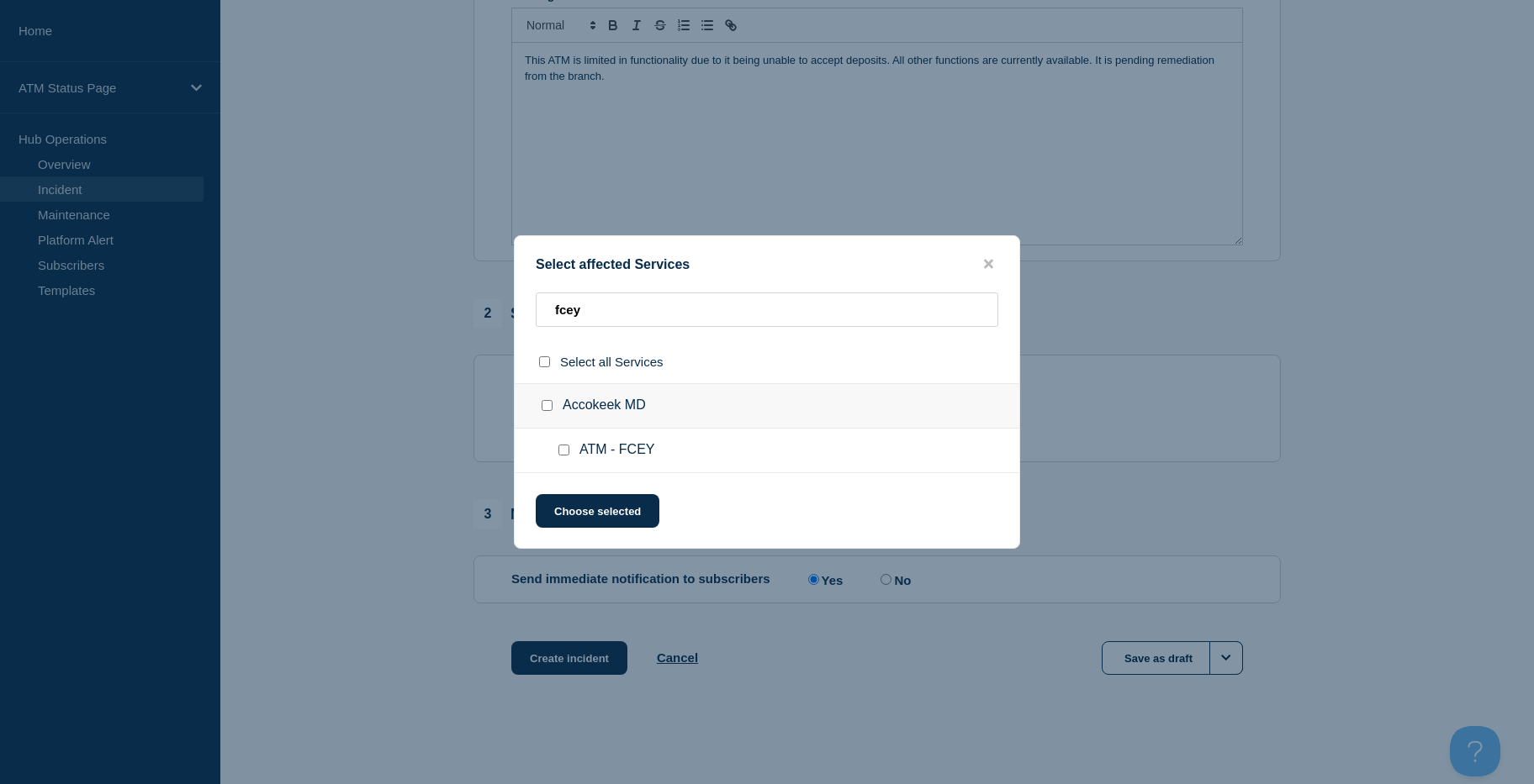
click at [564, 449] on input "ATM - FCEY checkbox" at bounding box center [564, 450] width 11 height 11
click at [587, 504] on button "Choose selected" at bounding box center [597, 510] width 124 height 33
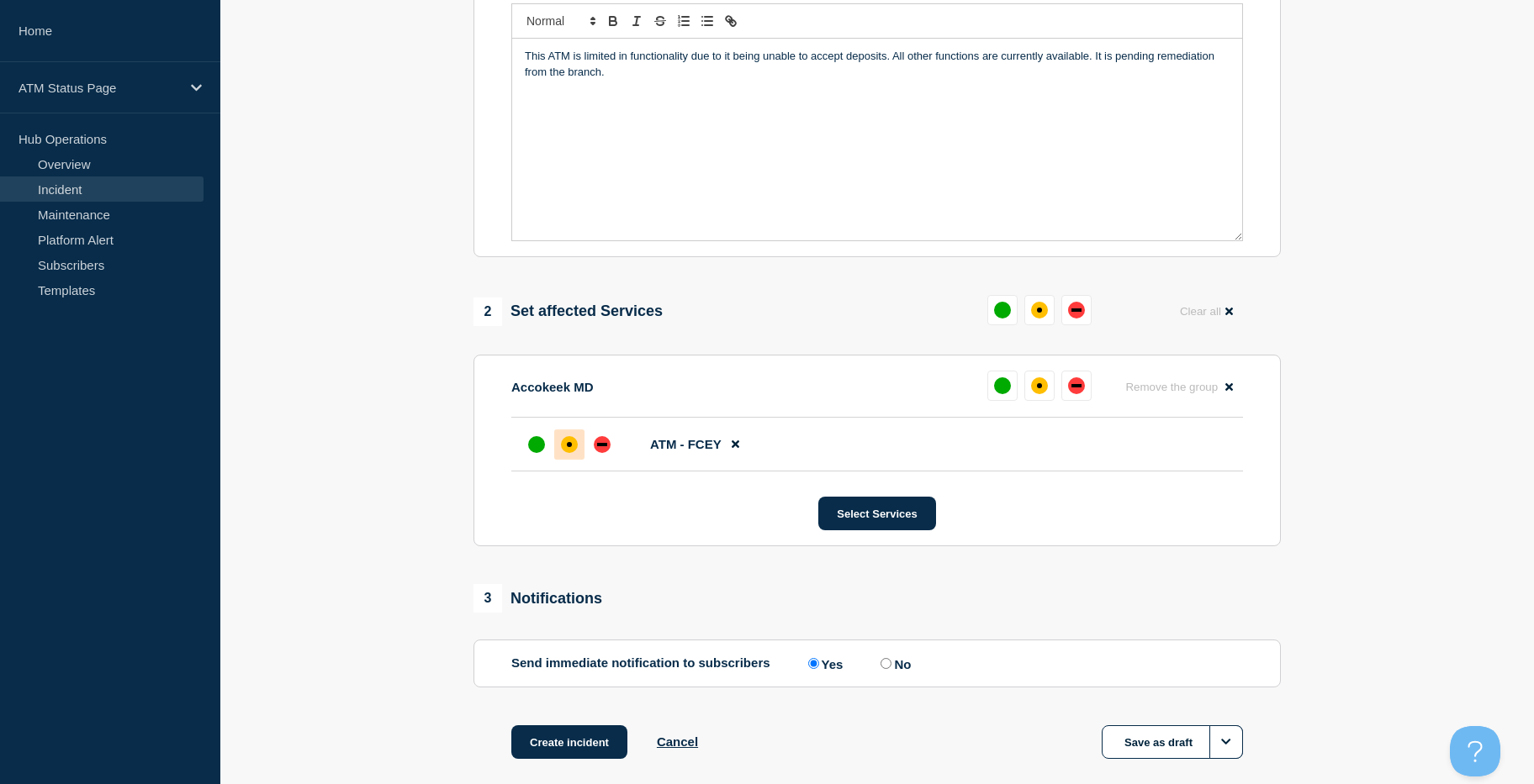
click at [563, 442] on div "affected" at bounding box center [569, 445] width 17 height 17
click at [572, 744] on button "Create incident" at bounding box center [569, 742] width 116 height 33
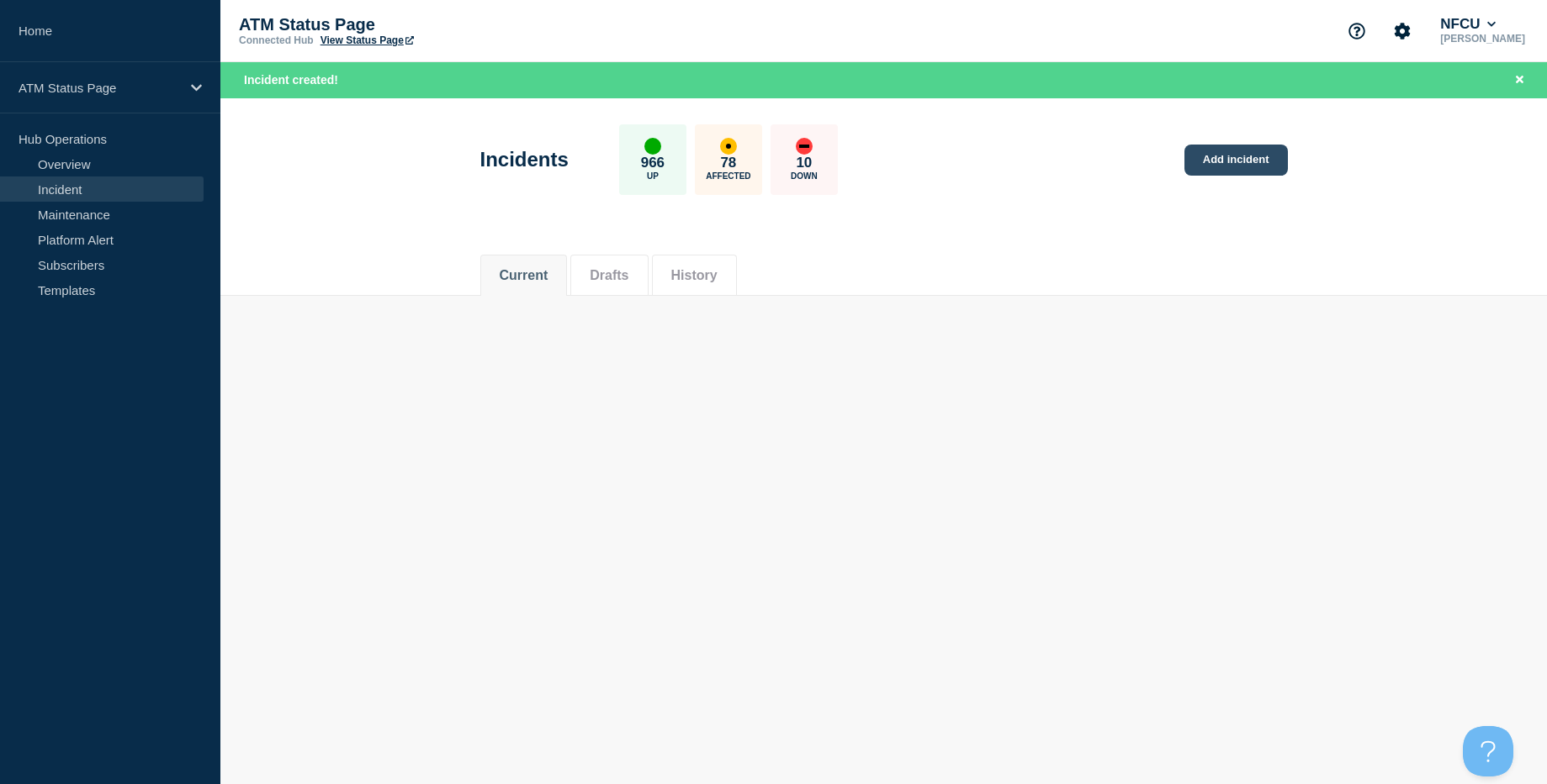
click at [1206, 159] on link "Add incident" at bounding box center [1235, 160] width 103 height 31
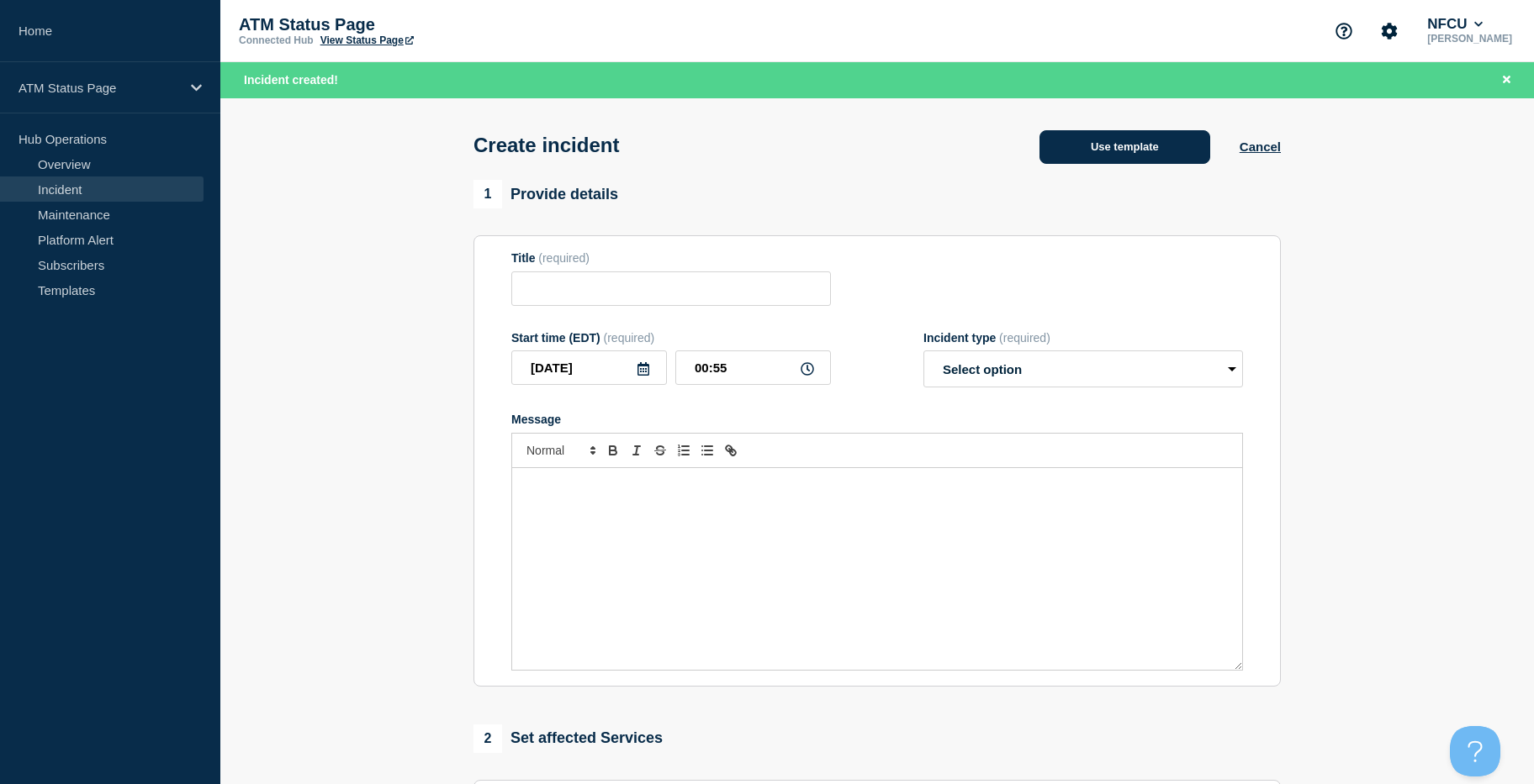
click at [1182, 154] on button "Use template" at bounding box center [1124, 146] width 171 height 33
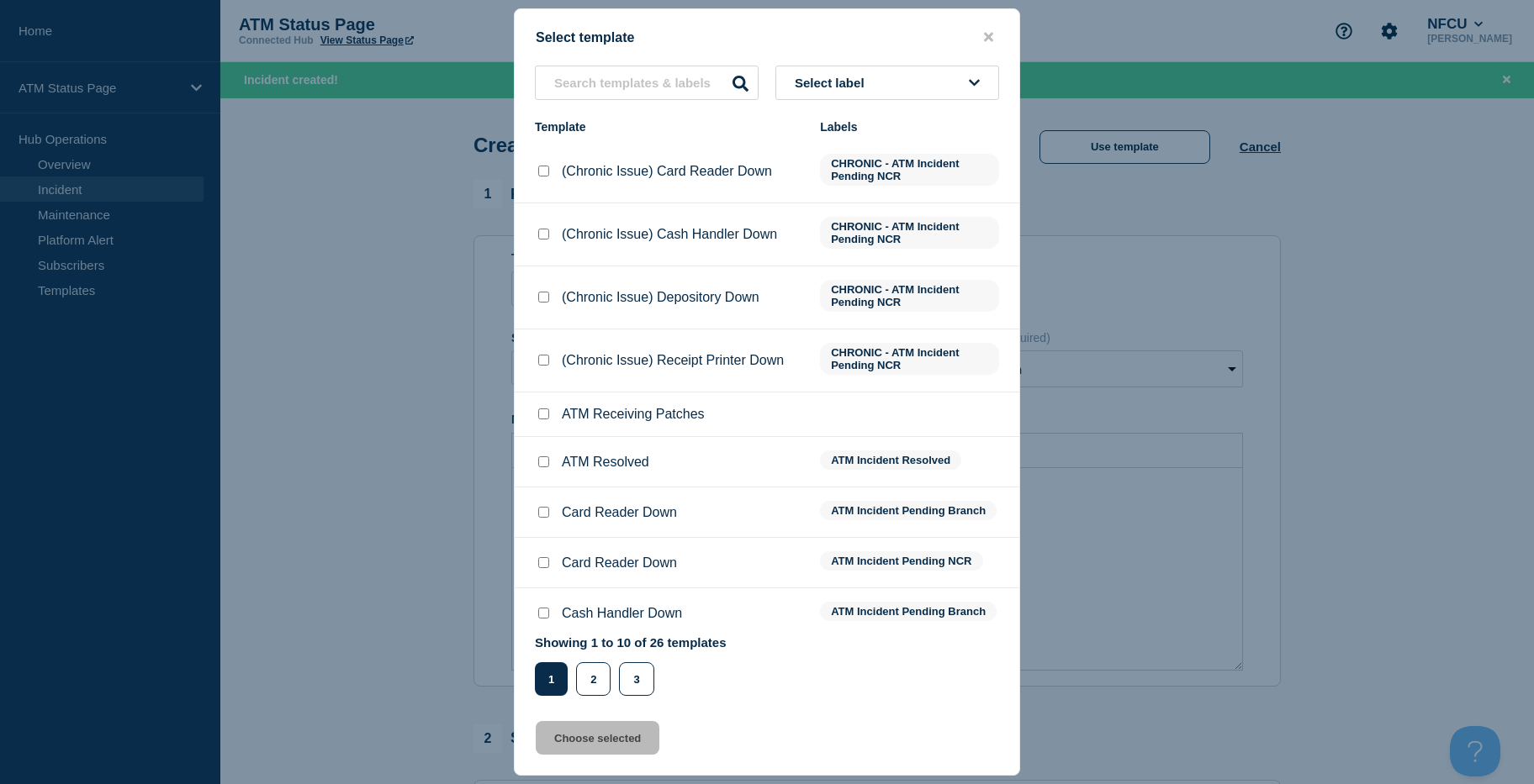
click at [850, 92] on button "Select label" at bounding box center [886, 83] width 224 height 34
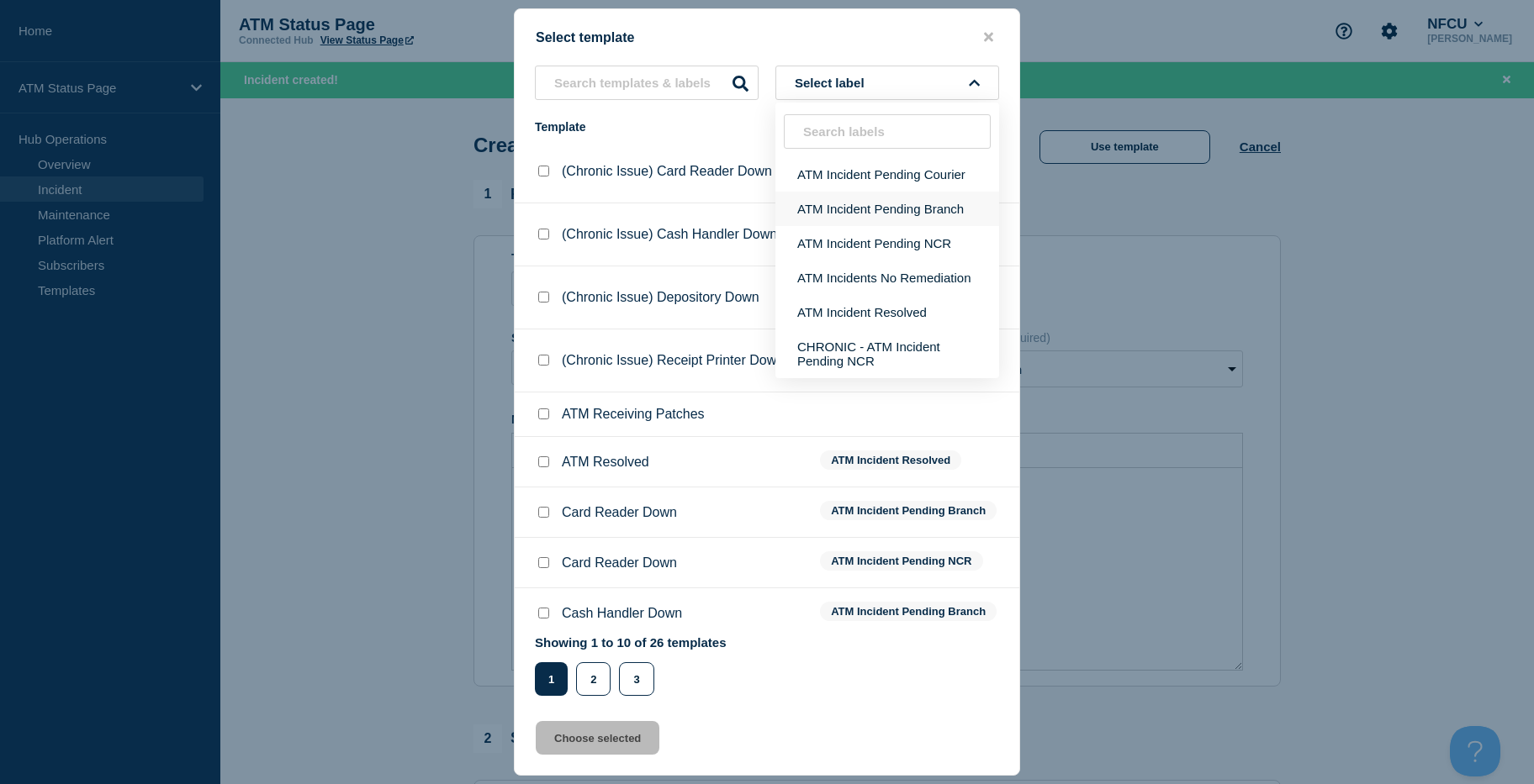
click at [868, 202] on button "ATM Incident Pending Branch" at bounding box center [886, 208] width 224 height 34
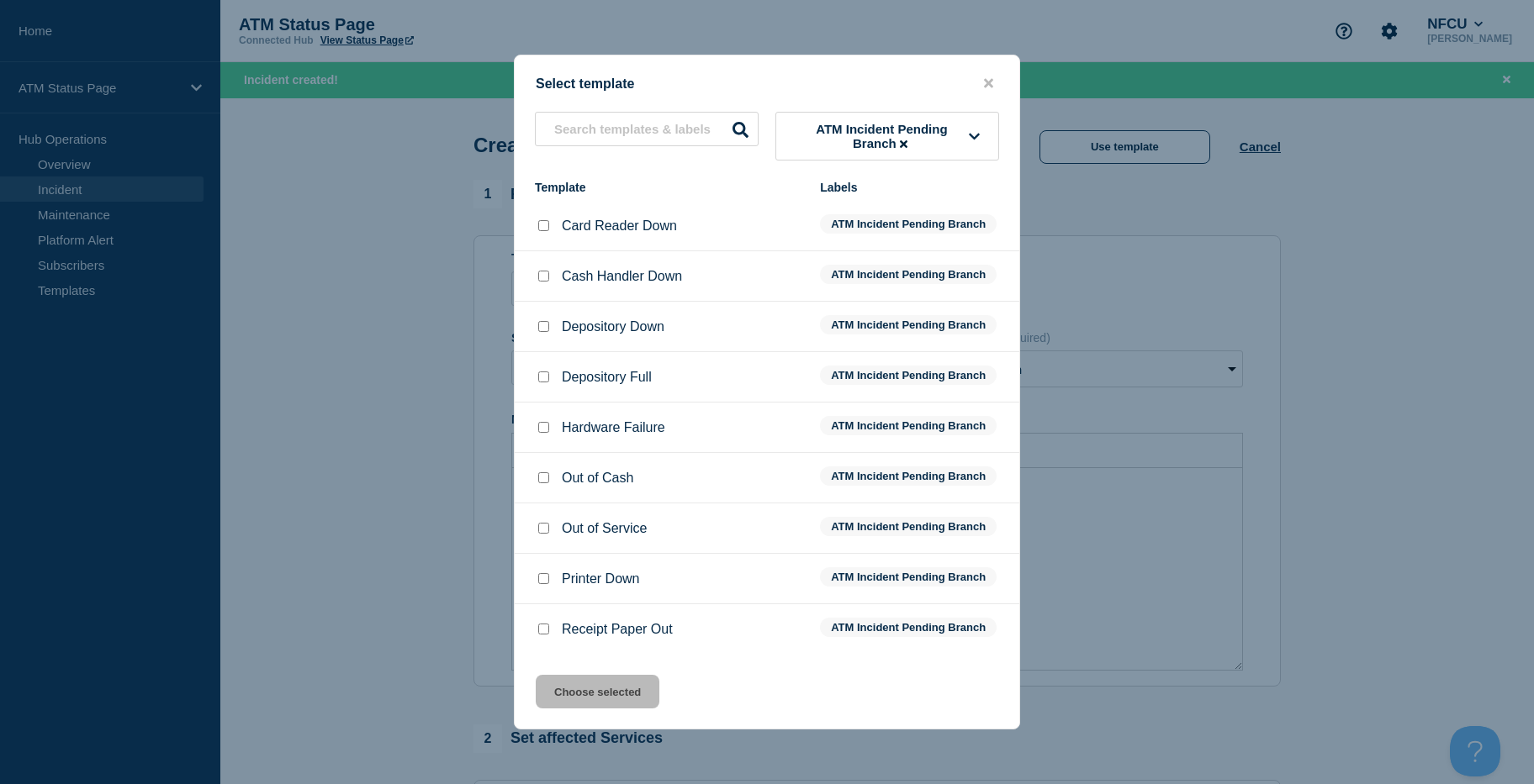
click at [542, 330] on input "Depository Down checkbox" at bounding box center [543, 327] width 11 height 11
click at [625, 682] on button "Choose selected" at bounding box center [597, 692] width 124 height 33
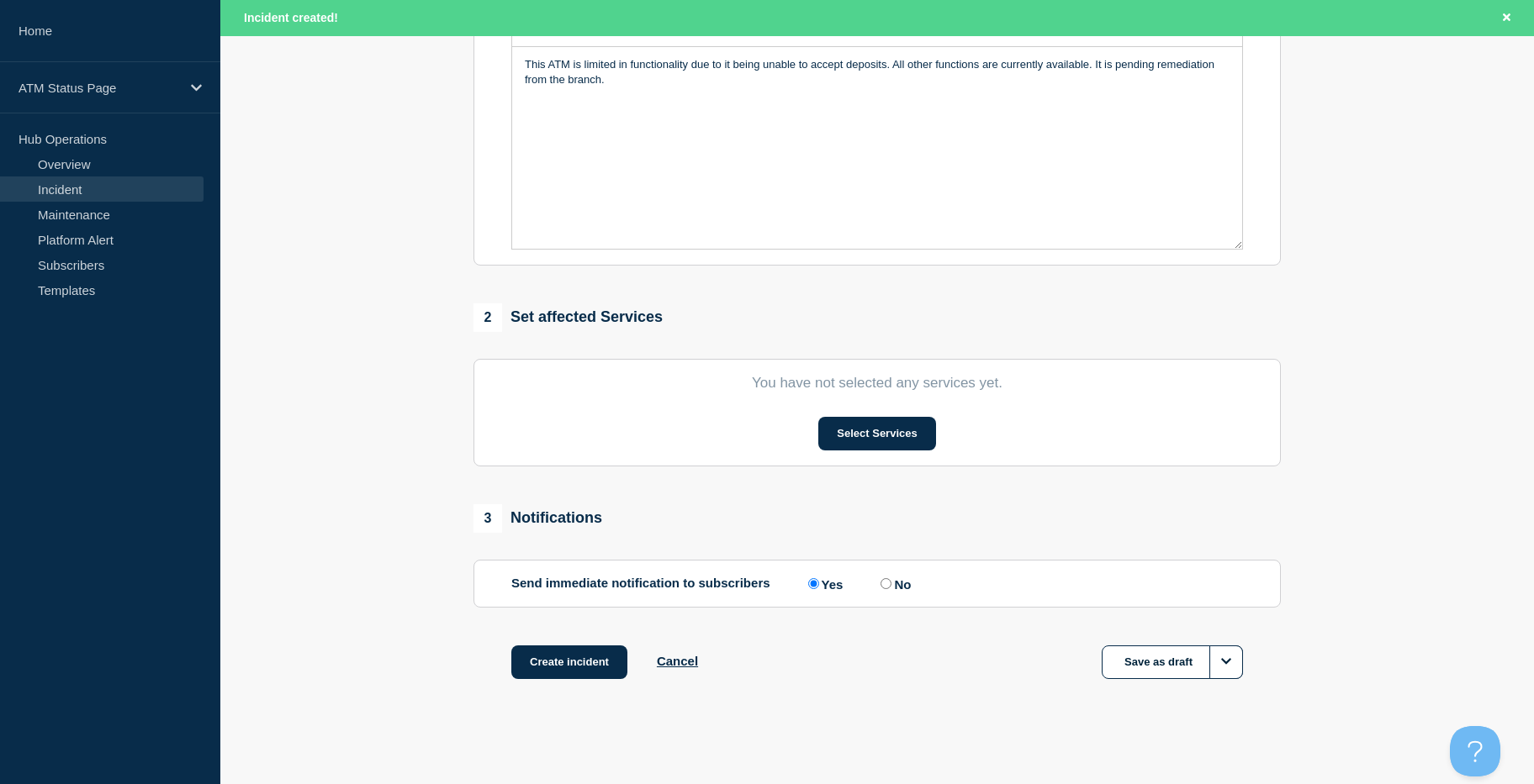
drag, startPoint x: 441, startPoint y: 383, endPoint x: 435, endPoint y: 665, distance: 282.1
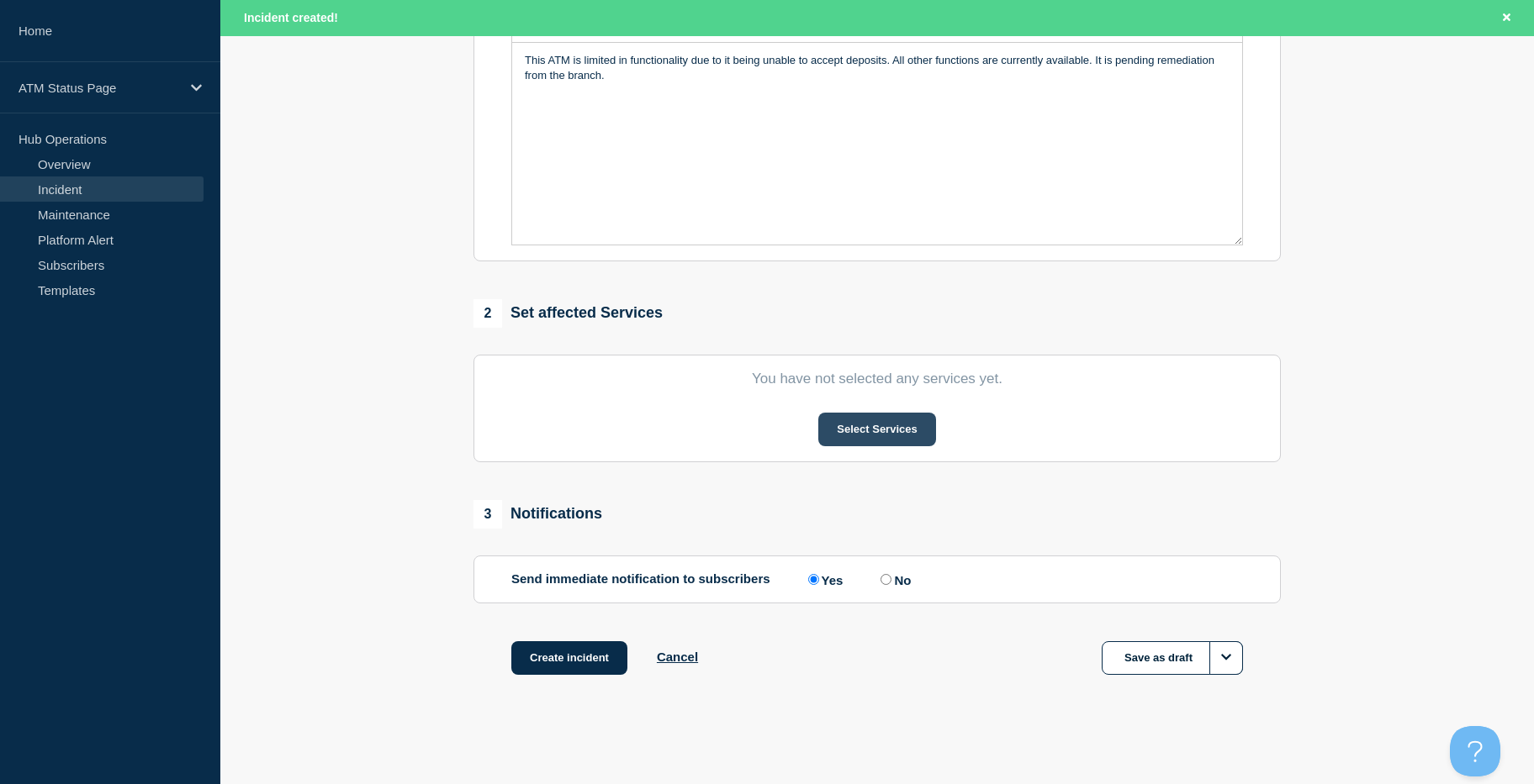
click at [858, 438] on button "Select Services" at bounding box center [877, 429] width 117 height 33
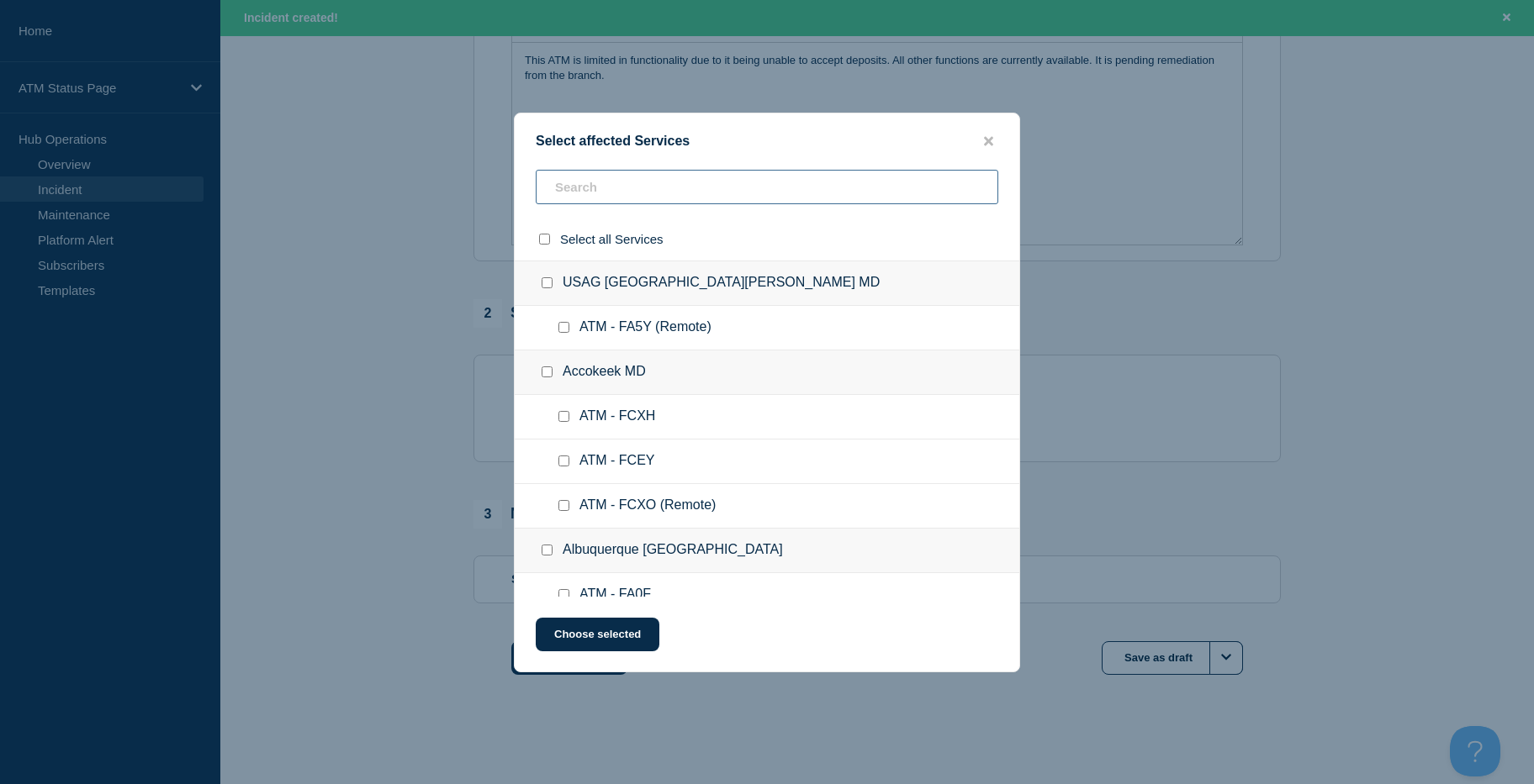
click at [715, 172] on input "text" at bounding box center [766, 187] width 463 height 34
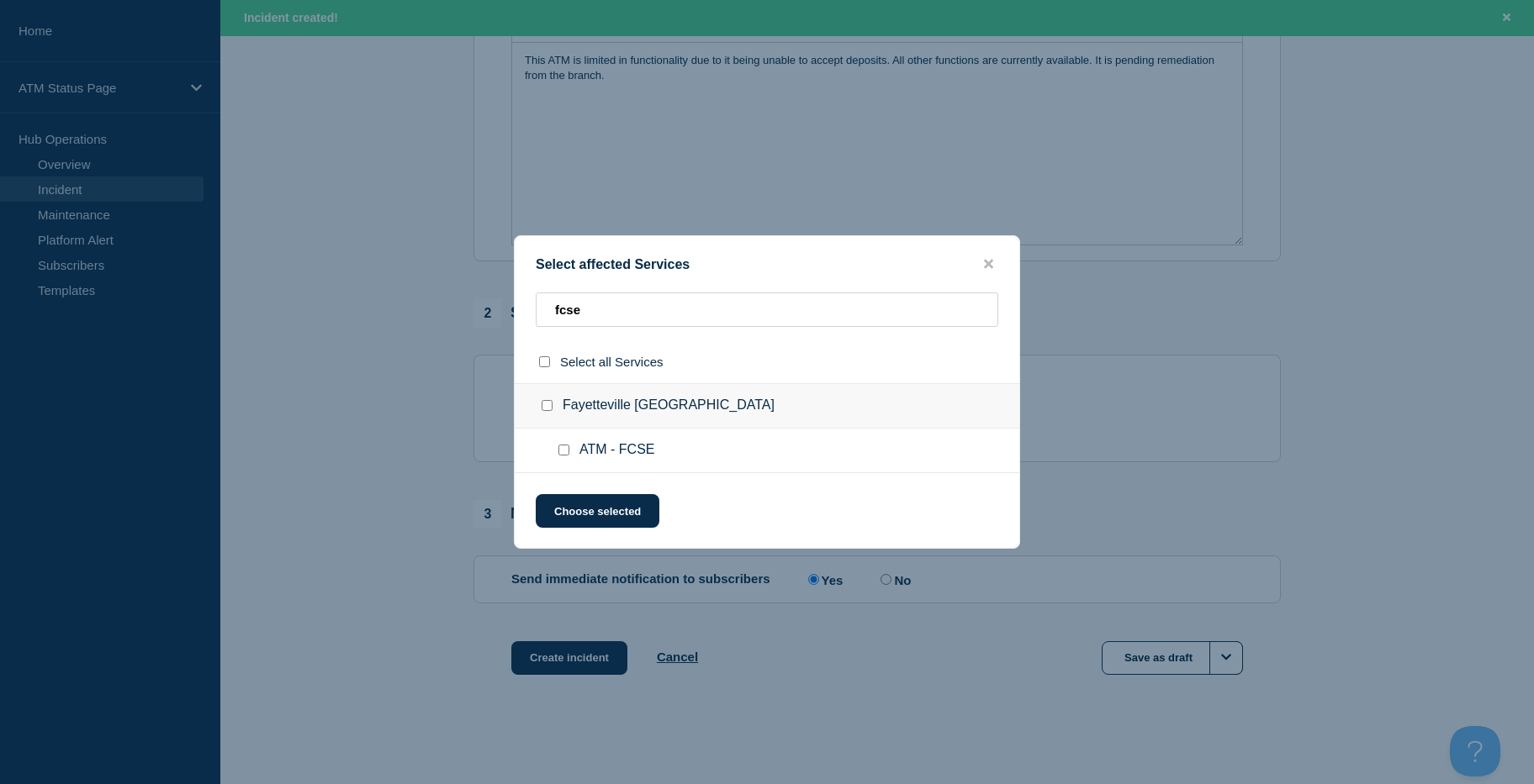
click at [566, 449] on input "ATM - FCSE checkbox" at bounding box center [564, 450] width 11 height 11
click at [577, 507] on button "Choose selected" at bounding box center [597, 510] width 124 height 33
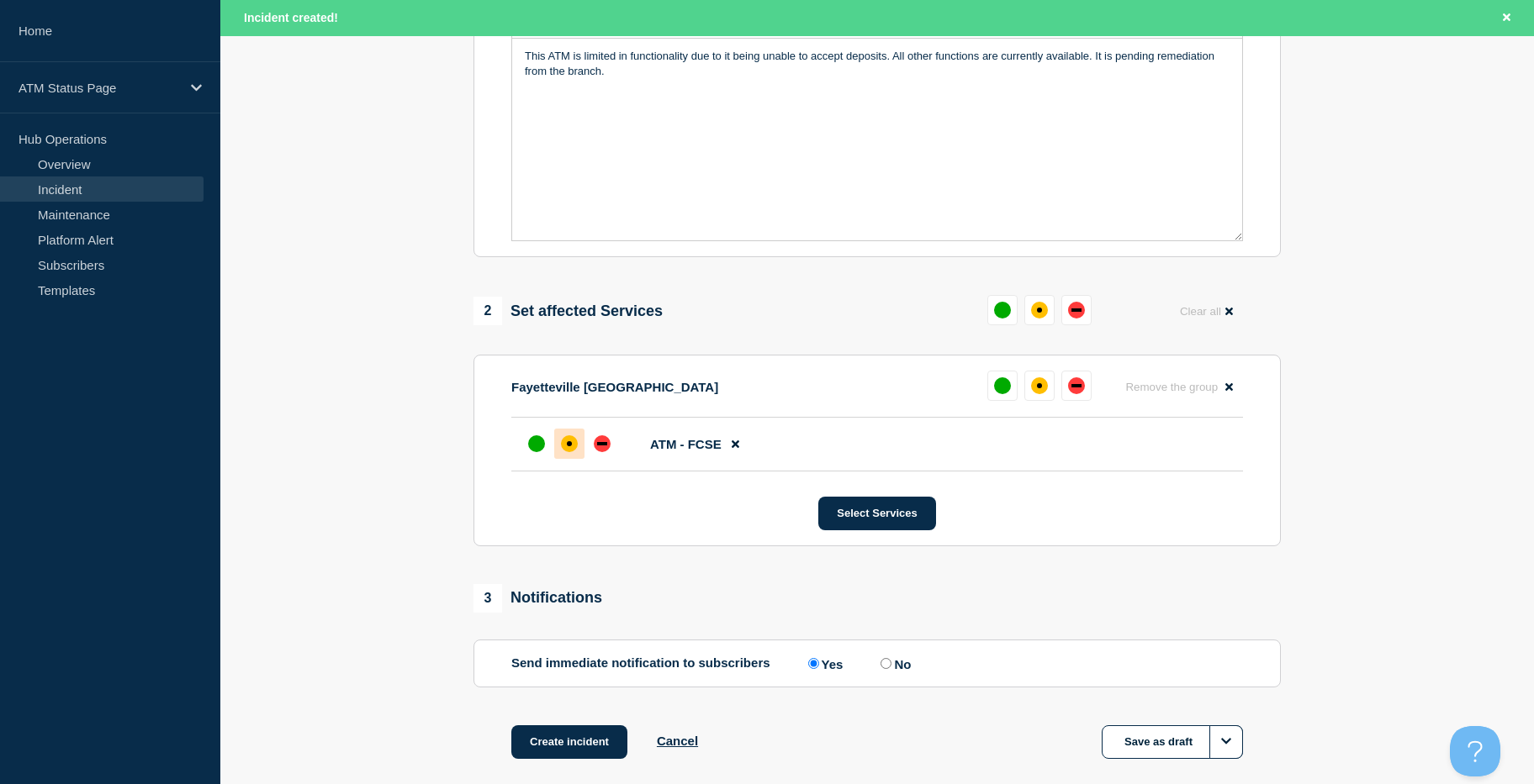
click at [569, 444] on div "affected" at bounding box center [569, 444] width 17 height 17
click at [586, 744] on button "Create incident" at bounding box center [569, 742] width 116 height 33
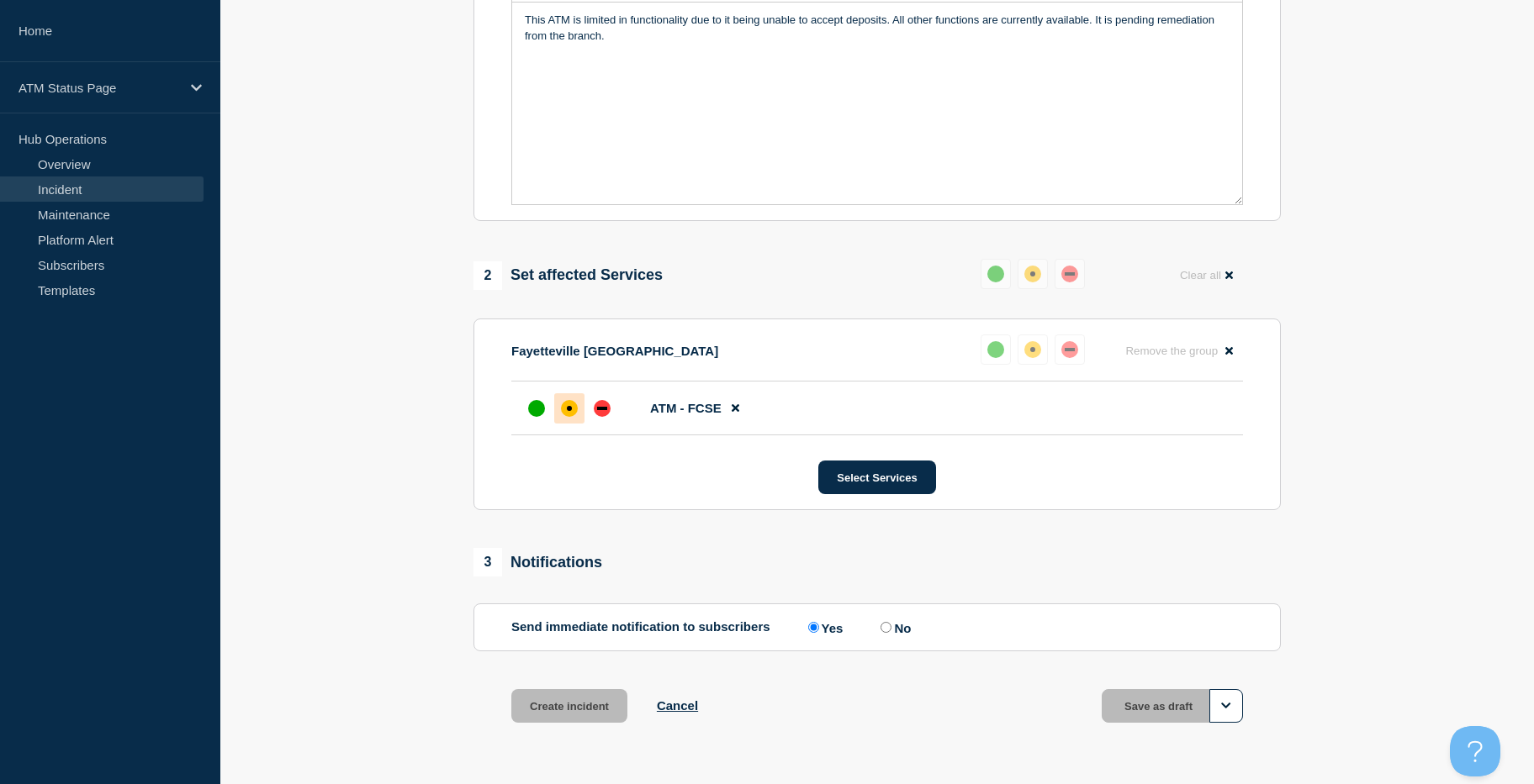
scroll to position [394, 0]
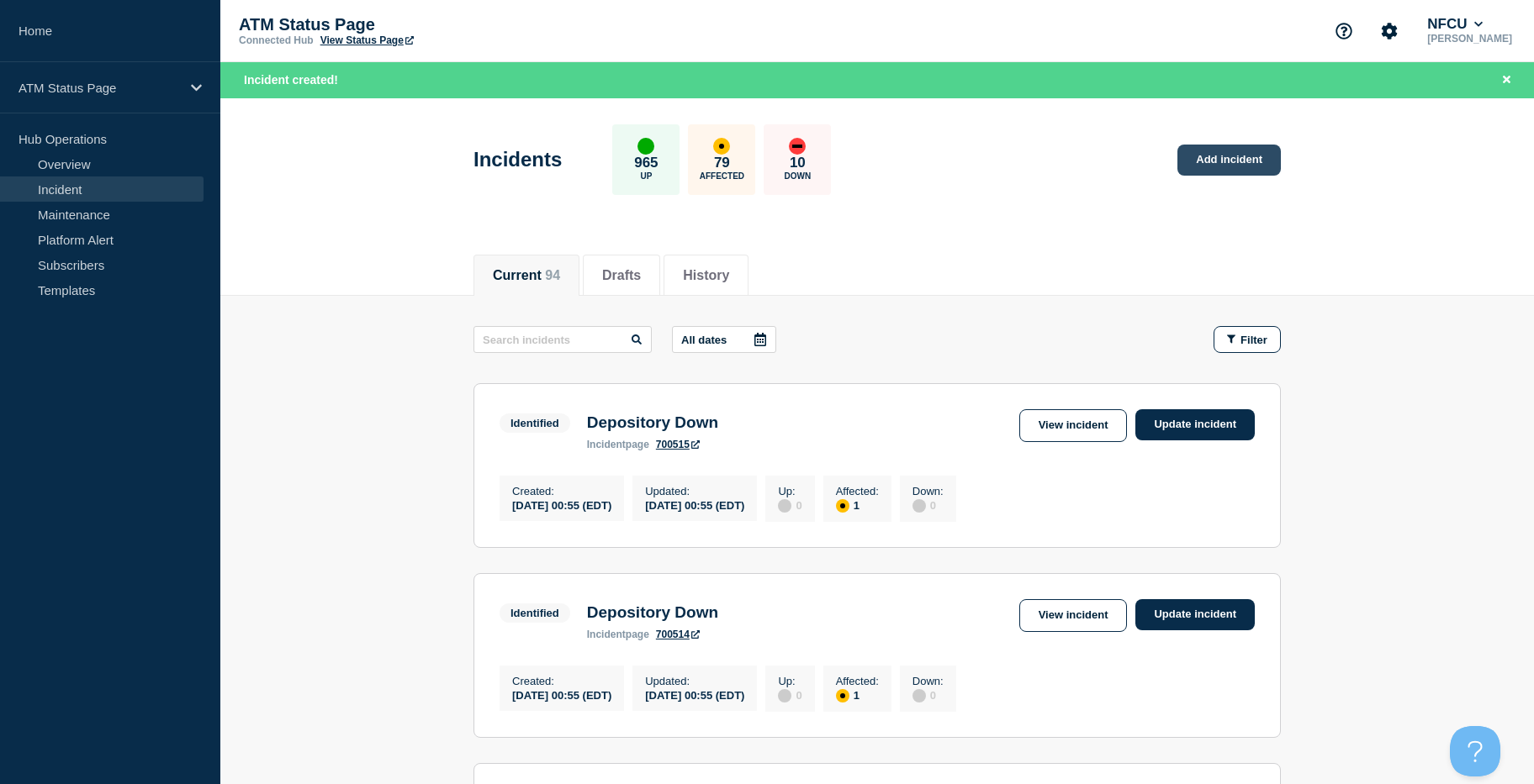
click at [1232, 162] on link "Add incident" at bounding box center [1229, 160] width 103 height 31
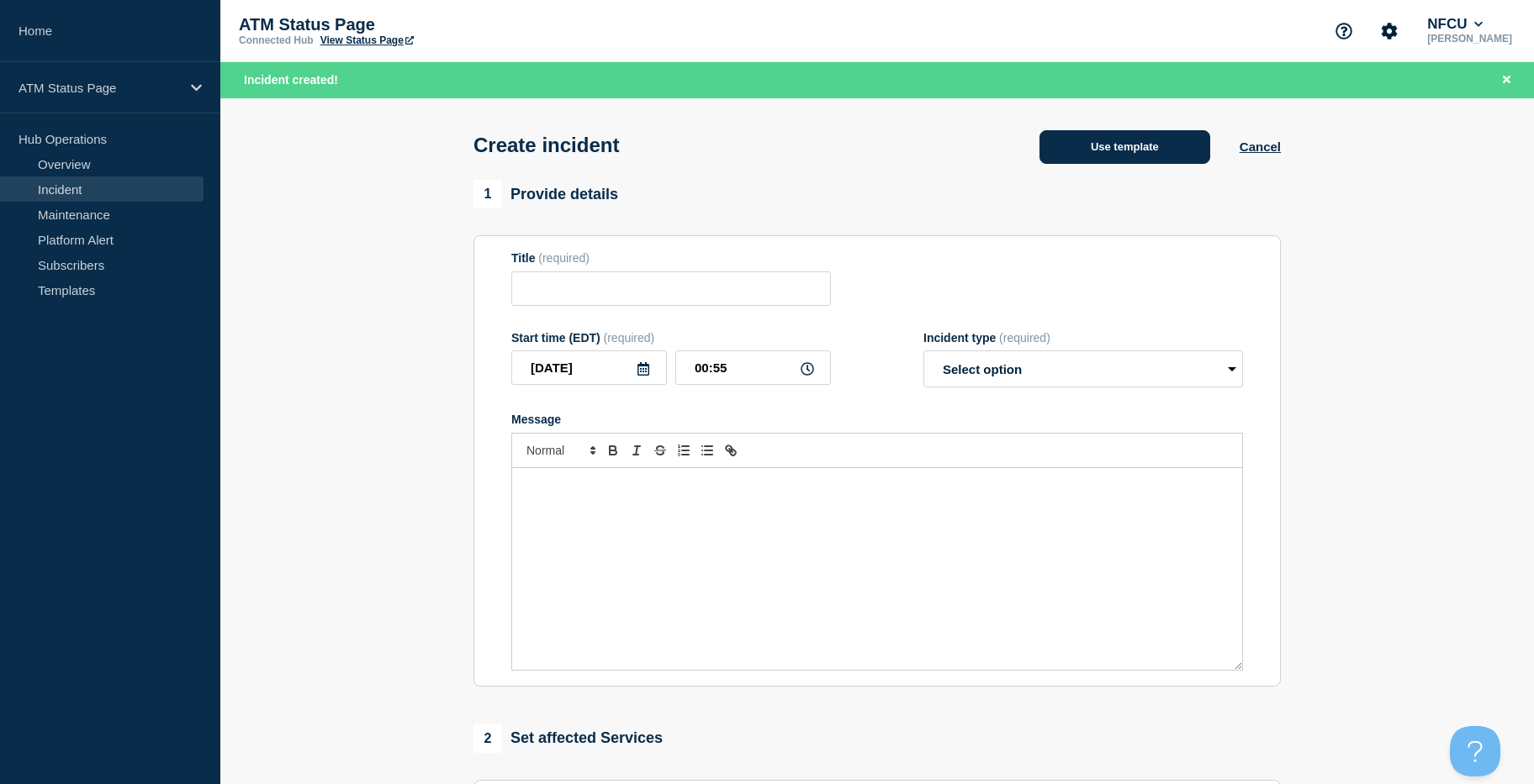
click at [1177, 145] on button "Use template" at bounding box center [1124, 146] width 171 height 33
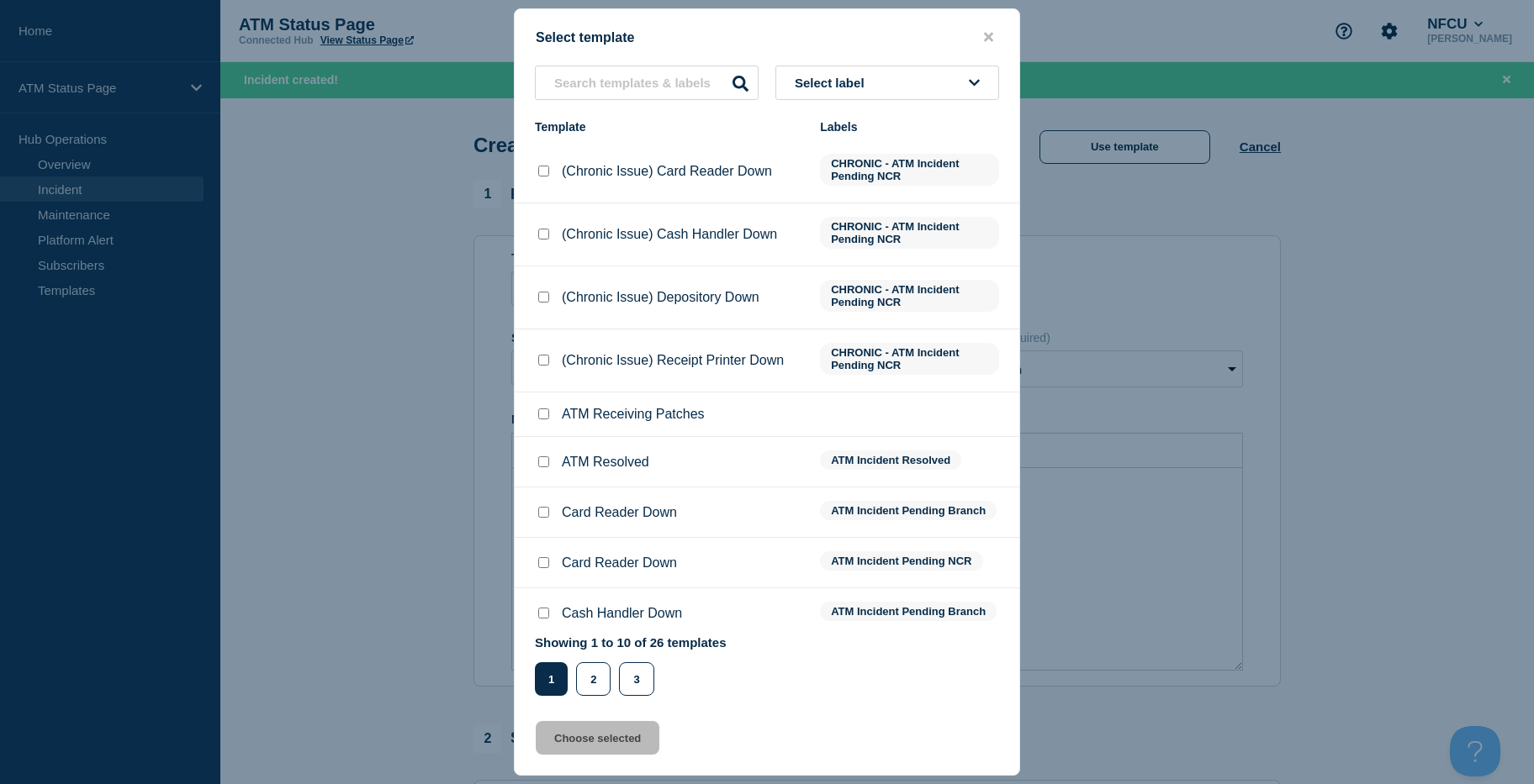
click at [862, 75] on span "Select label" at bounding box center [833, 83] width 76 height 14
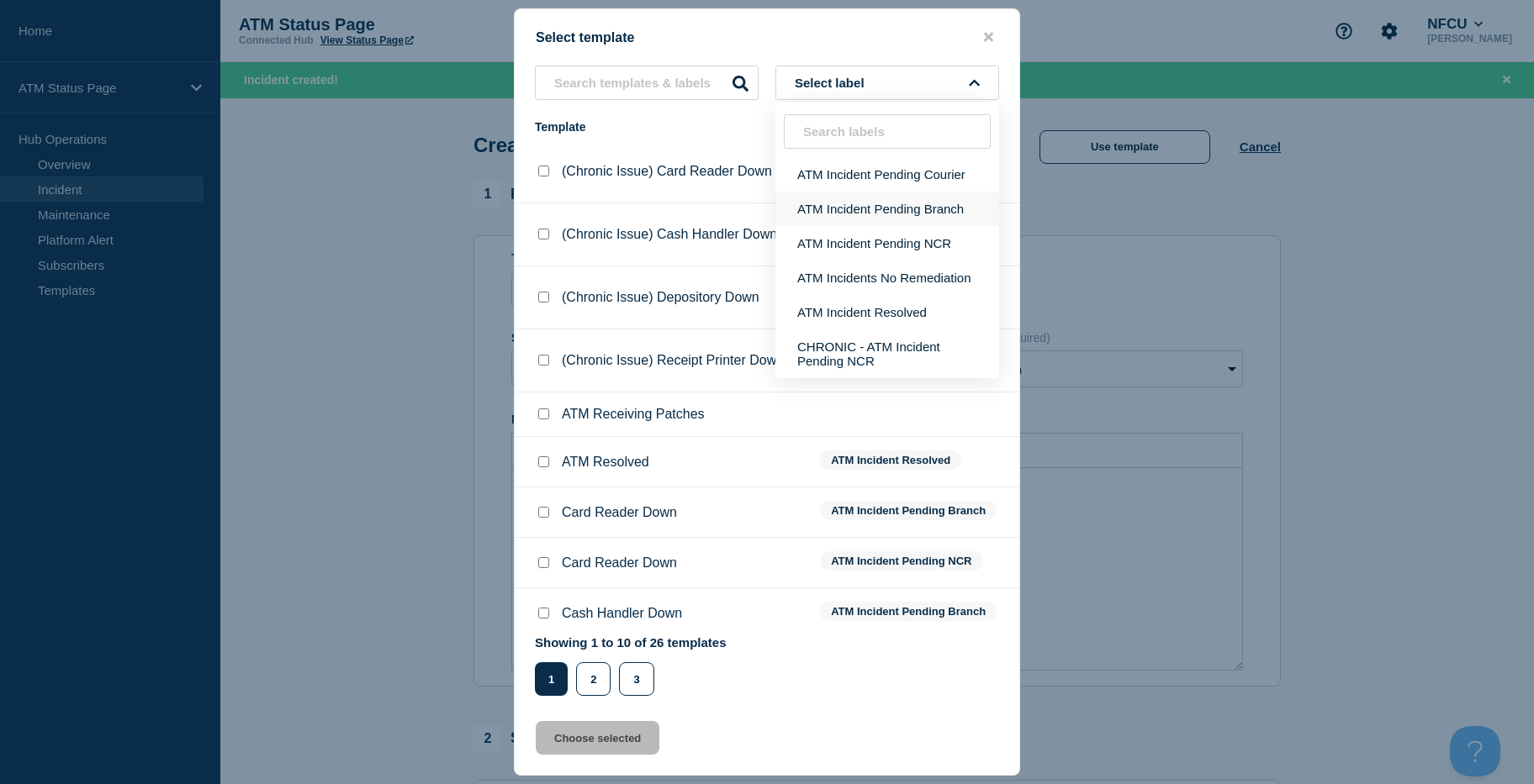
click at [877, 202] on button "ATM Incident Pending Branch" at bounding box center [886, 208] width 224 height 34
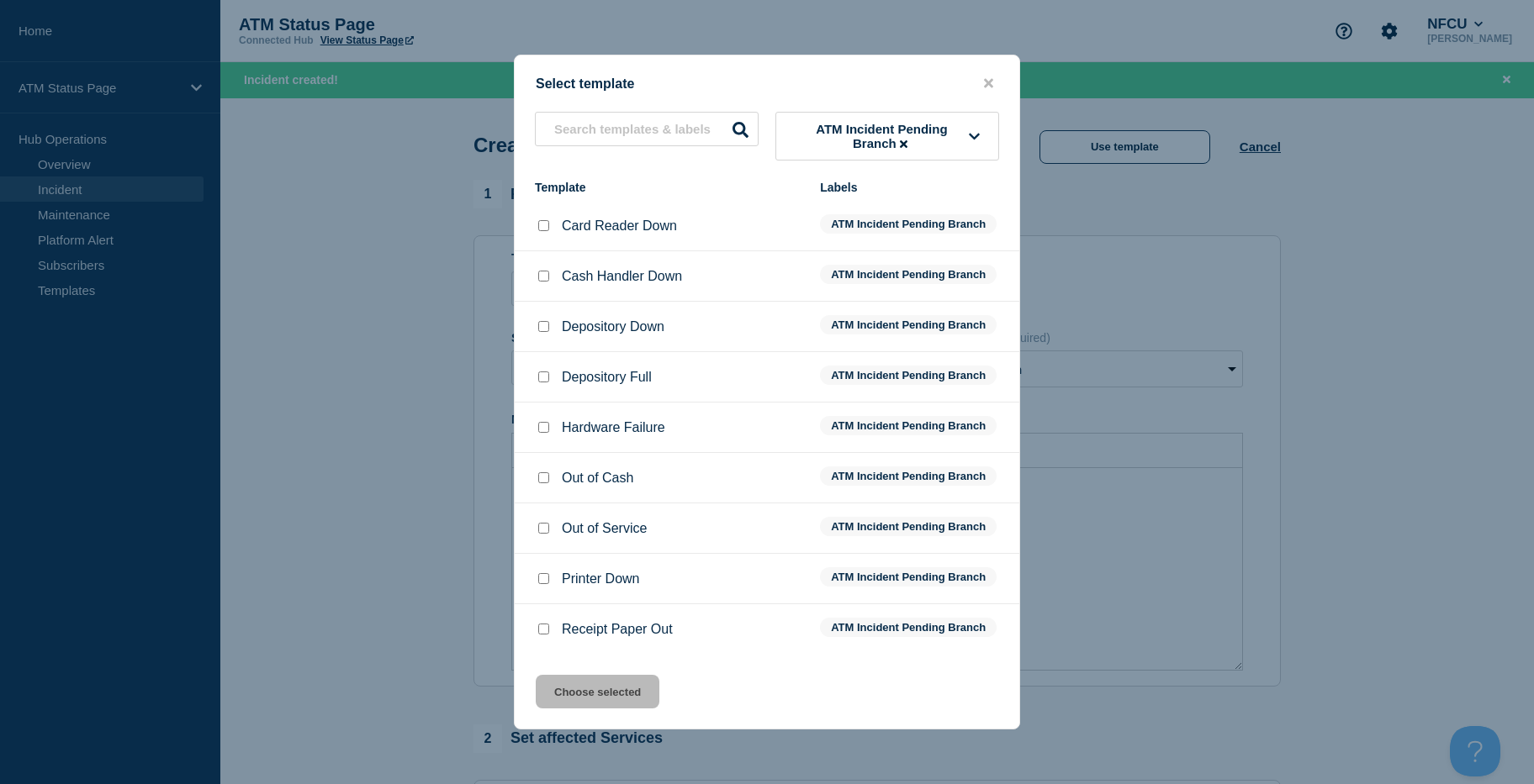
click at [544, 276] on input "Cash Handler Down checkbox" at bounding box center [543, 276] width 11 height 11
click at [594, 693] on button "Choose selected" at bounding box center [597, 692] width 124 height 33
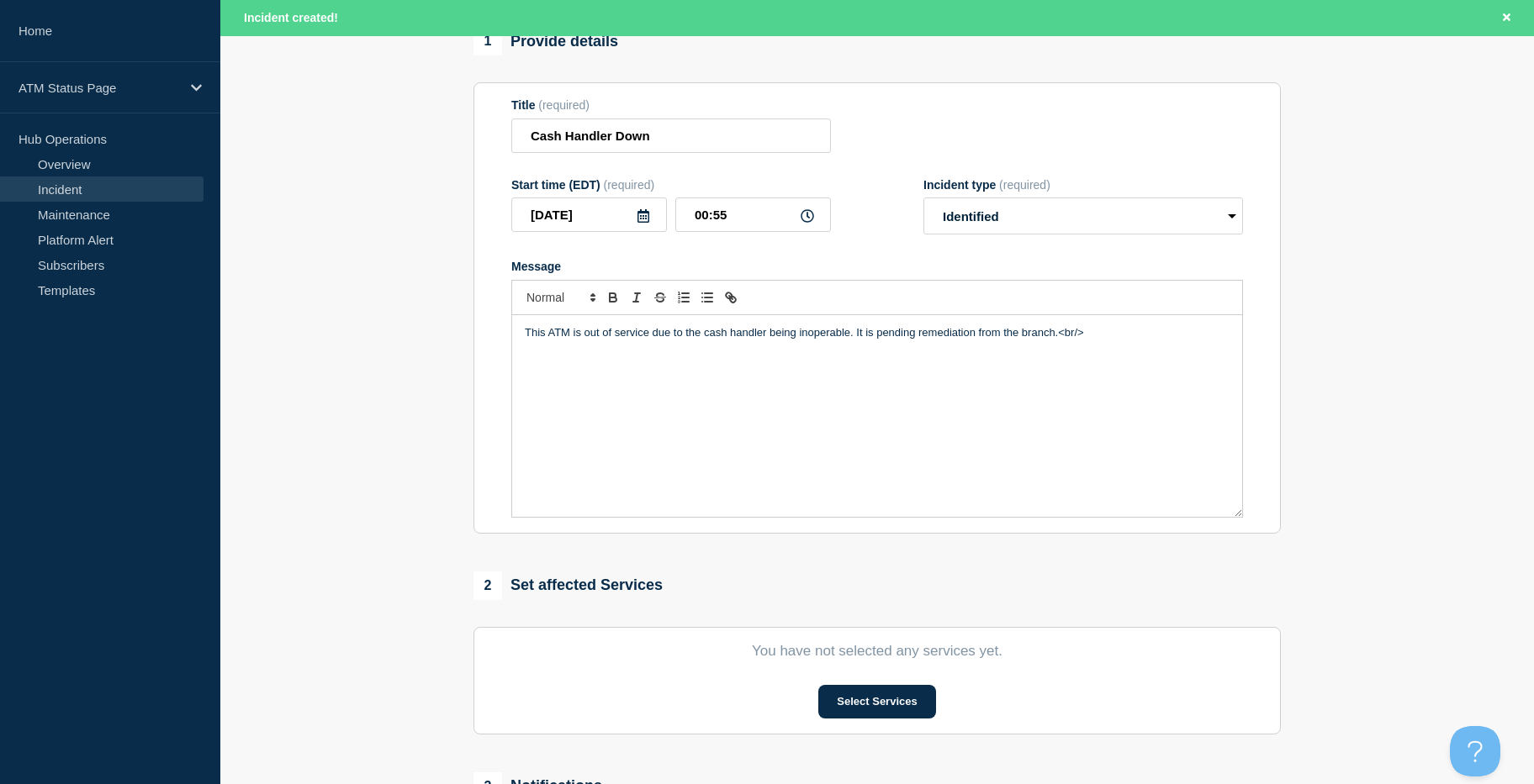
drag, startPoint x: 424, startPoint y: 444, endPoint x: 427, endPoint y: 575, distance: 131.0
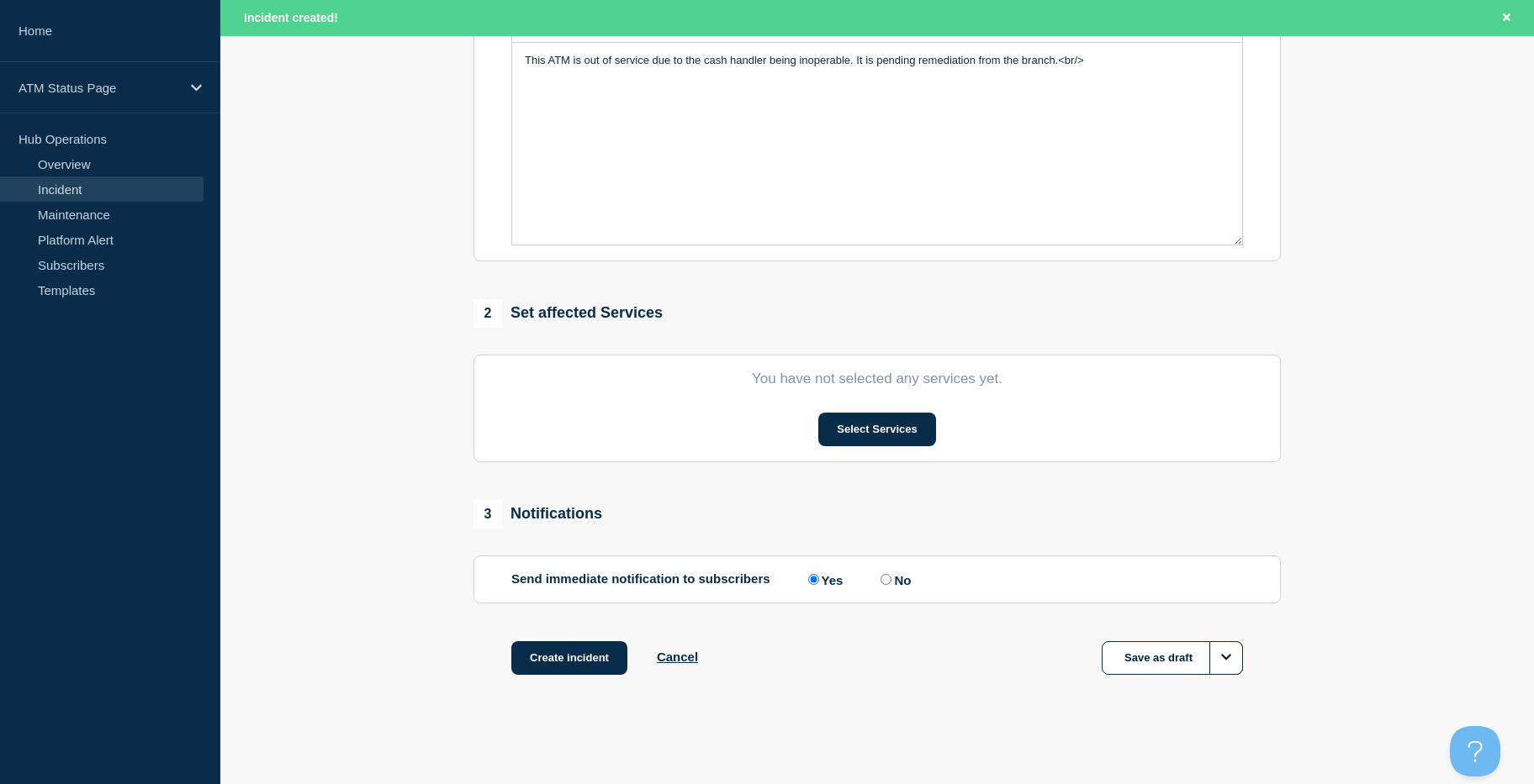
click at [856, 410] on section "You have not selected any services yet. Select Services" at bounding box center [877, 409] width 807 height 108
click at [857, 419] on button "Select Services" at bounding box center [877, 429] width 117 height 33
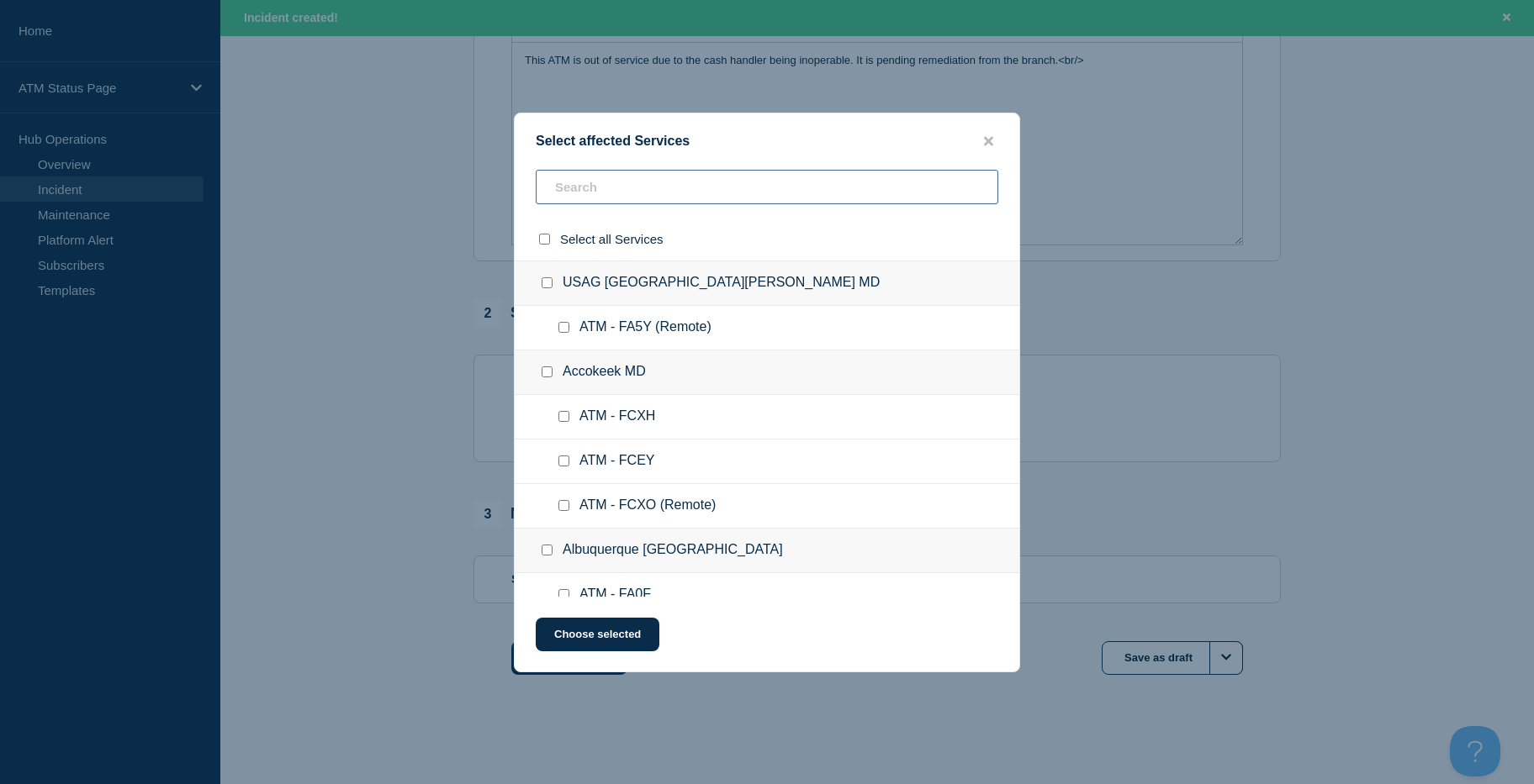
click at [667, 183] on input "text" at bounding box center [766, 187] width 463 height 34
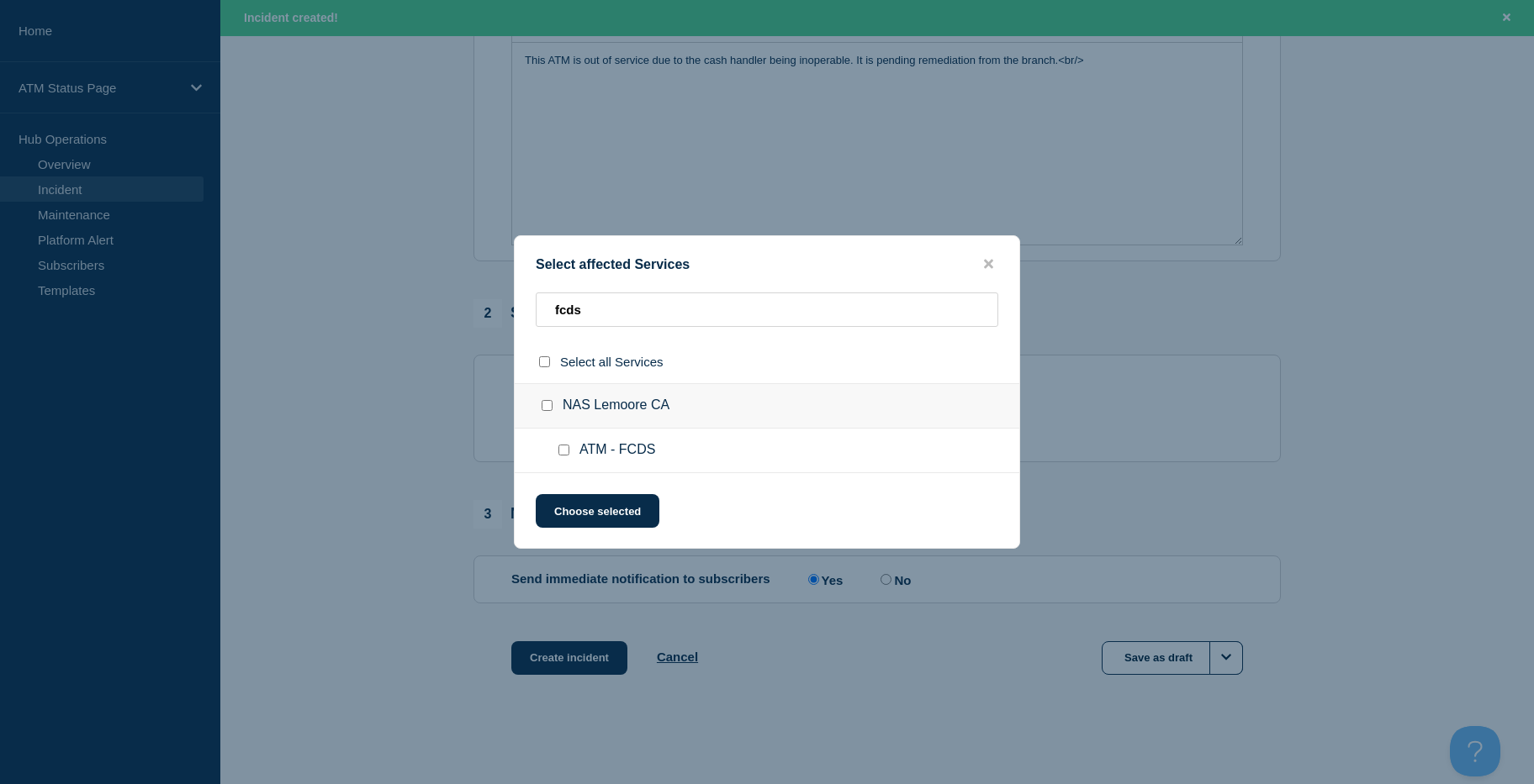
click at [565, 449] on input "ATM - FCDS checkbox" at bounding box center [564, 450] width 11 height 11
click at [586, 503] on button "Choose selected" at bounding box center [597, 510] width 124 height 33
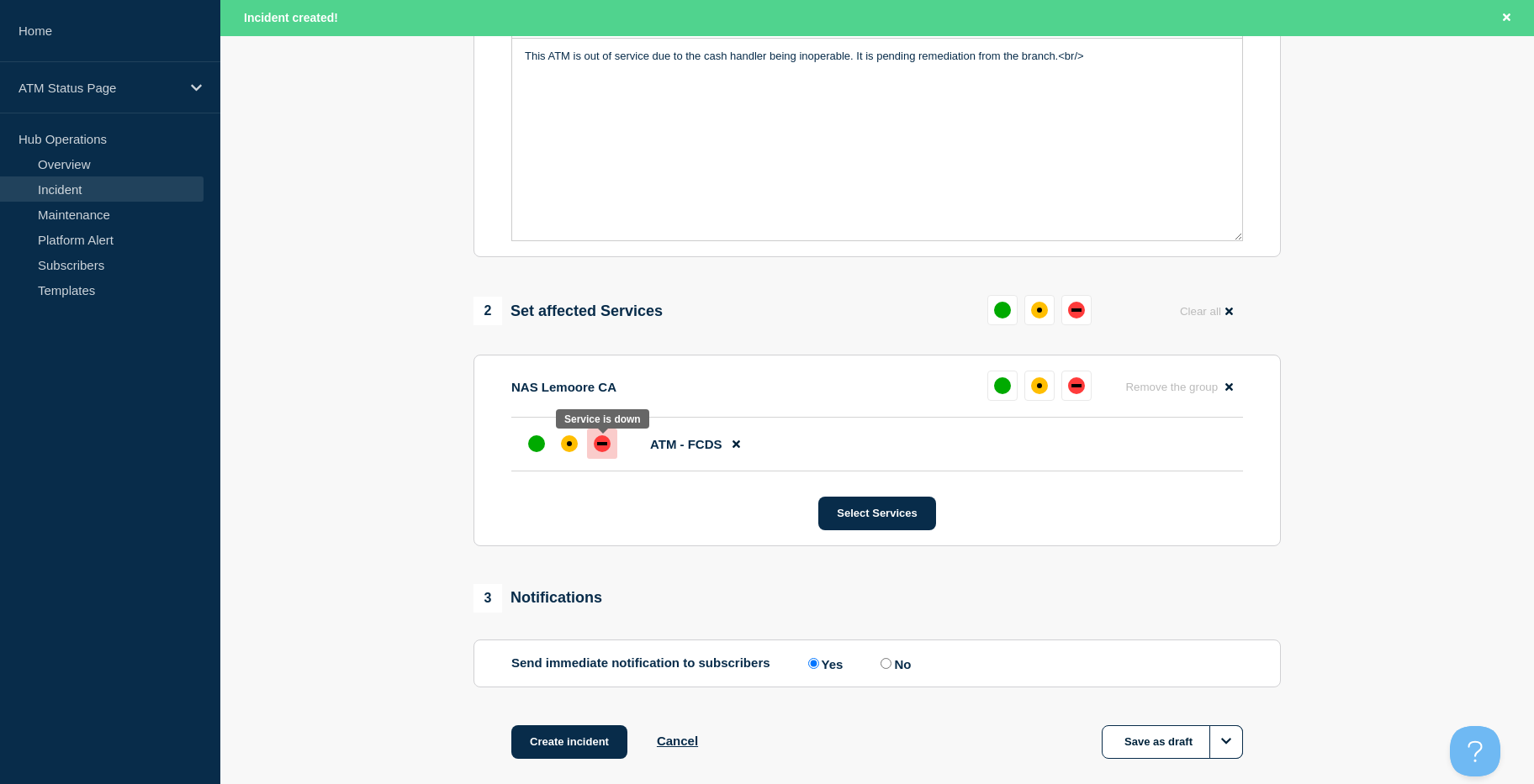
click at [599, 444] on div "down" at bounding box center [602, 444] width 17 height 17
click at [586, 759] on button "Create incident" at bounding box center [569, 742] width 116 height 33
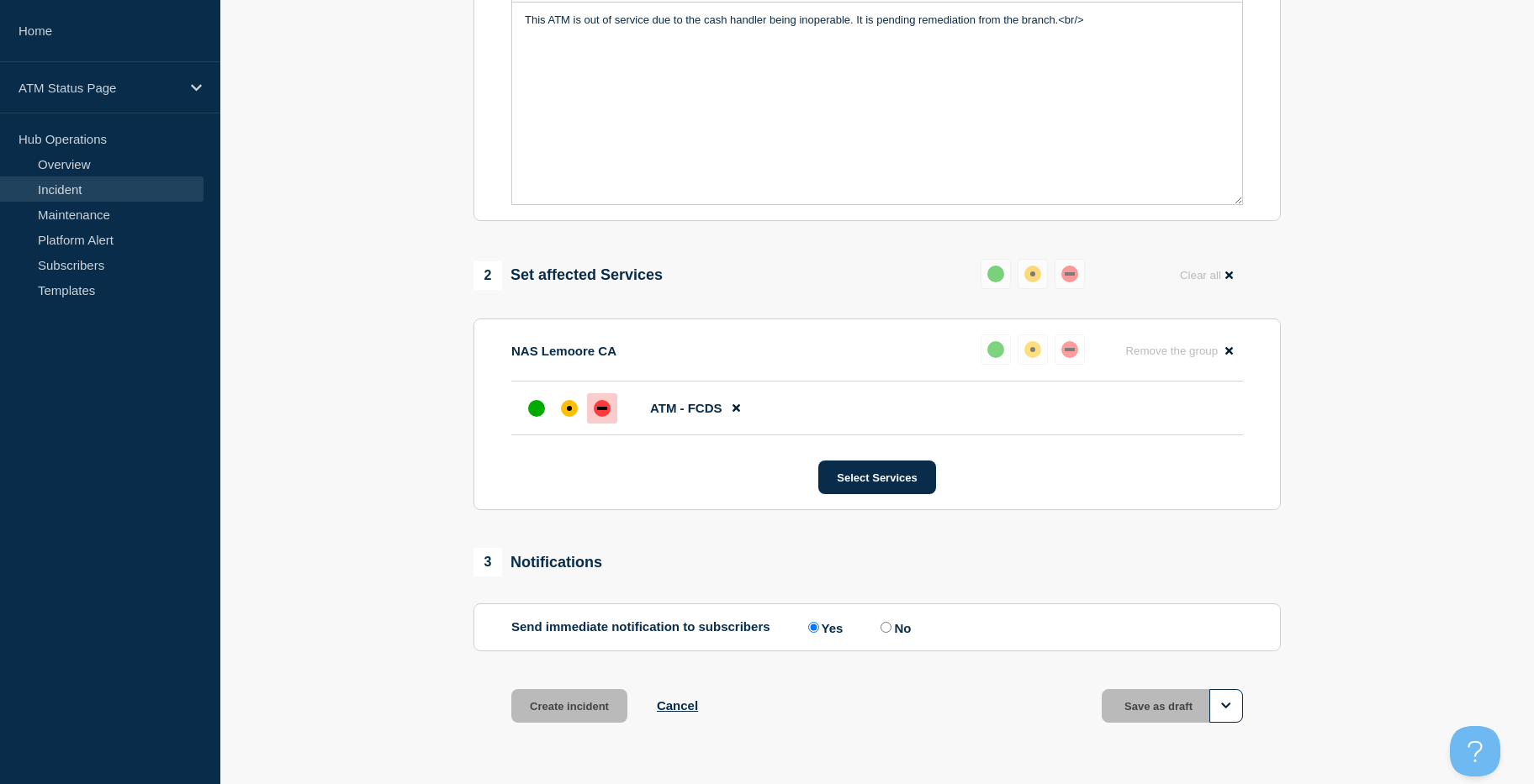
scroll to position [394, 0]
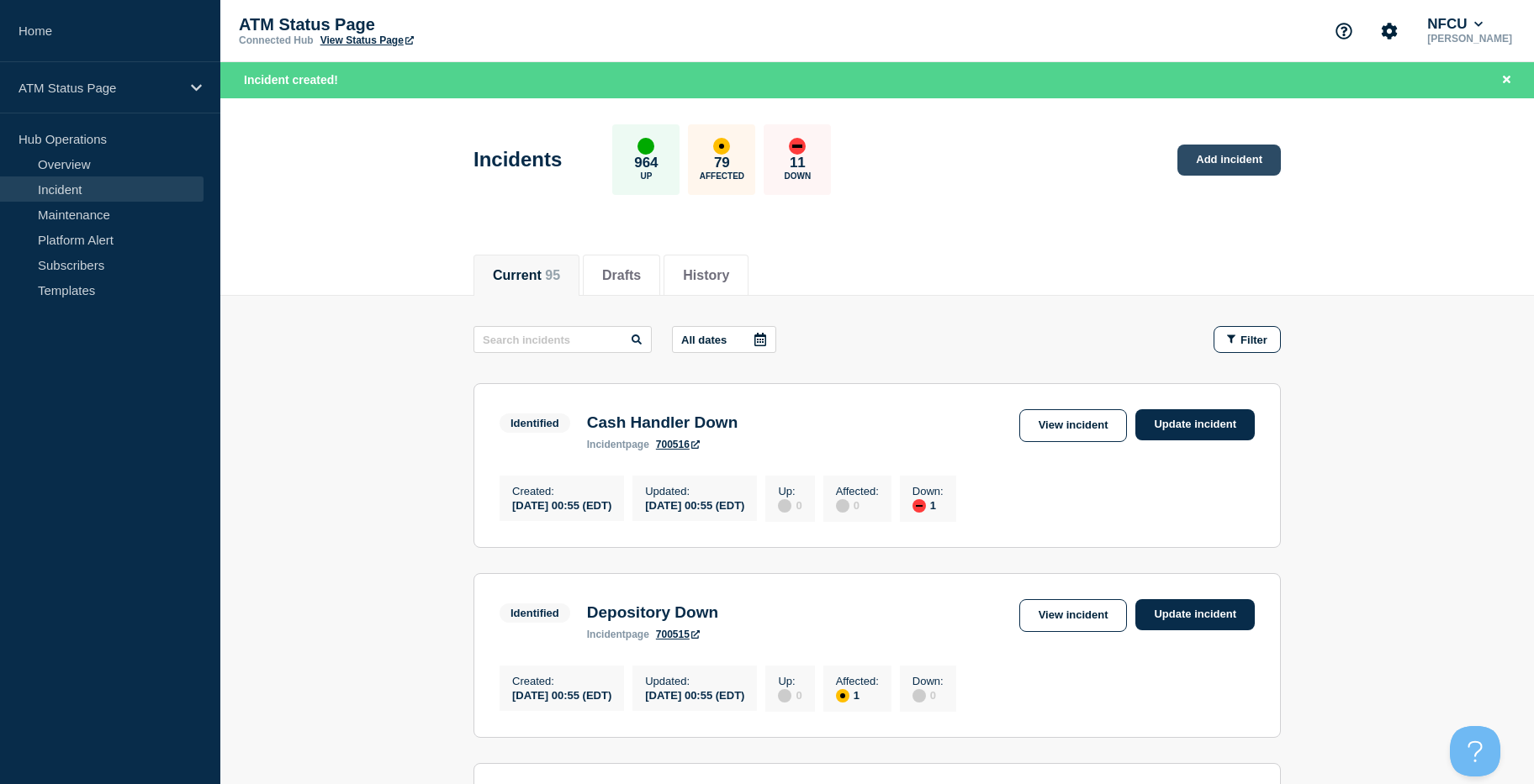
click at [1227, 149] on link "Add incident" at bounding box center [1229, 160] width 103 height 31
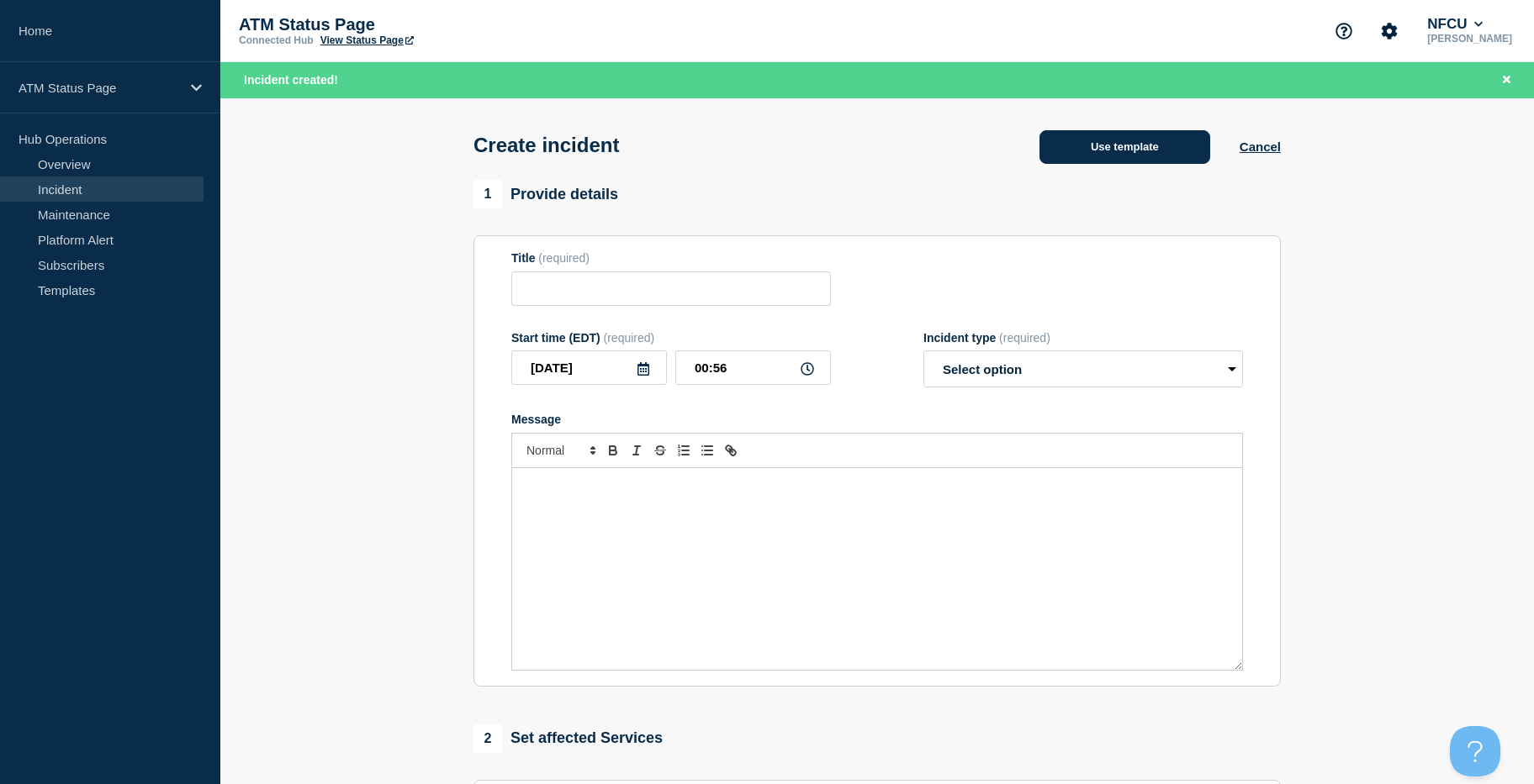
click at [1143, 137] on button "Use template" at bounding box center [1124, 146] width 171 height 33
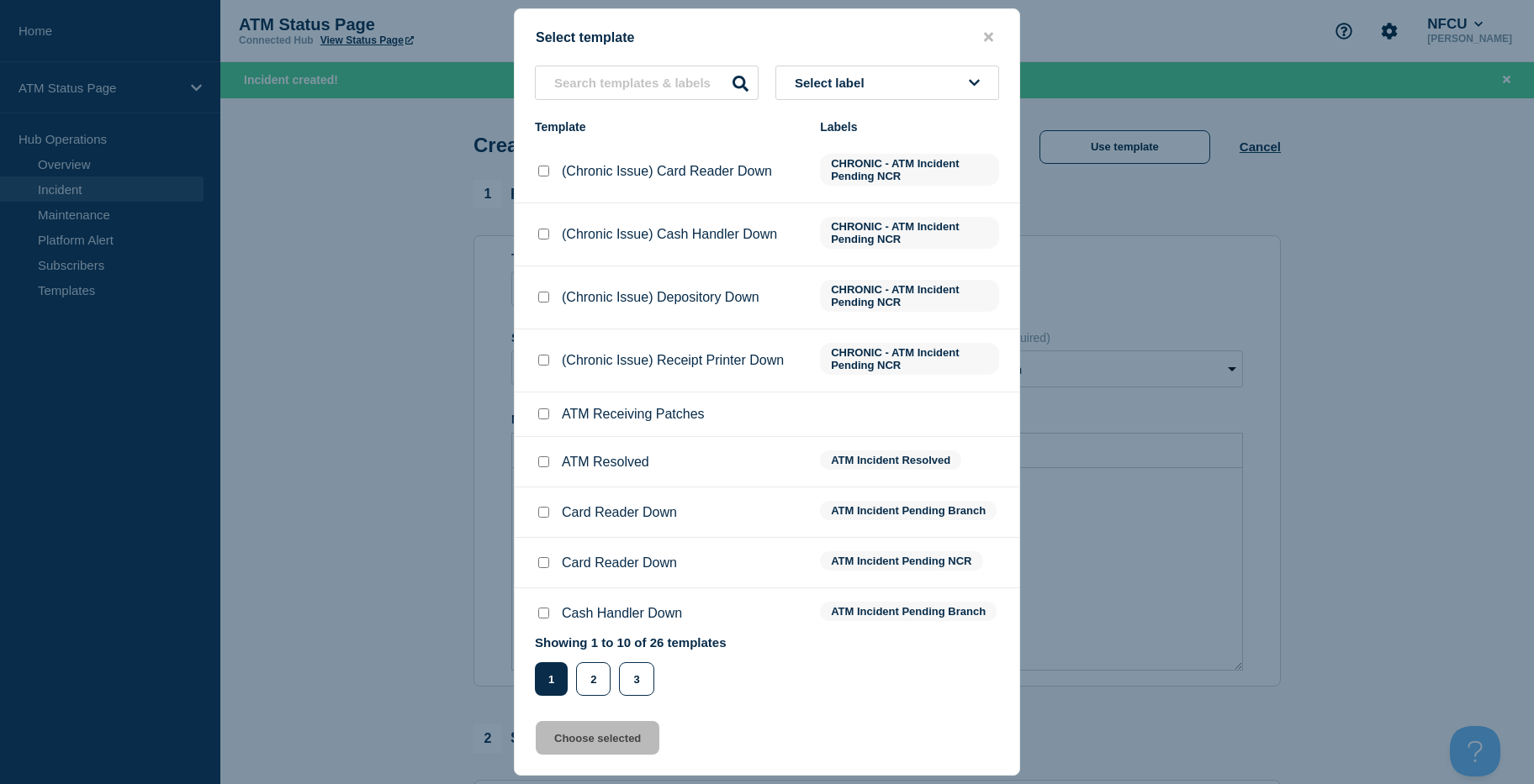
click at [903, 70] on button "Select label" at bounding box center [886, 83] width 224 height 34
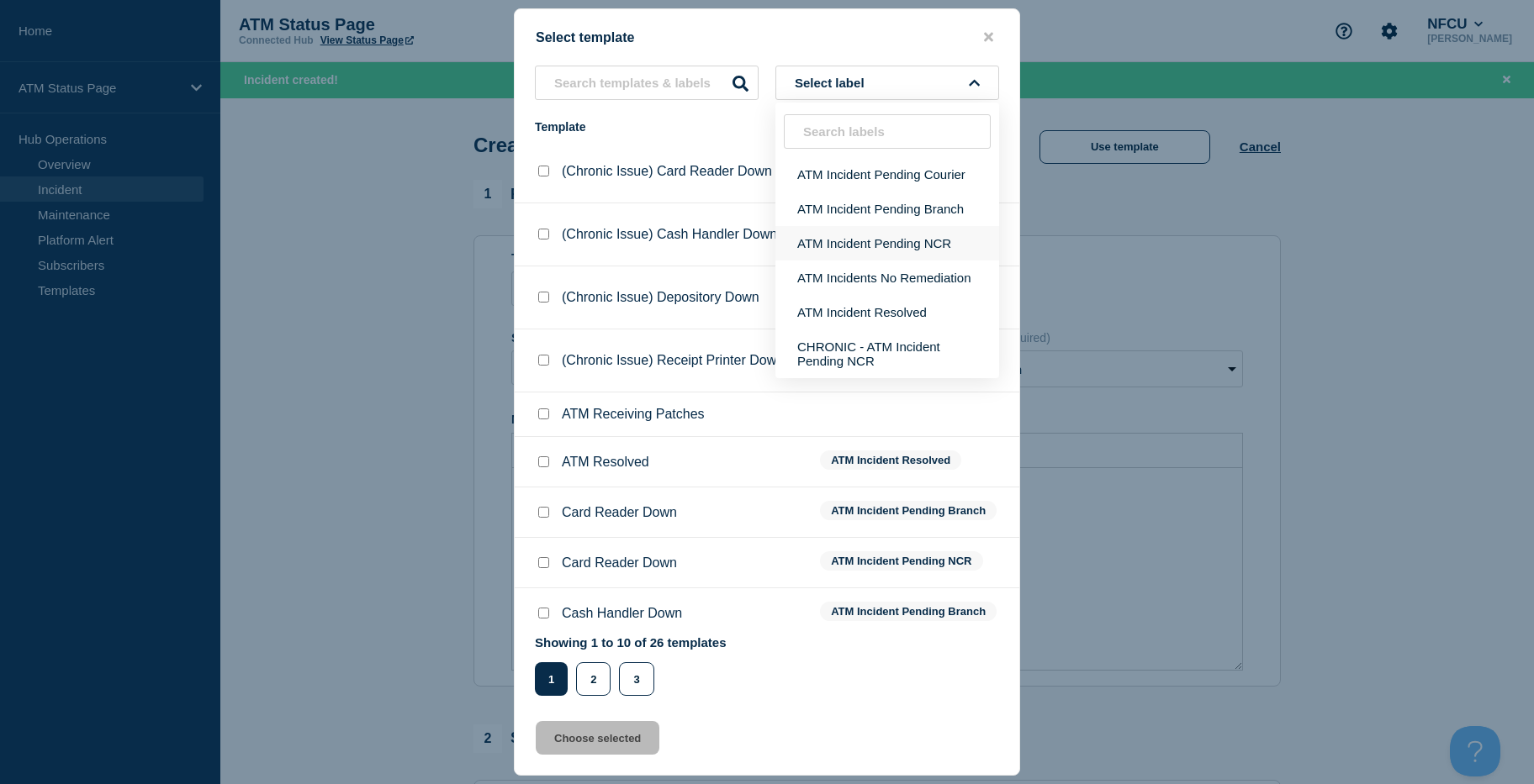
click at [897, 242] on button "ATM Incident Pending NCR" at bounding box center [886, 243] width 224 height 34
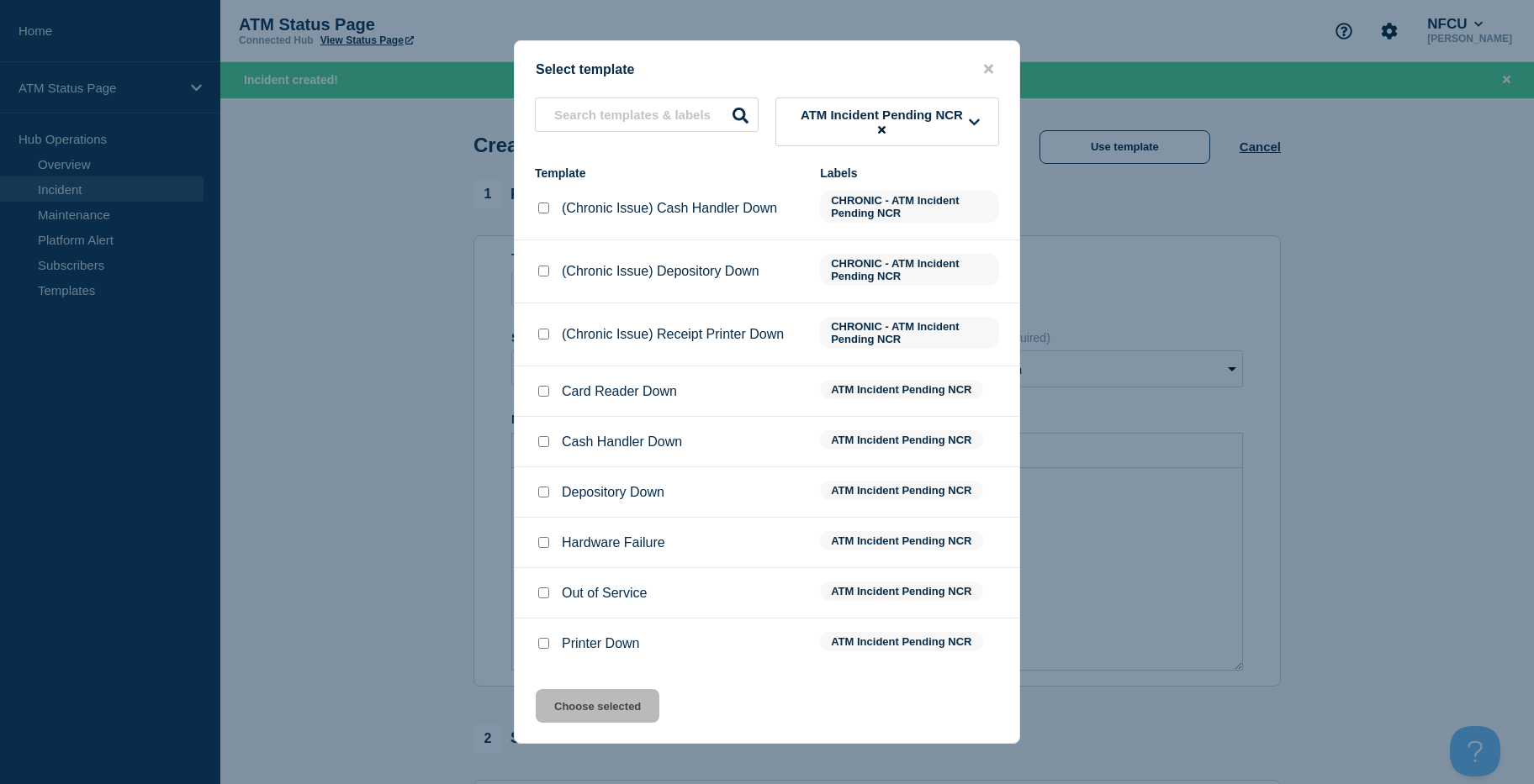
scroll to position [84, 0]
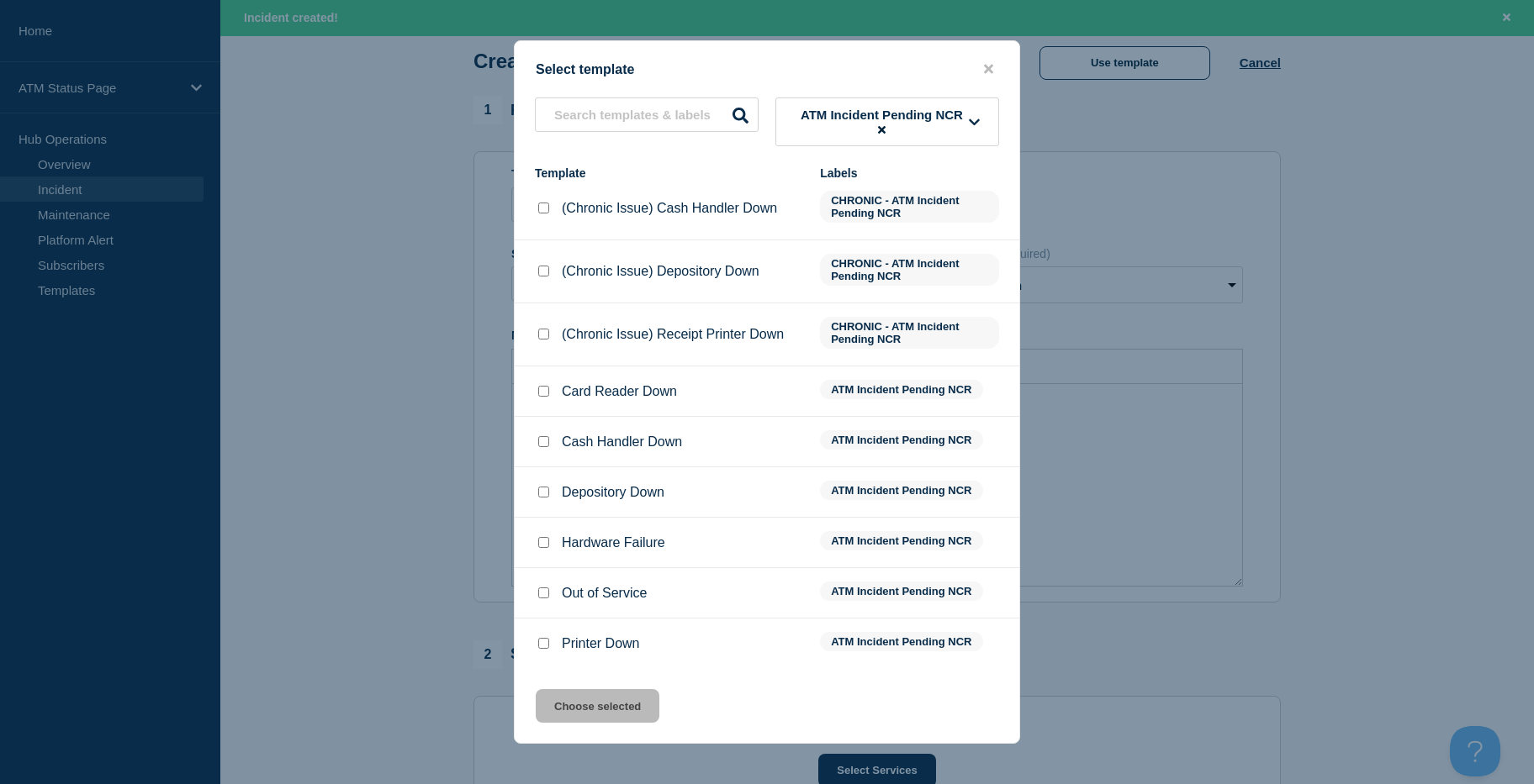
click at [543, 599] on input "Out of Service checkbox" at bounding box center [543, 593] width 11 height 11
click at [566, 701] on button "Choose selected" at bounding box center [597, 706] width 124 height 33
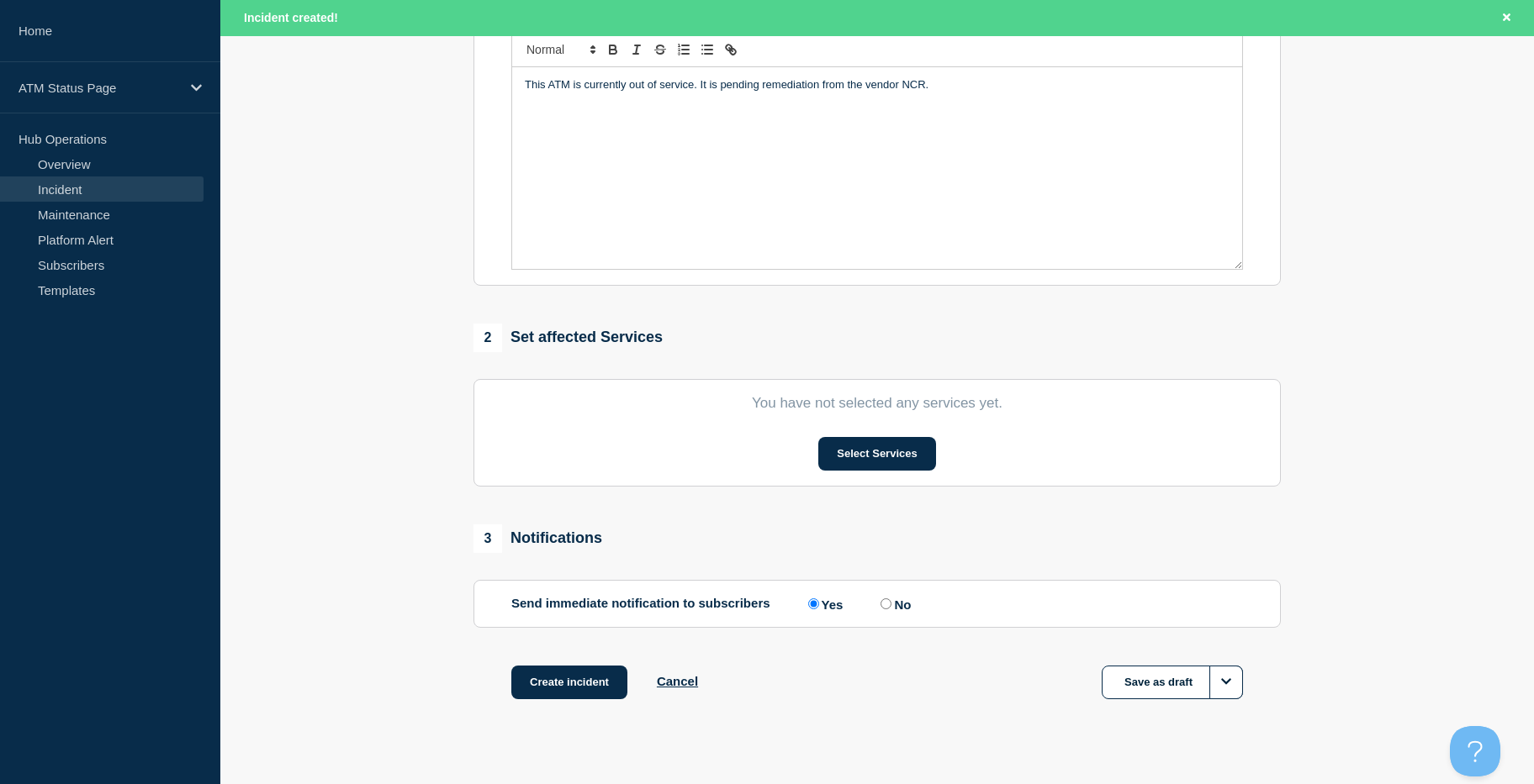
drag, startPoint x: 423, startPoint y: 374, endPoint x: 471, endPoint y: 584, distance: 215.4
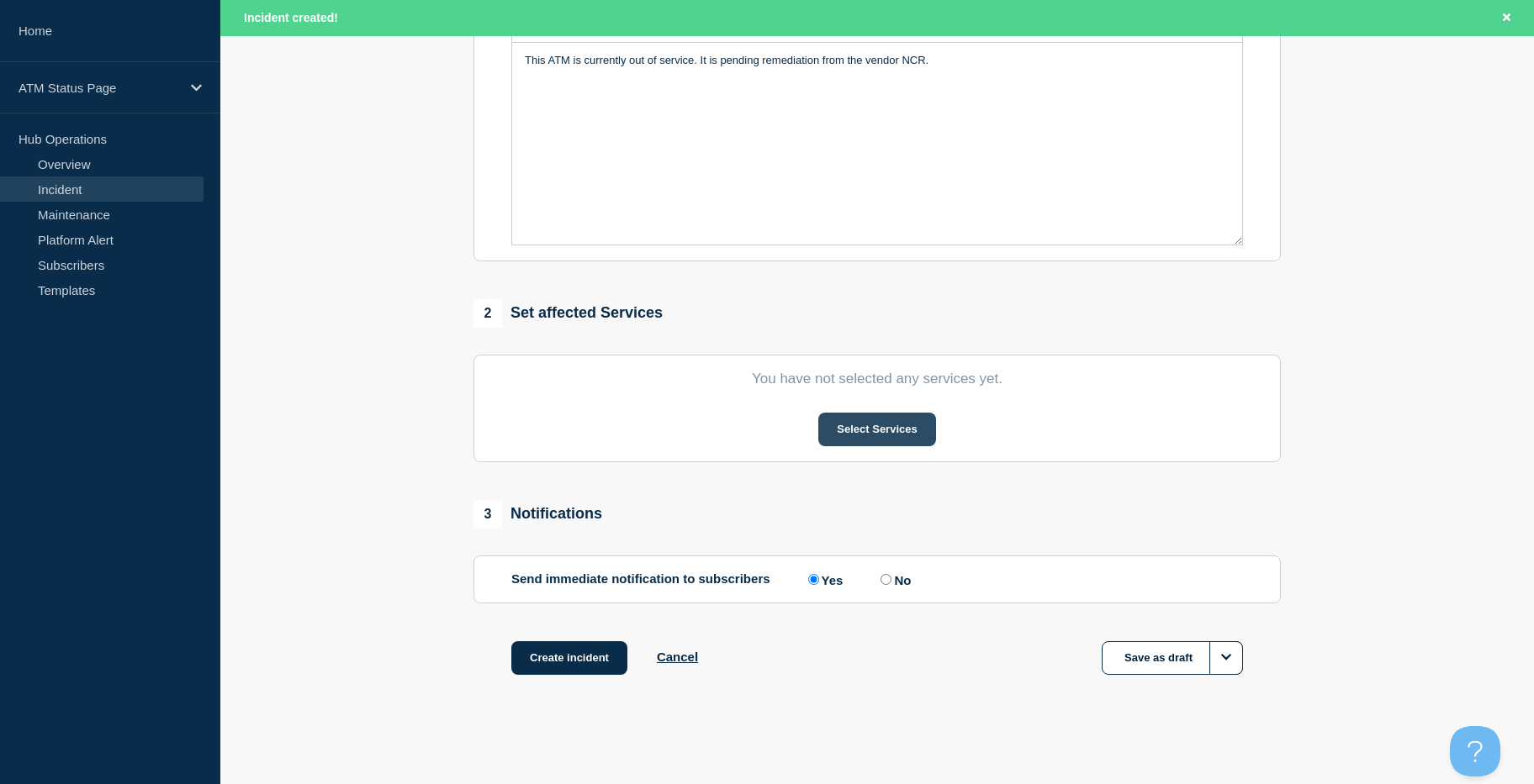
click at [863, 428] on button "Select Services" at bounding box center [877, 429] width 117 height 33
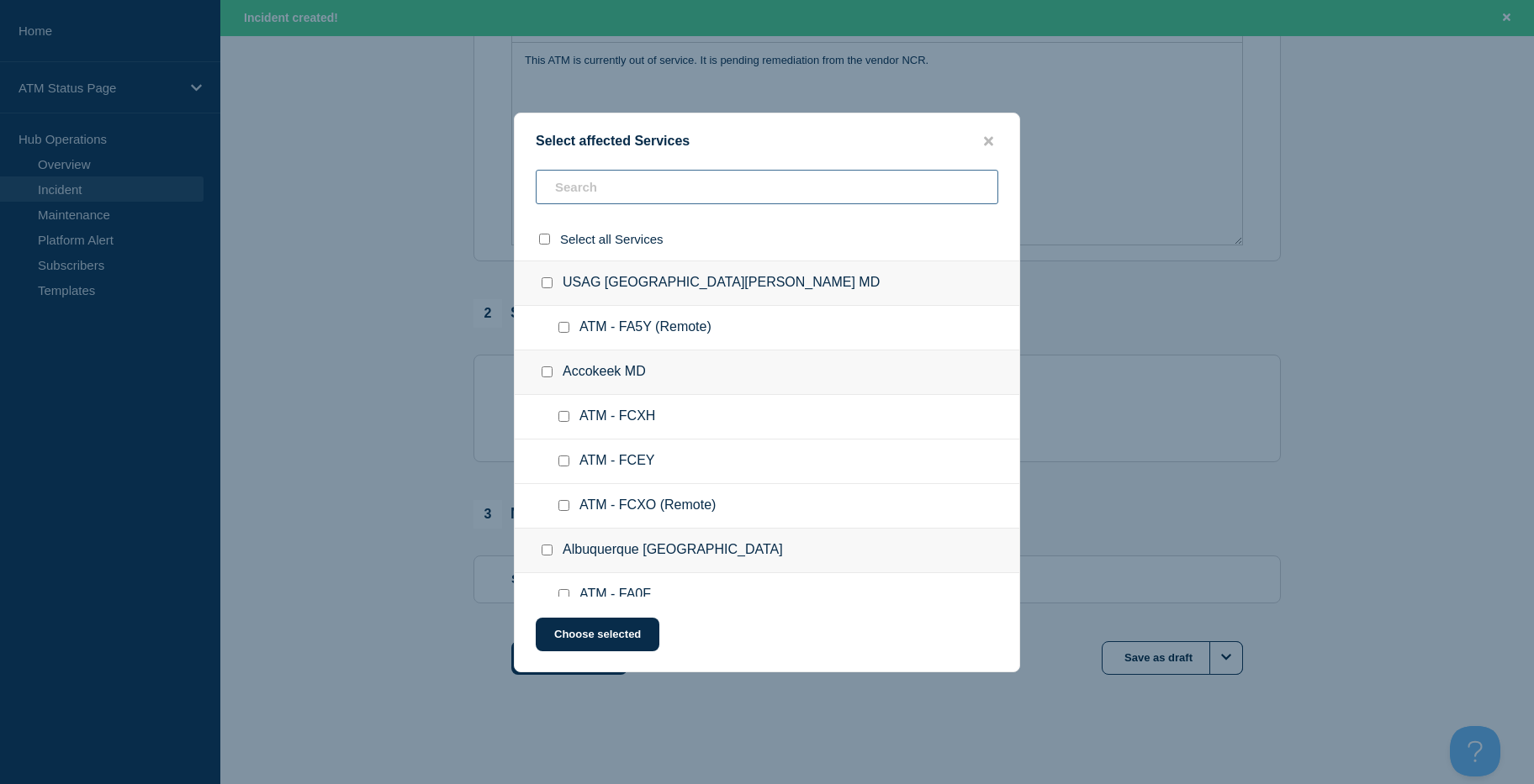
click at [703, 200] on input "text" at bounding box center [766, 187] width 463 height 34
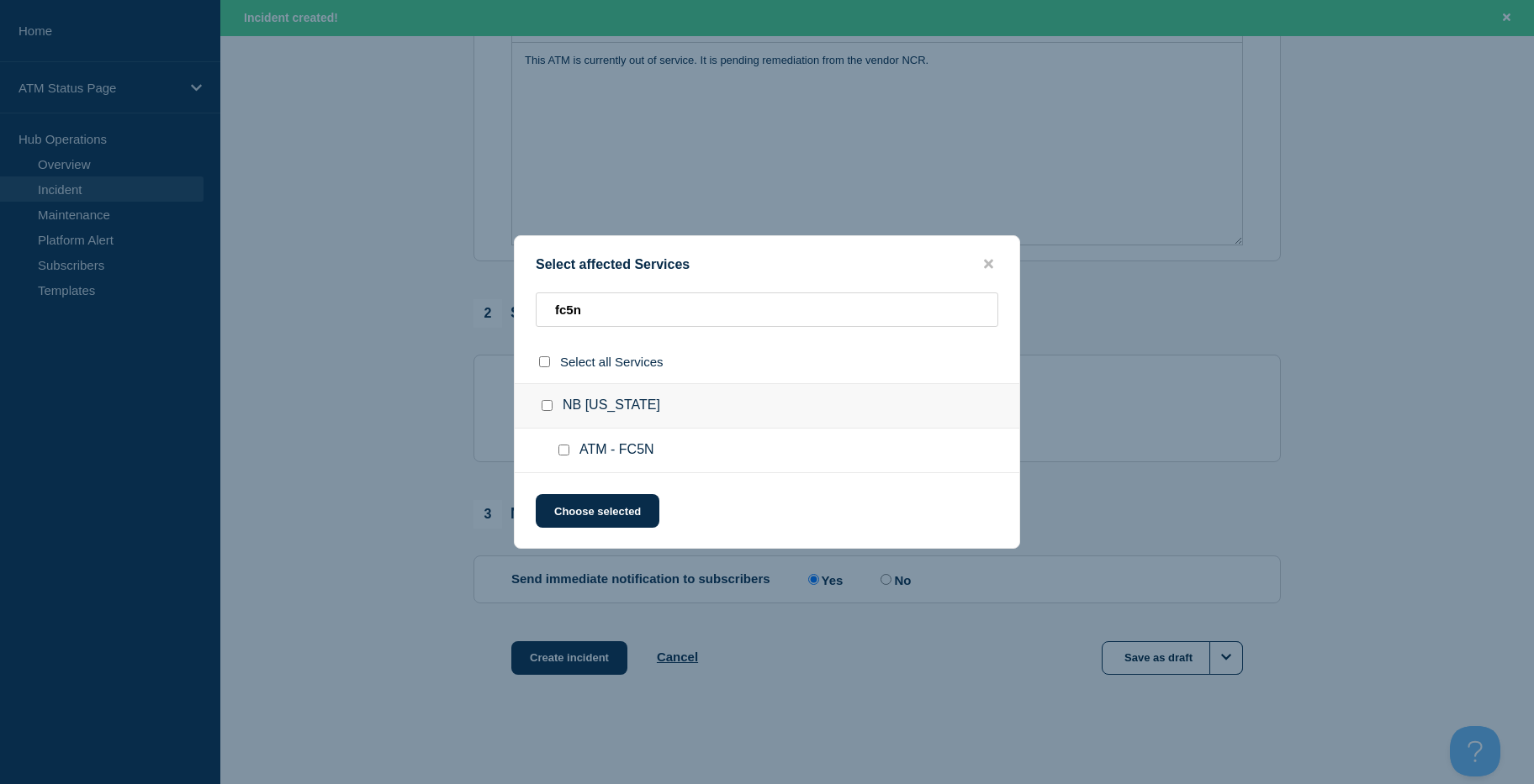
click at [558, 449] on div at bounding box center [567, 450] width 24 height 17
click at [560, 451] on input "ATM - FC5N checkbox" at bounding box center [564, 450] width 11 height 11
click at [585, 512] on button "Choose selected" at bounding box center [597, 510] width 124 height 33
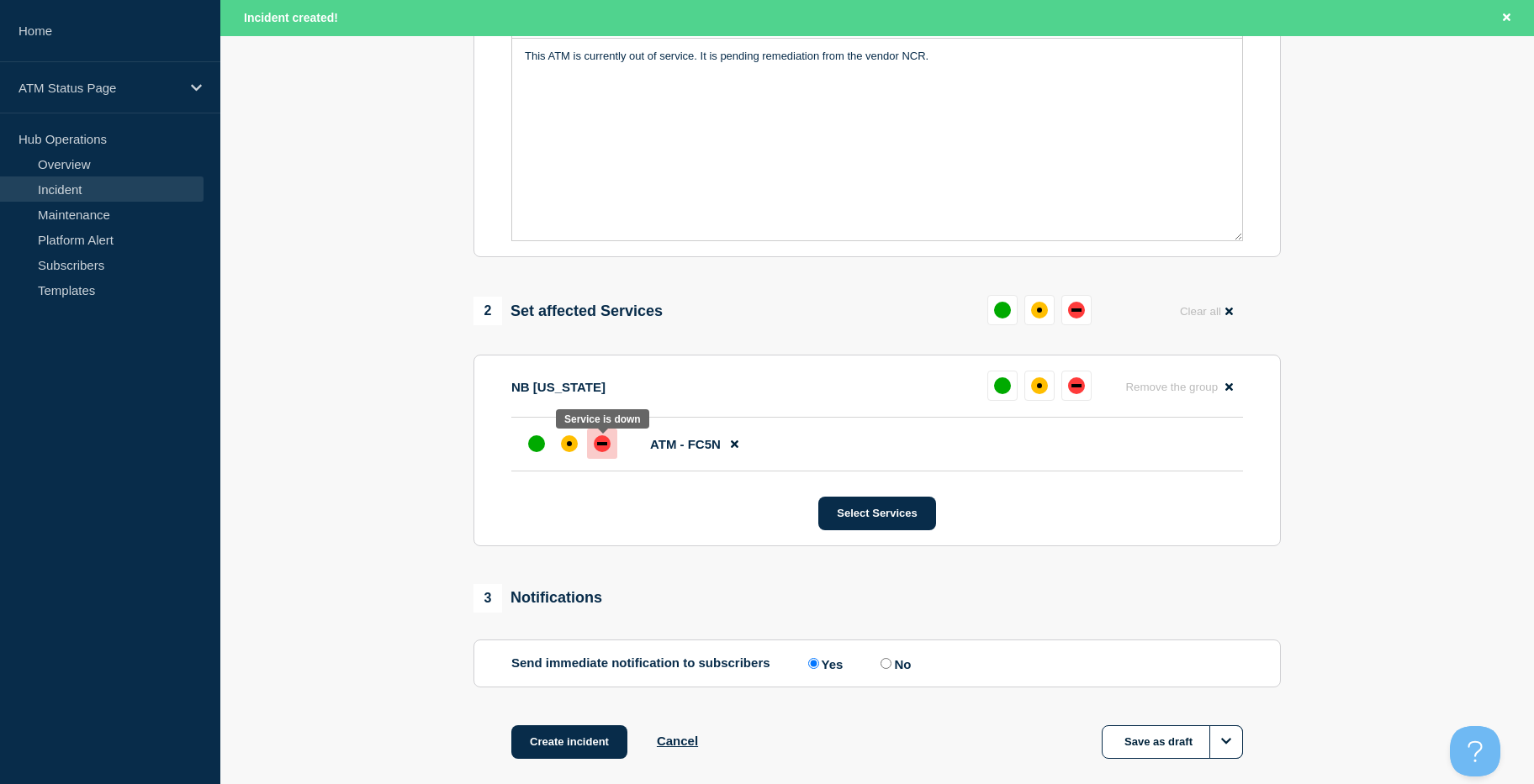
click at [613, 449] on div at bounding box center [602, 444] width 31 height 31
click at [596, 749] on button "Create incident" at bounding box center [569, 742] width 116 height 33
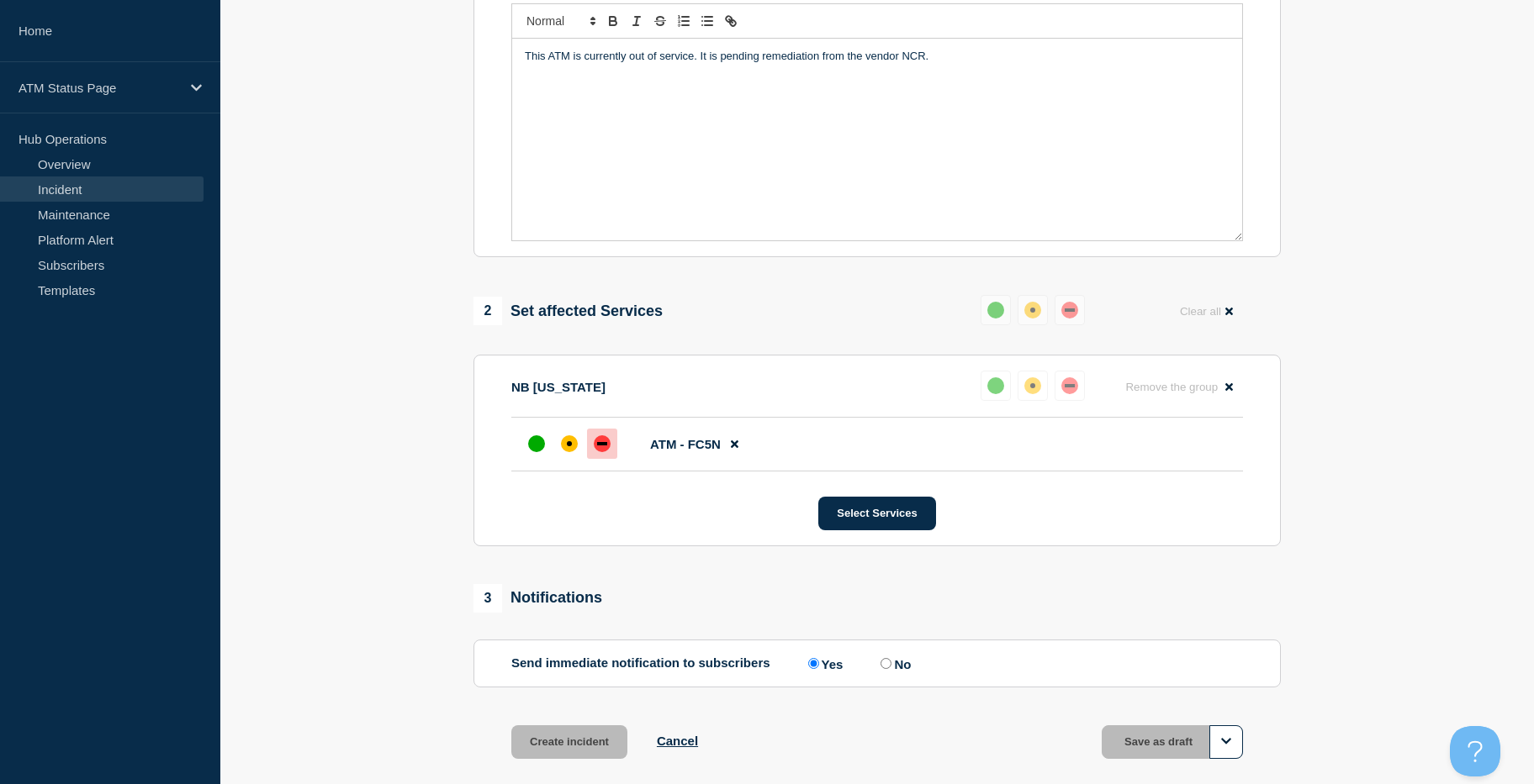
scroll to position [394, 0]
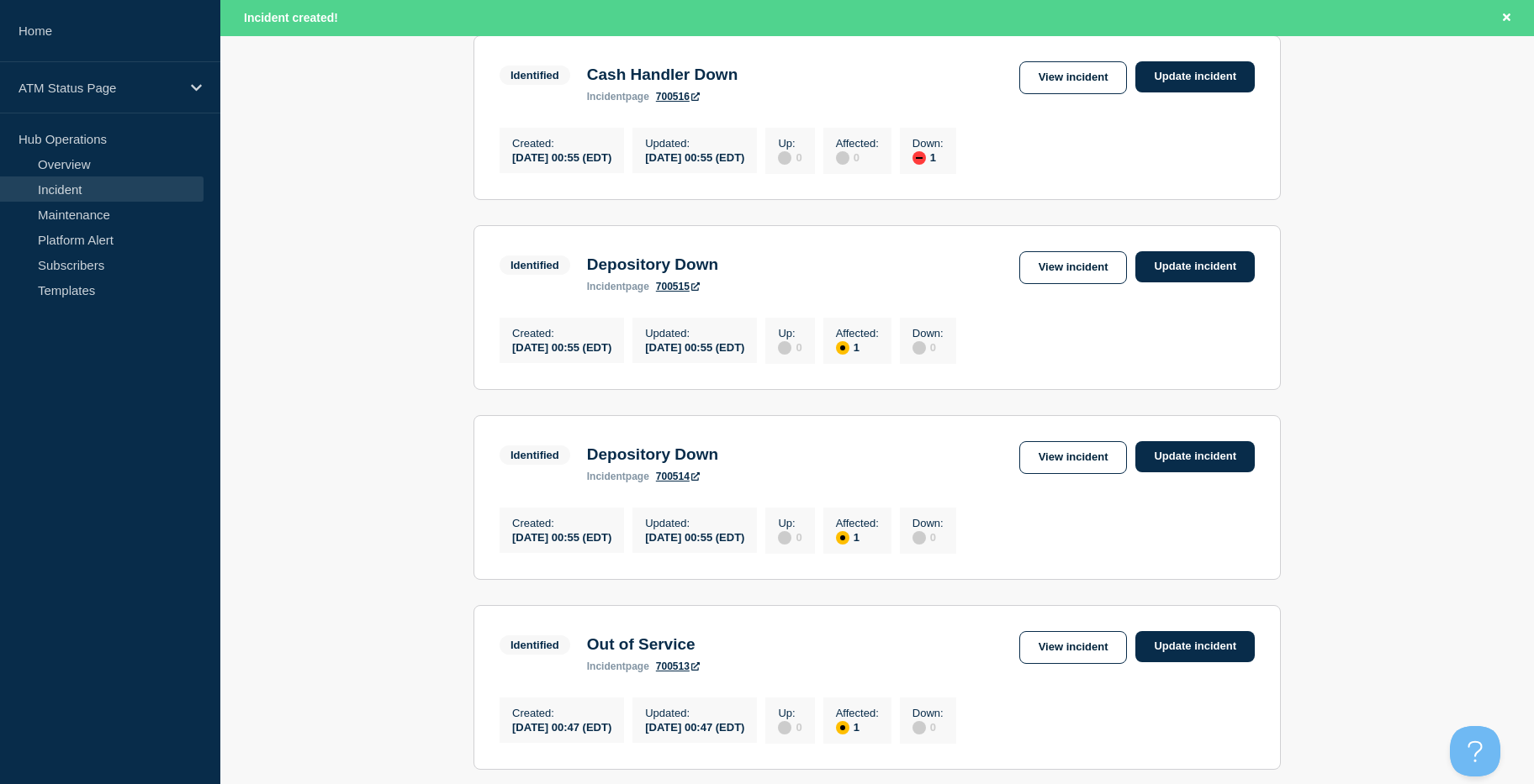
drag, startPoint x: 1371, startPoint y: 449, endPoint x: 1371, endPoint y: 482, distance: 33.0
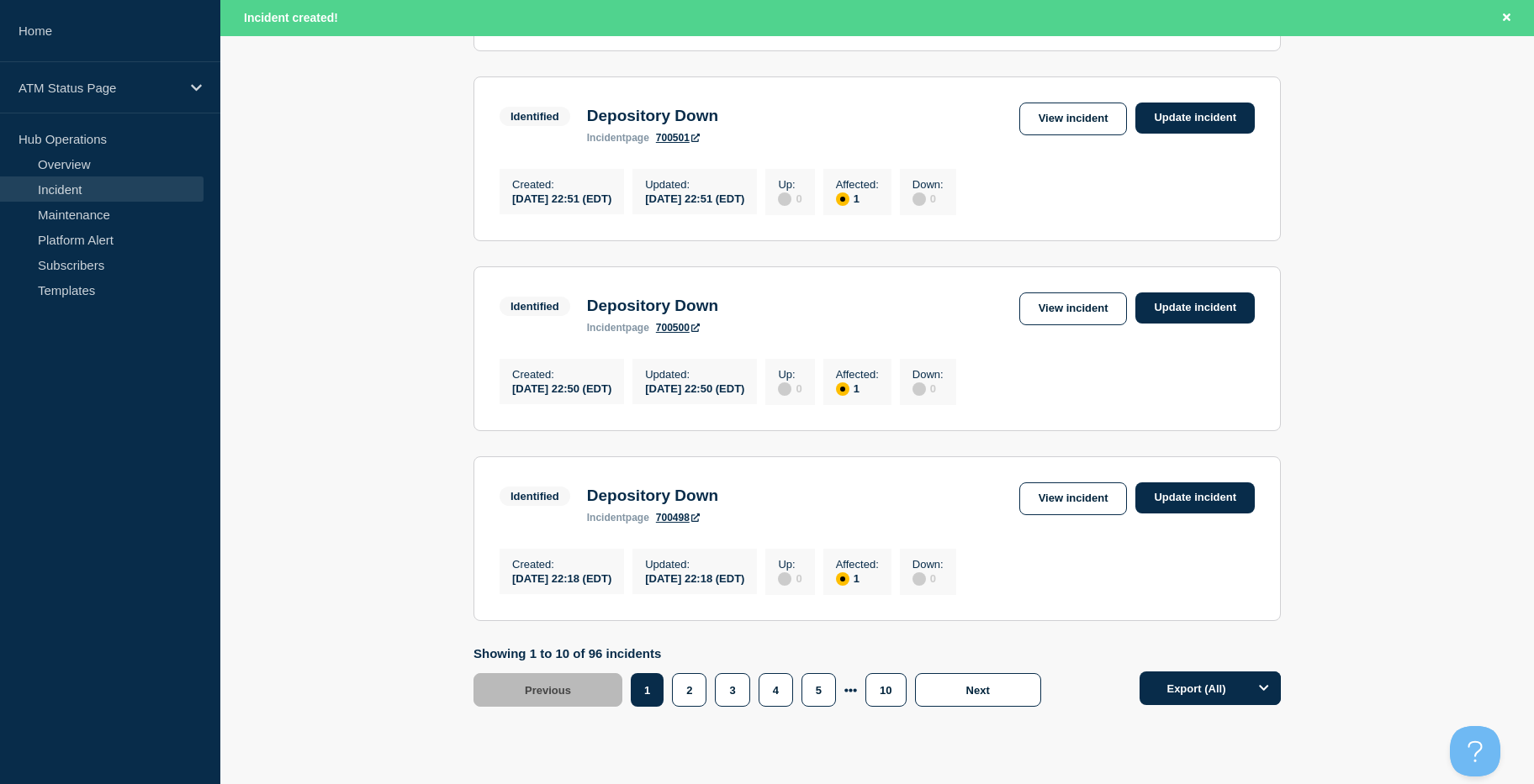
scroll to position [1770, 0]
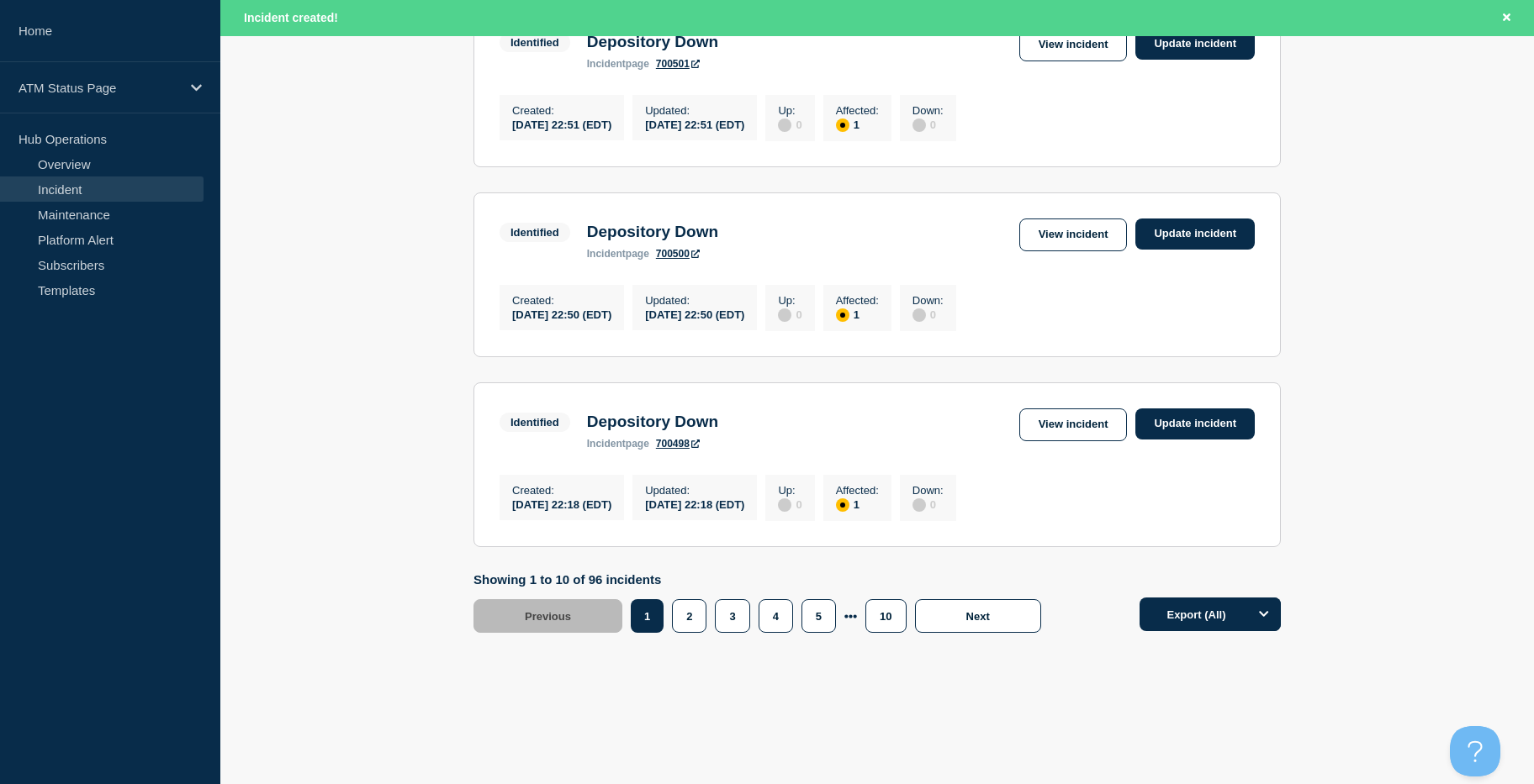
drag, startPoint x: 1382, startPoint y: 466, endPoint x: 1382, endPoint y: 543, distance: 77.0
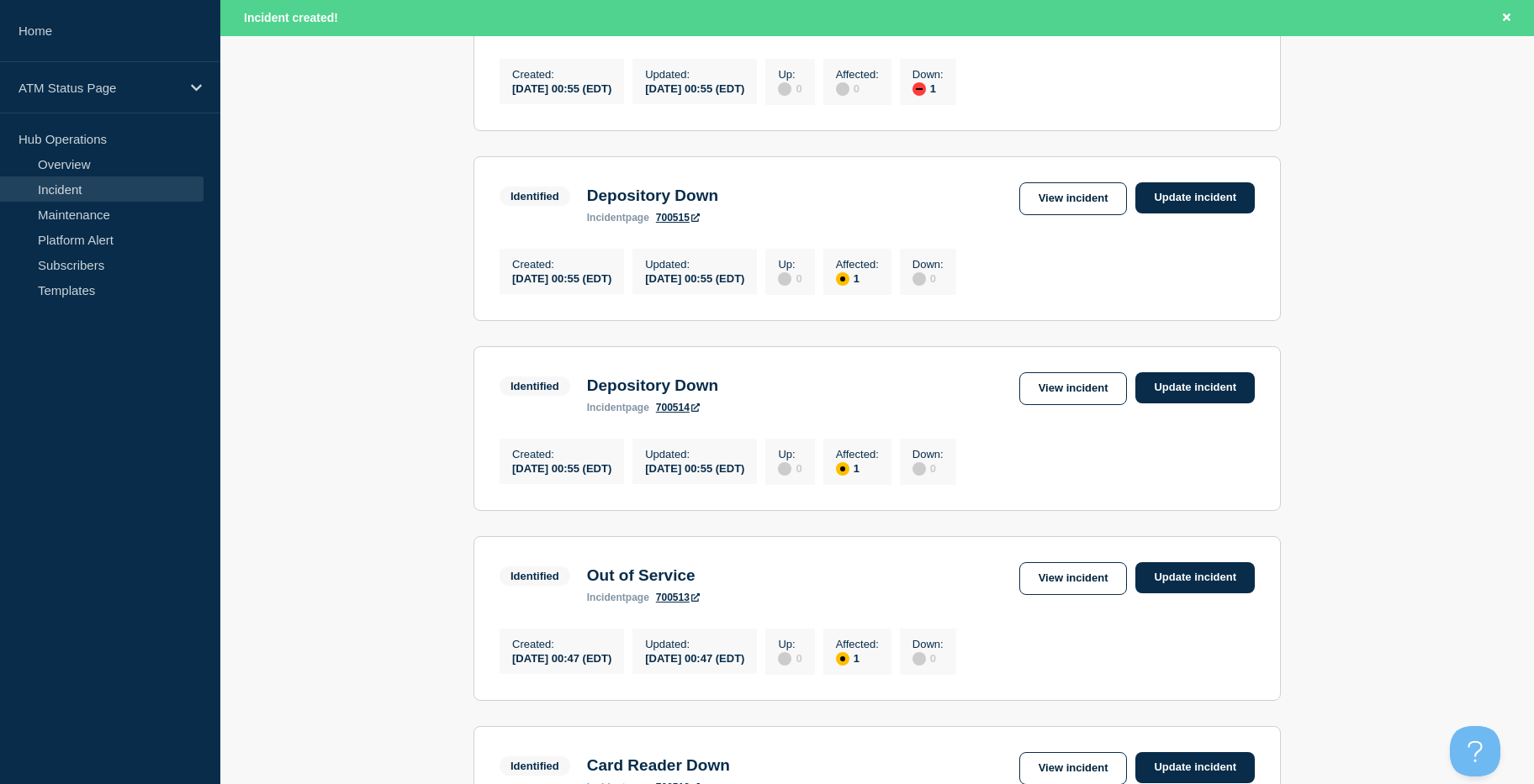
scroll to position [0, 0]
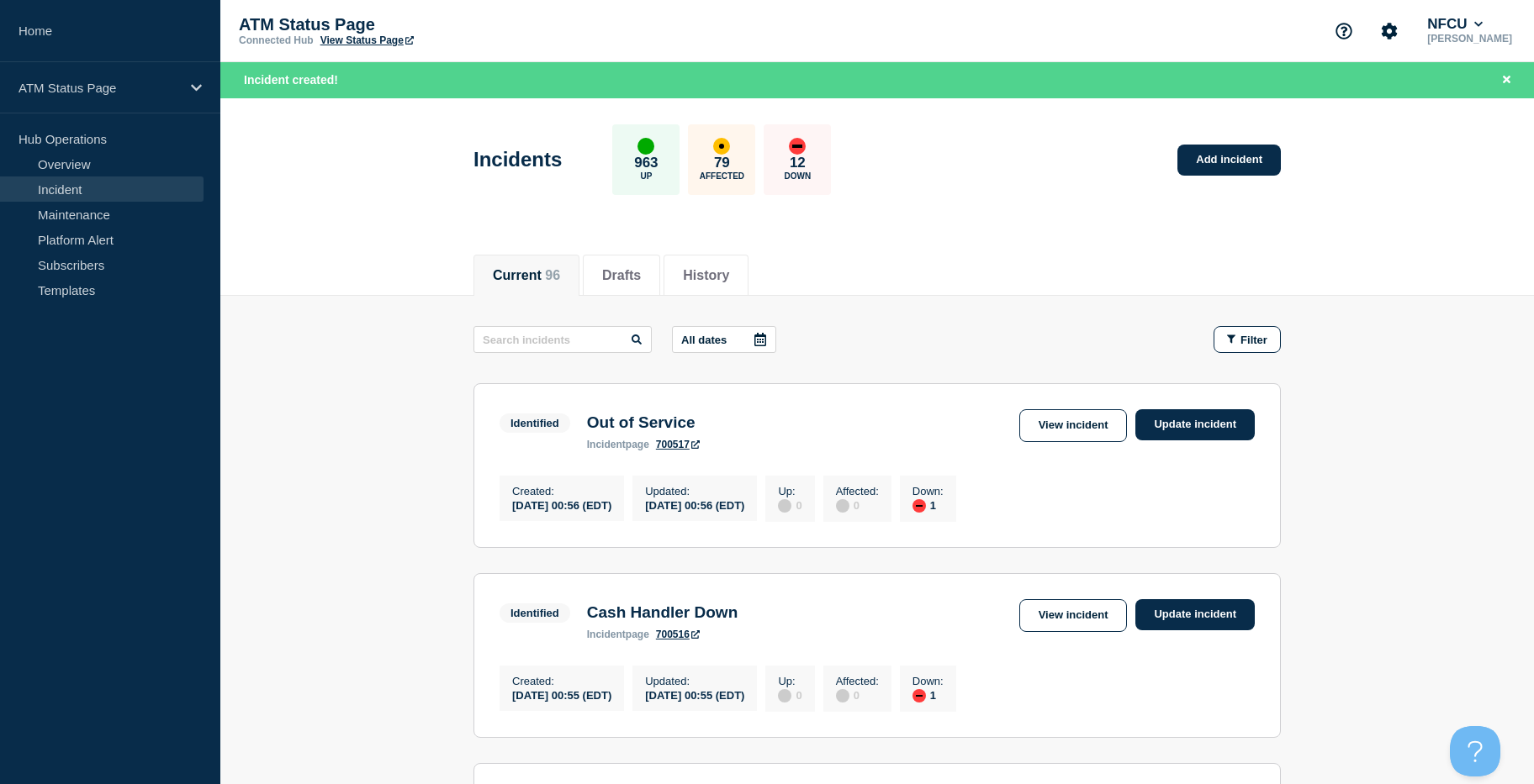
drag, startPoint x: 1391, startPoint y: 542, endPoint x: 1424, endPoint y: 12, distance: 531.0
